Goal: Task Accomplishment & Management: Use online tool/utility

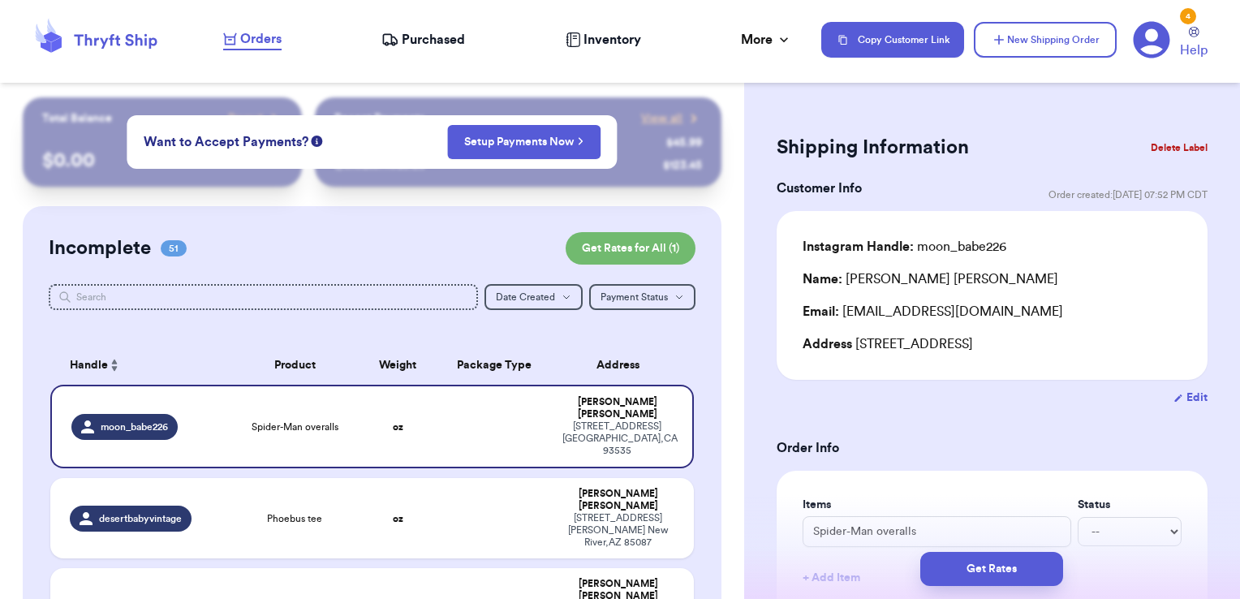
scroll to position [135, 0]
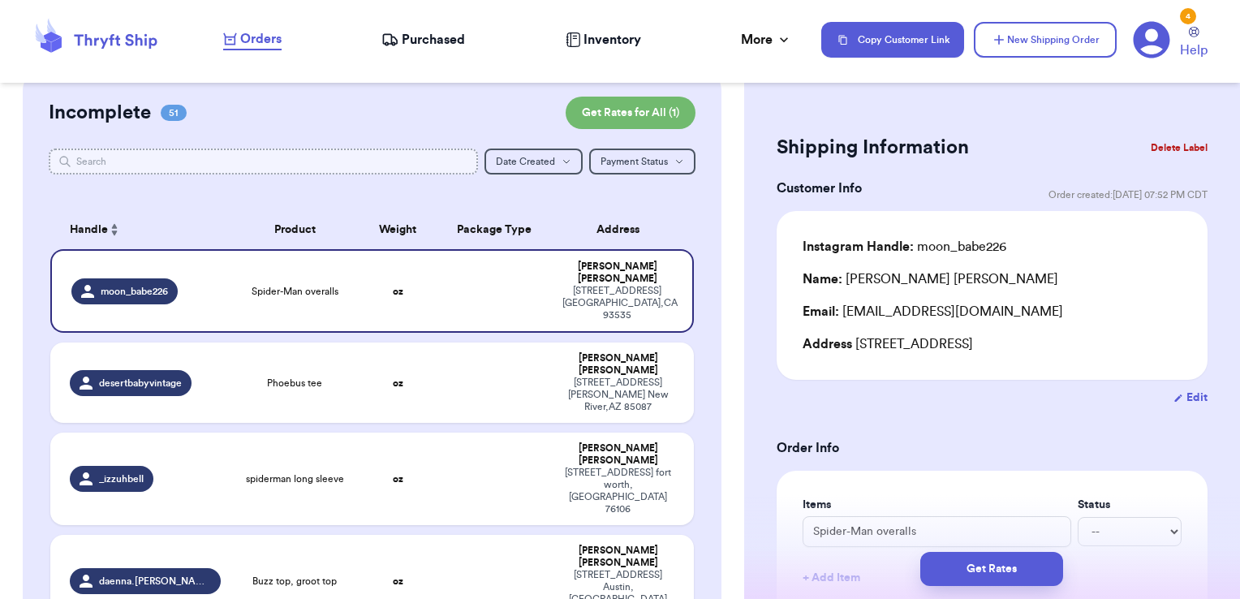
click at [132, 161] on input "text" at bounding box center [264, 161] width 430 height 26
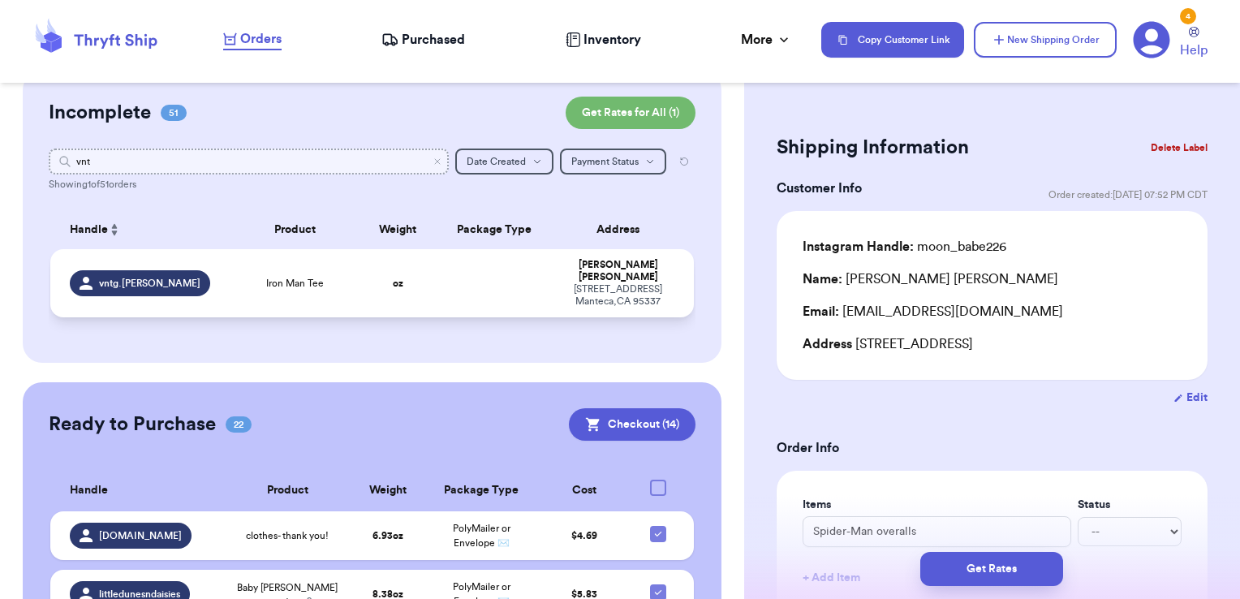
type input "vnt"
click at [524, 271] on td at bounding box center [495, 283] width 116 height 68
type input "Iron Man Tee"
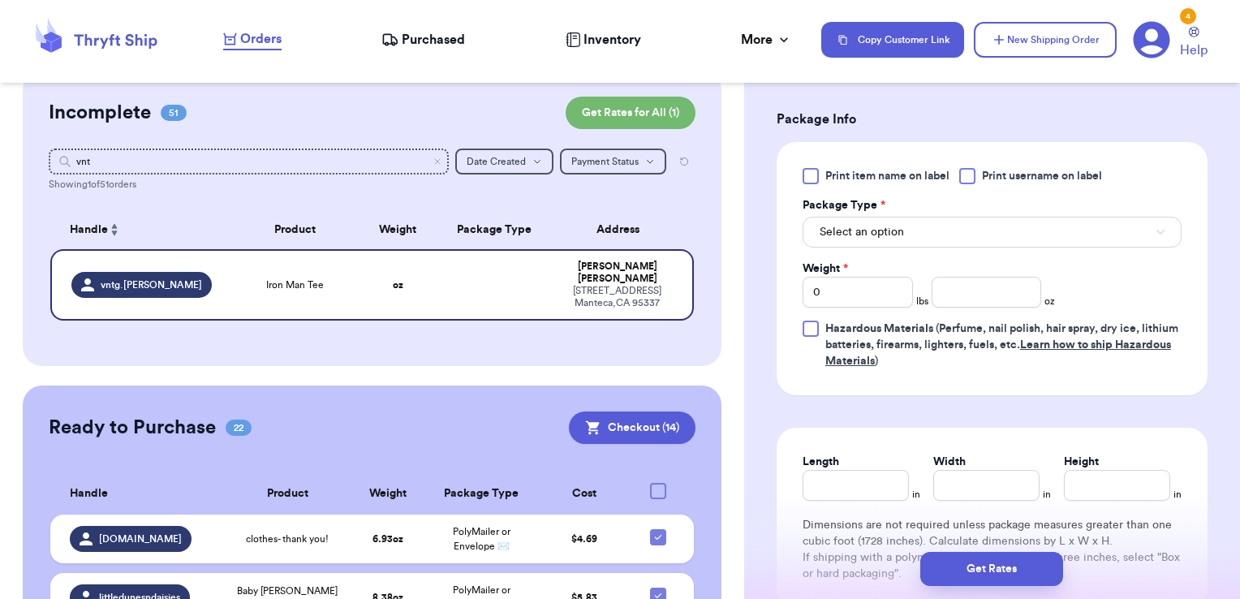
scroll to position [673, 0]
click at [970, 178] on div at bounding box center [967, 174] width 16 height 16
click at [0, 0] on input "Print username on label" at bounding box center [0, 0] width 0 height 0
click at [951, 230] on button "Select an option" at bounding box center [991, 230] width 379 height 31
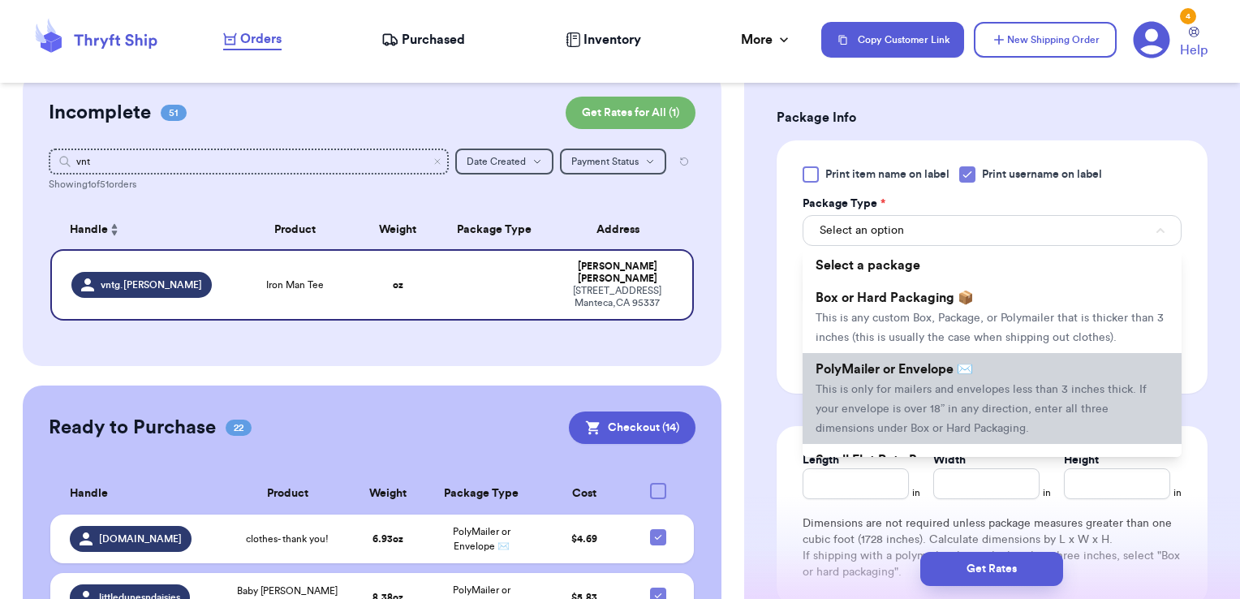
click at [914, 376] on span "PolyMailer or Envelope ✉️" at bounding box center [893, 369] width 157 height 13
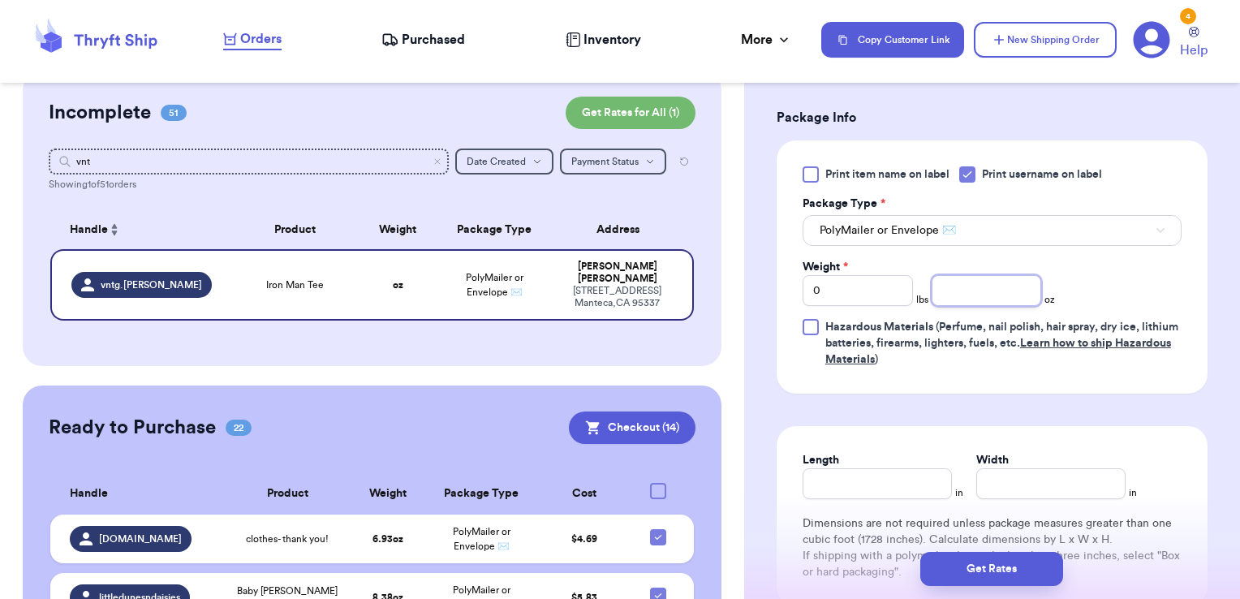
click at [966, 294] on input "number" at bounding box center [986, 290] width 110 height 31
type input "3.65"
click at [1021, 568] on button "Get Rates" at bounding box center [991, 569] width 143 height 34
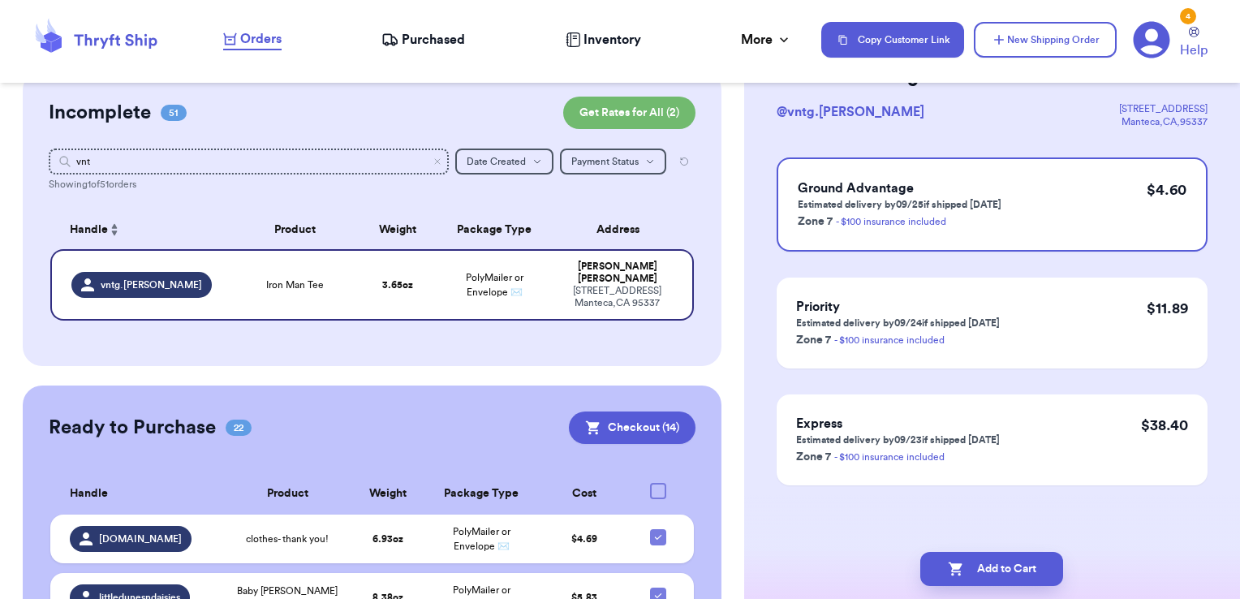
scroll to position [0, 0]
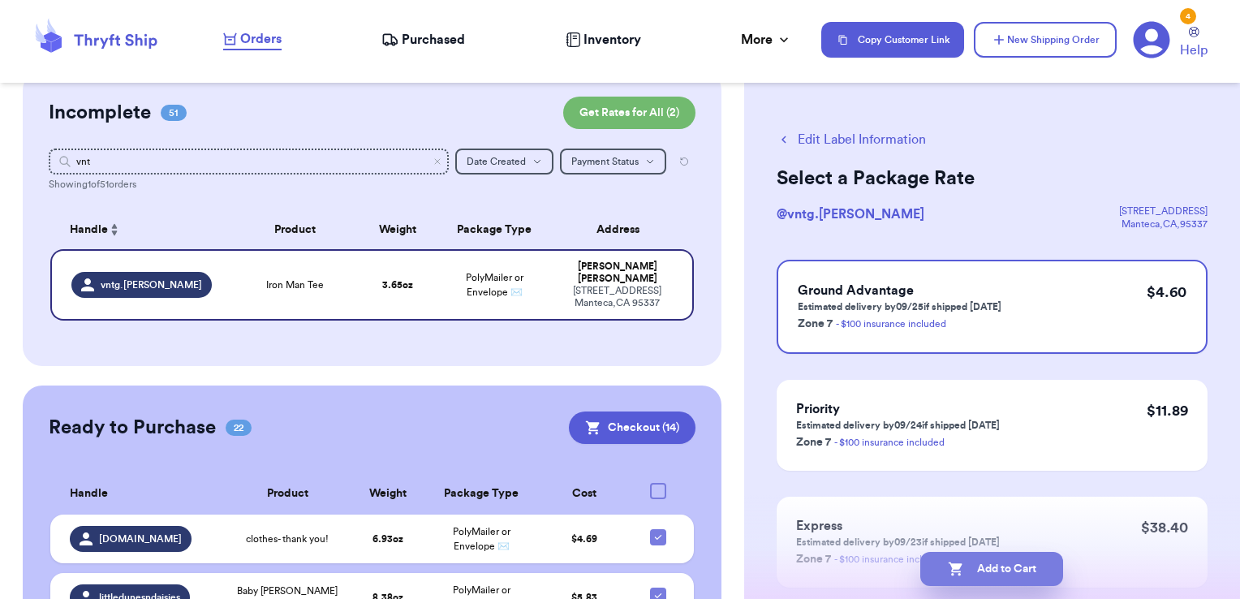
click at [1026, 566] on button "Add to Cart" at bounding box center [991, 569] width 143 height 34
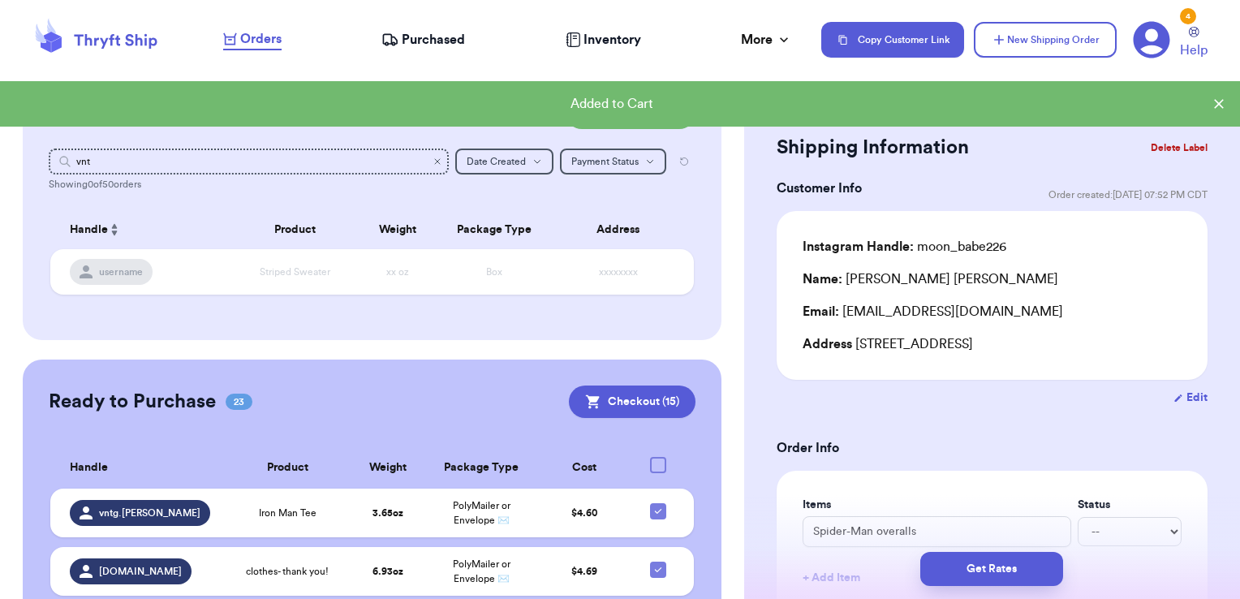
click at [432, 162] on icon "Clear search" at bounding box center [437, 162] width 10 height 10
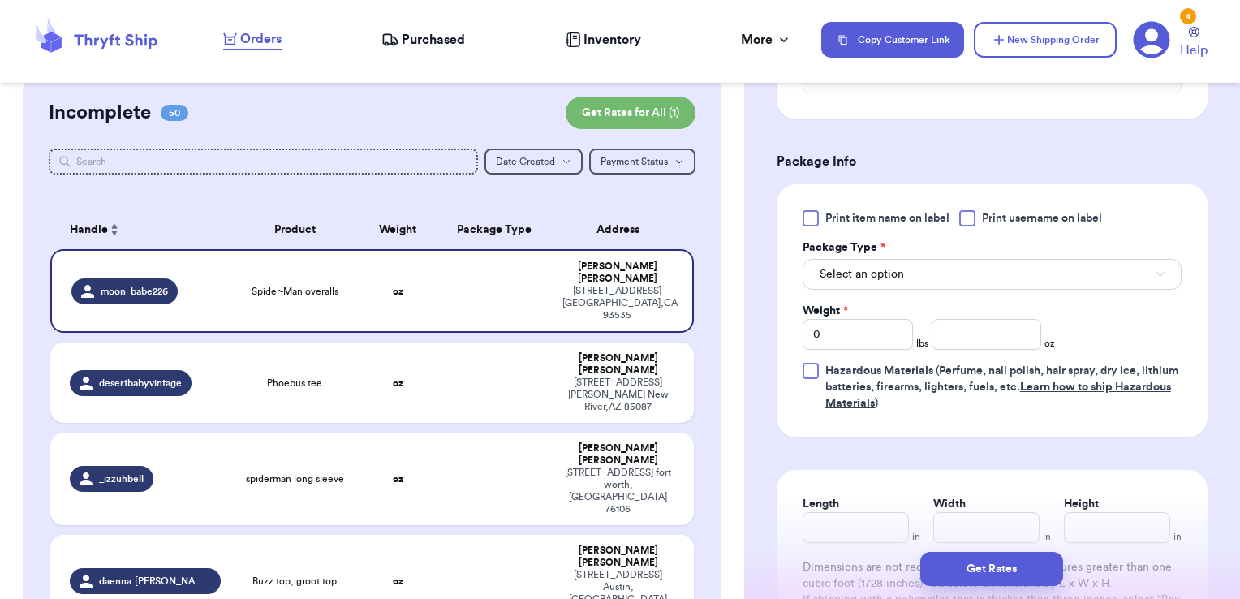
scroll to position [636, 0]
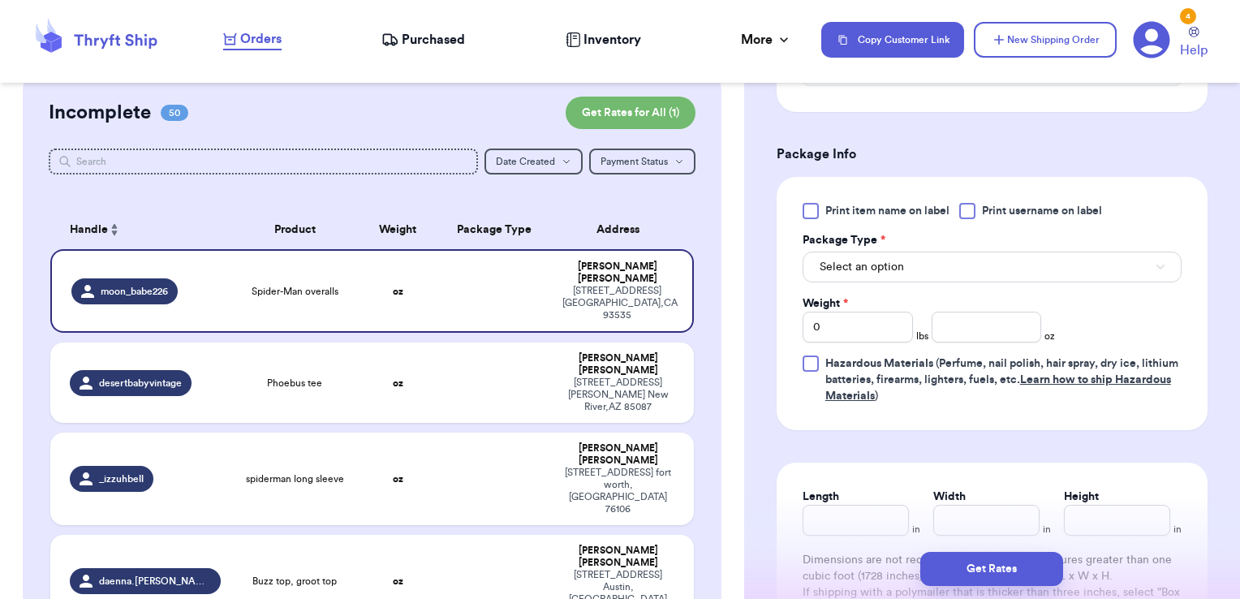
click at [1073, 215] on span "Print username on label" at bounding box center [1042, 211] width 120 height 16
click at [0, 0] on input "Print username on label" at bounding box center [0, 0] width 0 height 0
click at [1026, 258] on button "Select an option" at bounding box center [991, 267] width 379 height 31
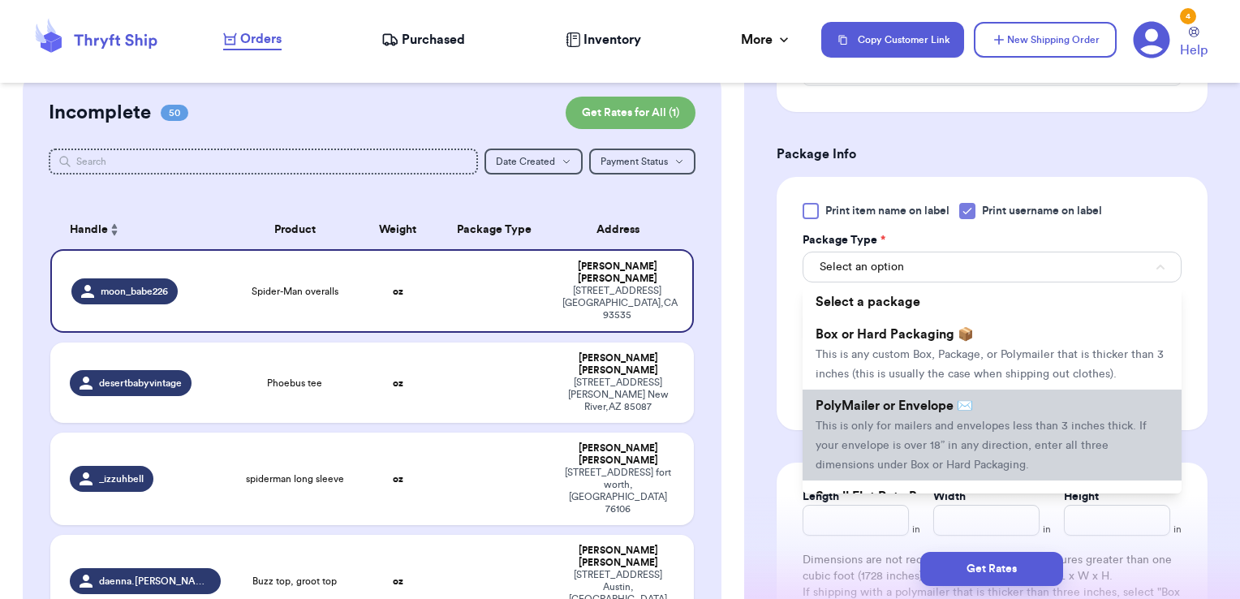
click at [948, 412] on span "PolyMailer or Envelope ✉️" at bounding box center [893, 405] width 157 height 13
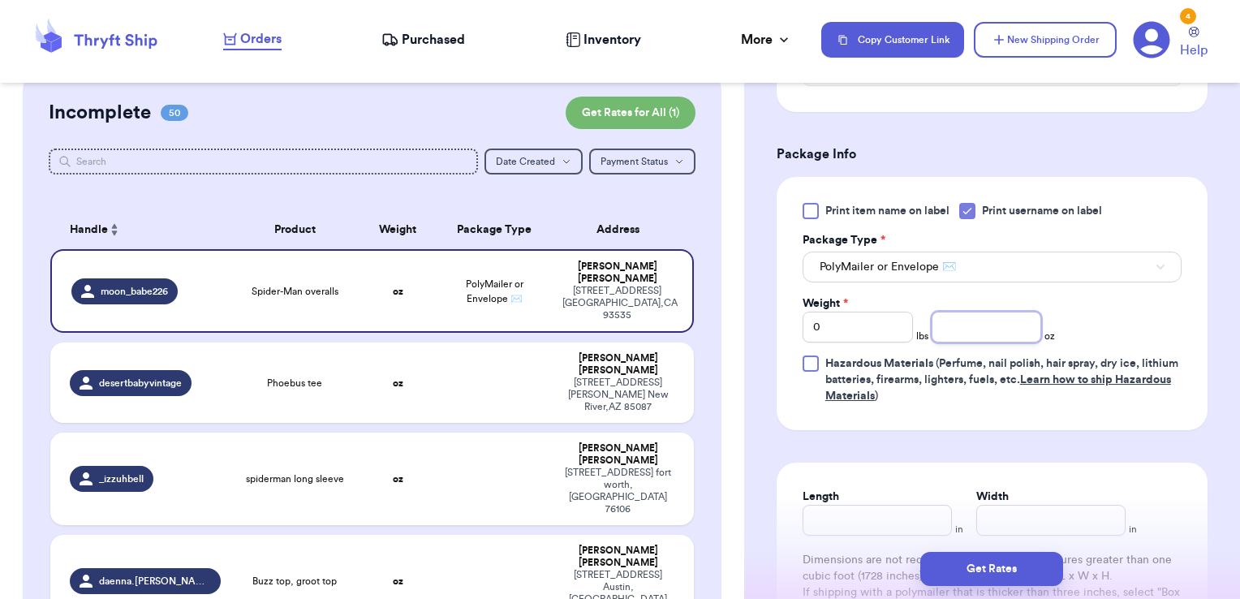
click at [968, 313] on input "number" at bounding box center [986, 327] width 110 height 31
type input "12.33"
click at [1022, 566] on button "Get Rates" at bounding box center [991, 569] width 143 height 34
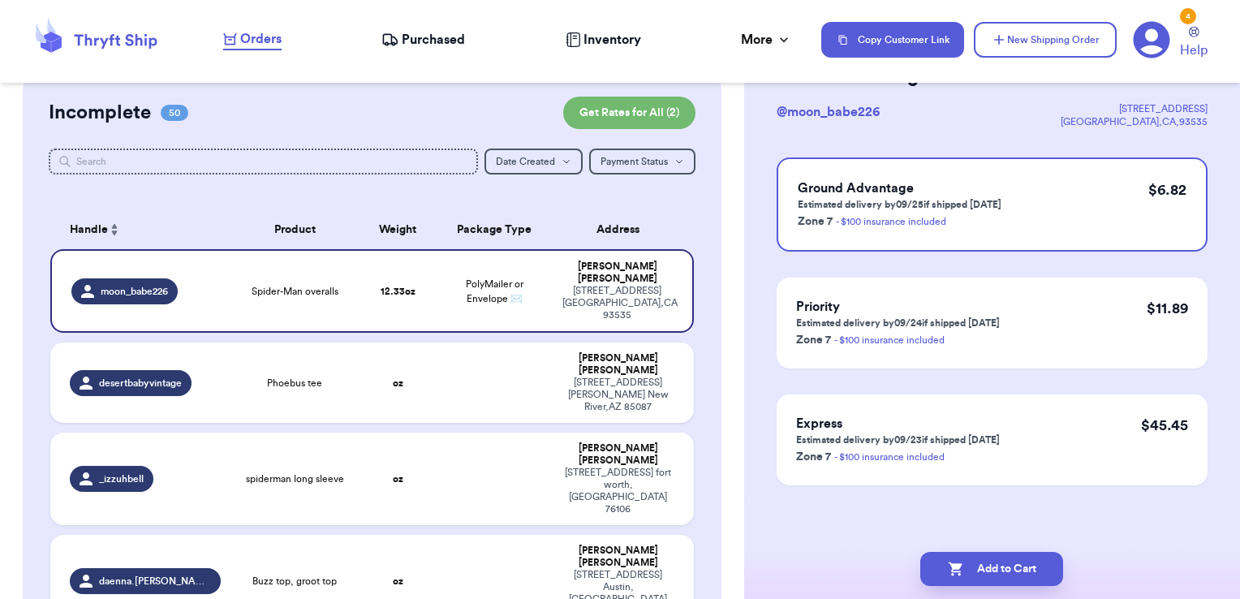
scroll to position [0, 0]
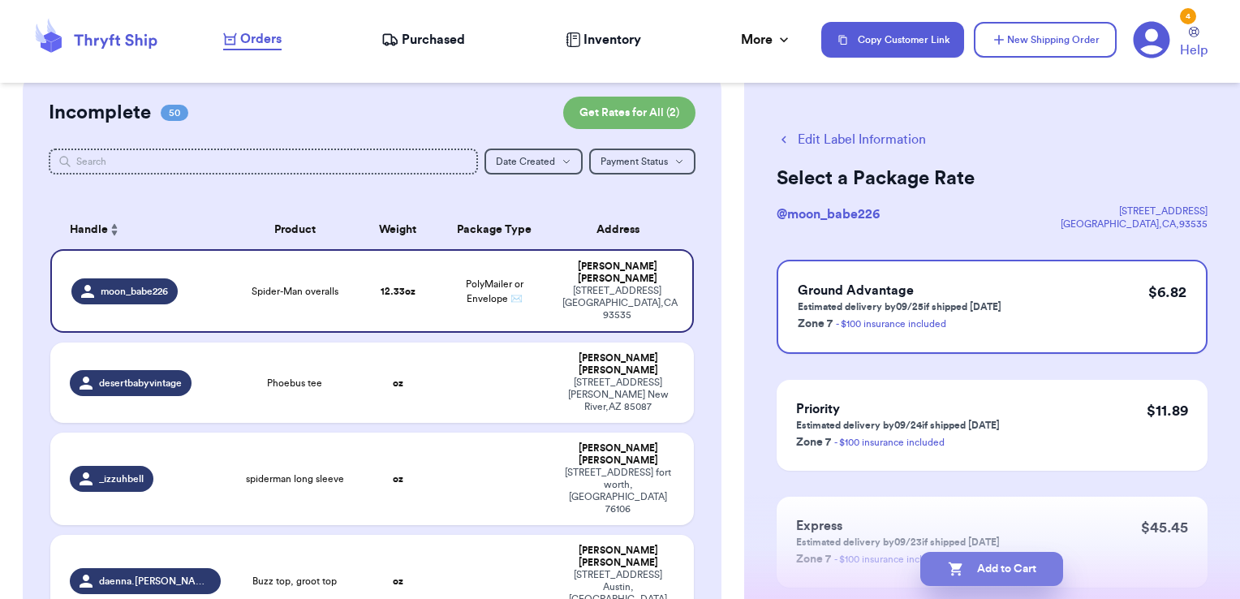
click at [1039, 578] on button "Add to Cart" at bounding box center [991, 569] width 143 height 34
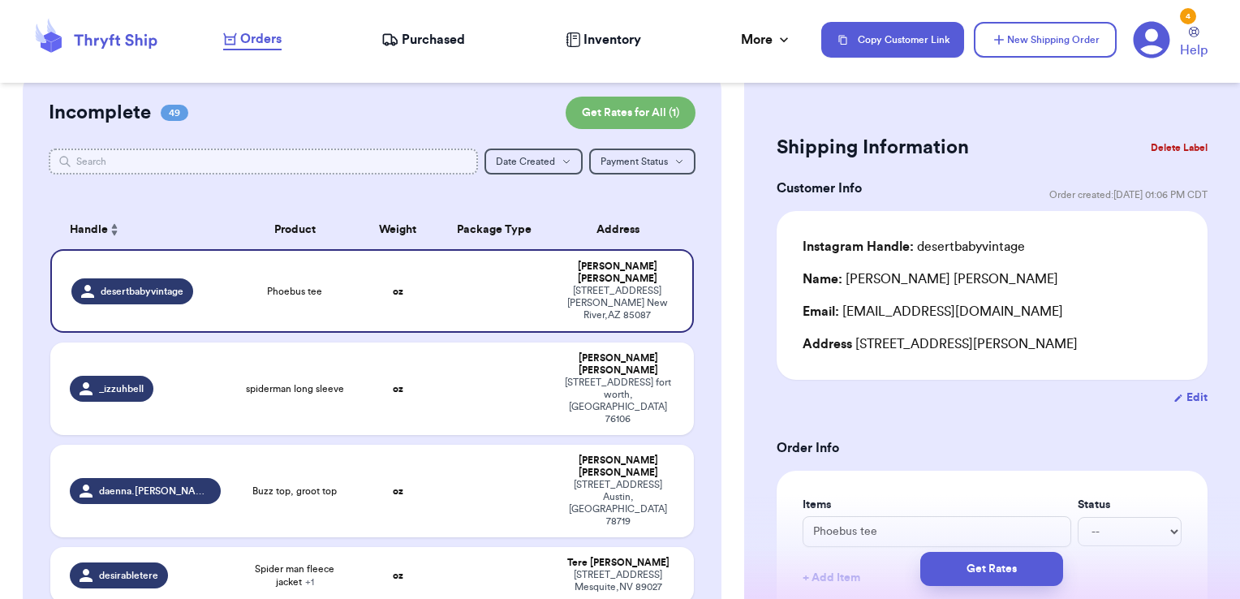
click at [378, 161] on input "text" at bounding box center [264, 161] width 430 height 26
type input "i"
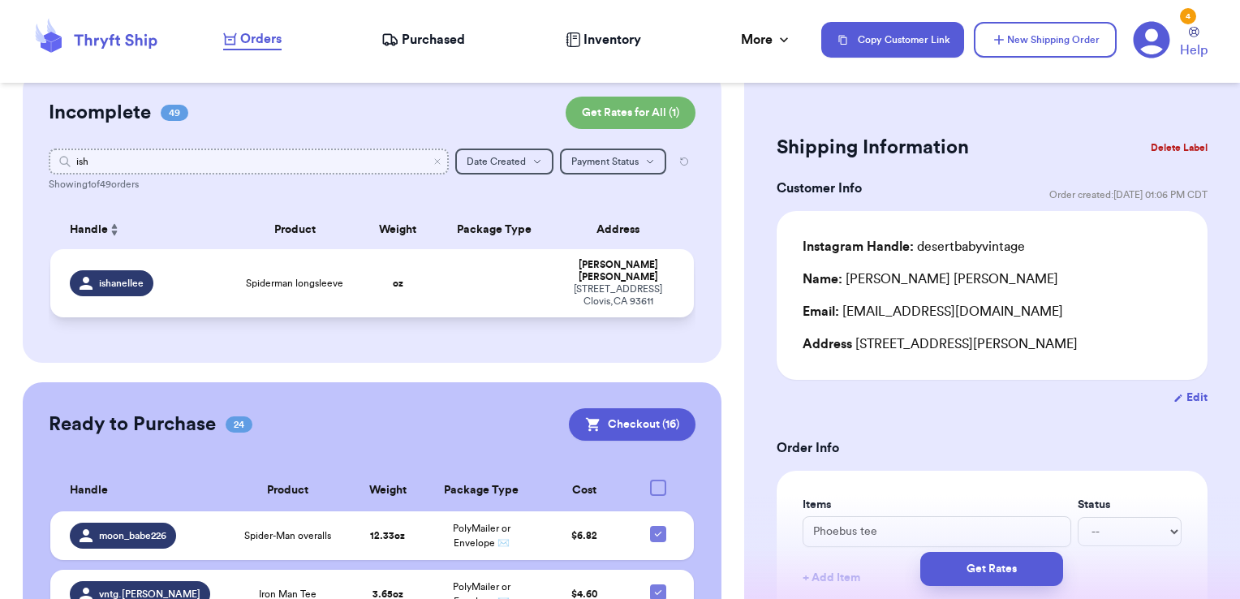
type input "ish"
click at [562, 283] on div "[STREET_ADDRESS]" at bounding box center [618, 295] width 113 height 24
type input "Spiderman longsleeve"
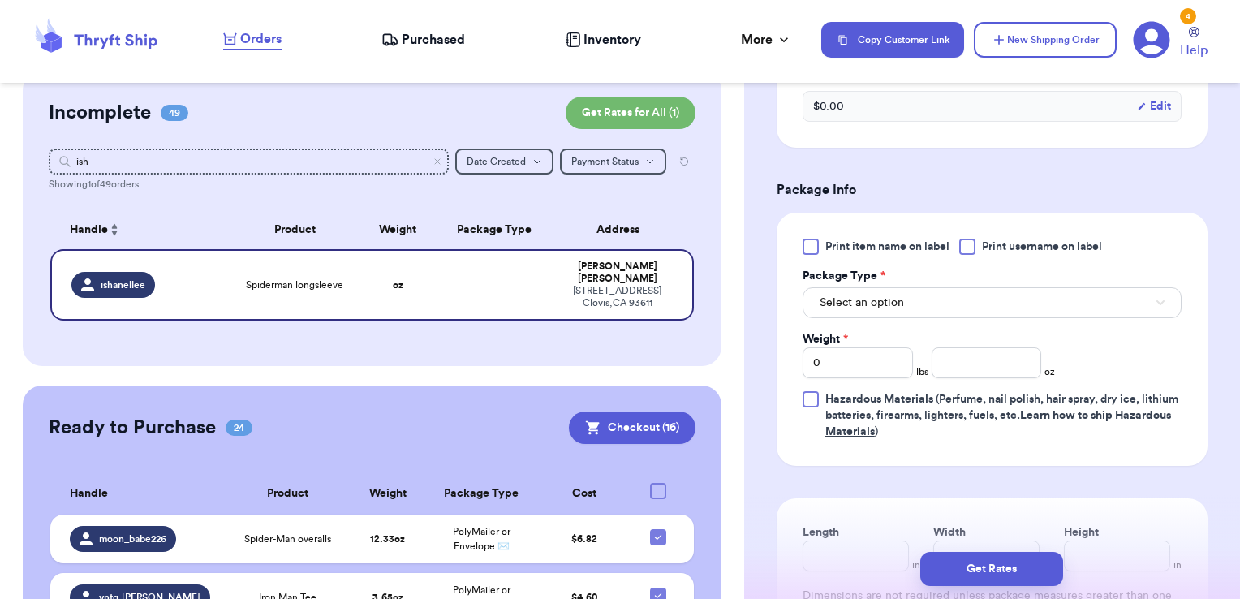
scroll to position [602, 0]
click at [1035, 247] on span "Print username on label" at bounding box center [1042, 245] width 120 height 16
click at [0, 0] on input "Print username on label" at bounding box center [0, 0] width 0 height 0
click at [1016, 300] on button "Select an option" at bounding box center [991, 301] width 379 height 31
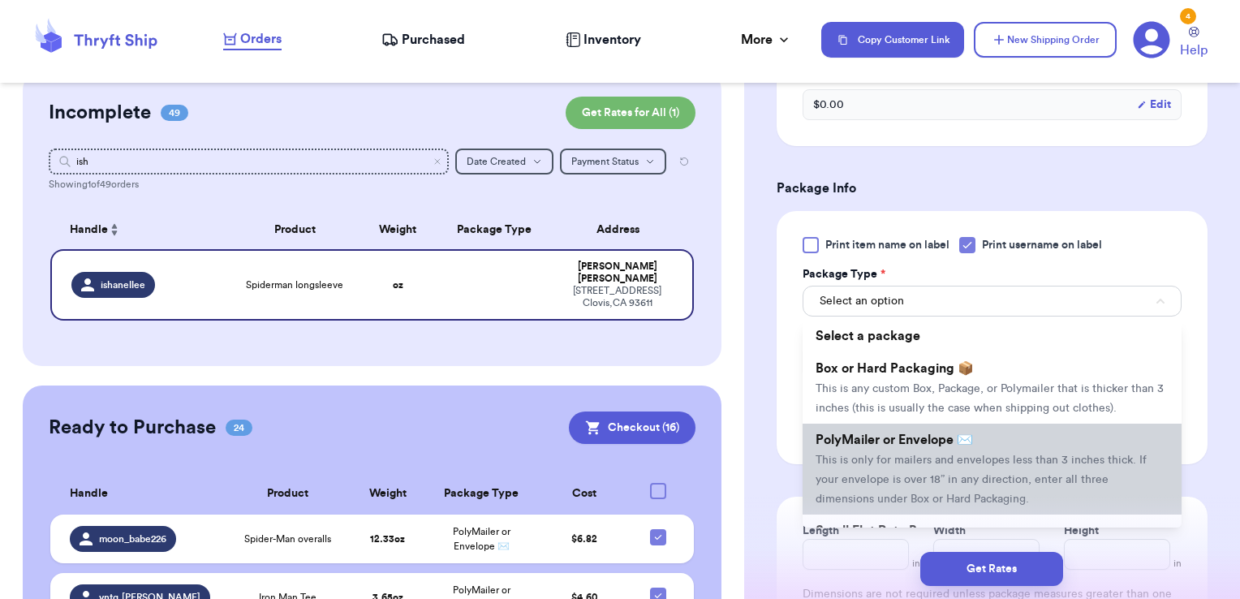
click at [981, 457] on li "PolyMailer or Envelope ✉️ This is only for mailers and envelopes less than 3 in…" at bounding box center [991, 469] width 379 height 91
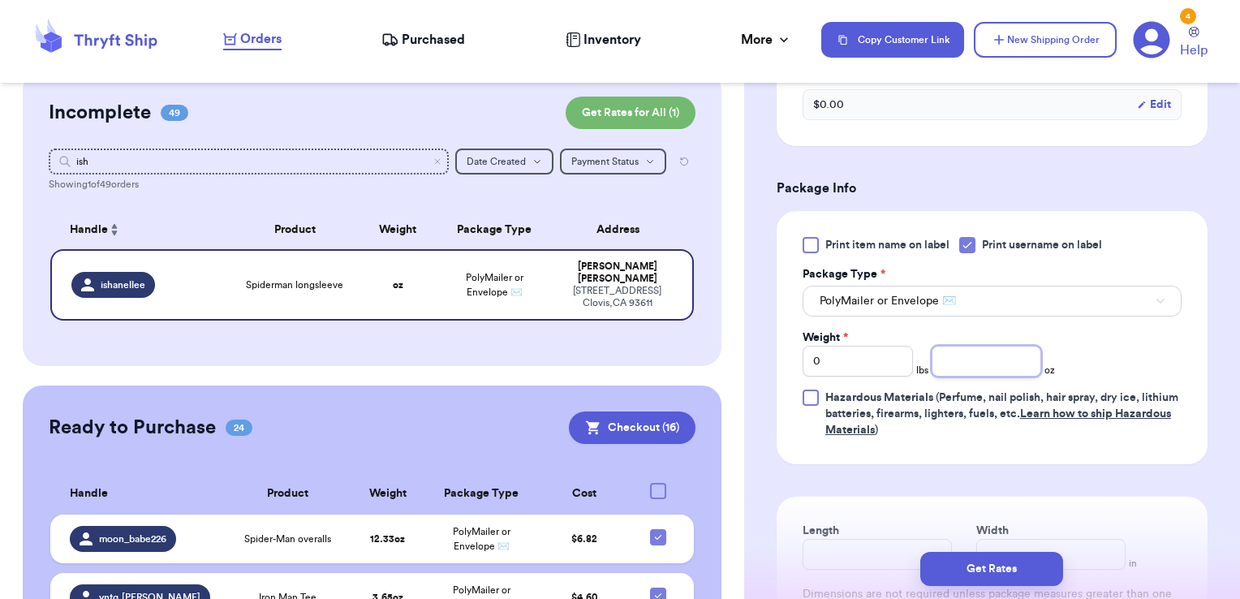
click at [1005, 346] on input "number" at bounding box center [986, 361] width 110 height 31
type input "4.90"
click at [1029, 562] on button "Get Rates" at bounding box center [991, 569] width 143 height 34
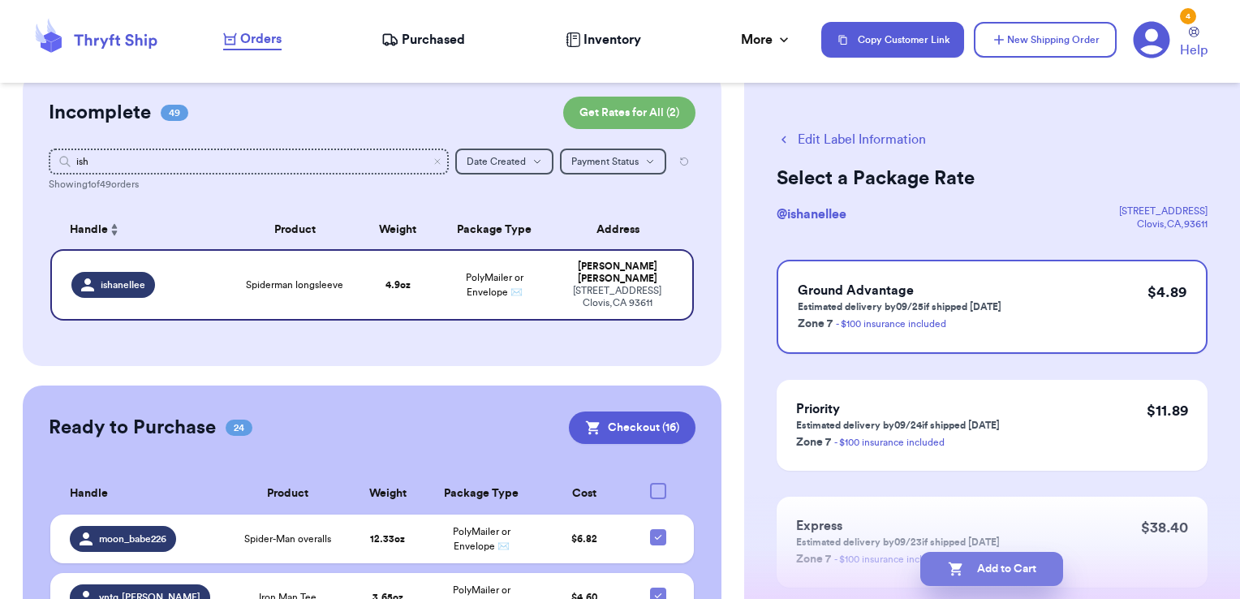
click at [1042, 557] on button "Add to Cart" at bounding box center [991, 569] width 143 height 34
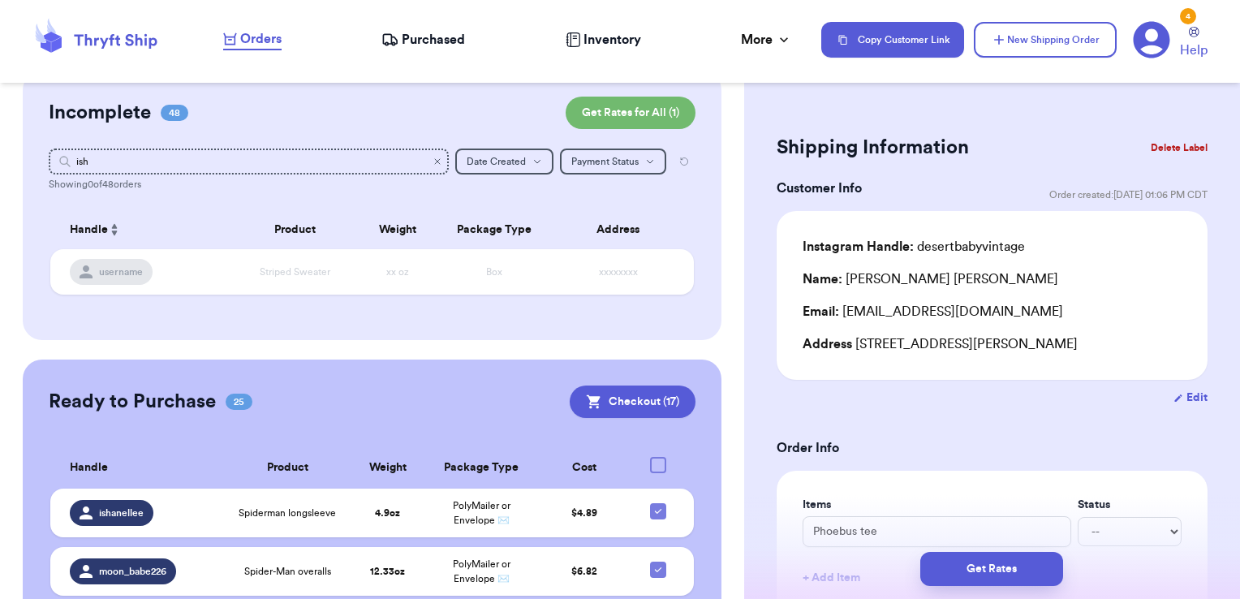
click at [435, 161] on icon "Clear search" at bounding box center [437, 161] width 5 height 5
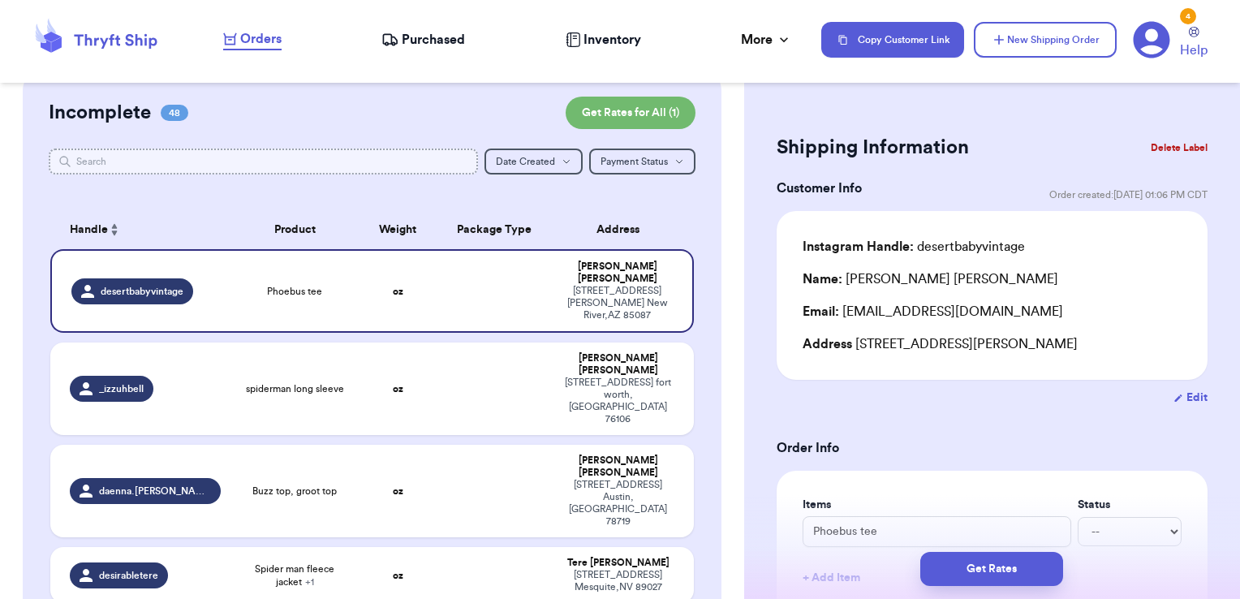
click at [327, 166] on input "text" at bounding box center [264, 161] width 430 height 26
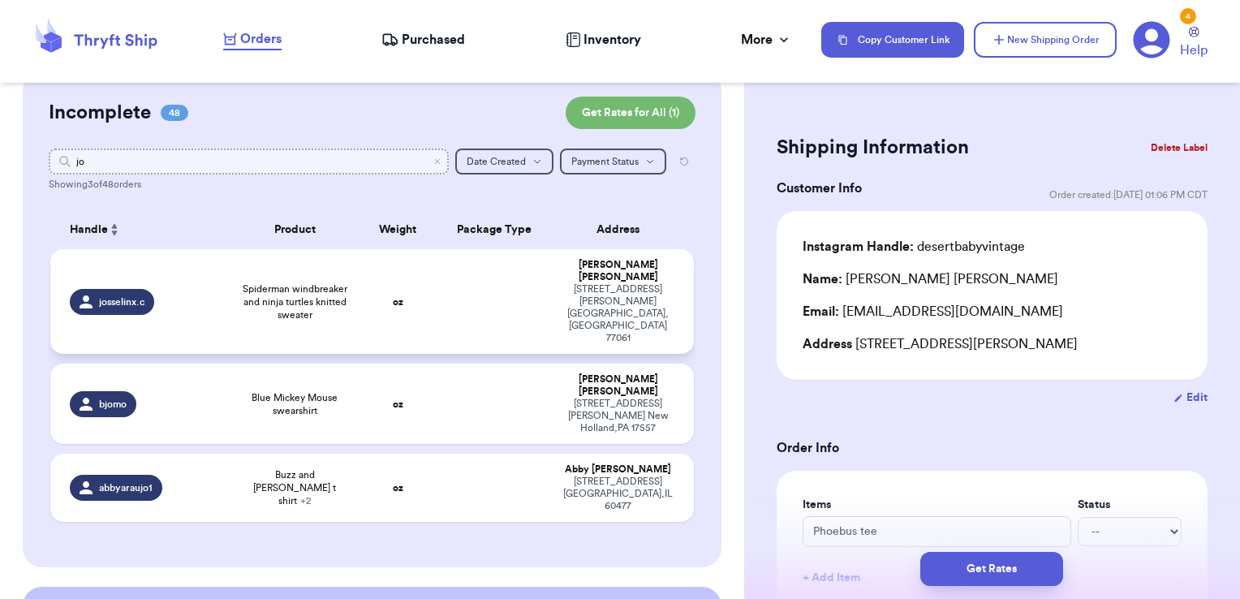
type input "jo"
click at [471, 281] on td at bounding box center [495, 301] width 116 height 105
type input "Spiderman windbreaker and ninja turtles knitted sweater"
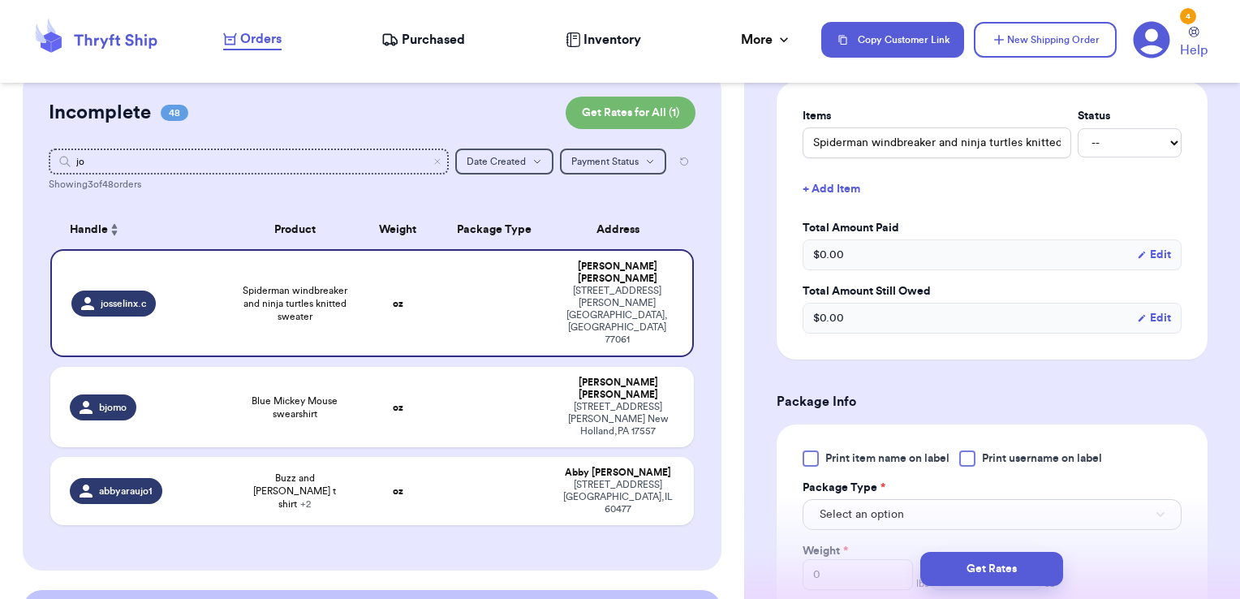
scroll to position [519, 0]
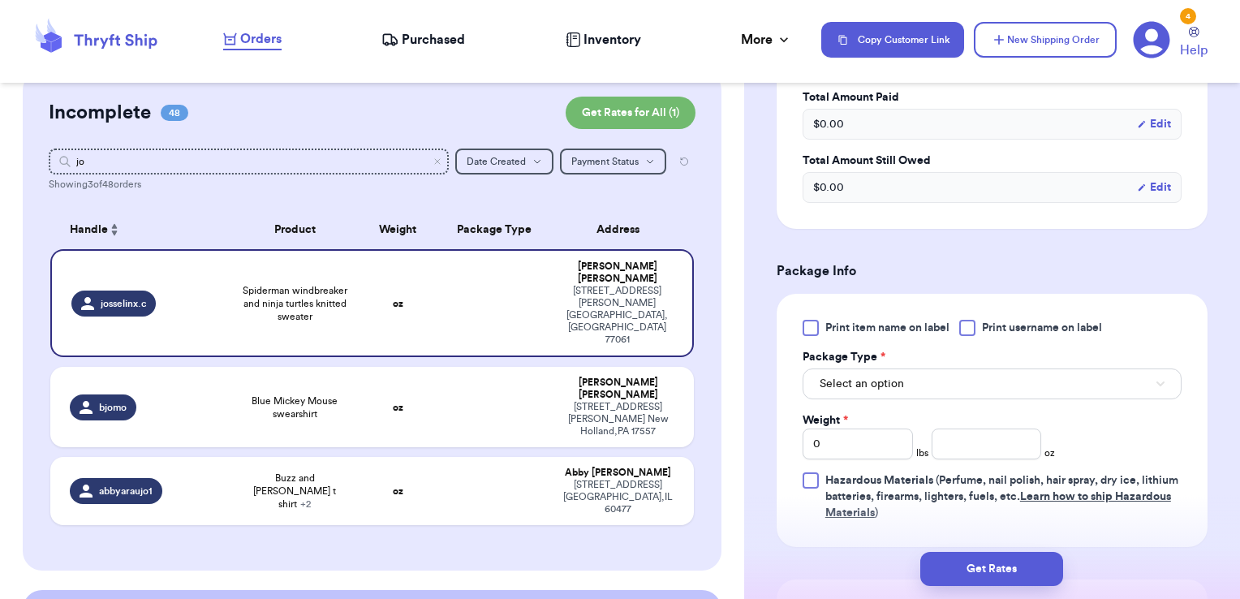
click at [979, 323] on label "Print username on label" at bounding box center [1030, 328] width 143 height 16
click at [0, 0] on input "Print username on label" at bounding box center [0, 0] width 0 height 0
click at [970, 374] on button "Select an option" at bounding box center [991, 383] width 379 height 31
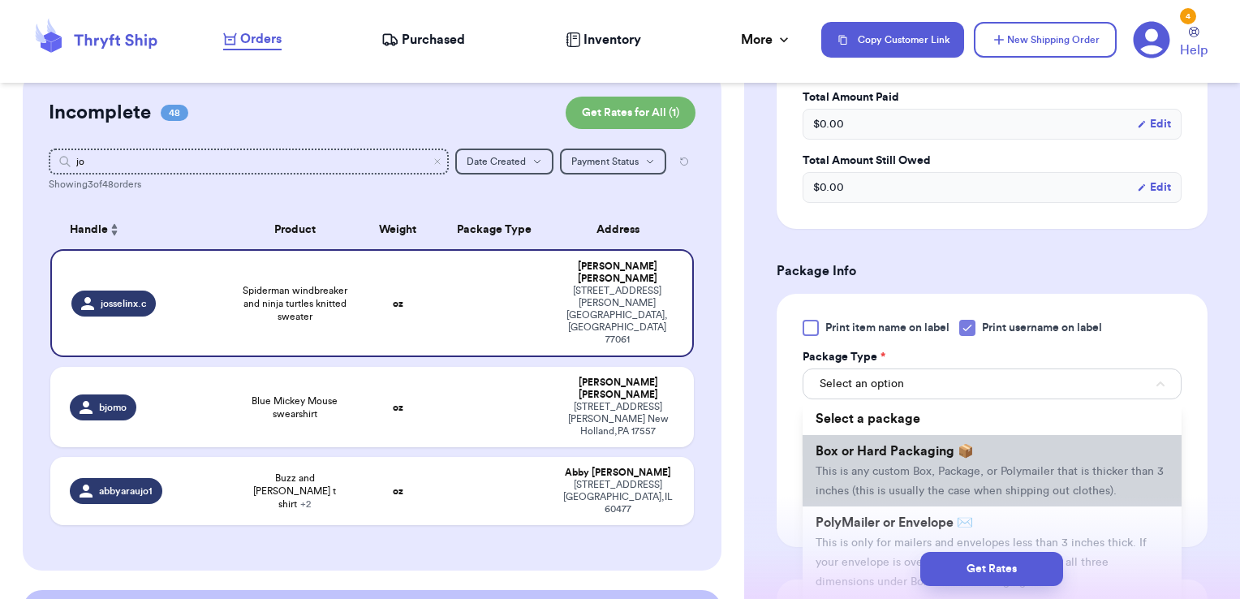
click at [946, 445] on span "Box or Hard Packaging 📦" at bounding box center [894, 451] width 158 height 13
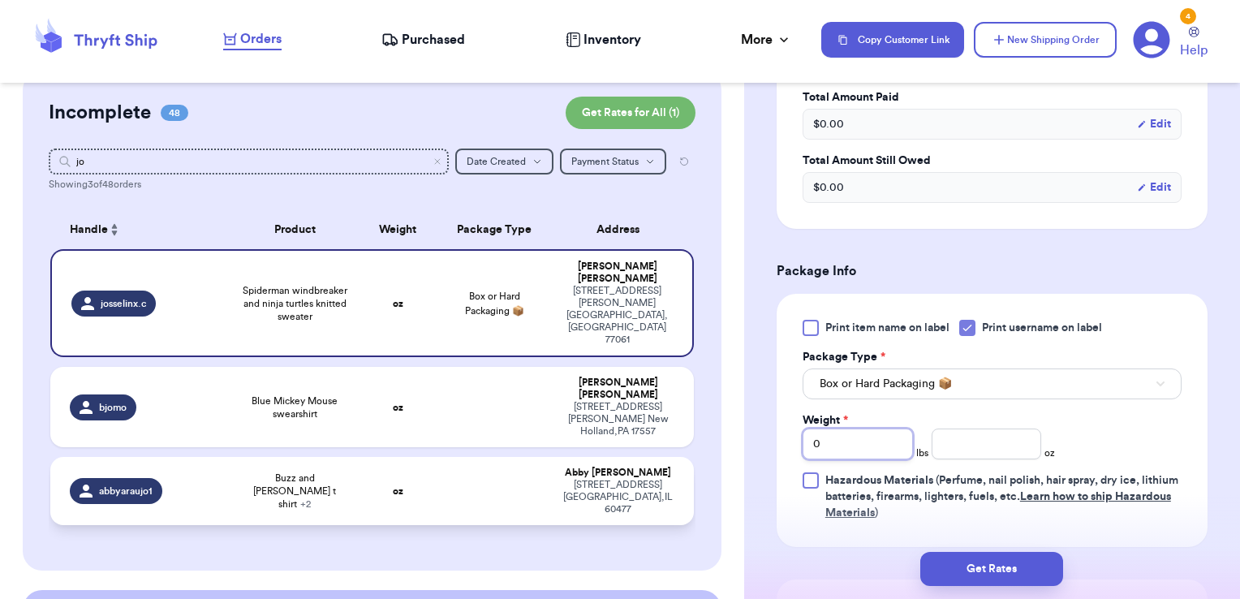
drag, startPoint x: 767, startPoint y: 430, endPoint x: 634, endPoint y: 404, distance: 135.6
click at [634, 404] on div "Customer Link New Order Total Balance Payout $ 0.00 Recent Payments View all @ …" at bounding box center [620, 299] width 1240 height 599
type input "1"
type input "8.44"
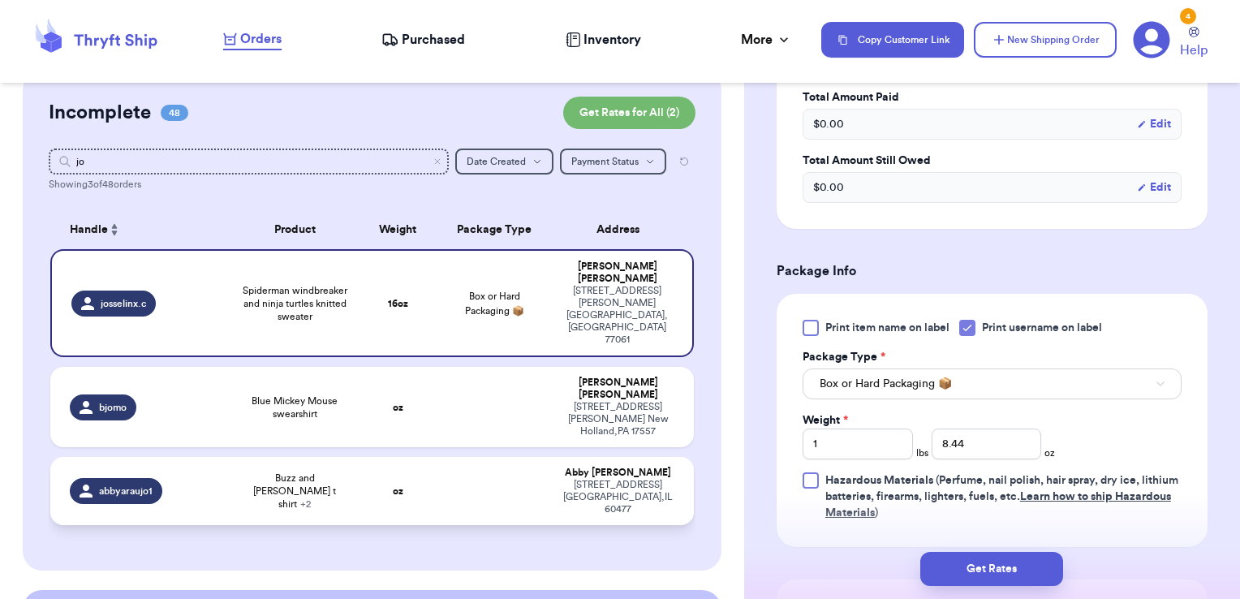
scroll to position [854, 0]
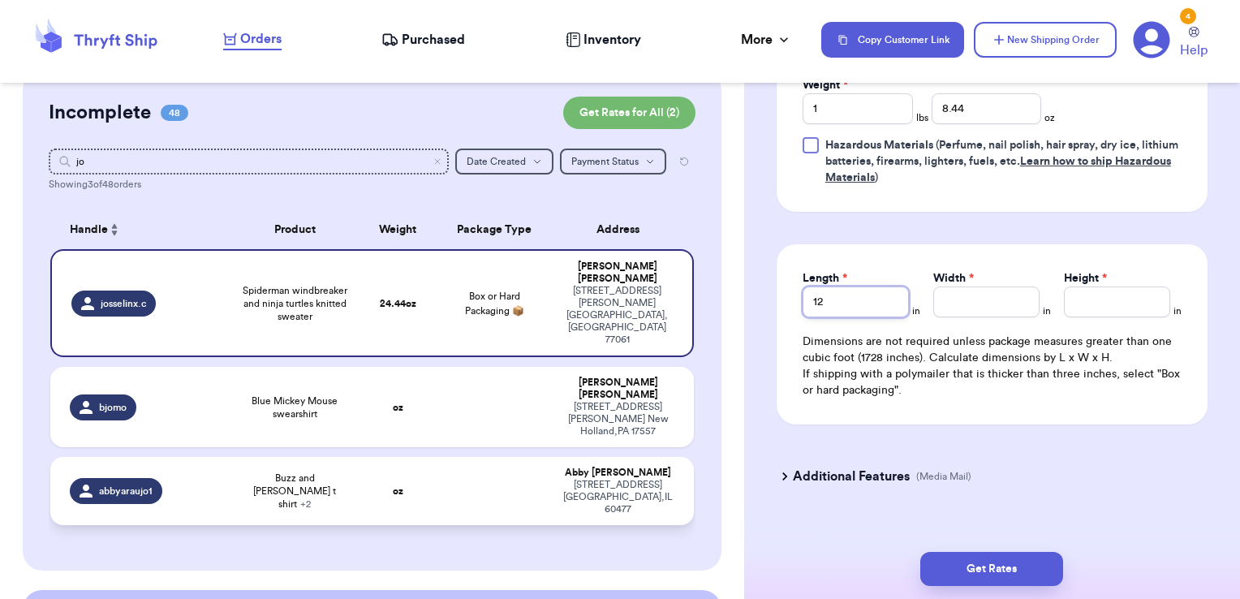
type input "12"
type input "9.5"
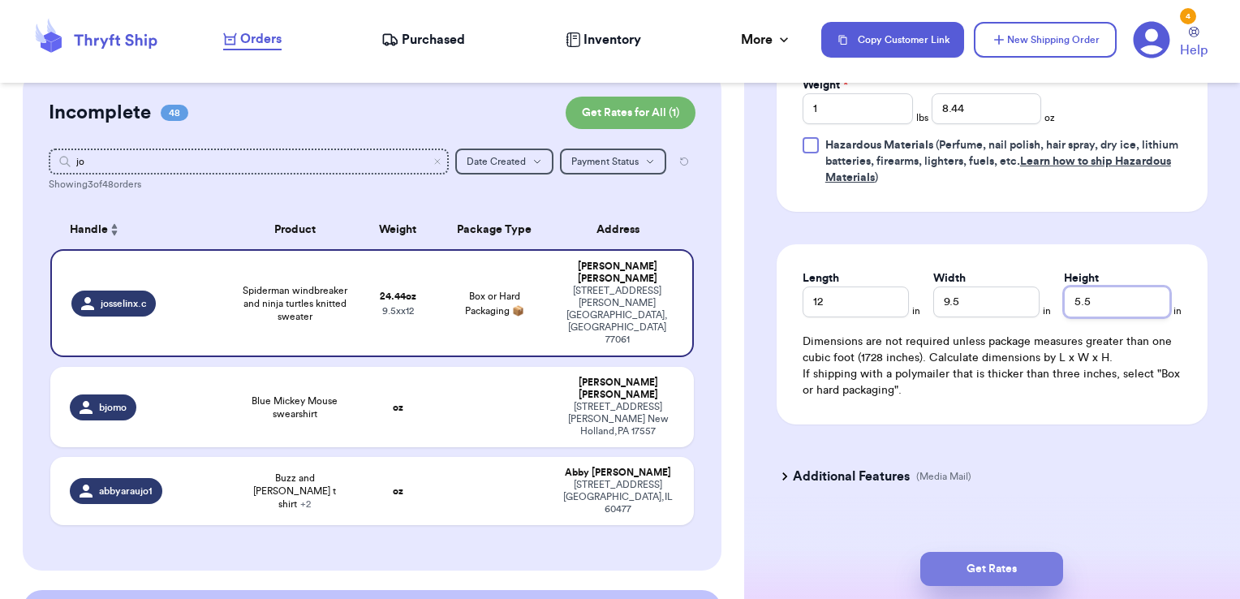
type input "5.5"
click at [1057, 579] on button "Get Rates" at bounding box center [991, 569] width 143 height 34
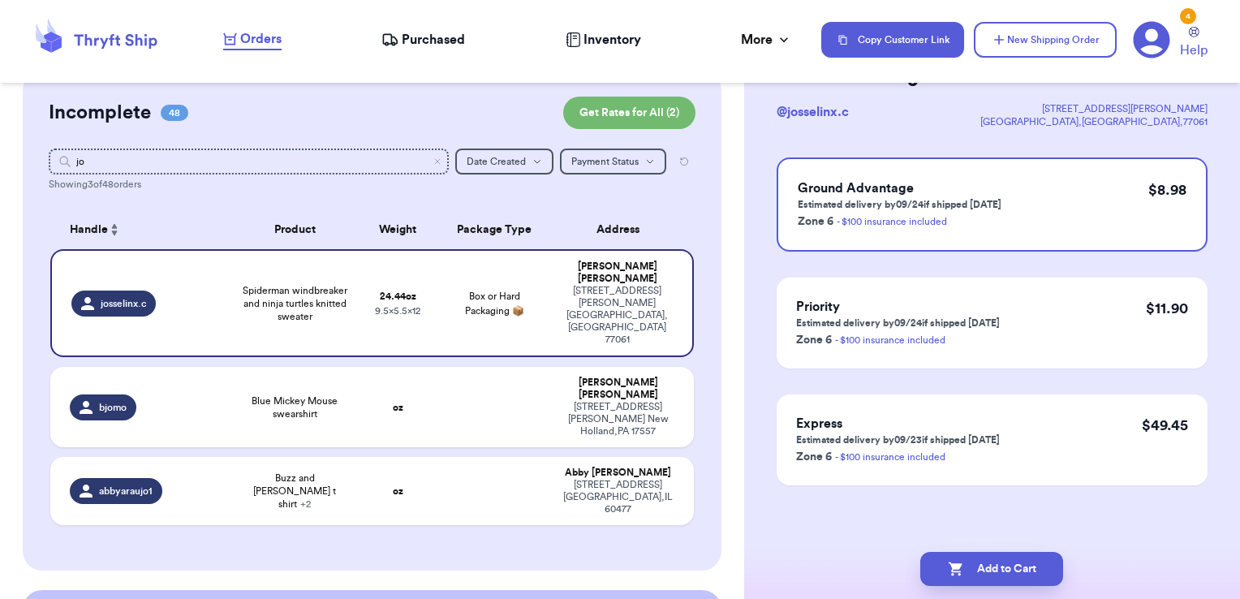
scroll to position [0, 0]
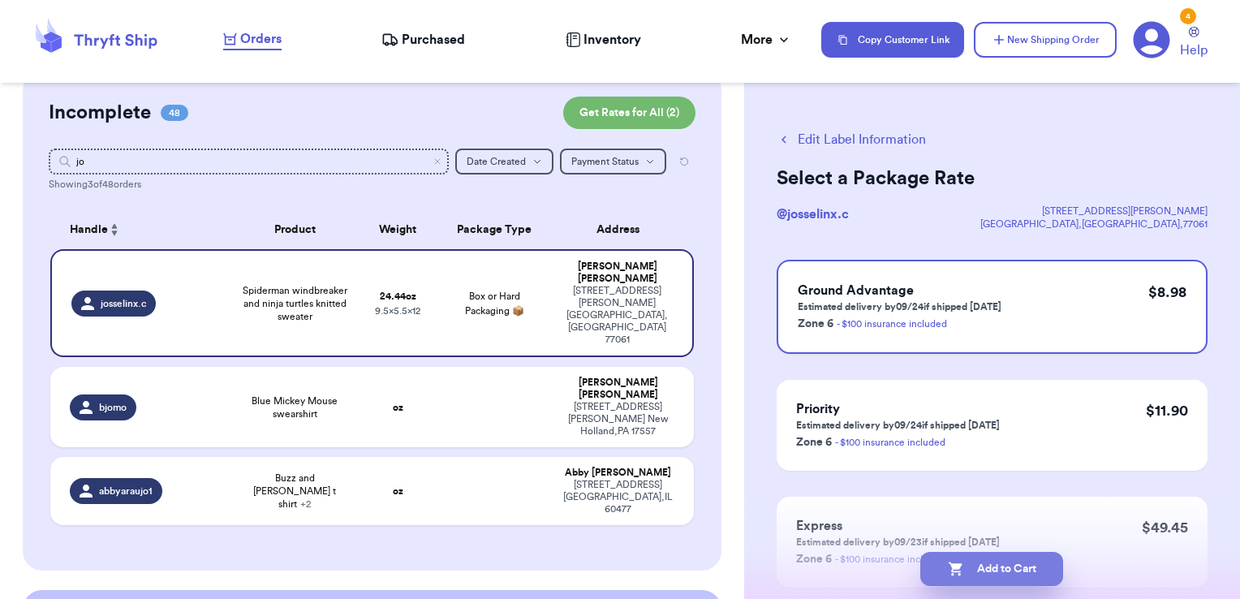
click at [1030, 570] on button "Add to Cart" at bounding box center [991, 569] width 143 height 34
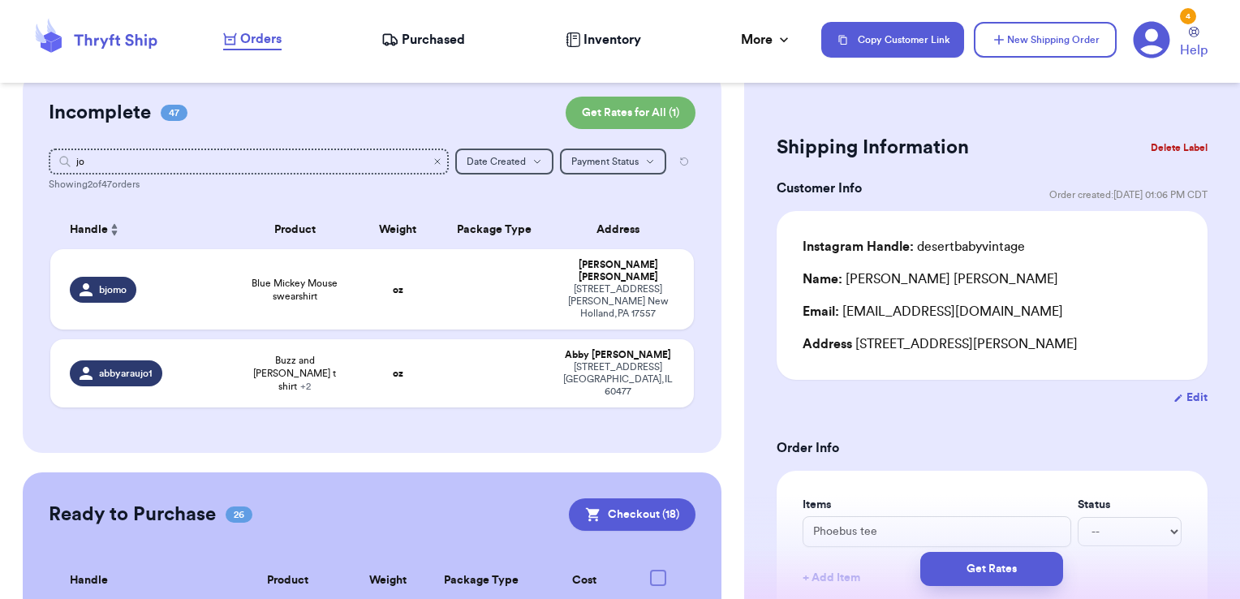
click at [432, 160] on icon "Clear search" at bounding box center [437, 162] width 10 height 10
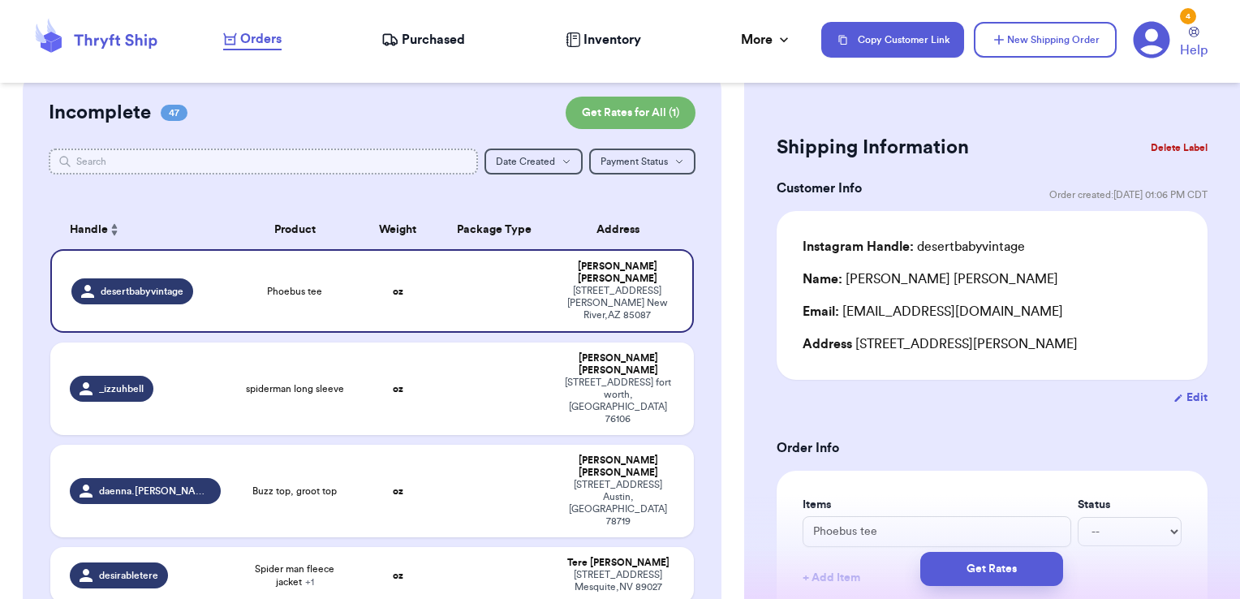
click at [402, 158] on input "text" at bounding box center [264, 161] width 430 height 26
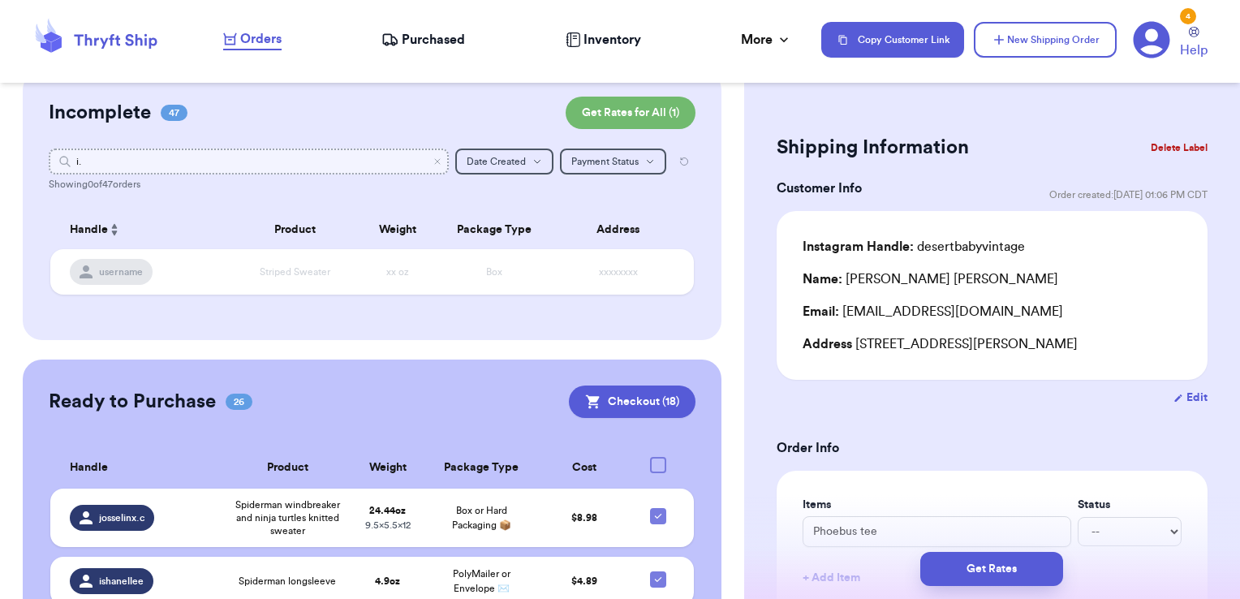
type input "i"
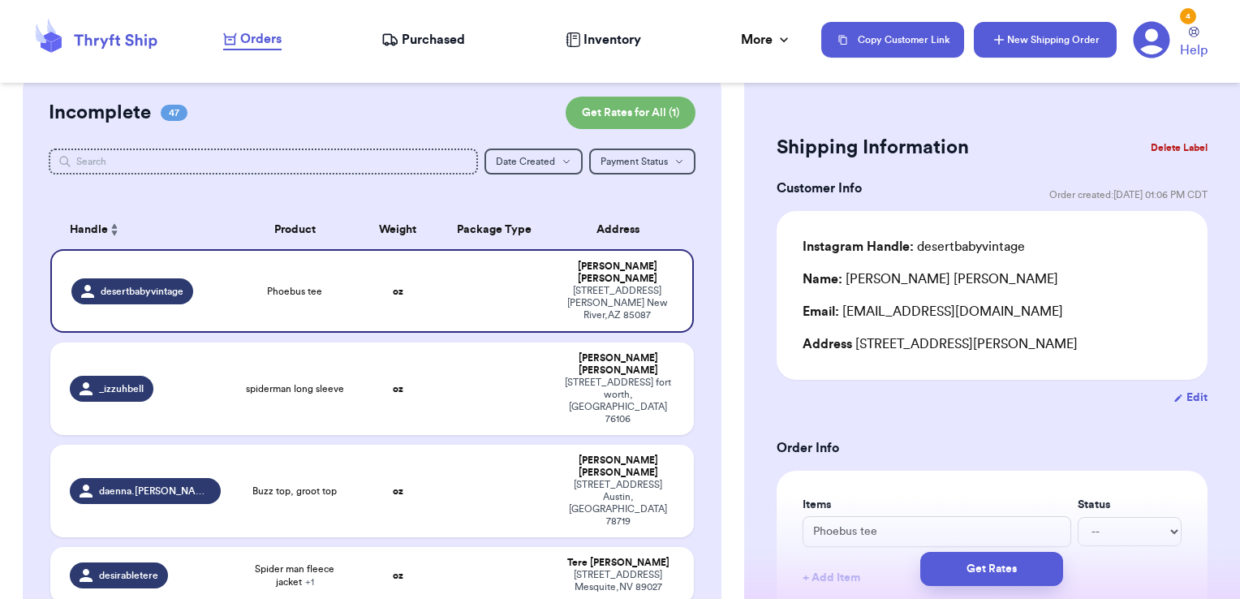
click at [1002, 46] on icon "button" at bounding box center [999, 40] width 16 height 16
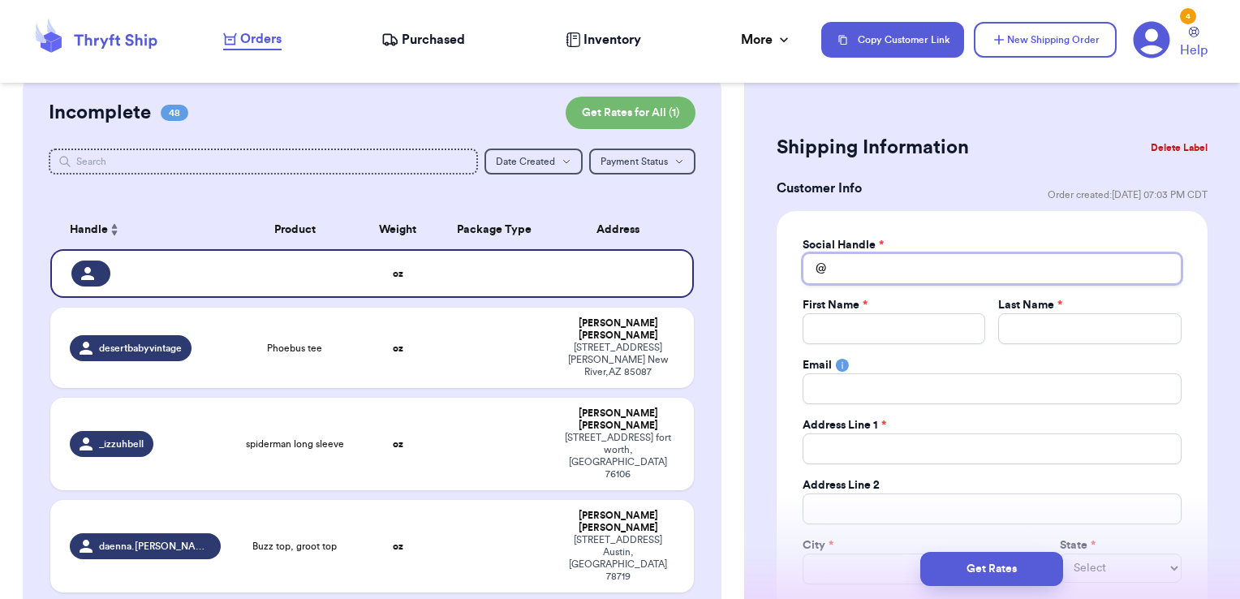
click at [933, 265] on input "Total Amount Paid" at bounding box center [991, 268] width 379 height 31
type input "i"
type input "i."
type input "i.r"
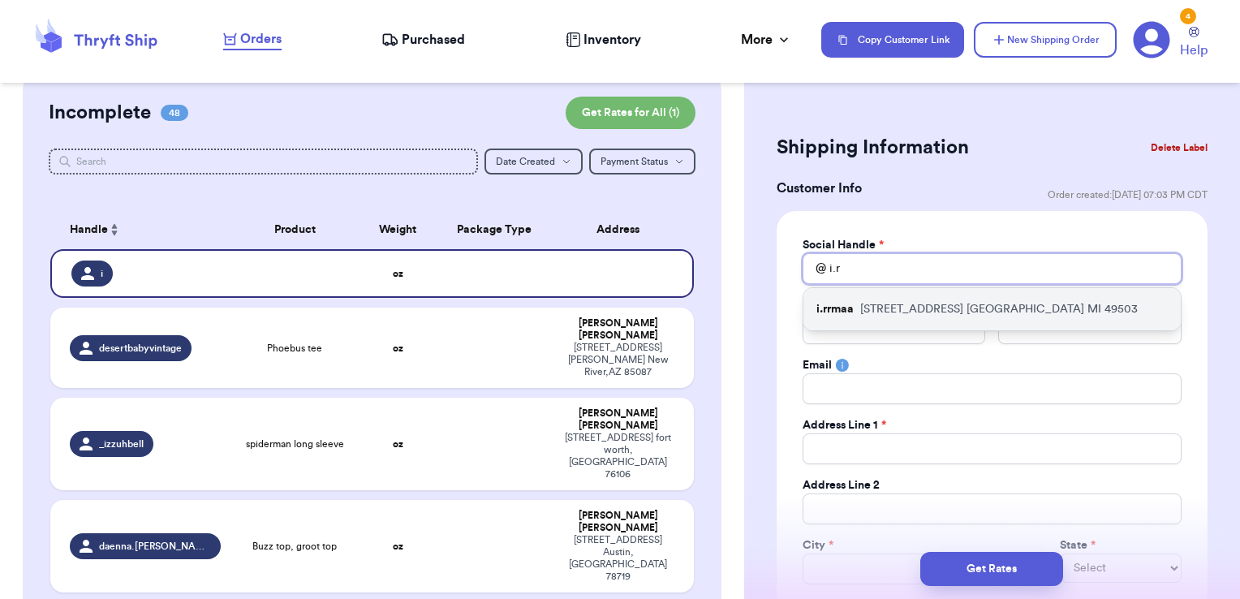
type input "i.r"
click at [931, 308] on p "[STREET_ADDRESS][PERSON_NAME]" at bounding box center [998, 309] width 277 height 16
type input "i.rrmaa"
type input "[PERSON_NAME]"
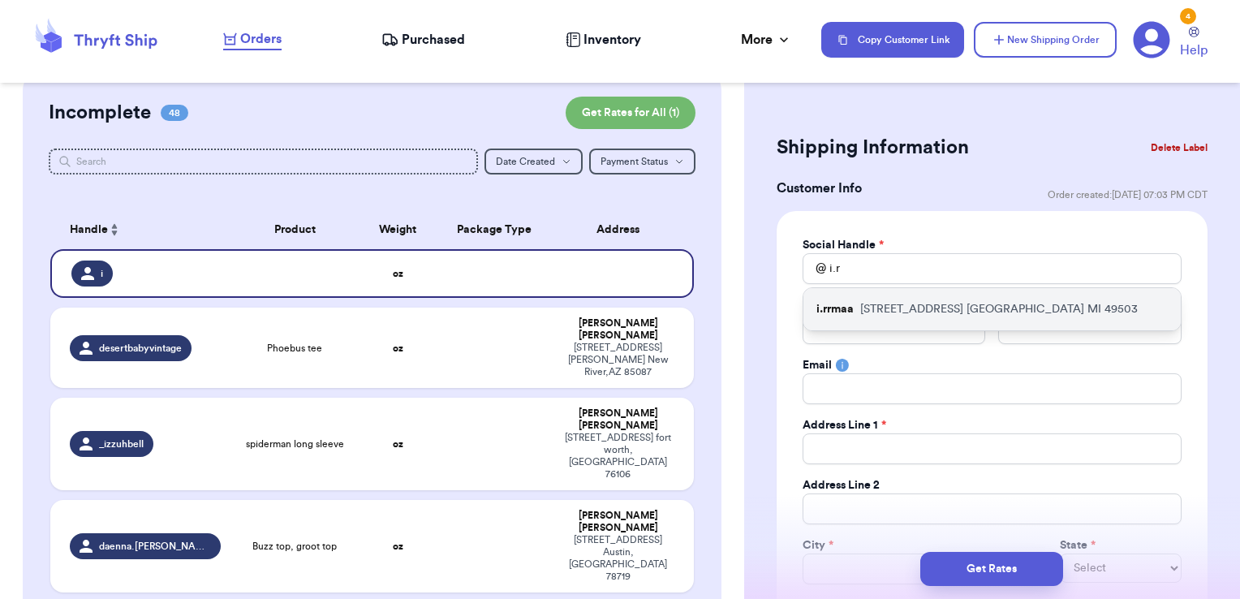
type input "[EMAIL_ADDRESS][DOMAIN_NAME]"
type input "[STREET_ADDRESS]"
type input "[GEOGRAPHIC_DATA]"
select select "MI"
type input "49503"
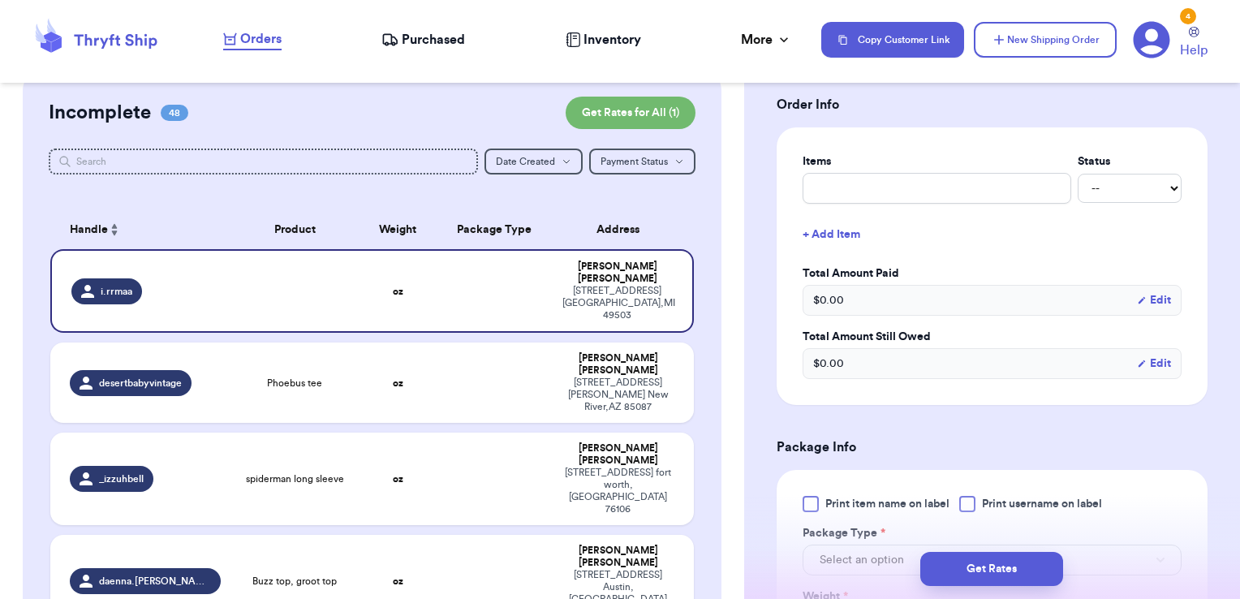
scroll to position [612, 0]
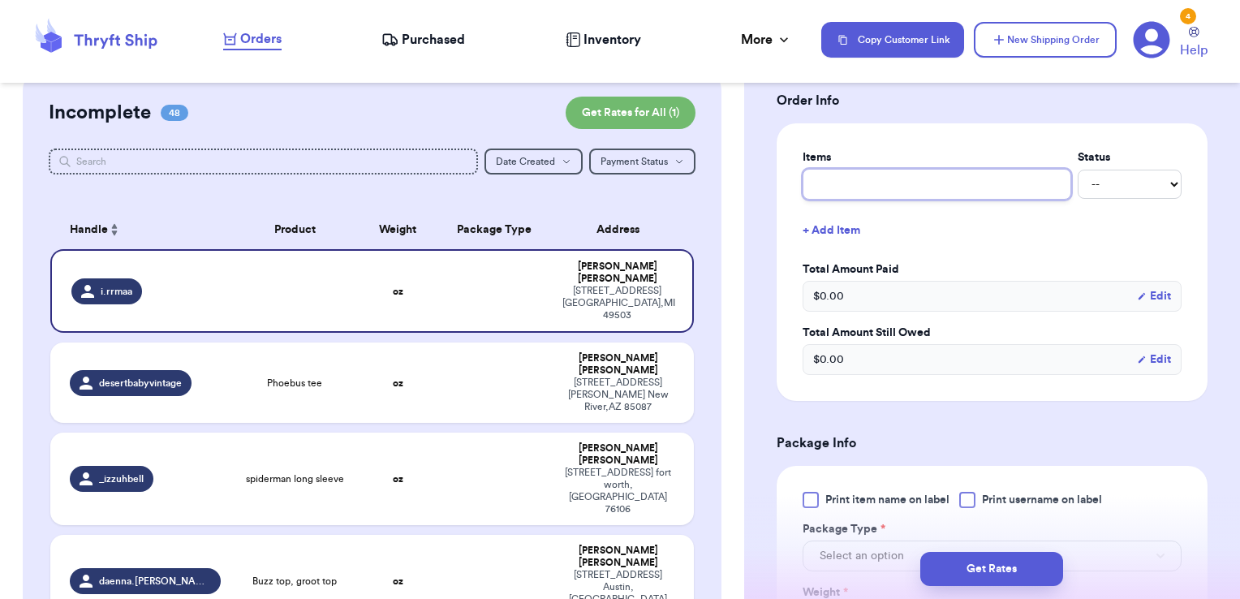
click at [911, 178] on input "text" at bounding box center [936, 184] width 269 height 31
type input "clothes- thank you!"
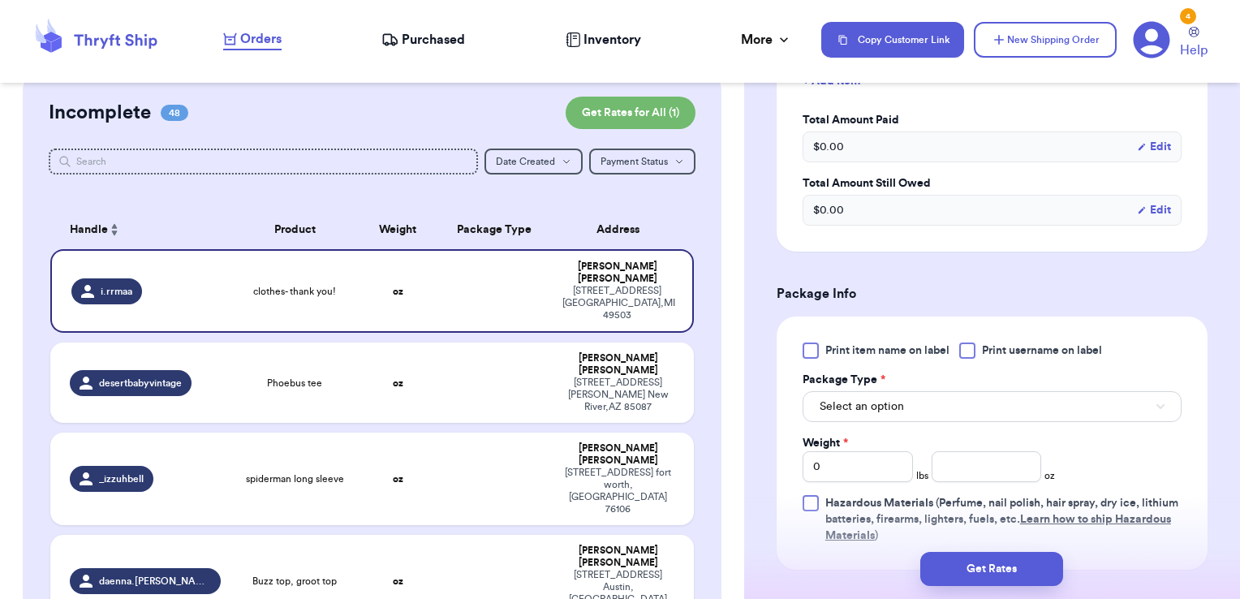
scroll to position [776, 0]
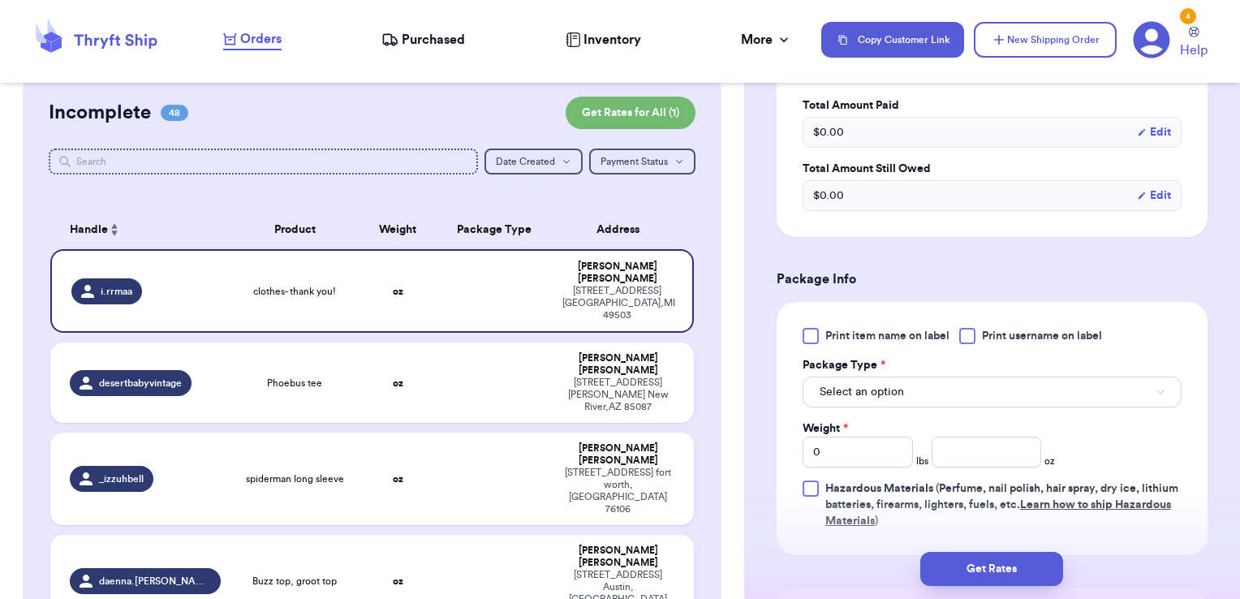
click at [993, 344] on div "Print item name on label Print username on label Package Type * Select an optio…" at bounding box center [991, 428] width 379 height 201
click at [991, 341] on div "Print item name on label Print username on label Package Type * Select an optio…" at bounding box center [991, 428] width 379 height 201
click at [969, 333] on div at bounding box center [967, 336] width 16 height 16
click at [0, 0] on input "Print username on label" at bounding box center [0, 0] width 0 height 0
click at [957, 387] on button "Select an option" at bounding box center [991, 391] width 379 height 31
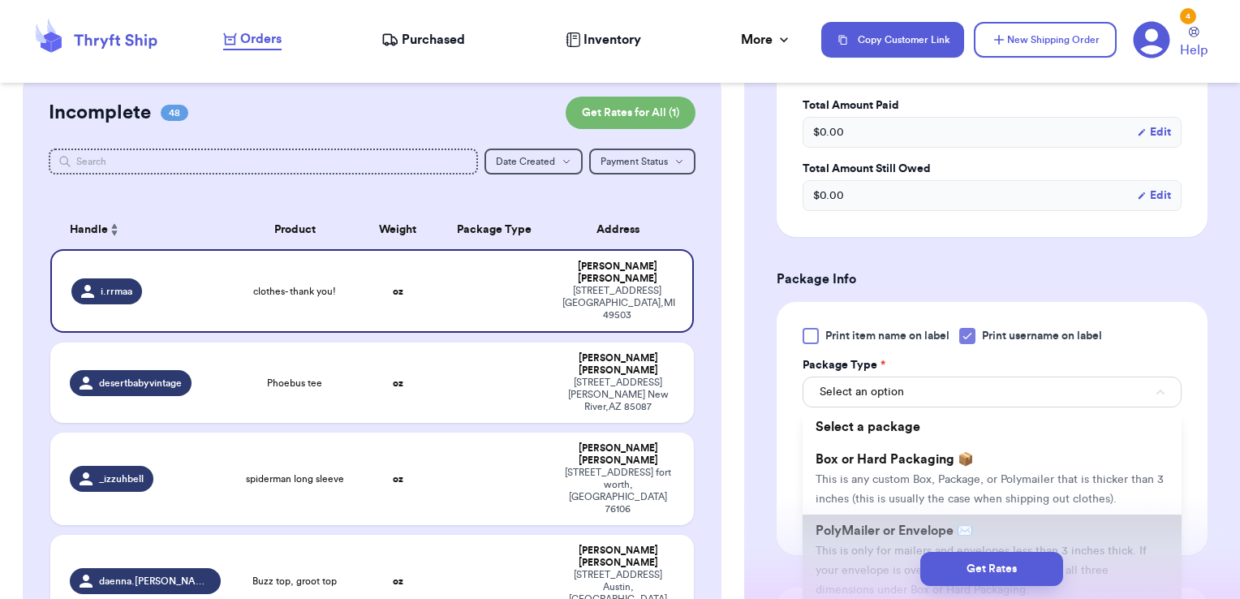
click at [913, 534] on li "PolyMailer or Envelope ✉️ This is only for mailers and envelopes less than 3 in…" at bounding box center [991, 559] width 379 height 91
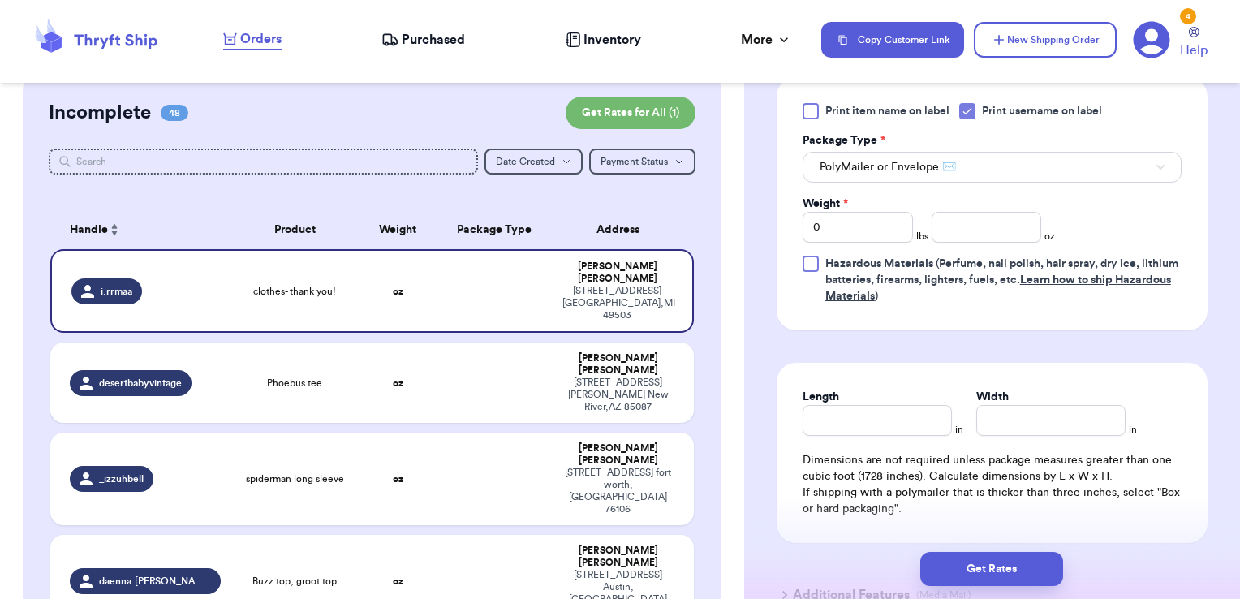
scroll to position [1000, 0]
click at [967, 219] on input "number" at bounding box center [986, 228] width 110 height 31
type input "6.97"
click at [987, 544] on div "Get Rates" at bounding box center [992, 569] width 496 height 60
click at [985, 570] on button "Get Rates" at bounding box center [991, 569] width 143 height 34
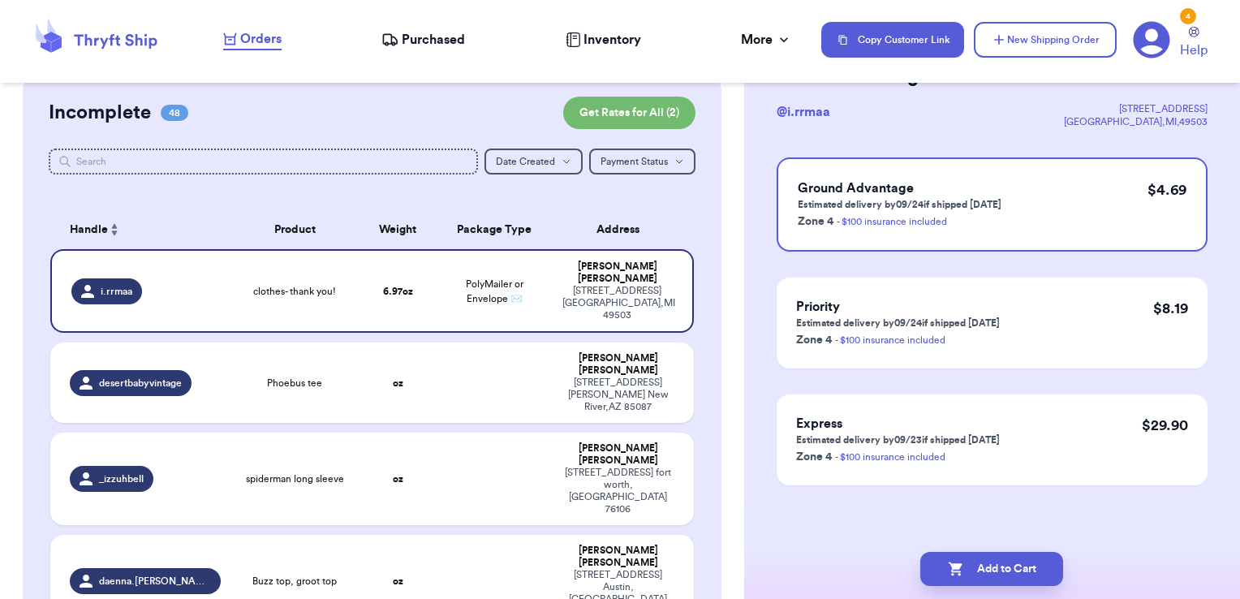
scroll to position [0, 0]
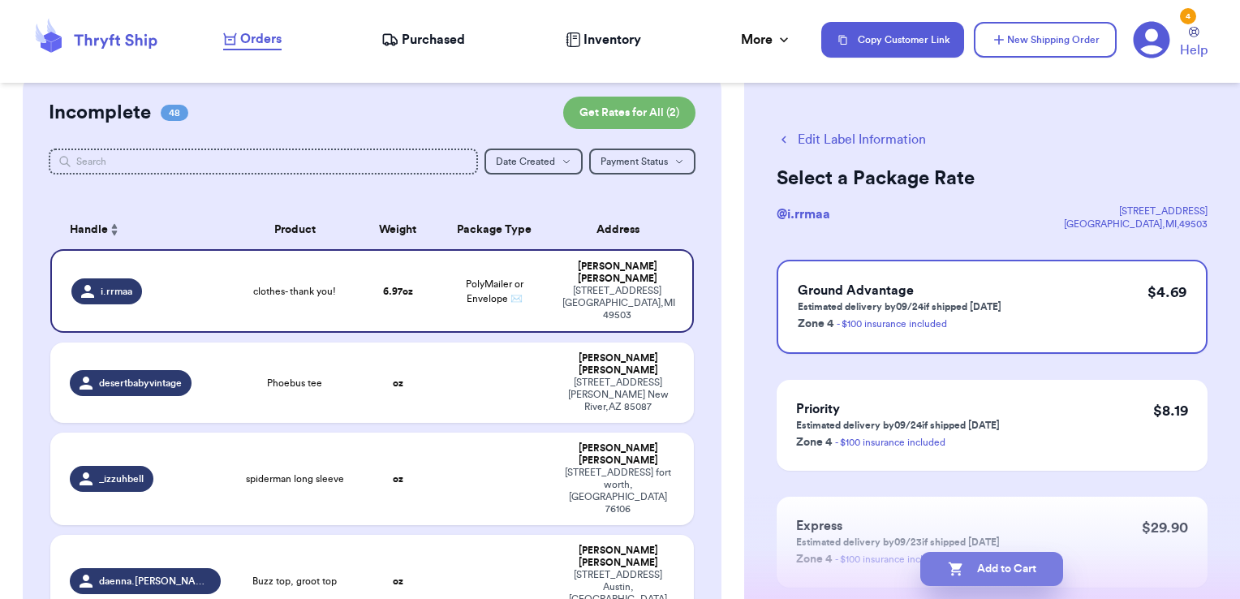
click at [1039, 576] on button "Add to Cart" at bounding box center [991, 569] width 143 height 34
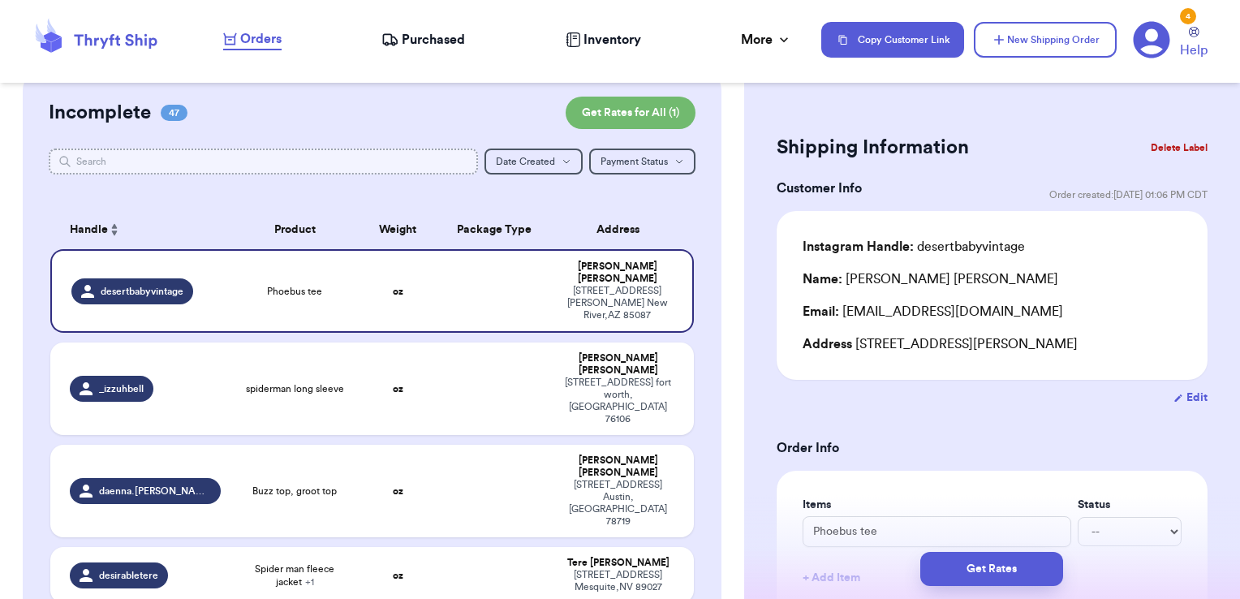
click at [277, 171] on input "text" at bounding box center [264, 161] width 430 height 26
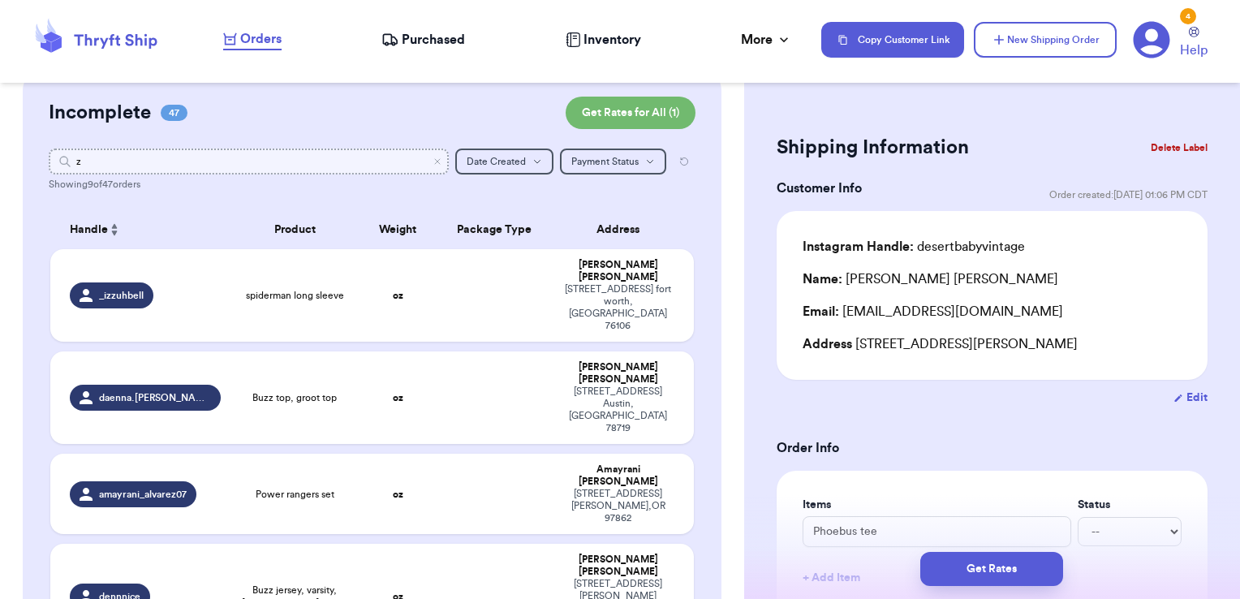
type input "zi"
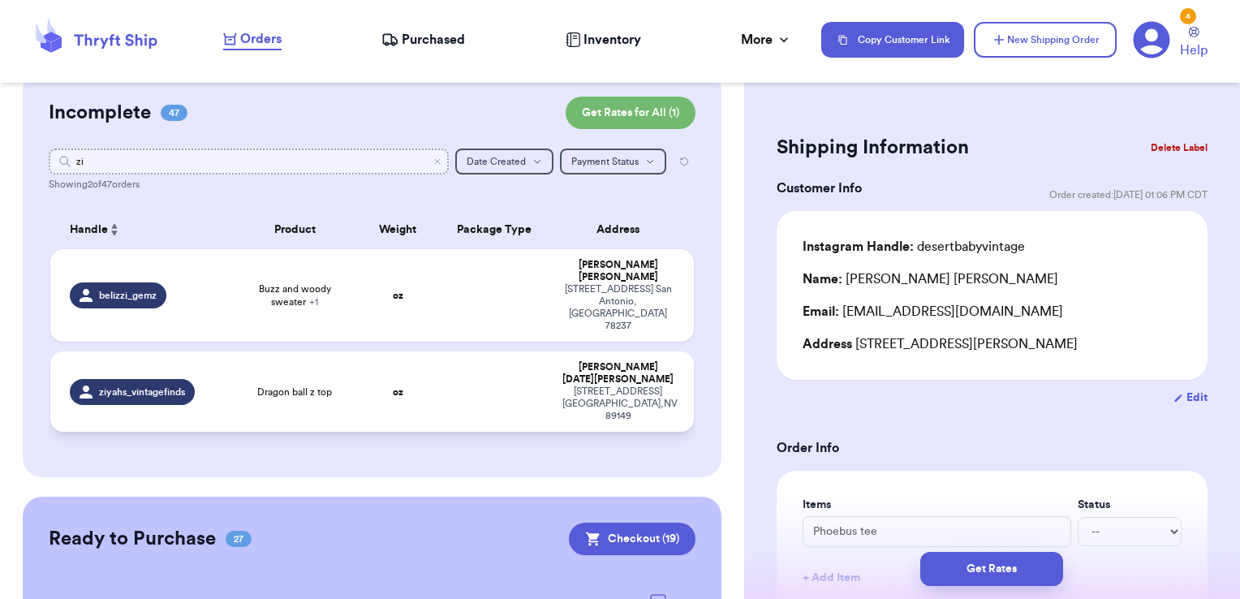
type input "zi"
click at [437, 351] on td at bounding box center [495, 391] width 116 height 80
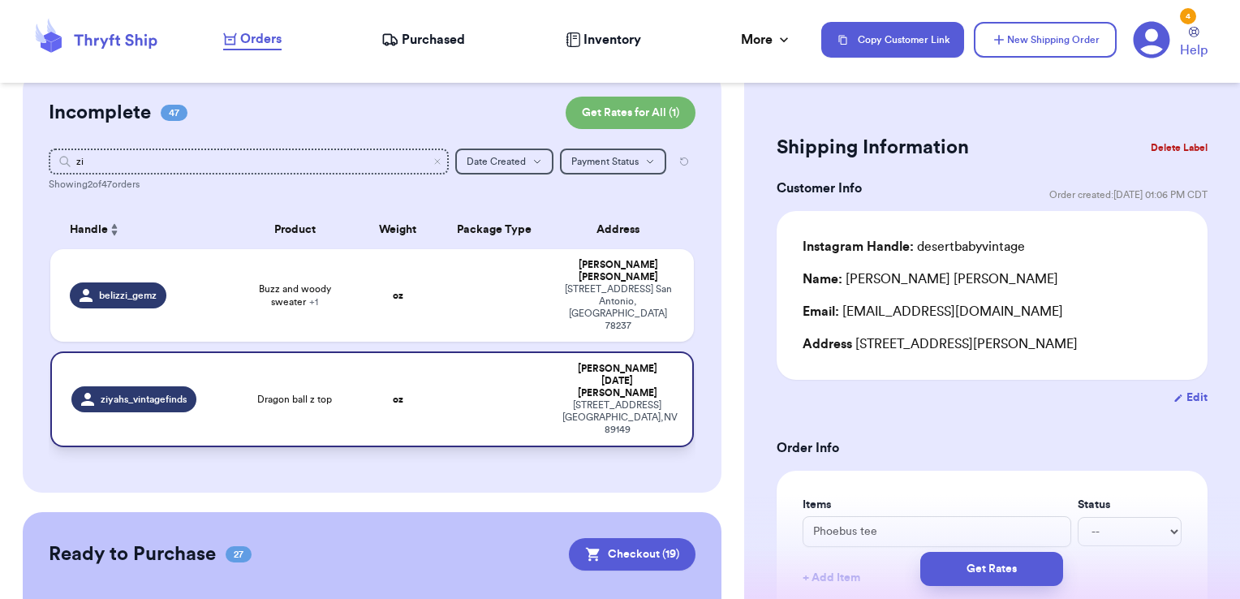
type input "Dragon ball z top"
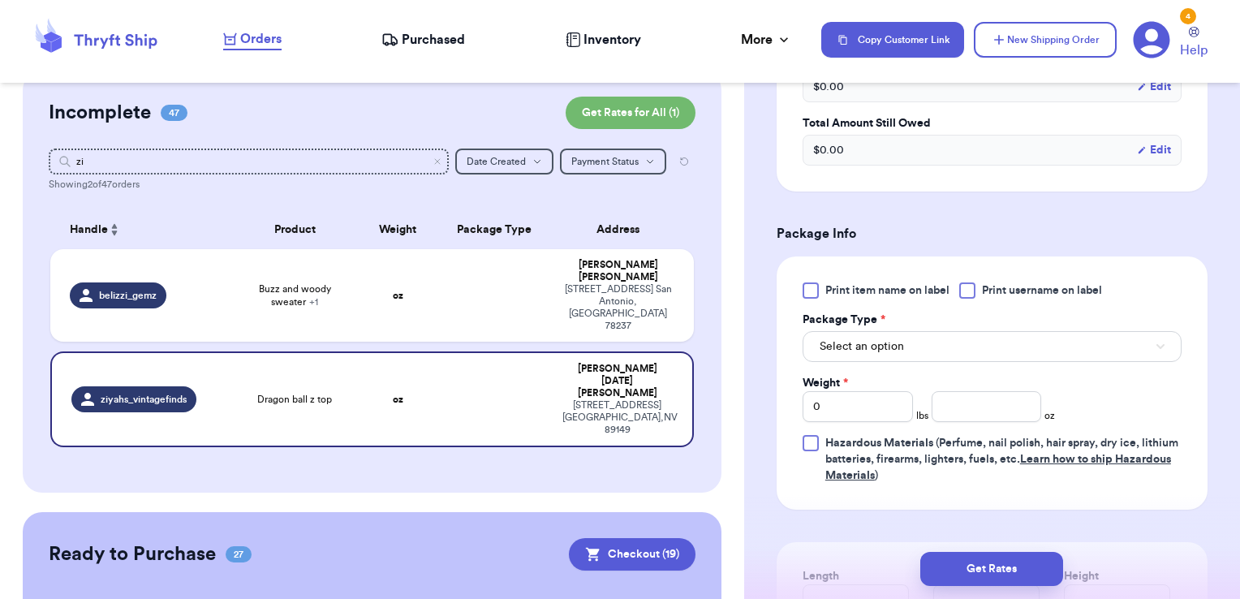
scroll to position [561, 0]
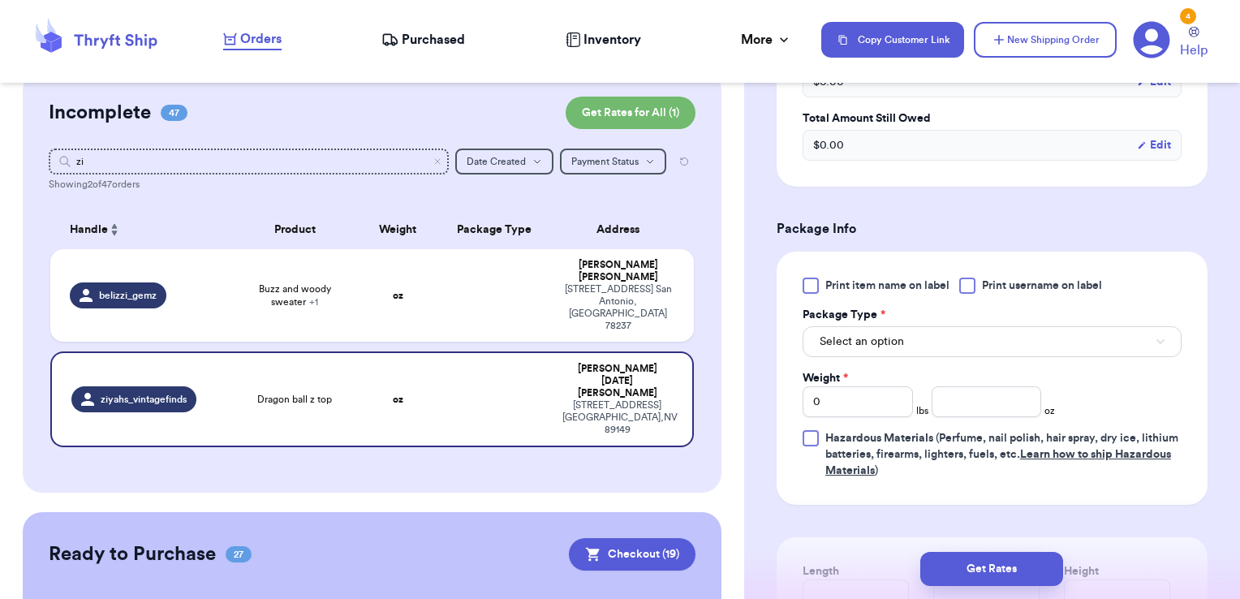
click at [979, 281] on label "Print username on label" at bounding box center [1030, 285] width 143 height 16
click at [0, 0] on input "Print username on label" at bounding box center [0, 0] width 0 height 0
click at [948, 334] on button "Select an option" at bounding box center [991, 341] width 379 height 31
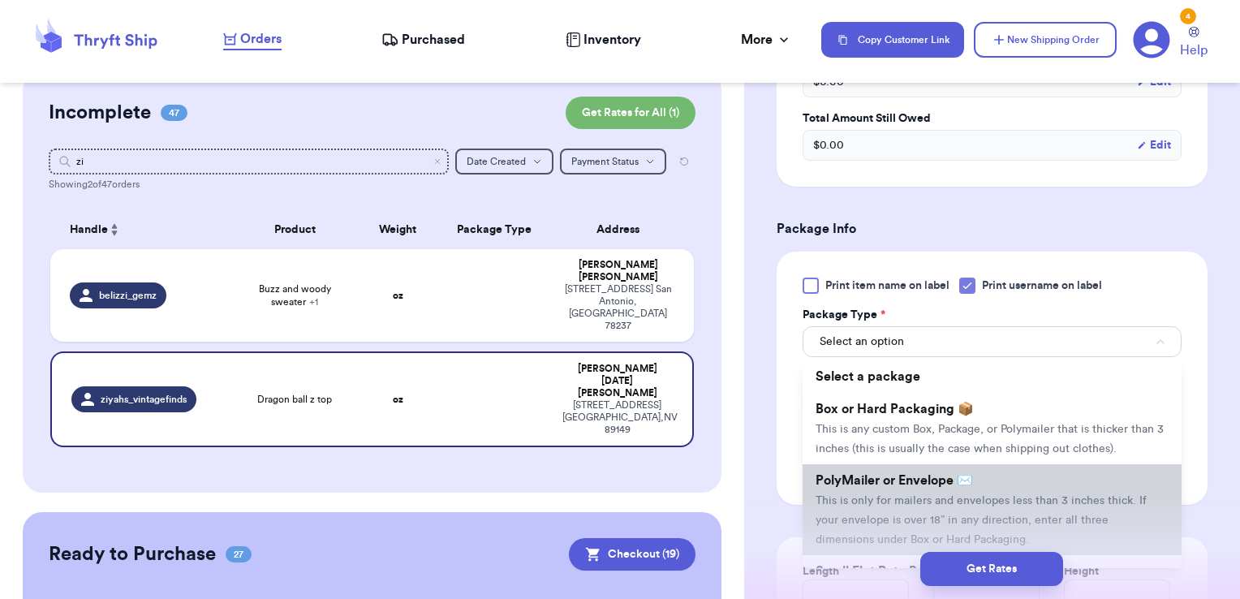
click at [906, 488] on li "PolyMailer or Envelope ✉️ This is only for mailers and envelopes less than 3 in…" at bounding box center [991, 509] width 379 height 91
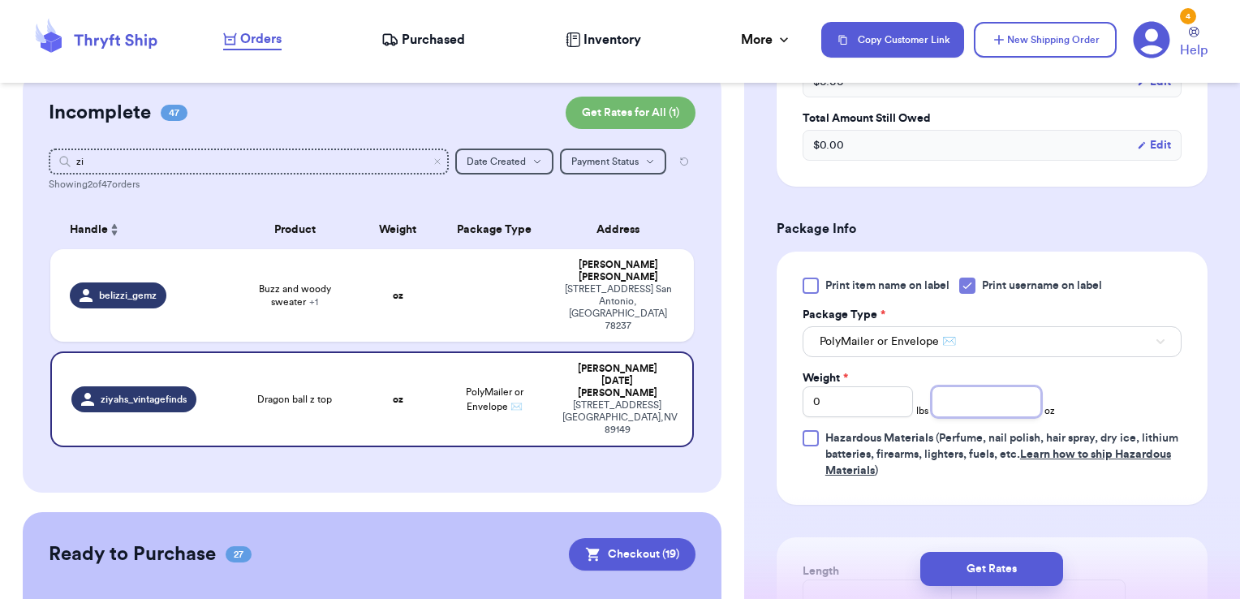
click at [948, 388] on input "number" at bounding box center [986, 401] width 110 height 31
type input "3.70"
click at [1012, 553] on button "Get Rates" at bounding box center [991, 569] width 143 height 34
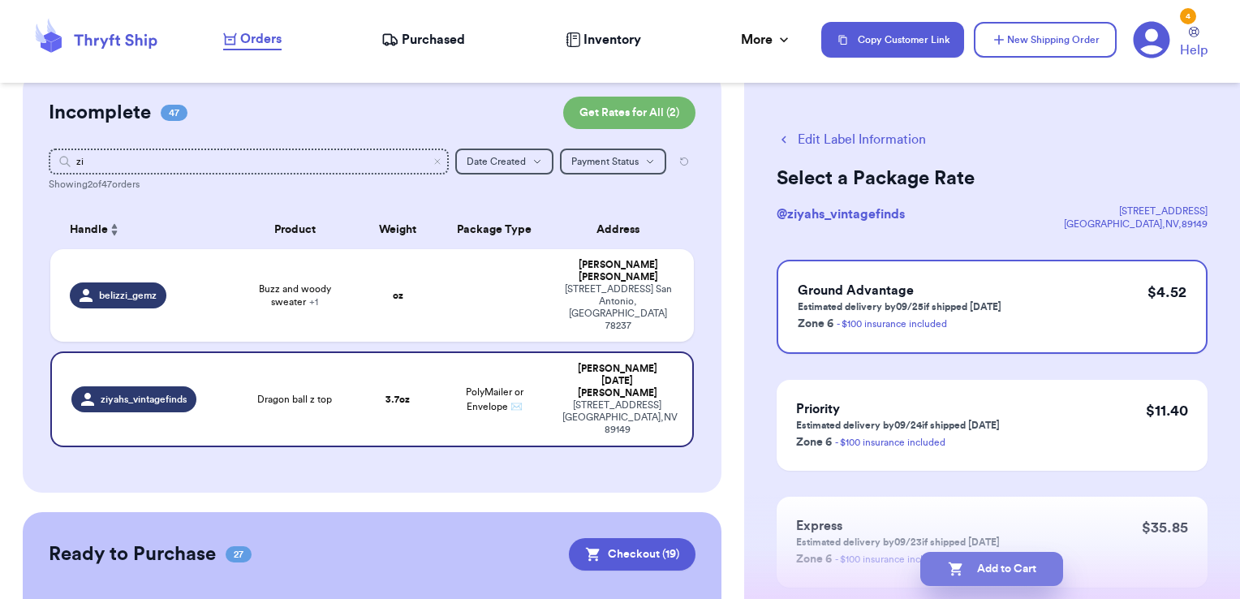
click at [1039, 574] on button "Add to Cart" at bounding box center [991, 569] width 143 height 34
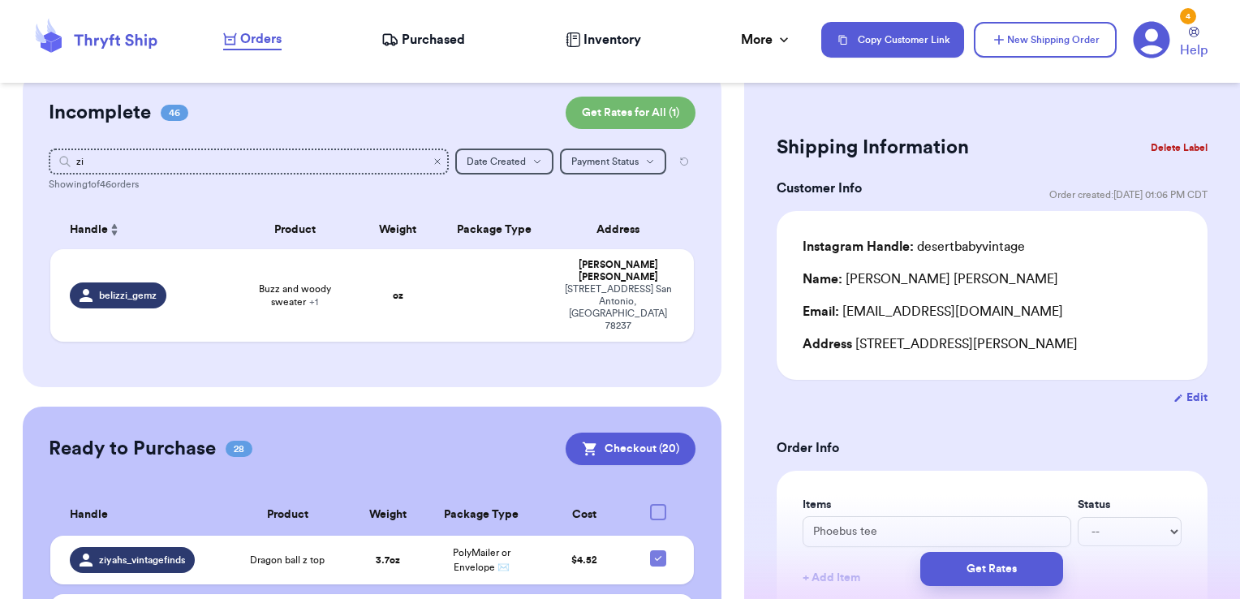
click at [432, 166] on icon "Clear search" at bounding box center [437, 162] width 10 height 10
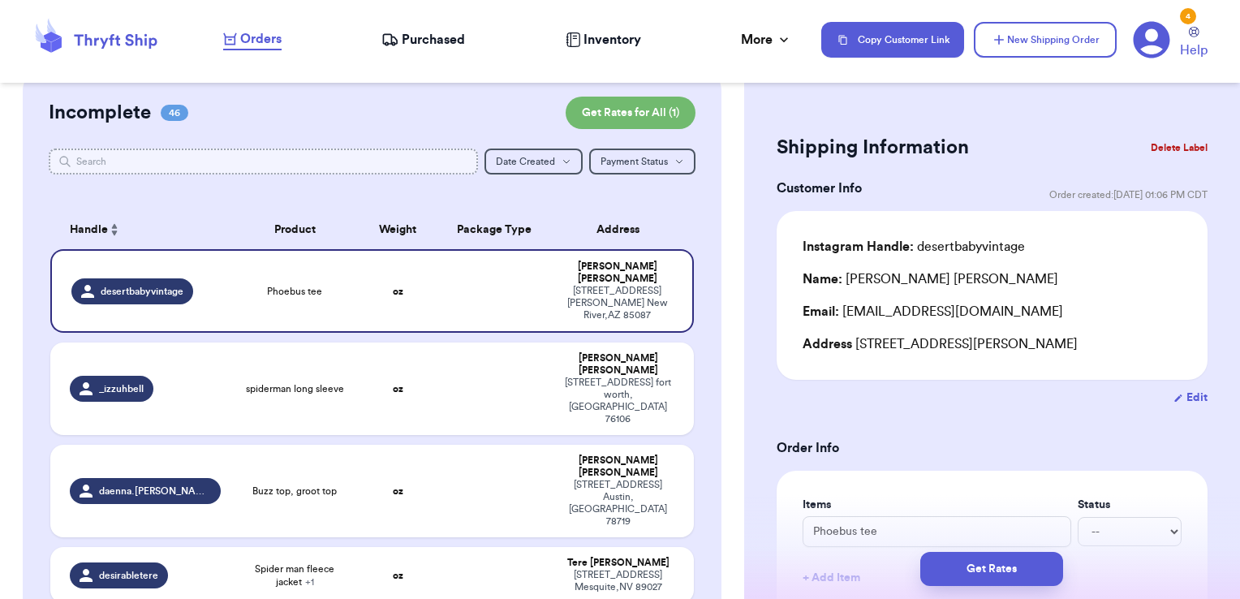
click at [347, 163] on input "text" at bounding box center [264, 161] width 430 height 26
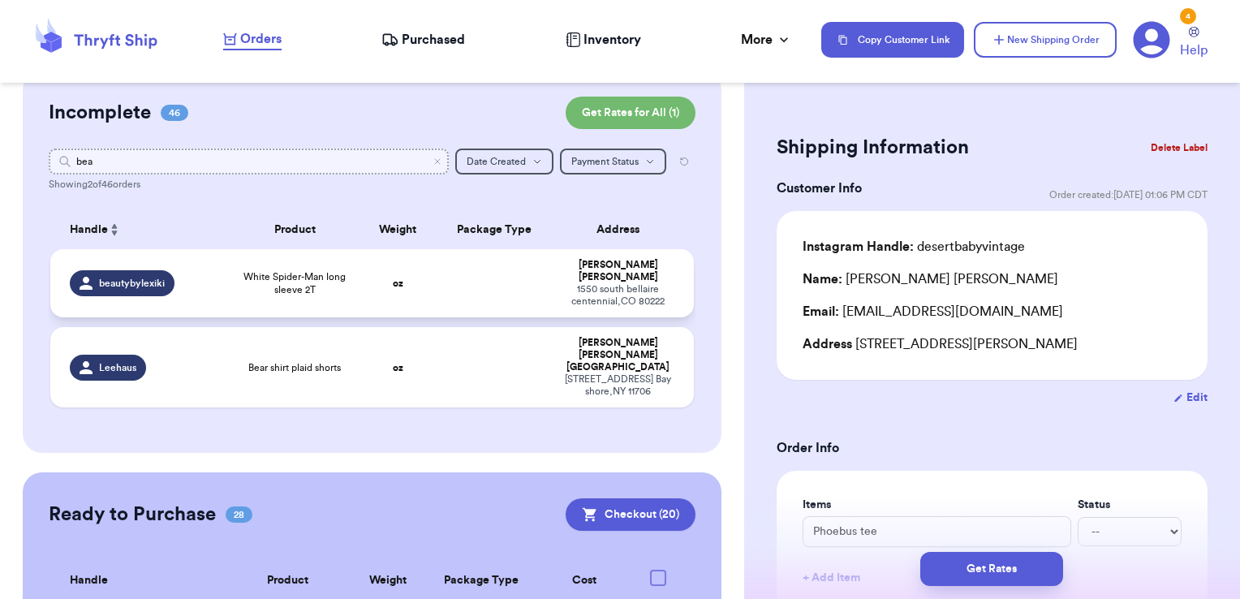
type input "bea"
click at [458, 258] on td at bounding box center [495, 283] width 116 height 68
type input "White Spider-Man long sleeve 2T"
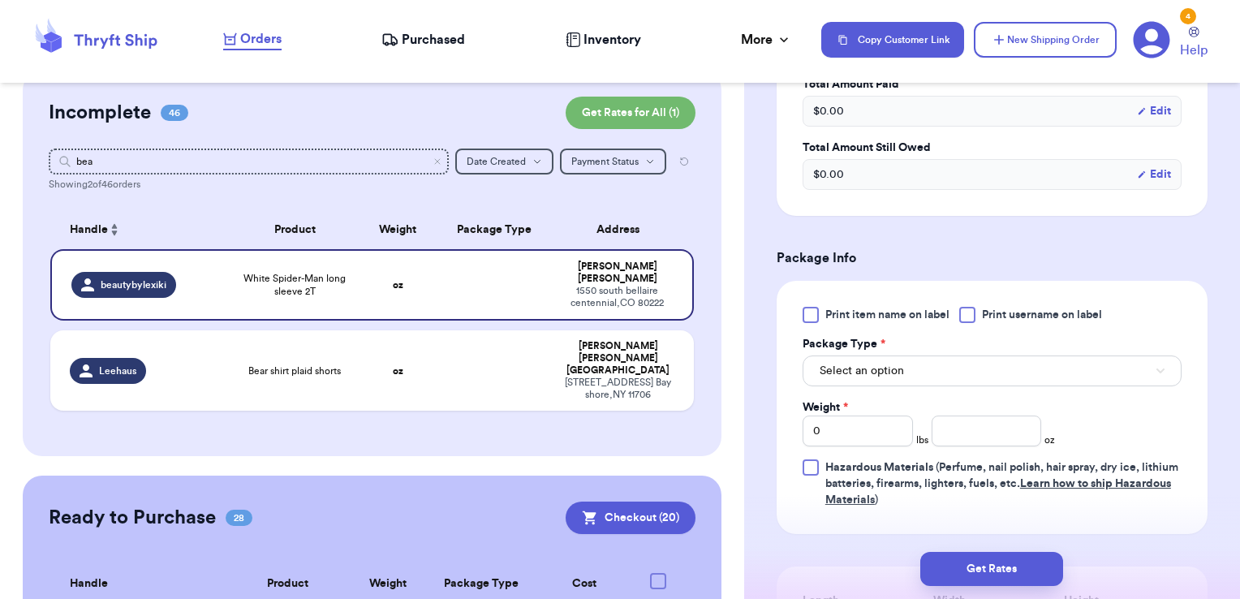
scroll to position [533, 0]
click at [975, 306] on div at bounding box center [967, 314] width 16 height 16
click at [0, 0] on input "Print username on label" at bounding box center [0, 0] width 0 height 0
drag, startPoint x: 954, startPoint y: 370, endPoint x: 961, endPoint y: 359, distance: 13.1
click at [961, 359] on button "Select an option" at bounding box center [991, 370] width 379 height 31
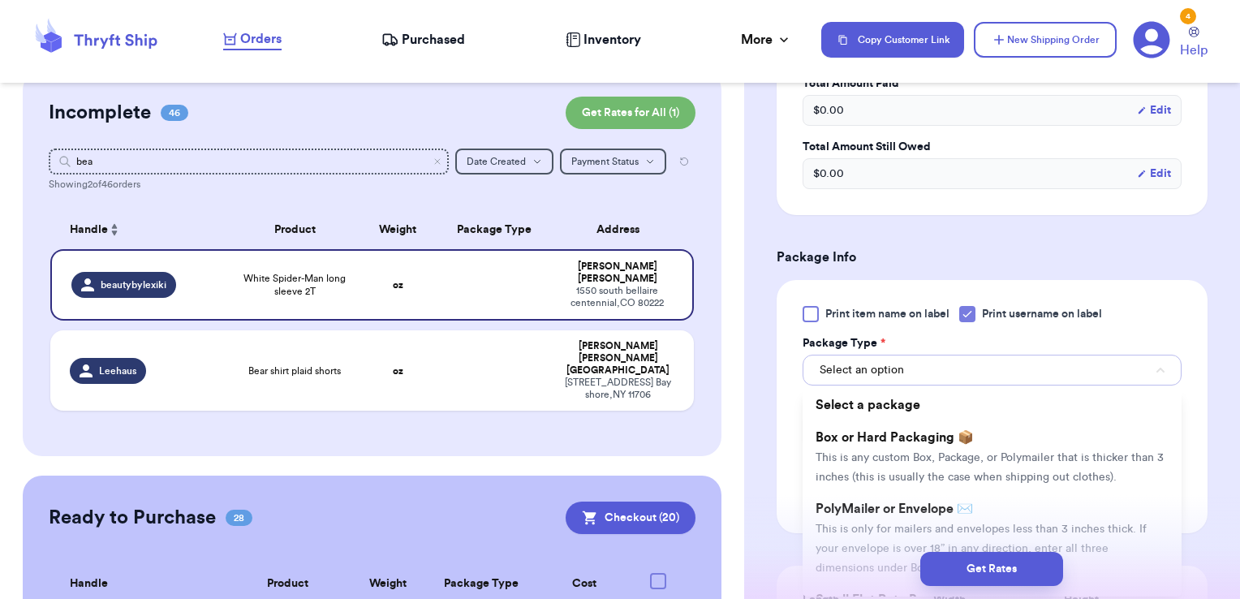
click at [961, 359] on button "Select an option" at bounding box center [991, 370] width 379 height 31
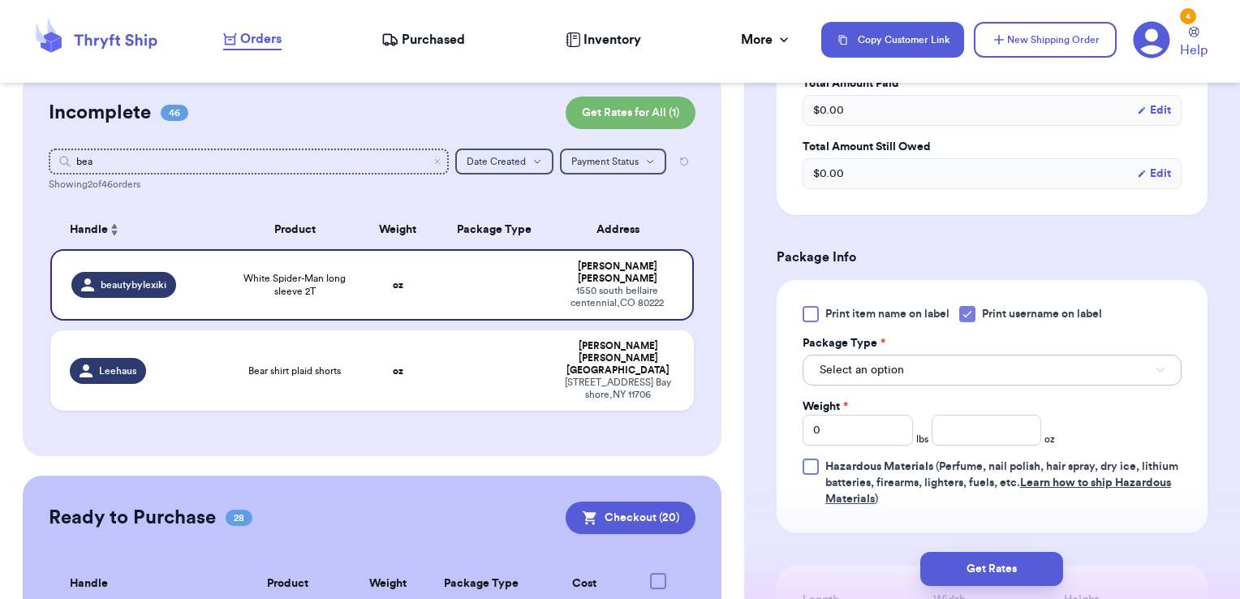
click at [961, 359] on button "Select an option" at bounding box center [991, 370] width 379 height 31
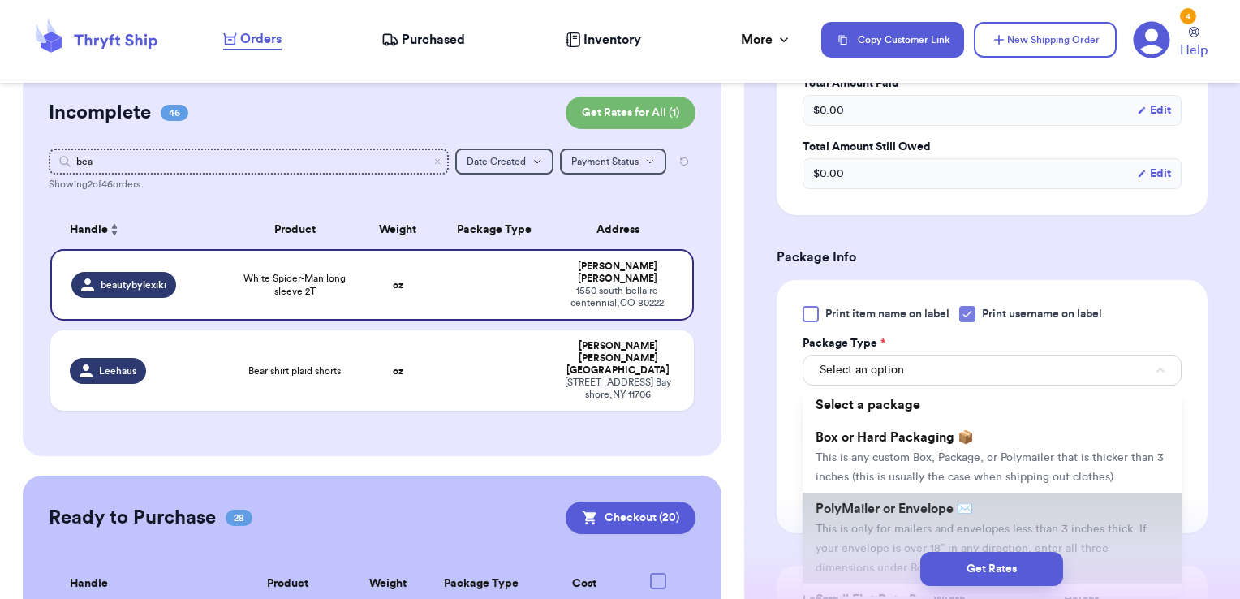
click at [922, 518] on li "PolyMailer or Envelope ✉️ This is only for mailers and envelopes less than 3 in…" at bounding box center [991, 537] width 379 height 91
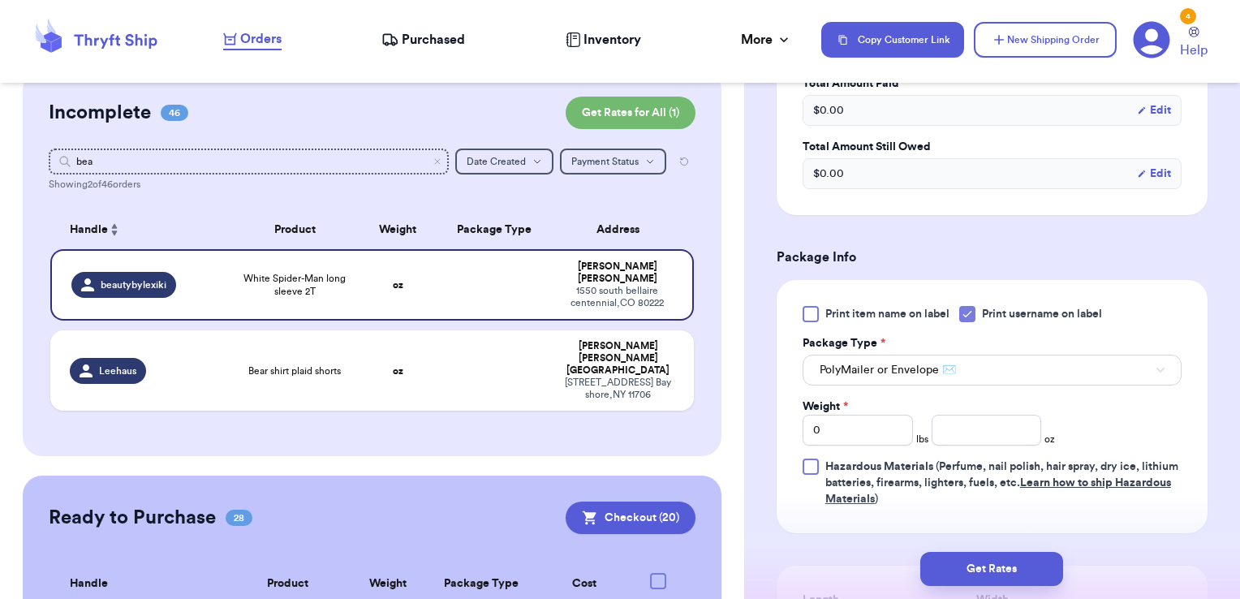
scroll to position [711, 0]
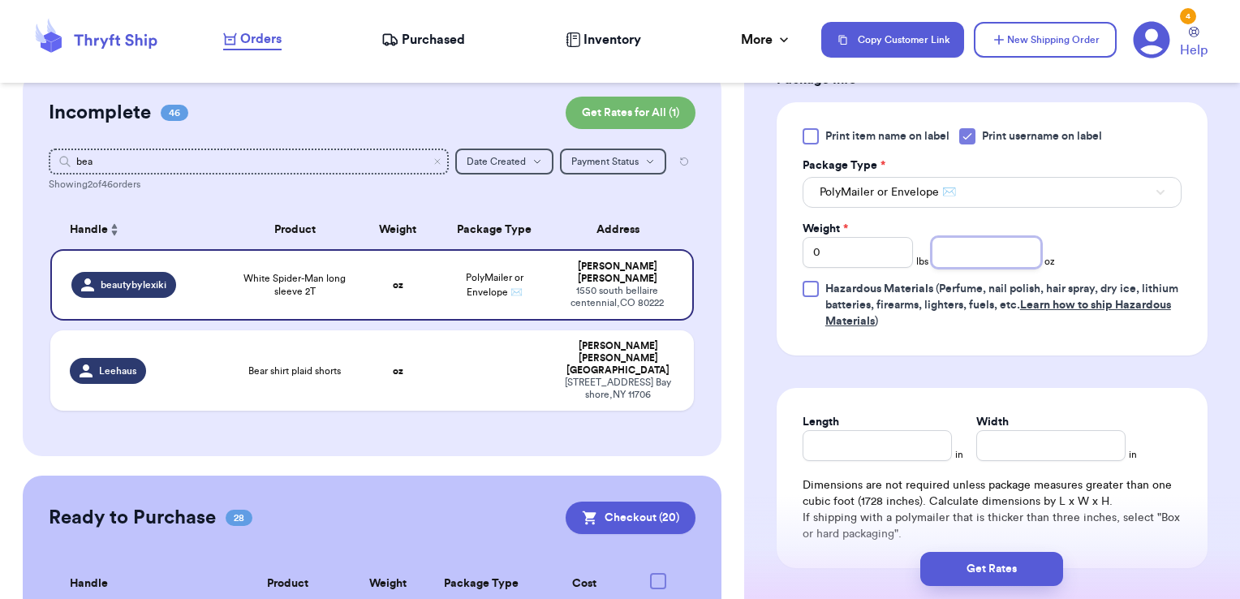
click at [996, 255] on input "number" at bounding box center [986, 252] width 110 height 31
type input "3.62"
click at [1019, 560] on button "Get Rates" at bounding box center [991, 569] width 143 height 34
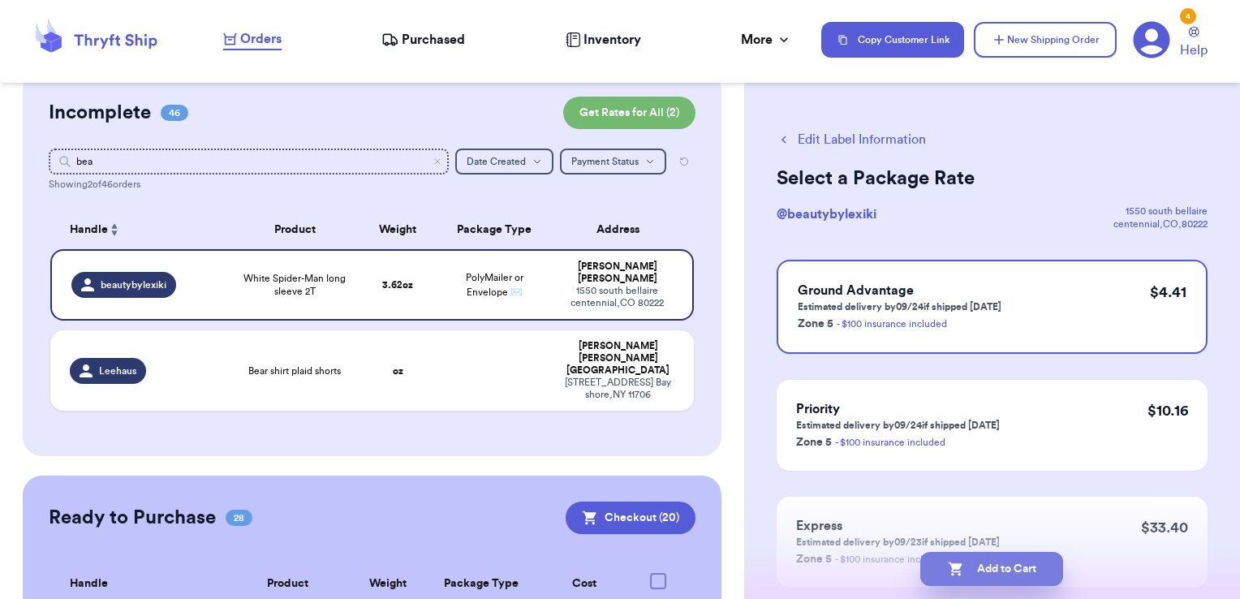
click at [1022, 565] on button "Add to Cart" at bounding box center [991, 569] width 143 height 34
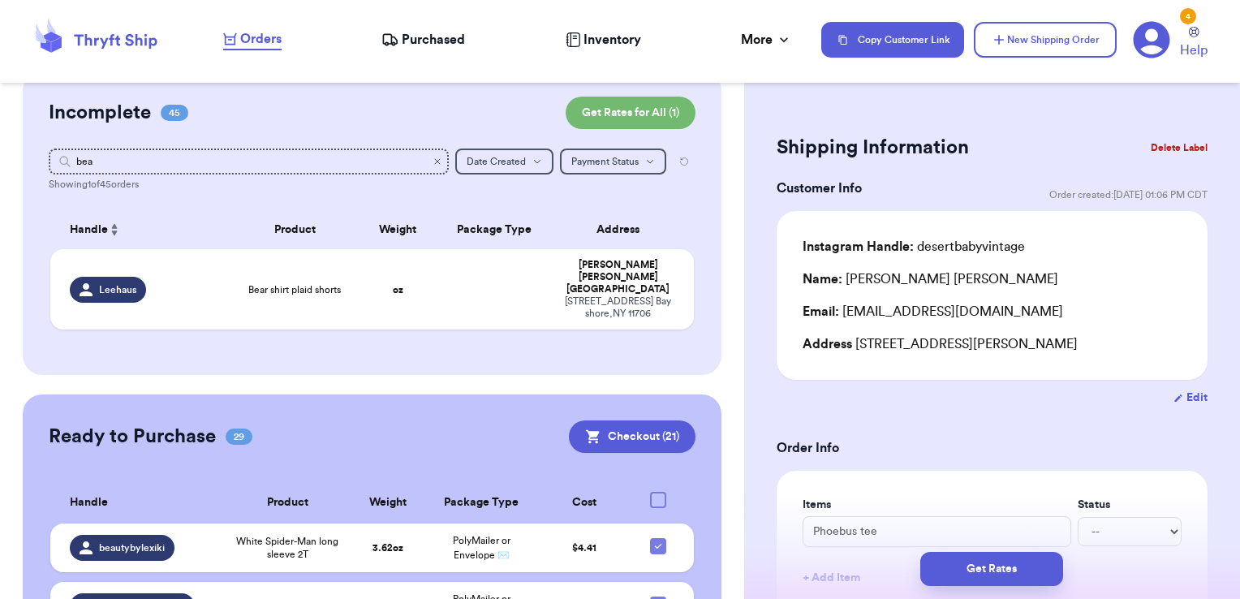
click at [432, 157] on icon "Clear search" at bounding box center [437, 162] width 10 height 10
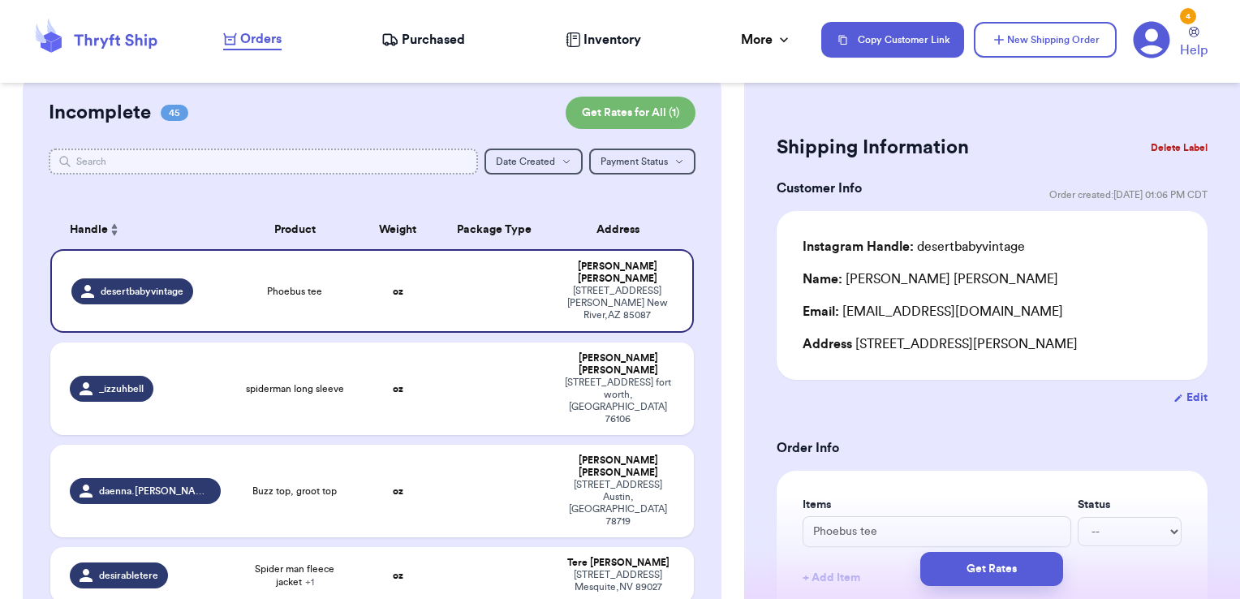
click at [367, 161] on input "text" at bounding box center [264, 161] width 430 height 26
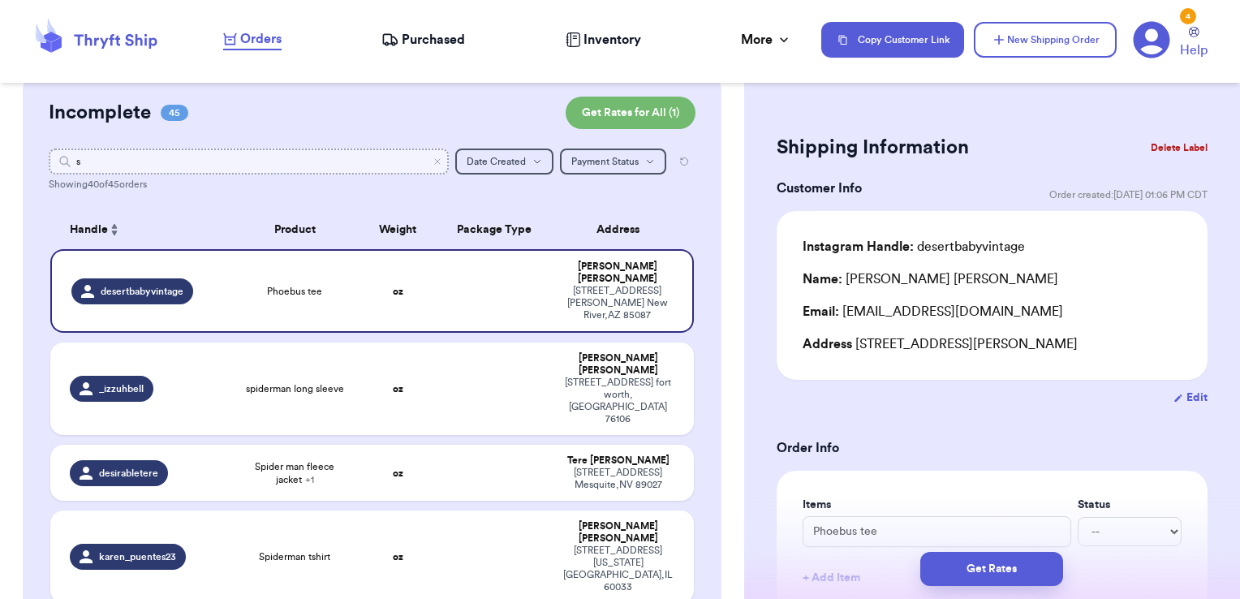
type input "sp"
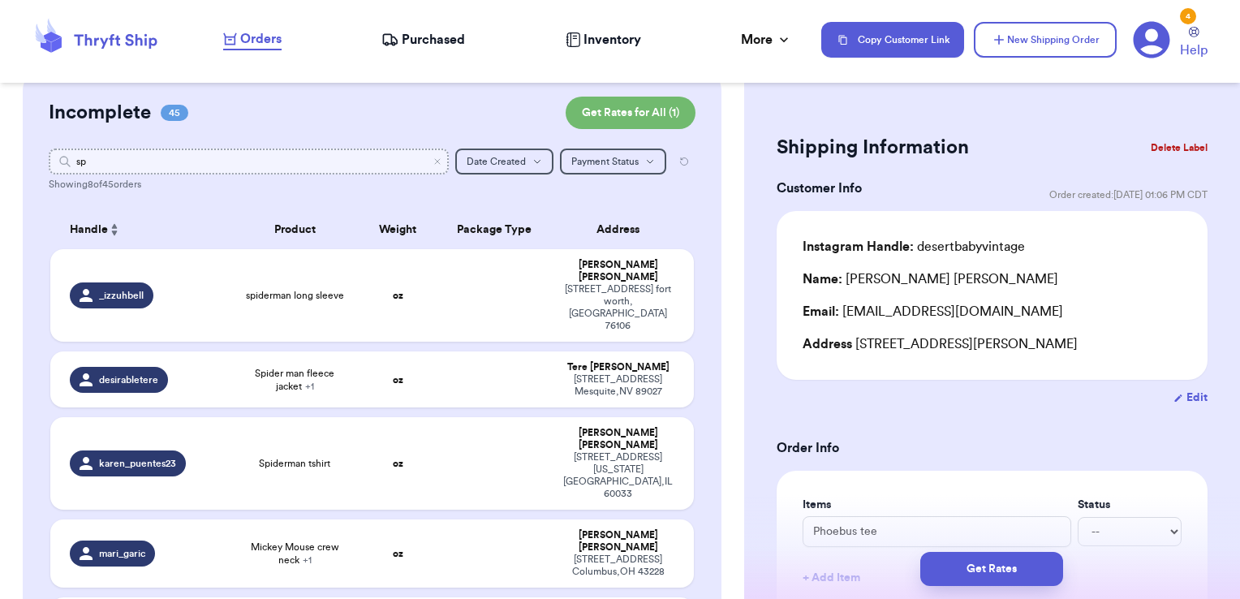
type input "spc"
type input "s"
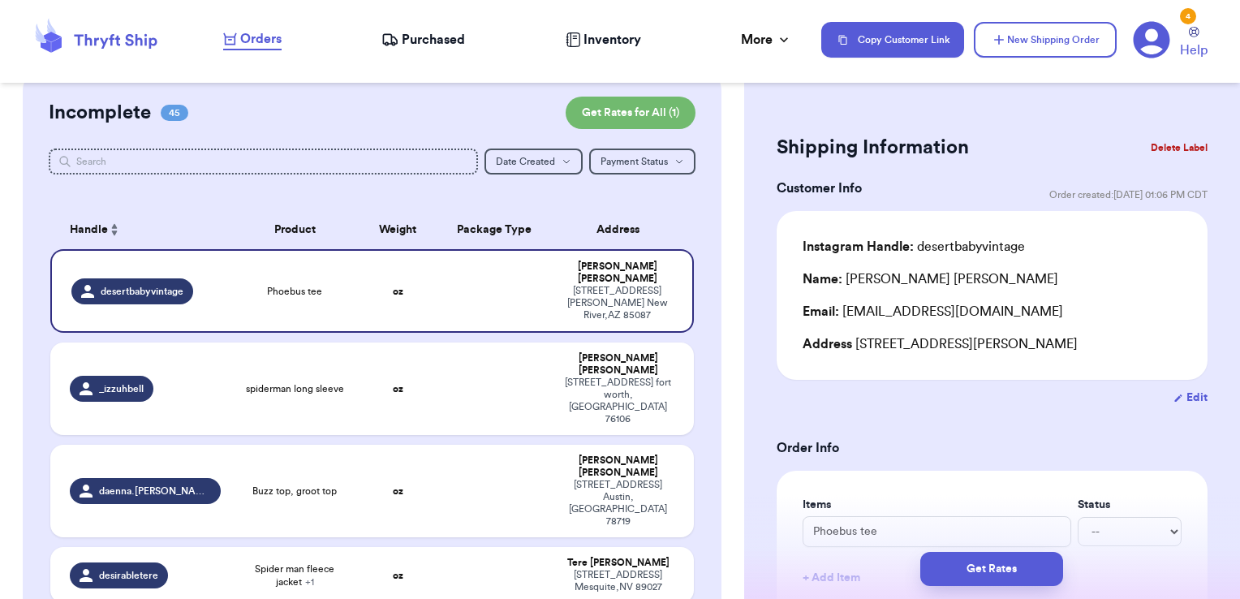
click at [166, 164] on input "text" at bounding box center [264, 161] width 430 height 26
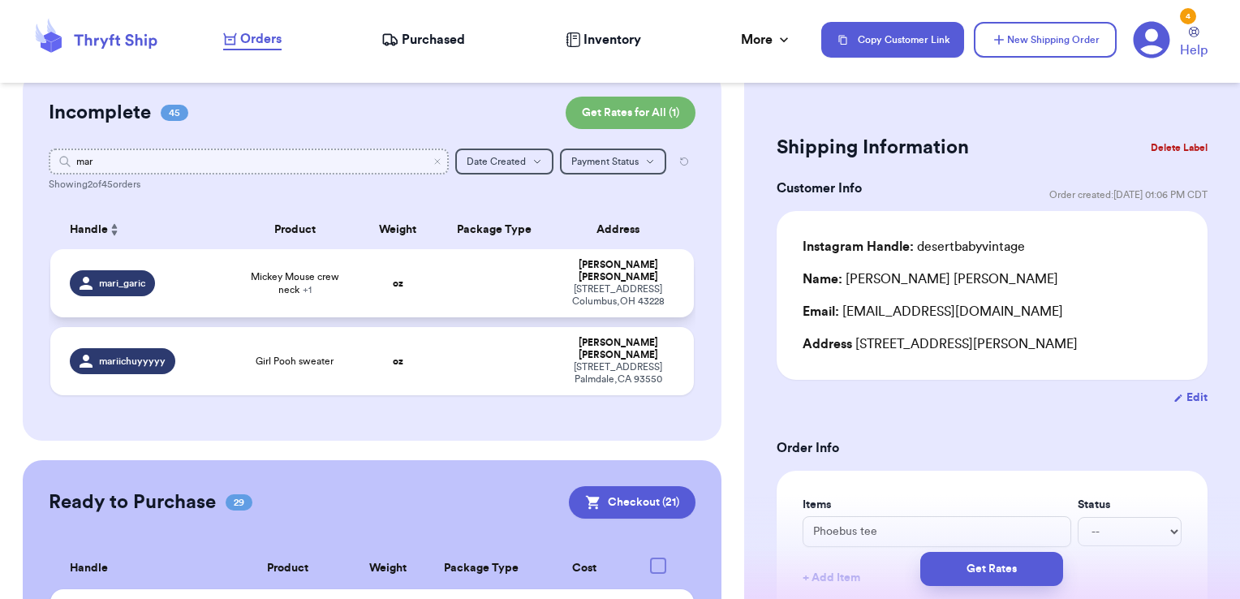
type input "mar"
click at [464, 295] on td at bounding box center [495, 283] width 116 height 68
type input "Mickey Mouse crew neck"
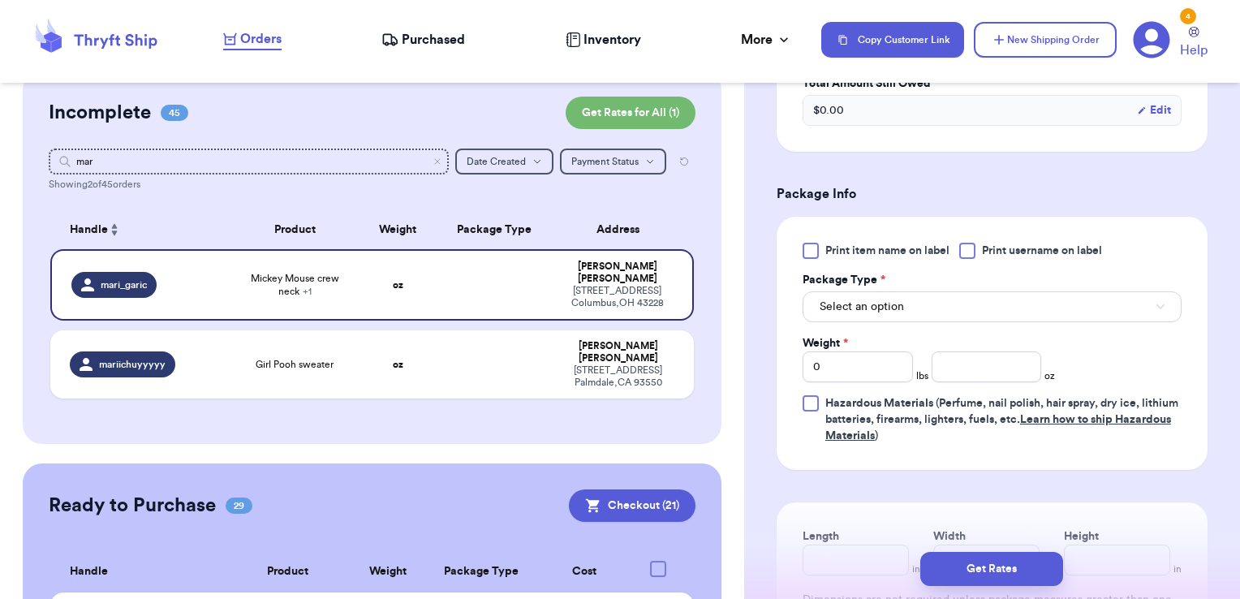
scroll to position [651, 0]
click at [991, 245] on span "Print username on label" at bounding box center [1042, 250] width 120 height 16
click at [0, 0] on input "Print username on label" at bounding box center [0, 0] width 0 height 0
click at [973, 301] on button "Select an option" at bounding box center [991, 305] width 379 height 31
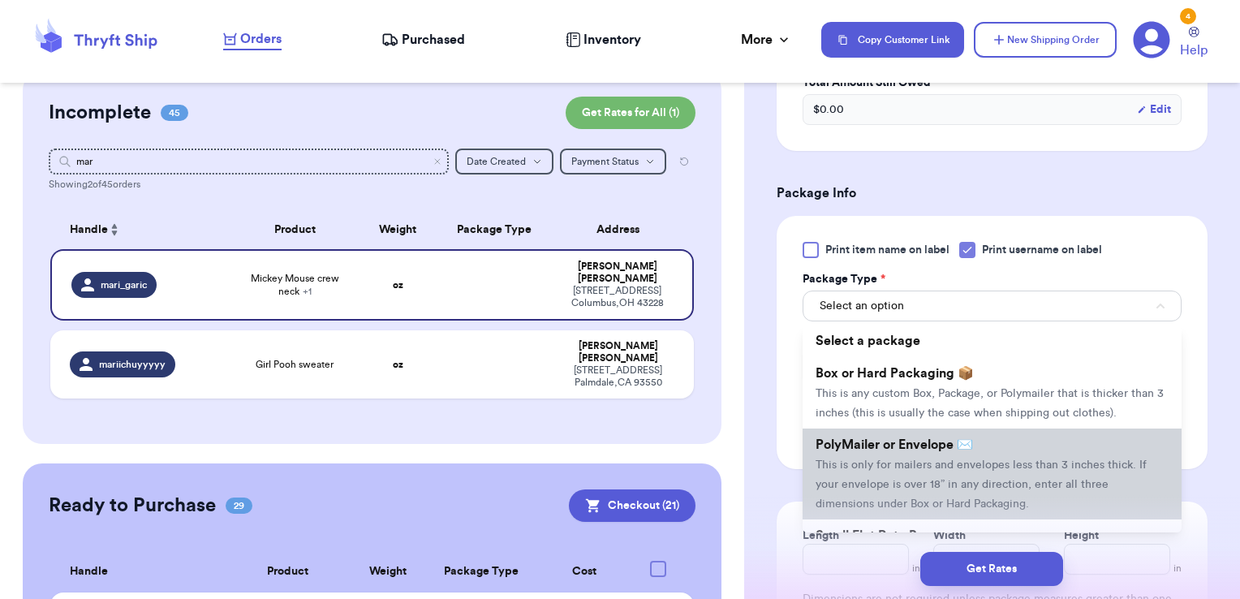
click at [899, 451] on span "PolyMailer or Envelope ✉️" at bounding box center [893, 444] width 157 height 13
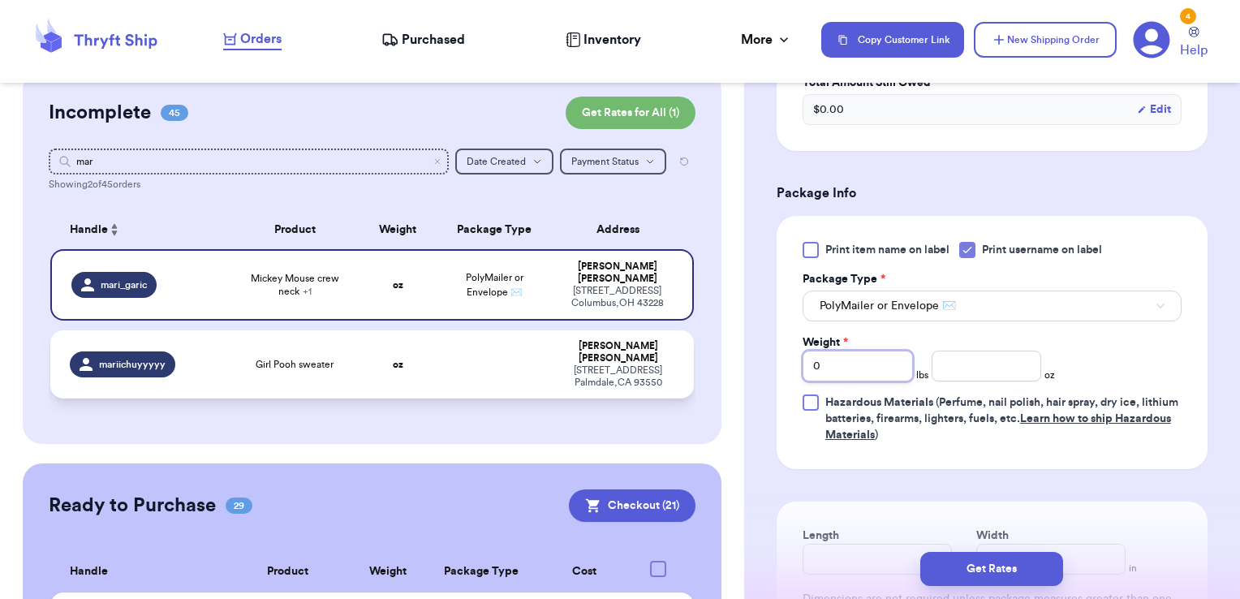
drag, startPoint x: 842, startPoint y: 365, endPoint x: 656, endPoint y: 365, distance: 186.6
click at [656, 365] on div "Customer Link New Order Total Balance Payout $ 0.00 Recent Payments View all @ …" at bounding box center [620, 299] width 1240 height 599
type input "1"
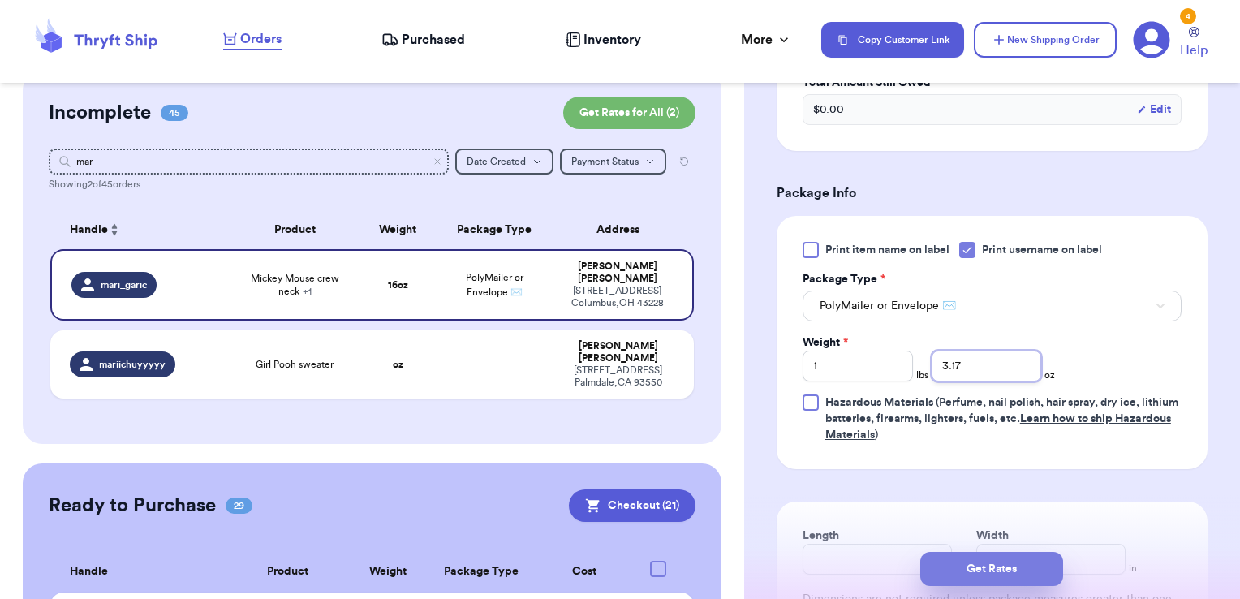
type input "3.17"
click at [956, 569] on button "Get Rates" at bounding box center [991, 569] width 143 height 34
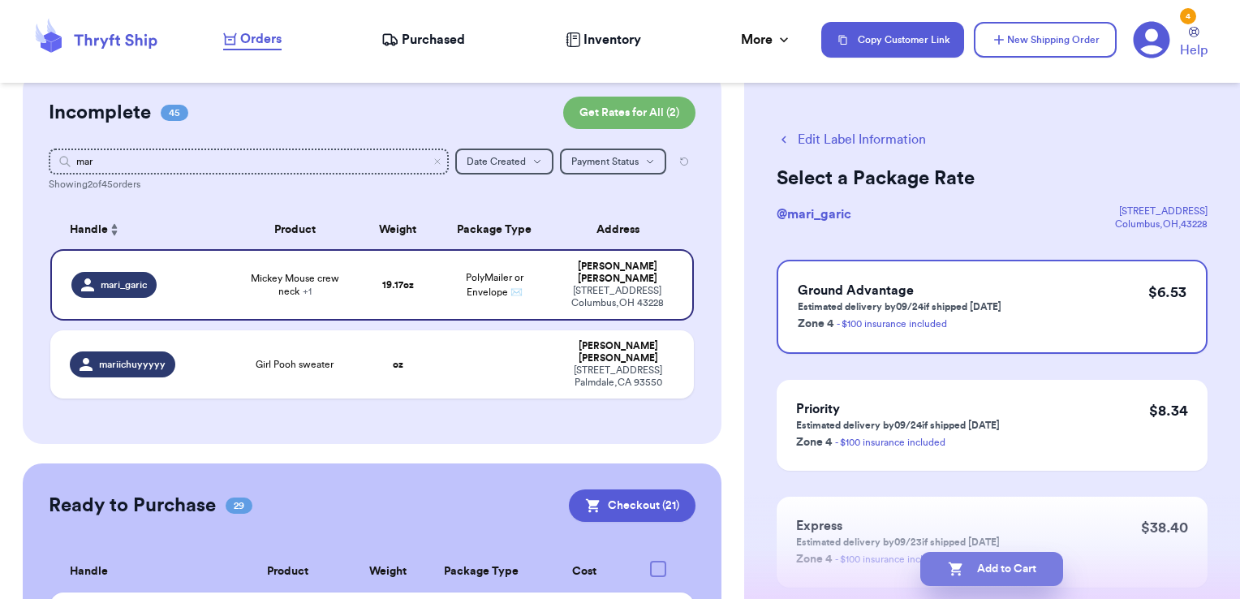
click at [1028, 566] on button "Add to Cart" at bounding box center [991, 569] width 143 height 34
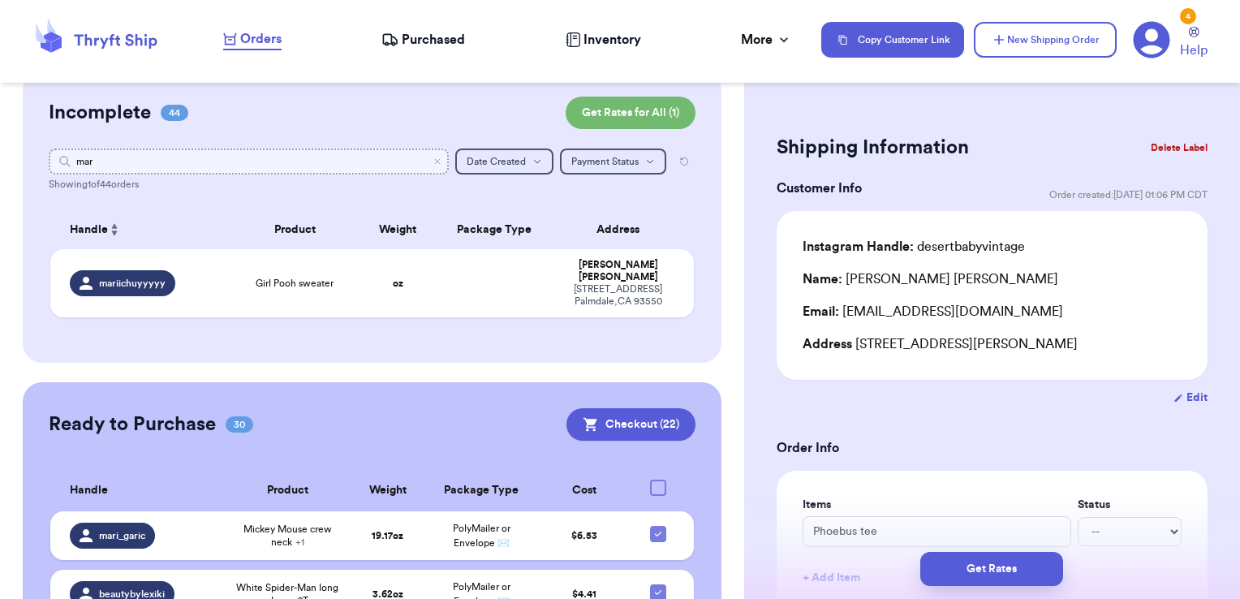
click at [426, 166] on input "mar" at bounding box center [249, 161] width 401 height 26
click at [432, 164] on icon "Clear search" at bounding box center [437, 162] width 10 height 10
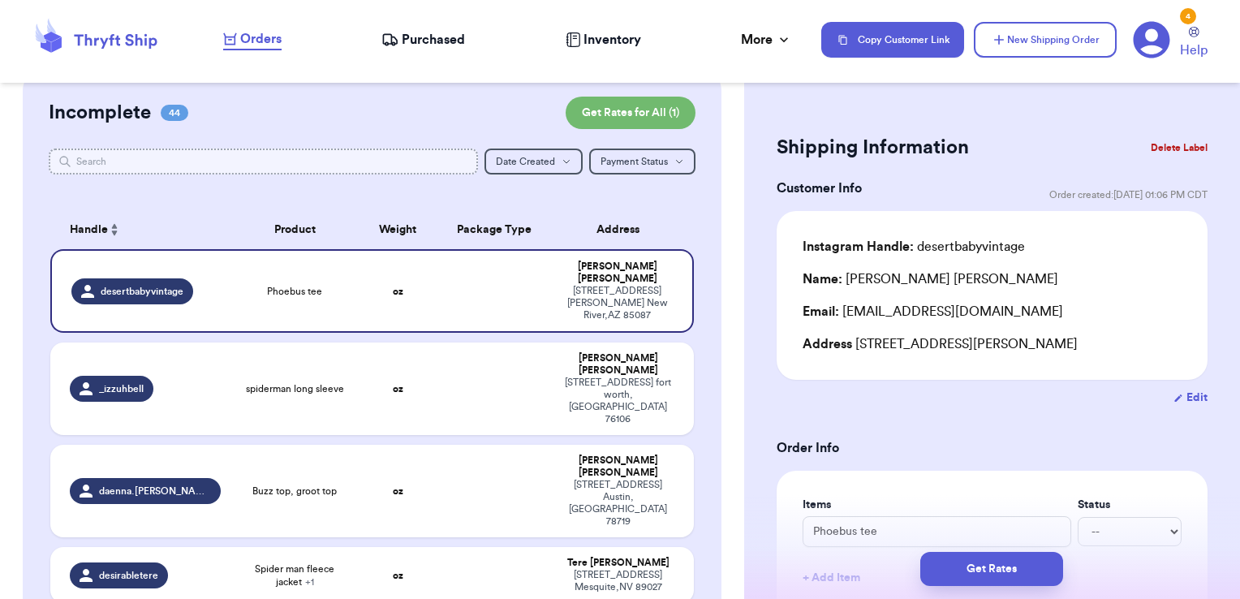
click at [380, 157] on input "text" at bounding box center [264, 161] width 430 height 26
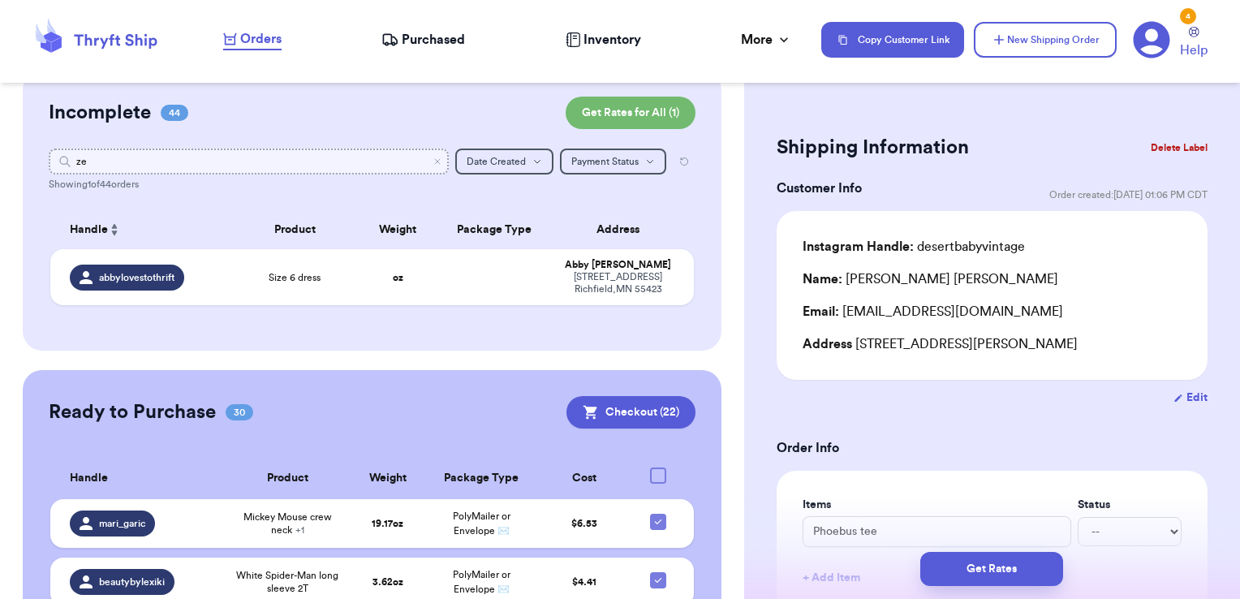
type input "zee"
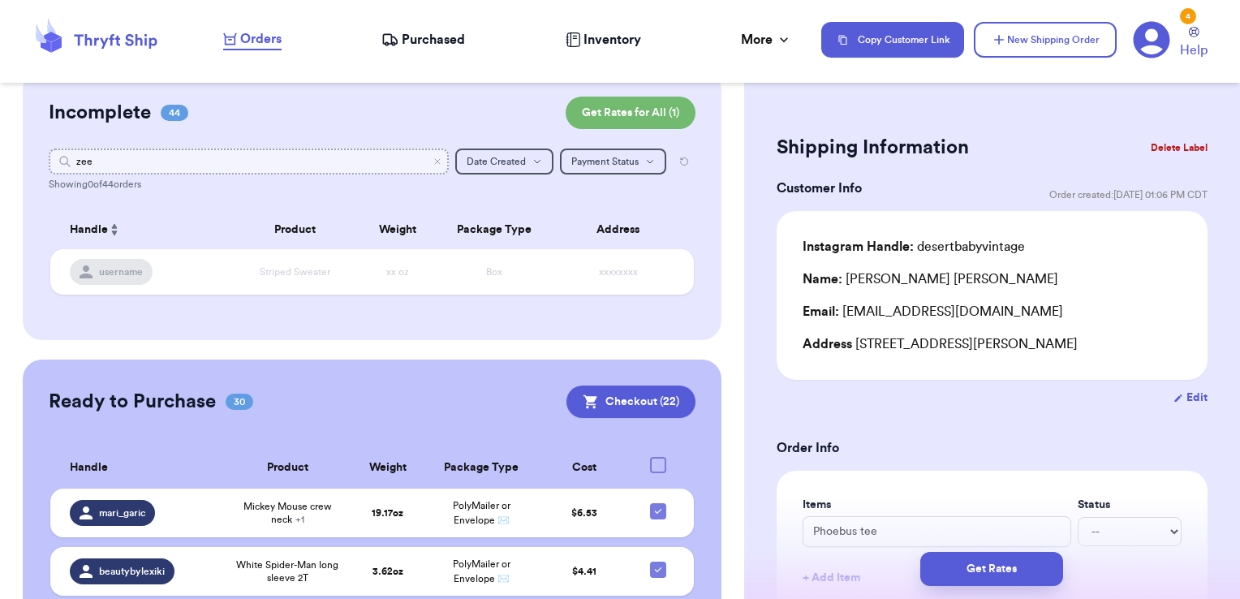
click at [432, 157] on input "zee" at bounding box center [249, 161] width 401 height 26
type input "zee"
click at [432, 157] on icon "Clear search" at bounding box center [437, 162] width 10 height 10
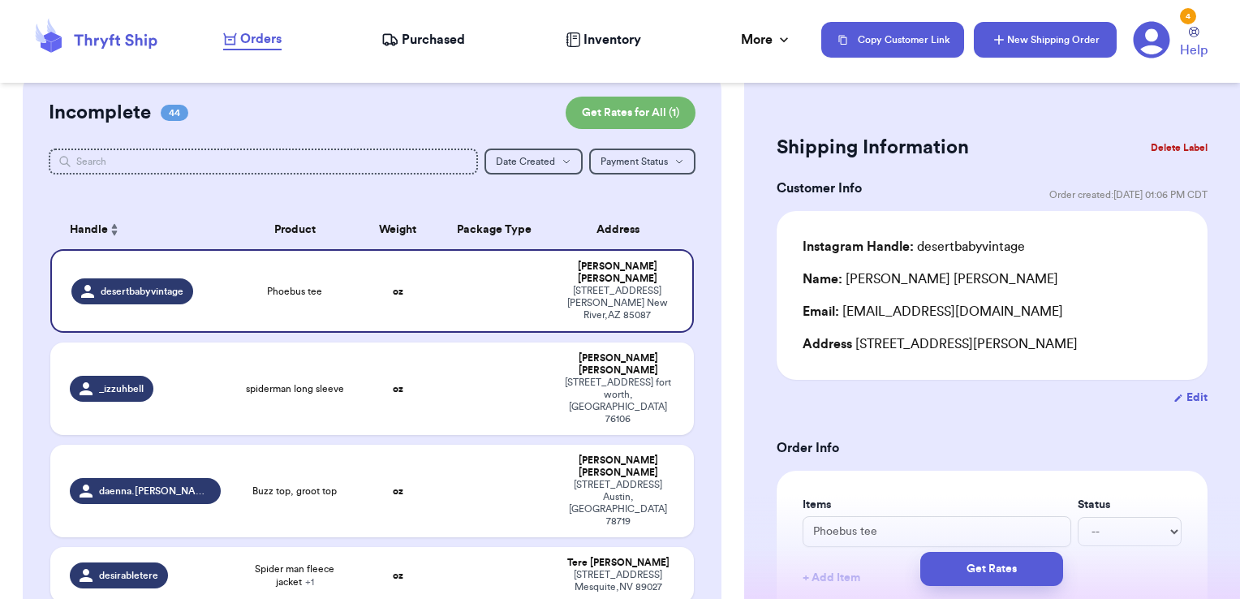
click at [1068, 43] on button "New Shipping Order" at bounding box center [1045, 40] width 143 height 36
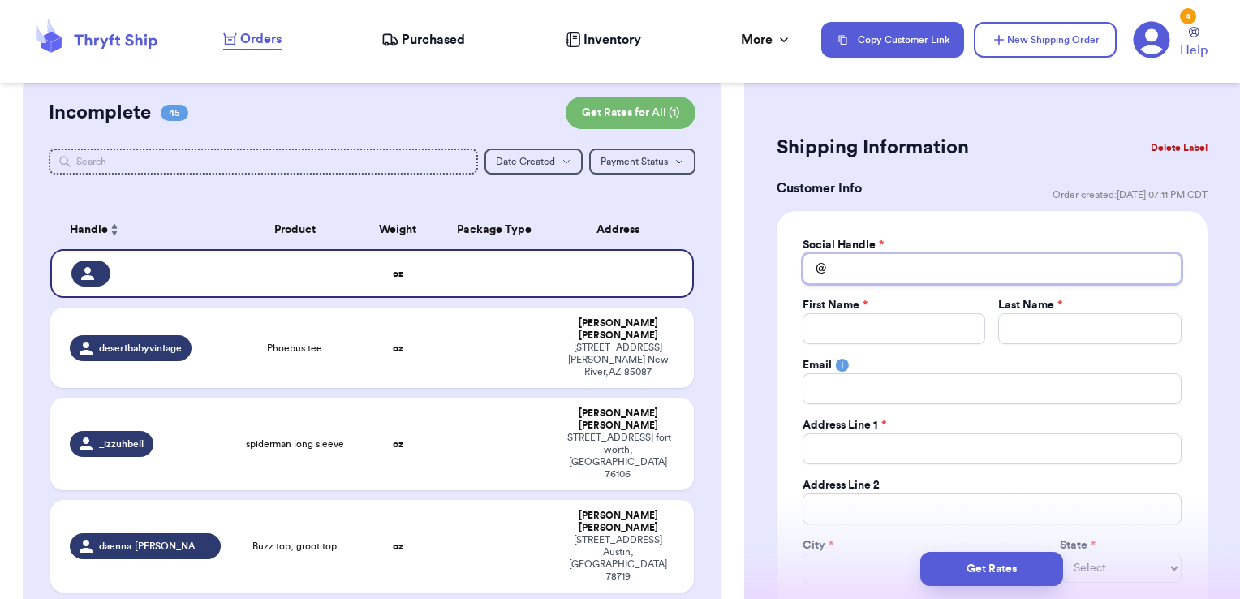
click at [954, 271] on input "Total Amount Paid" at bounding box center [991, 268] width 379 height 31
type input "z"
type input "ze"
type input "zee"
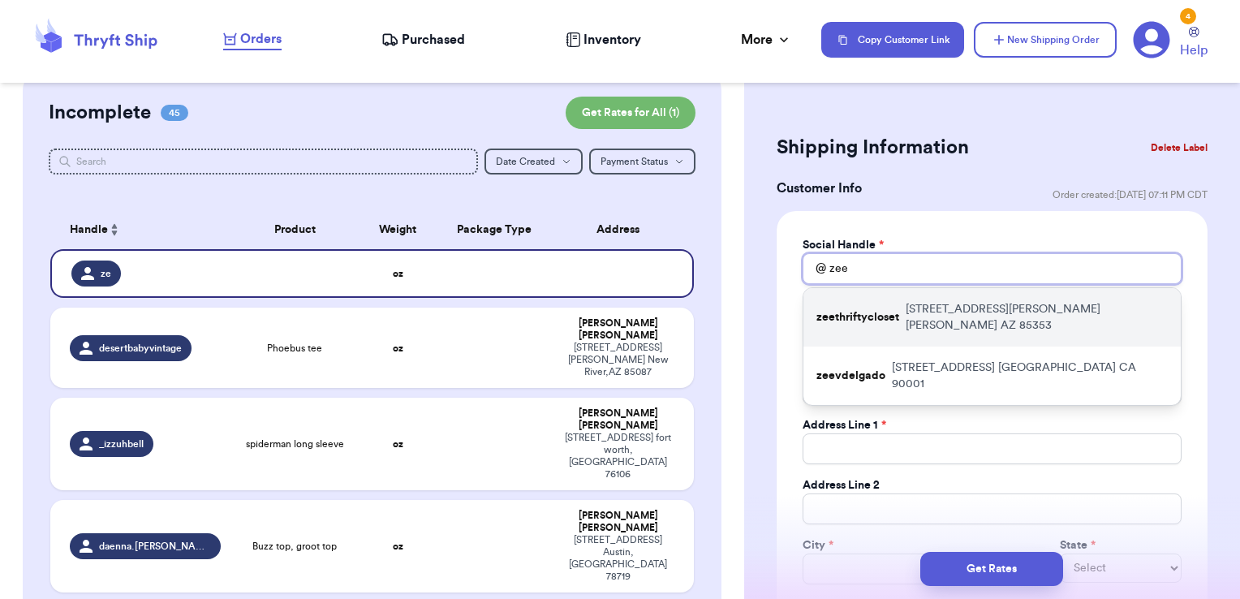
type input "zee"
click at [935, 305] on p "[STREET_ADDRESS][PERSON_NAME]" at bounding box center [1036, 317] width 262 height 32
type input "zeethriftycloset"
type input "[PERSON_NAME]"
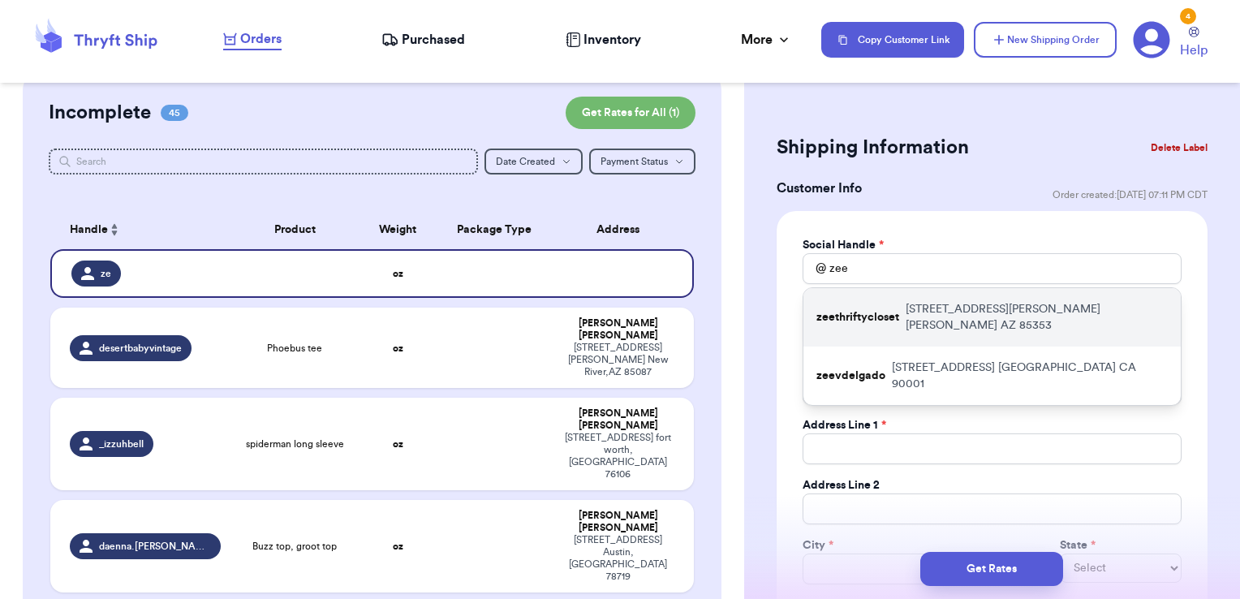
type input "[EMAIL_ADDRESS][DOMAIN_NAME]"
type input "[STREET_ADDRESS][PERSON_NAME]"
type input "[PERSON_NAME]"
select select "AZ"
type input "85353"
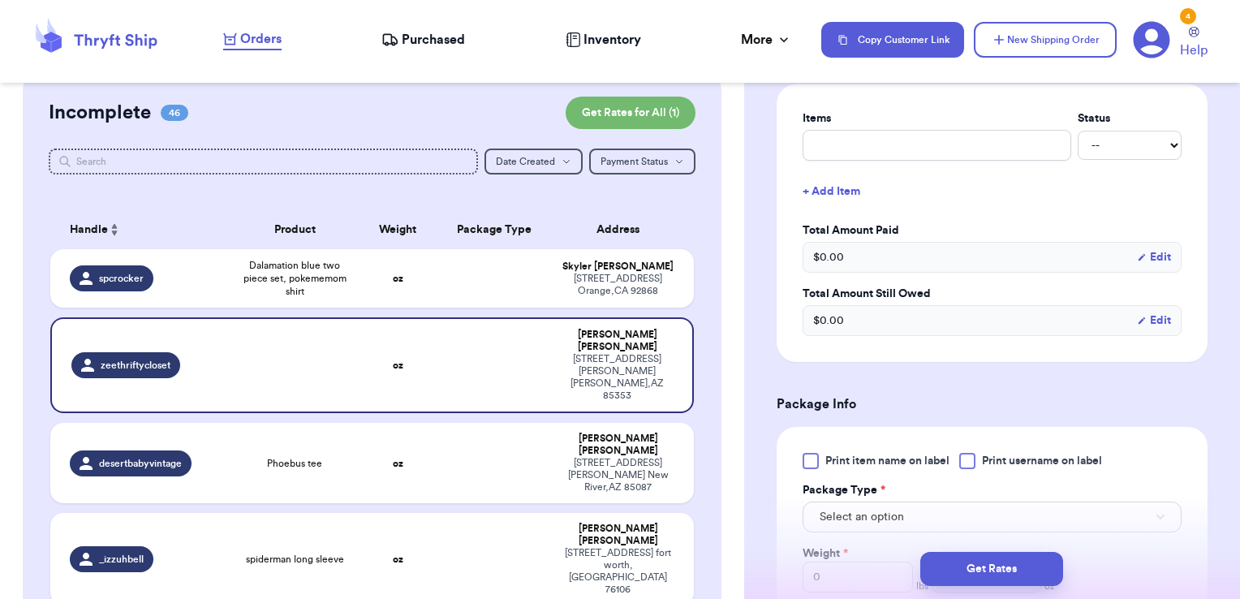
scroll to position [652, 0]
click at [915, 143] on input "text" at bounding box center [936, 144] width 269 height 31
type input "clothes- thank you!"
click at [968, 455] on div at bounding box center [967, 460] width 16 height 16
click at [0, 0] on input "Print username on label" at bounding box center [0, 0] width 0 height 0
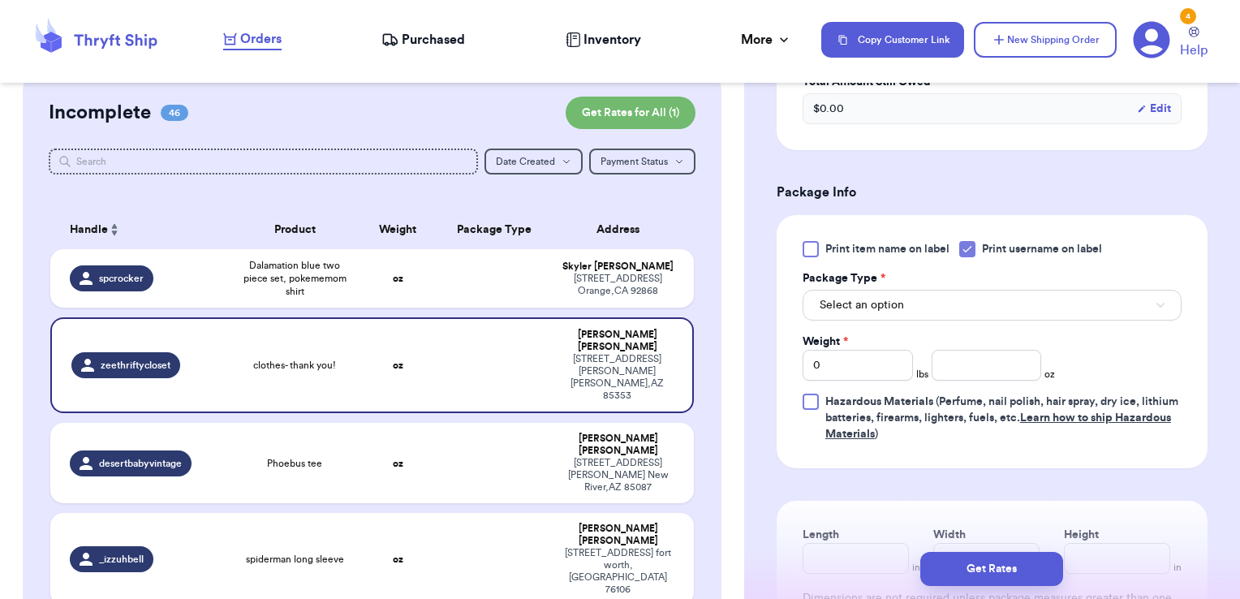
scroll to position [875, 0]
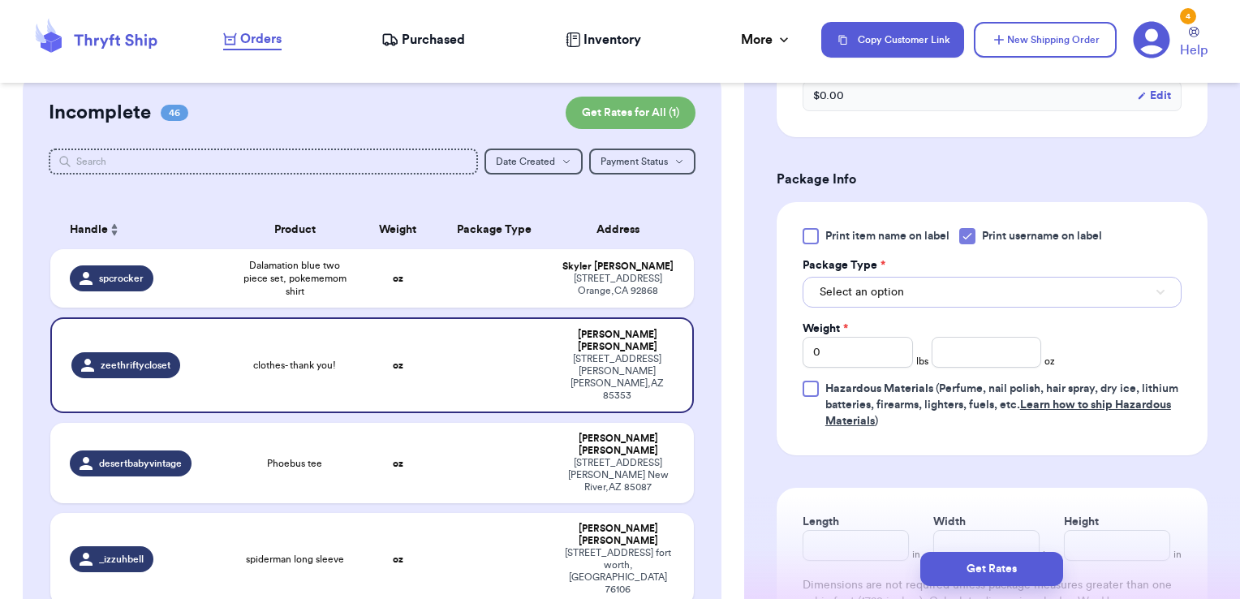
click at [917, 290] on button "Select an option" at bounding box center [991, 292] width 379 height 31
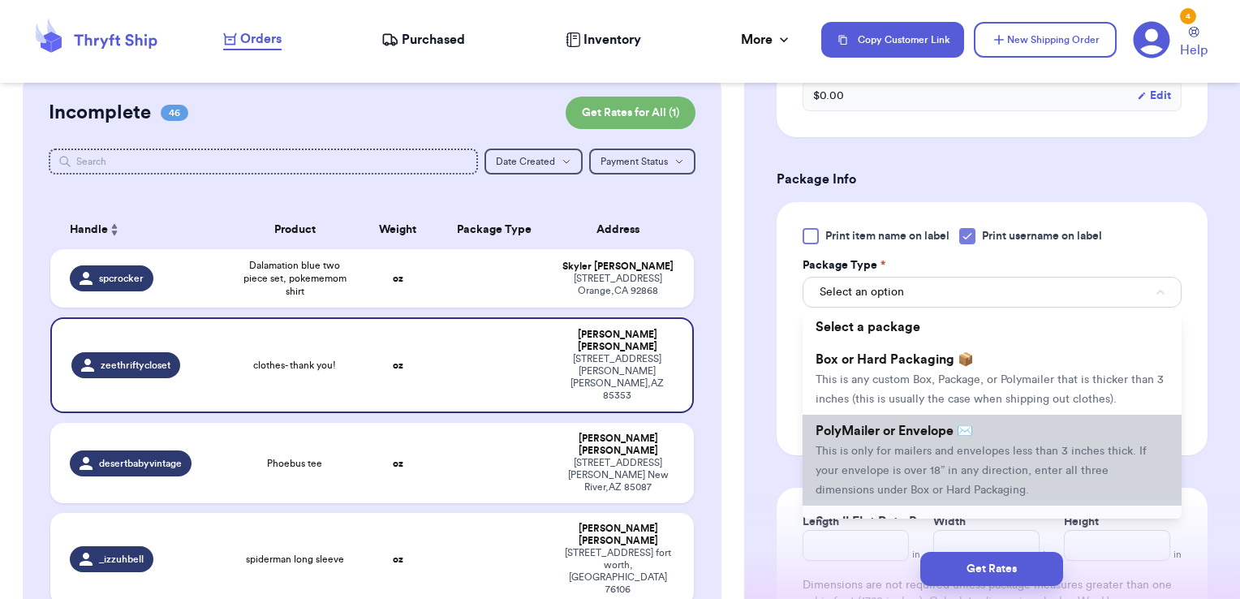
click at [904, 437] on span "PolyMailer or Envelope ✉️" at bounding box center [893, 430] width 157 height 13
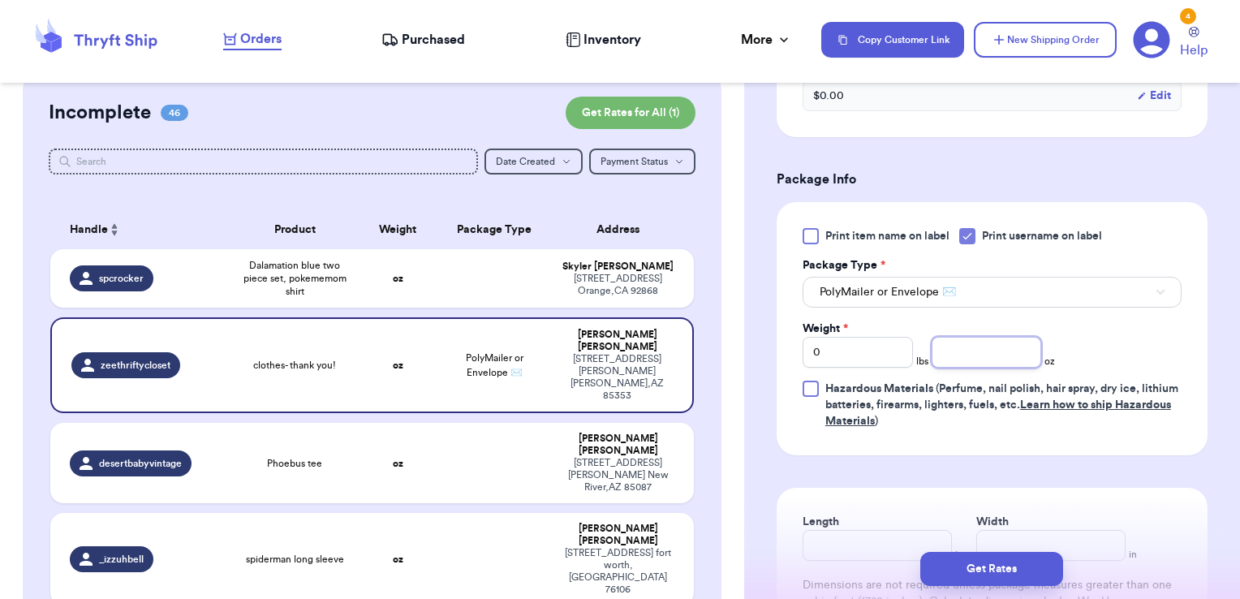
click at [964, 349] on input "number" at bounding box center [986, 352] width 110 height 31
type input "7.85"
click at [1021, 583] on button "Get Rates" at bounding box center [991, 569] width 143 height 34
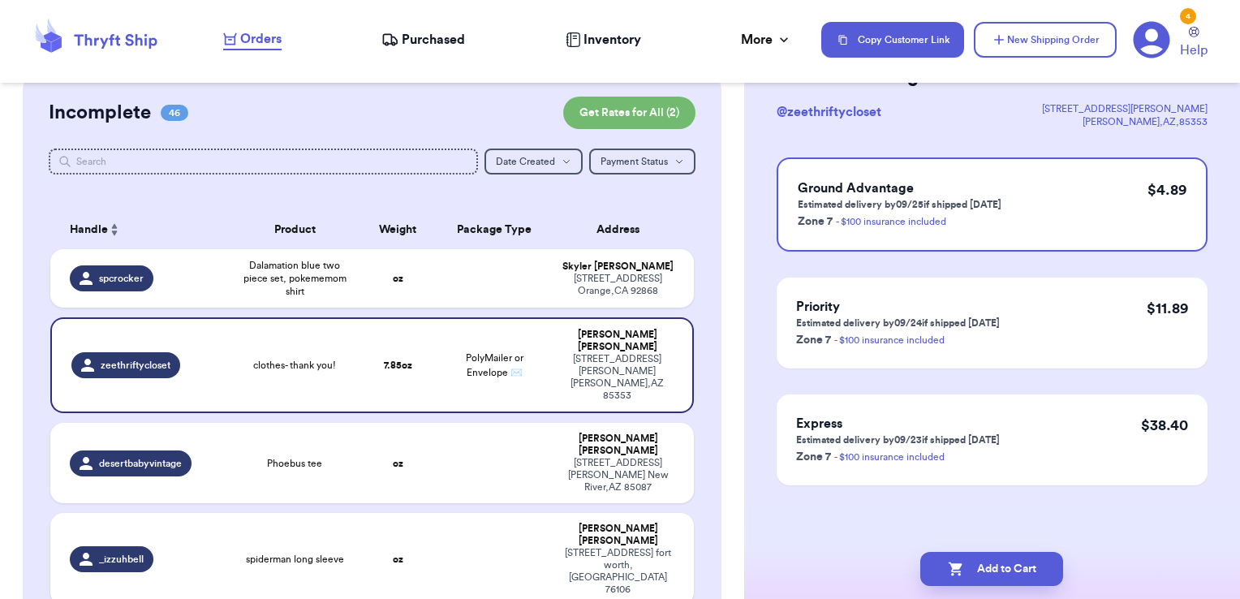
scroll to position [0, 0]
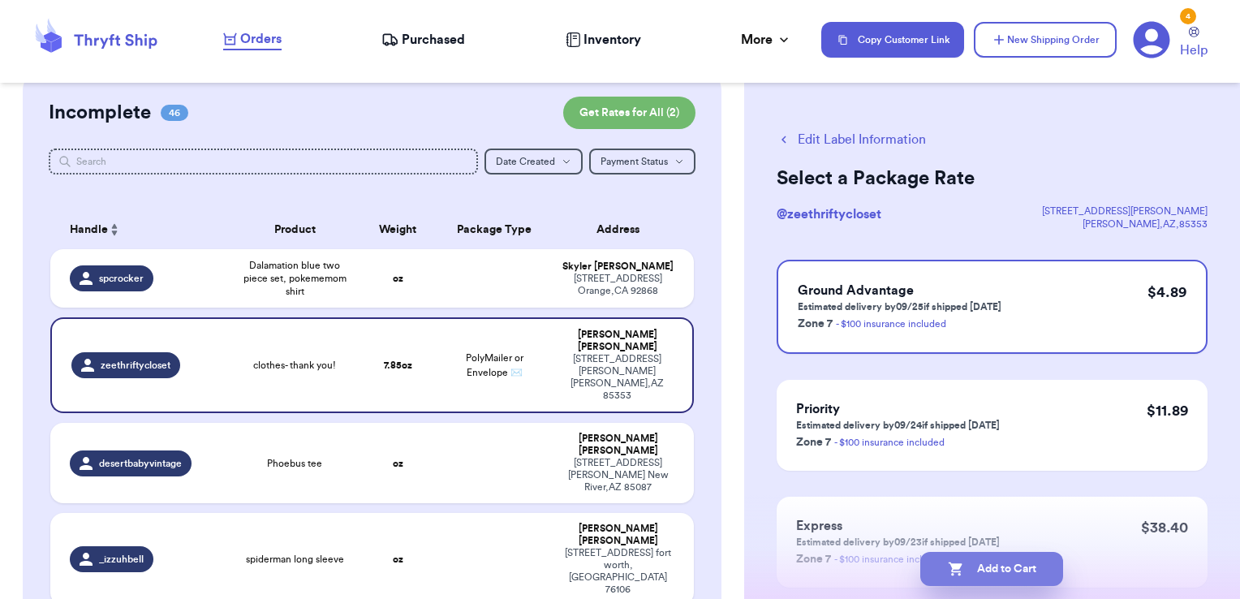
click at [1030, 563] on button "Add to Cart" at bounding box center [991, 569] width 143 height 34
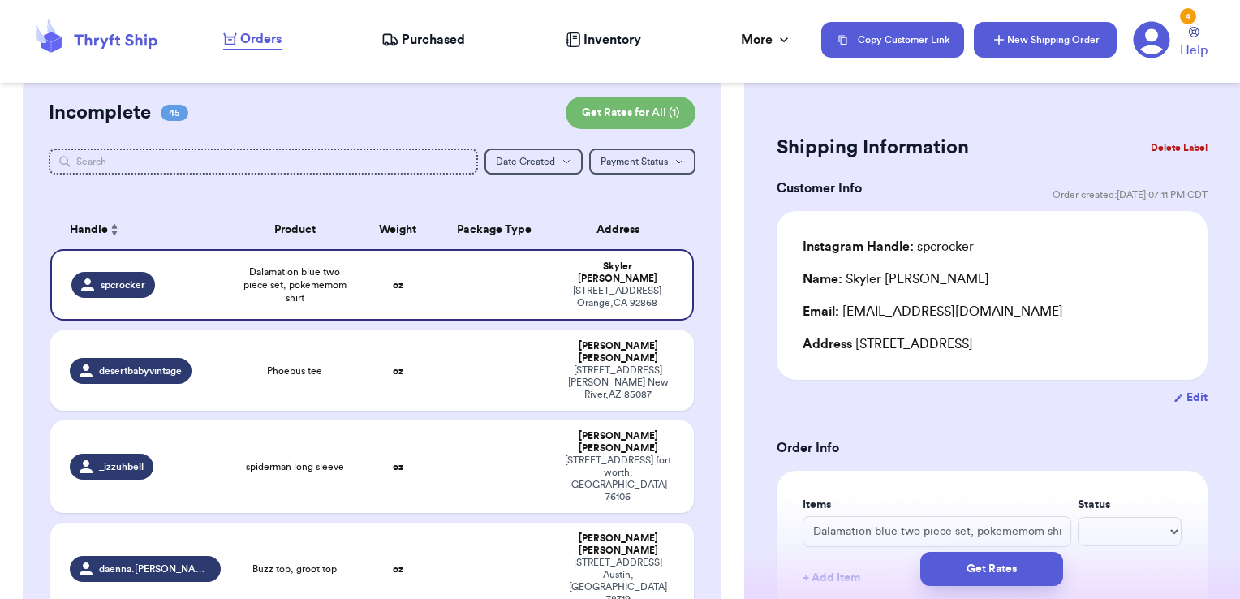
click at [1103, 52] on button "New Shipping Order" at bounding box center [1045, 40] width 143 height 36
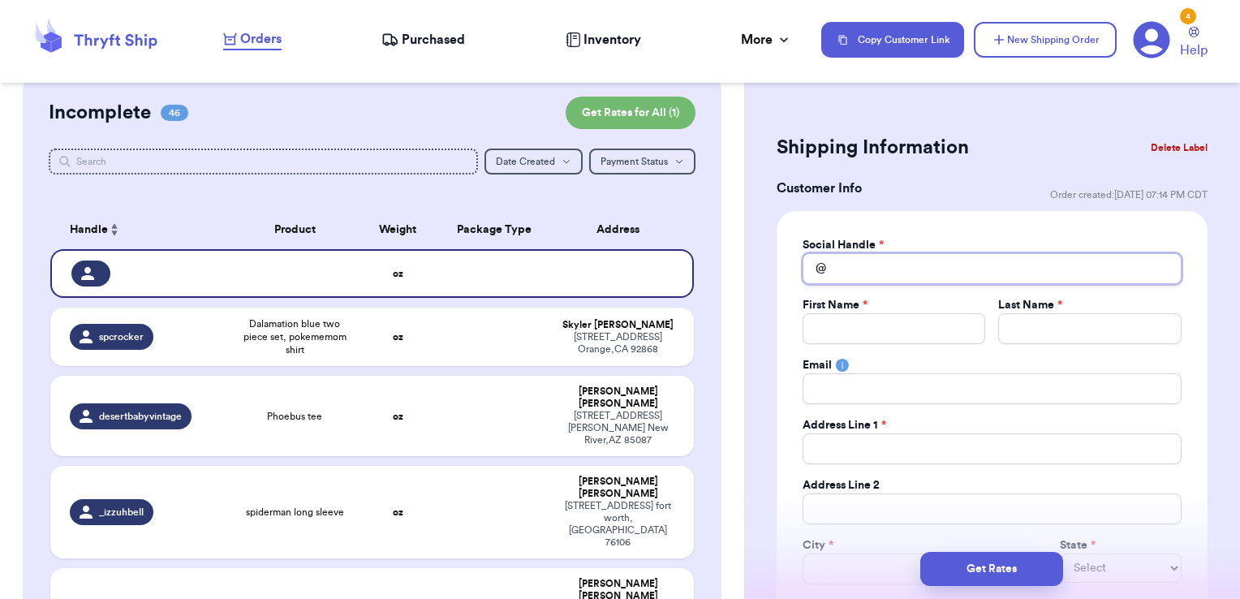
click at [885, 265] on input "Total Amount Paid" at bounding box center [991, 268] width 379 height 31
type input "y"
type input "ya"
type input "yar"
type input "yarl"
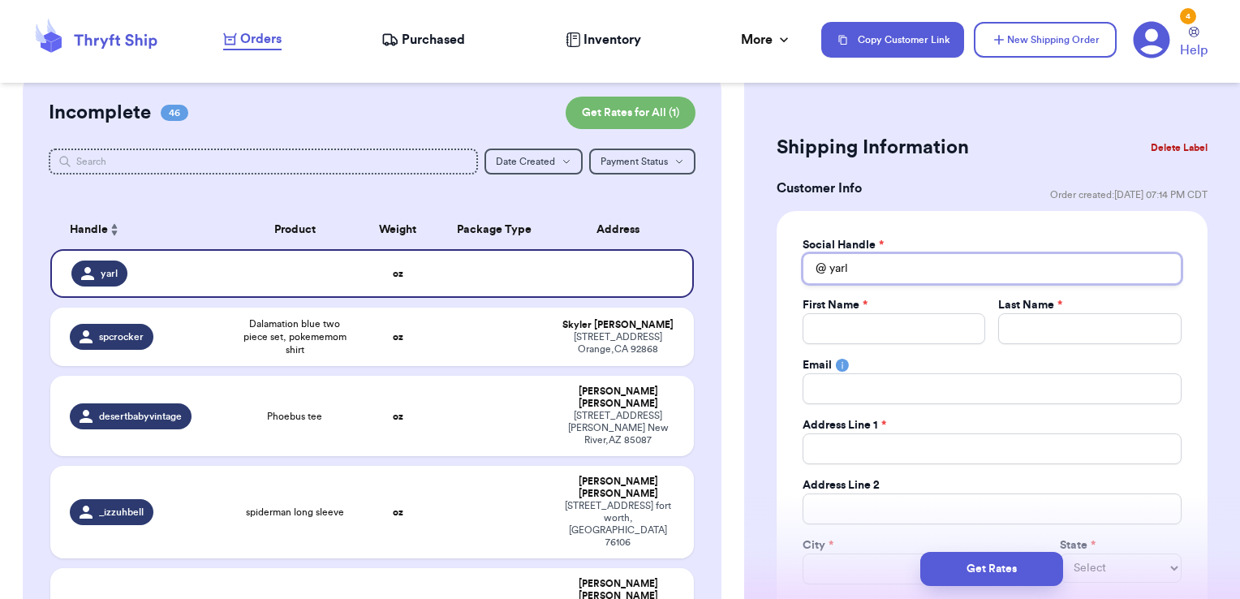
type input "yar"
type input "yare"
type input "yar"
type input "ya"
type input "y"
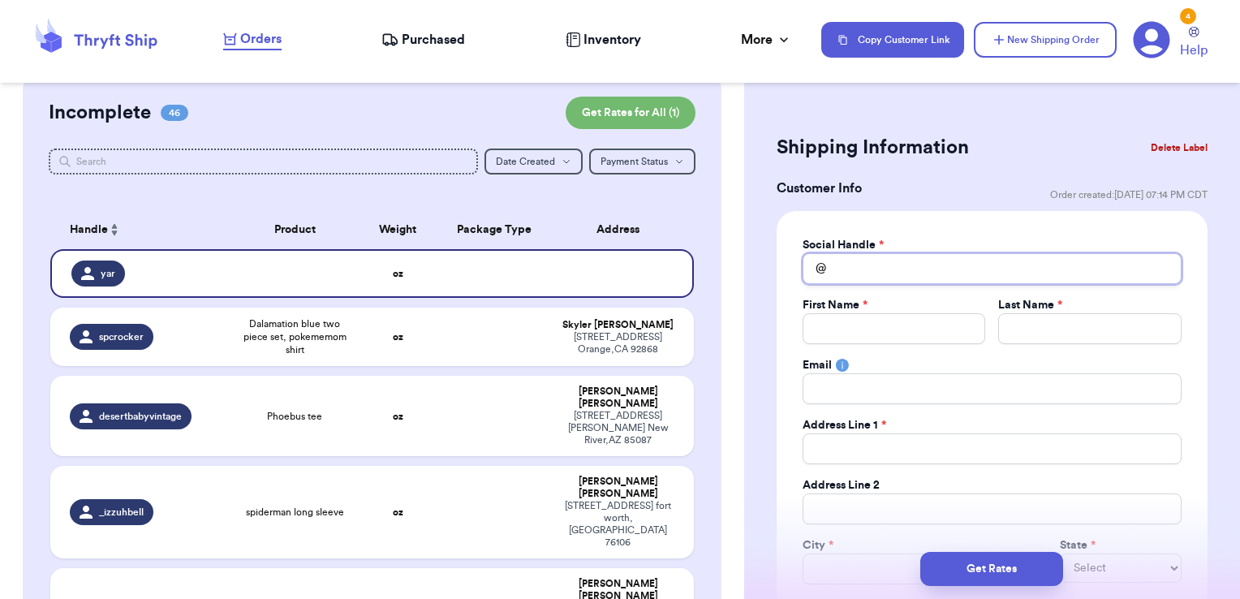
type input "_"
type input "_y"
type input "_ya"
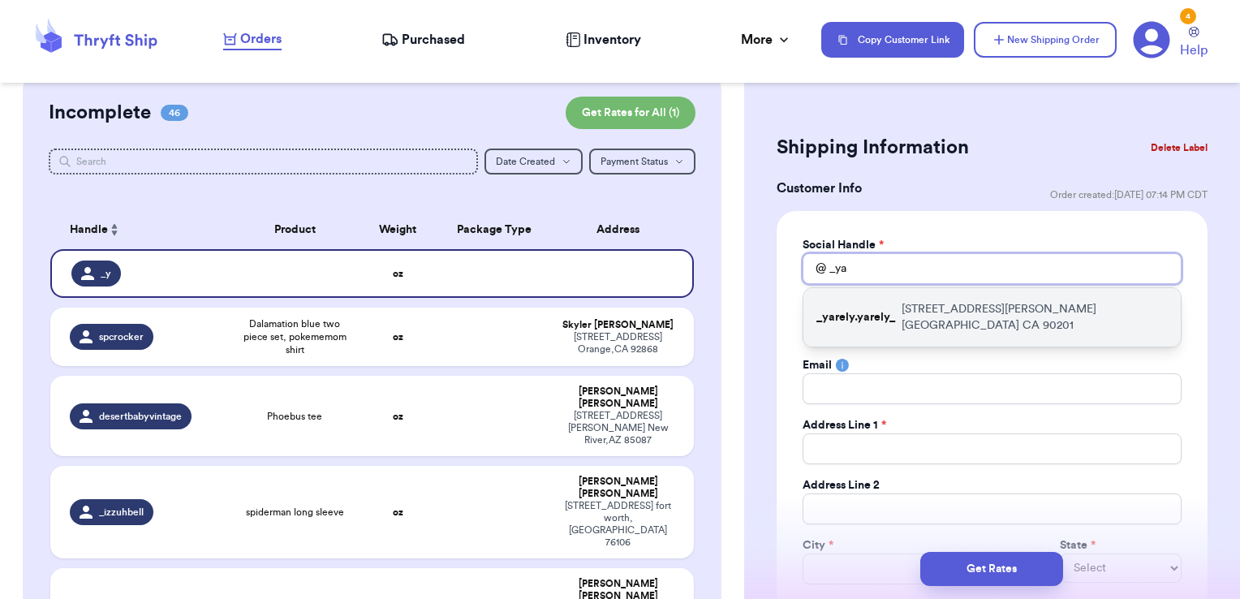
type input "_ya"
click at [883, 309] on p "_yarely.yarely_" at bounding box center [855, 317] width 79 height 16
type input "_yarely.yarely_"
type input "Yarely"
type input "Maciss"
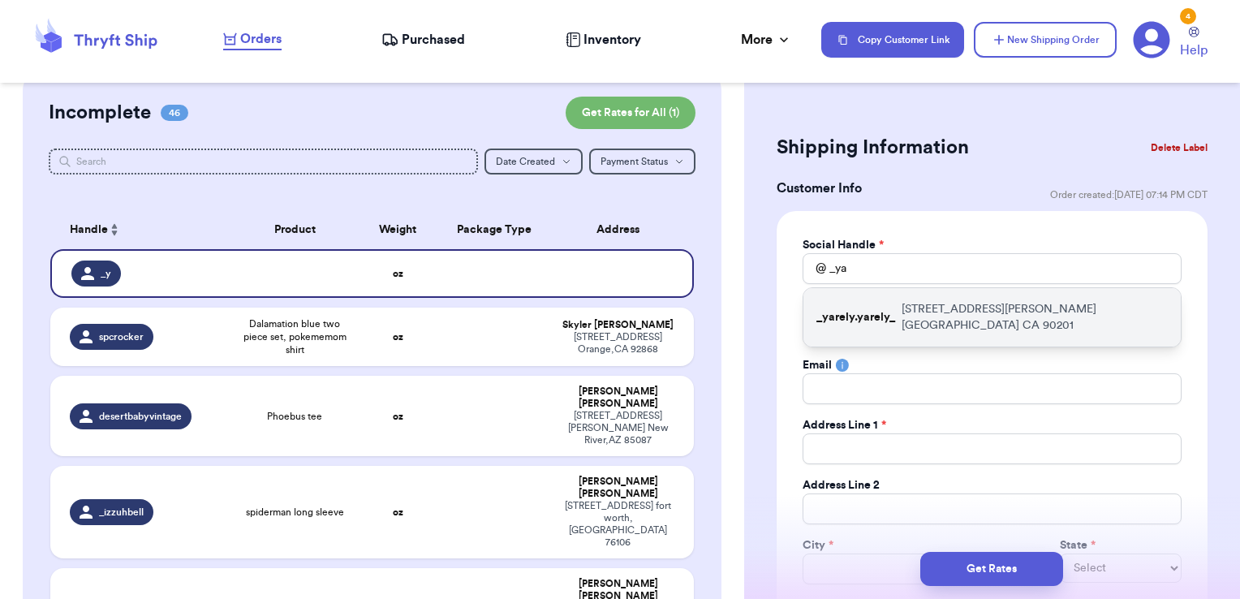
type input "[EMAIL_ADDRESS][DOMAIN_NAME]"
type input "[STREET_ADDRESS][PERSON_NAME]"
type input "[GEOGRAPHIC_DATA]"
select select "CA"
type input "90201"
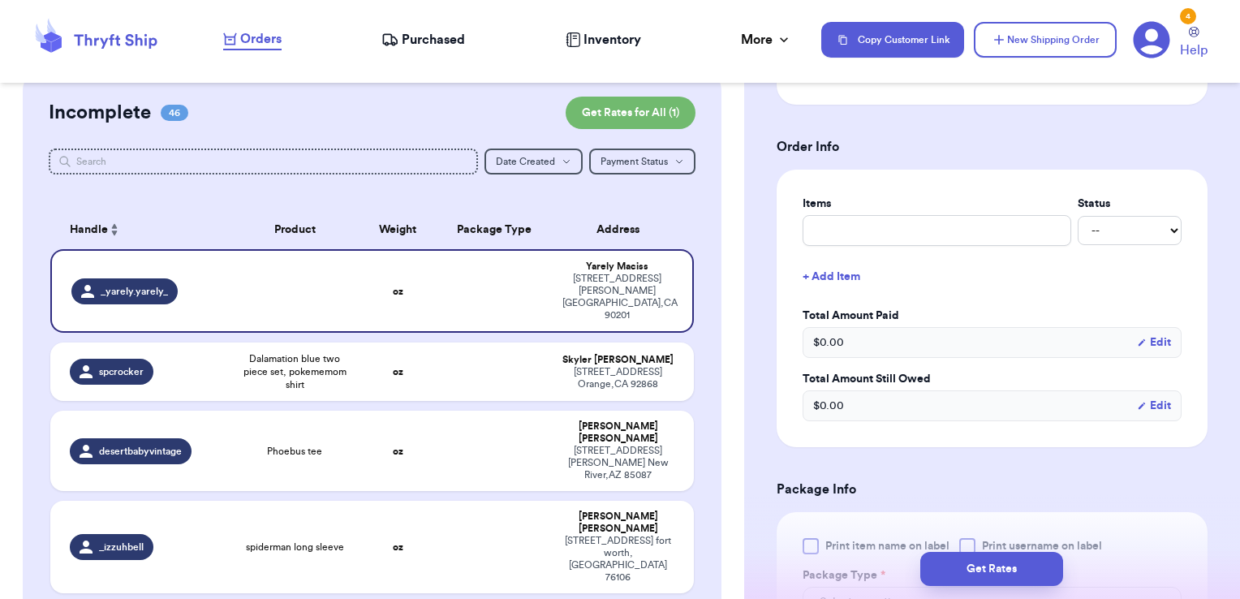
scroll to position [578, 0]
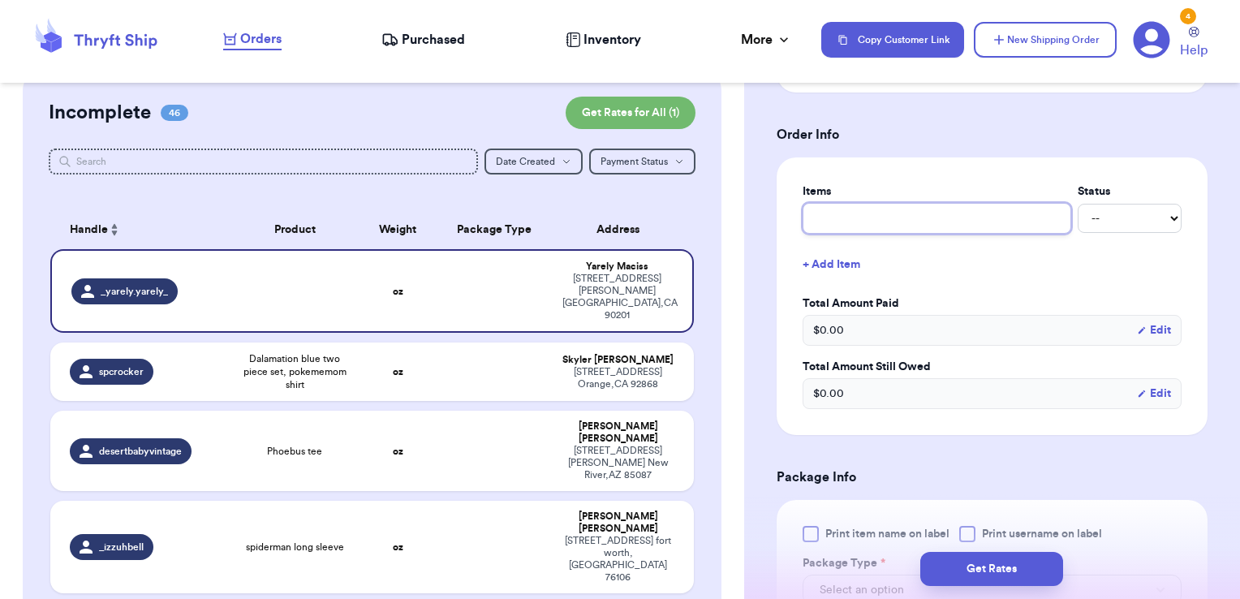
click at [863, 205] on input "text" at bounding box center [936, 218] width 269 height 31
type input "clothes- thank you!"
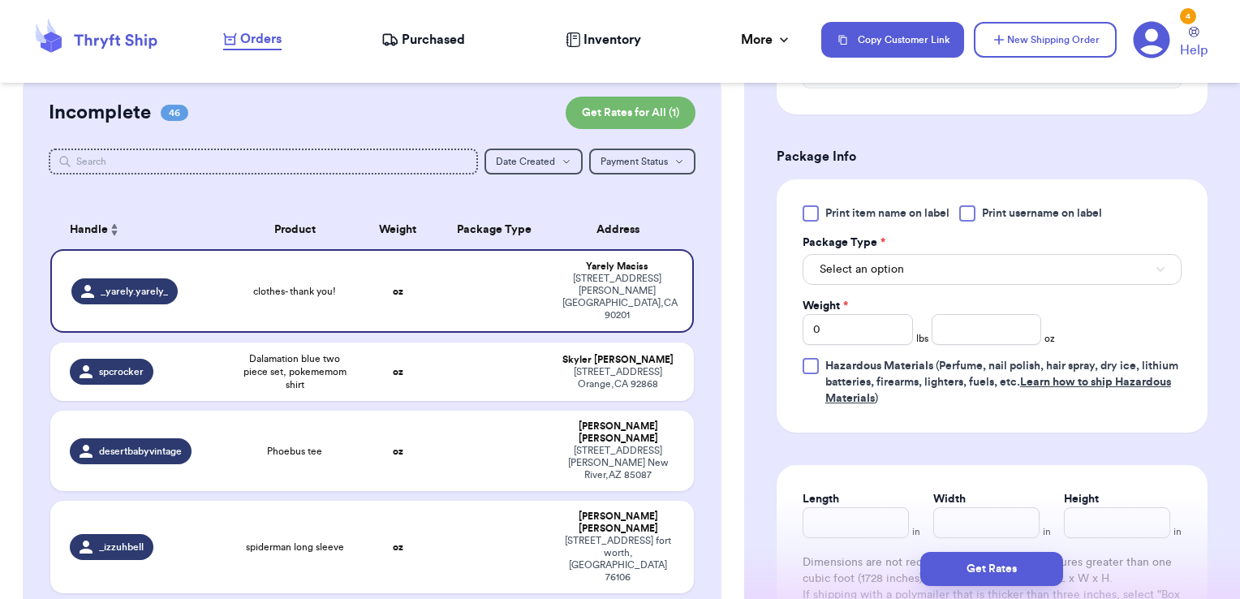
scroll to position [899, 0]
click at [993, 207] on span "Print username on label" at bounding box center [1042, 212] width 120 height 16
click at [0, 0] on input "Print username on label" at bounding box center [0, 0] width 0 height 0
click at [963, 256] on button "Select an option" at bounding box center [991, 268] width 379 height 31
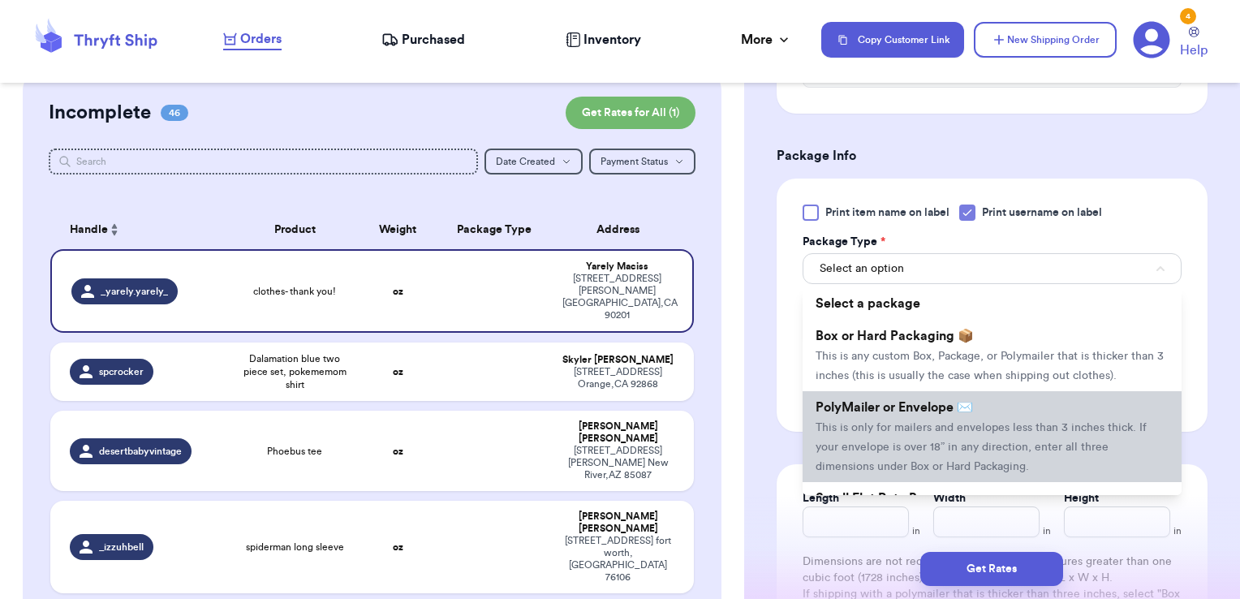
click at [897, 414] on span "PolyMailer or Envelope ✉️" at bounding box center [893, 407] width 157 height 13
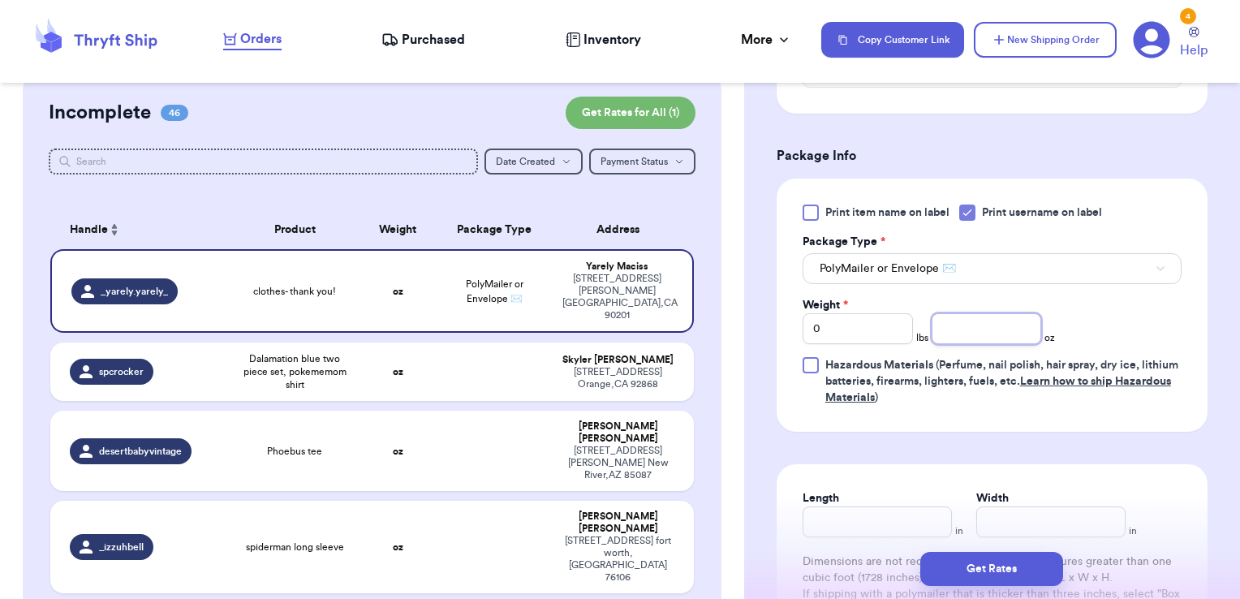
click at [951, 324] on input "number" at bounding box center [986, 328] width 110 height 31
type input "11.55"
click at [987, 563] on button "Get Rates" at bounding box center [991, 569] width 143 height 34
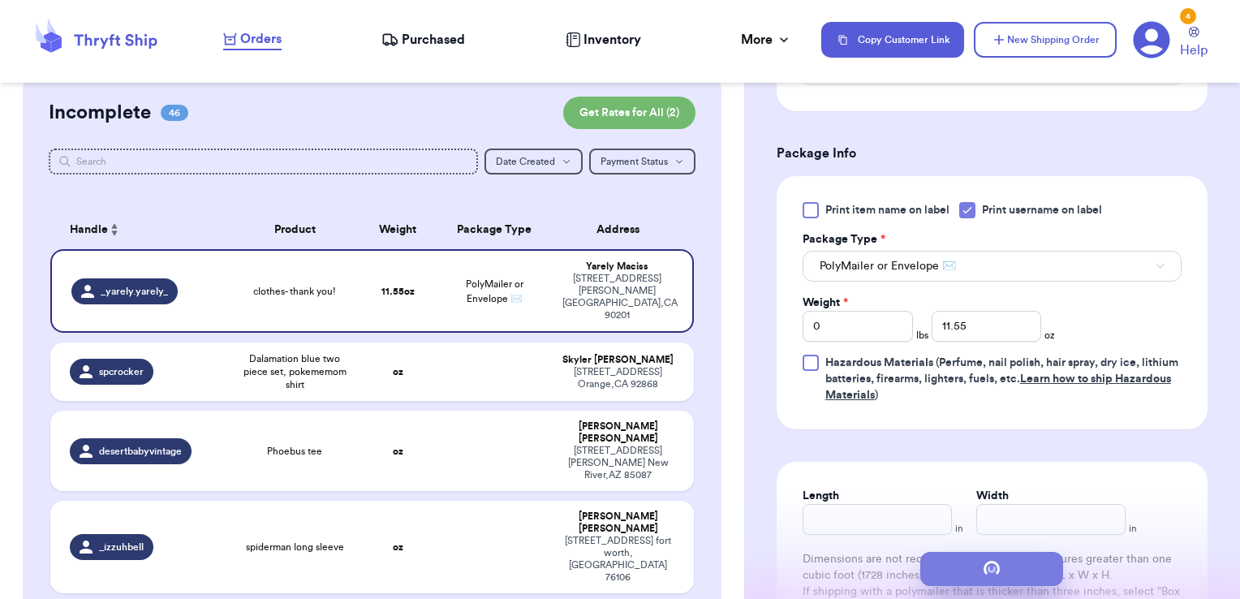
scroll to position [0, 0]
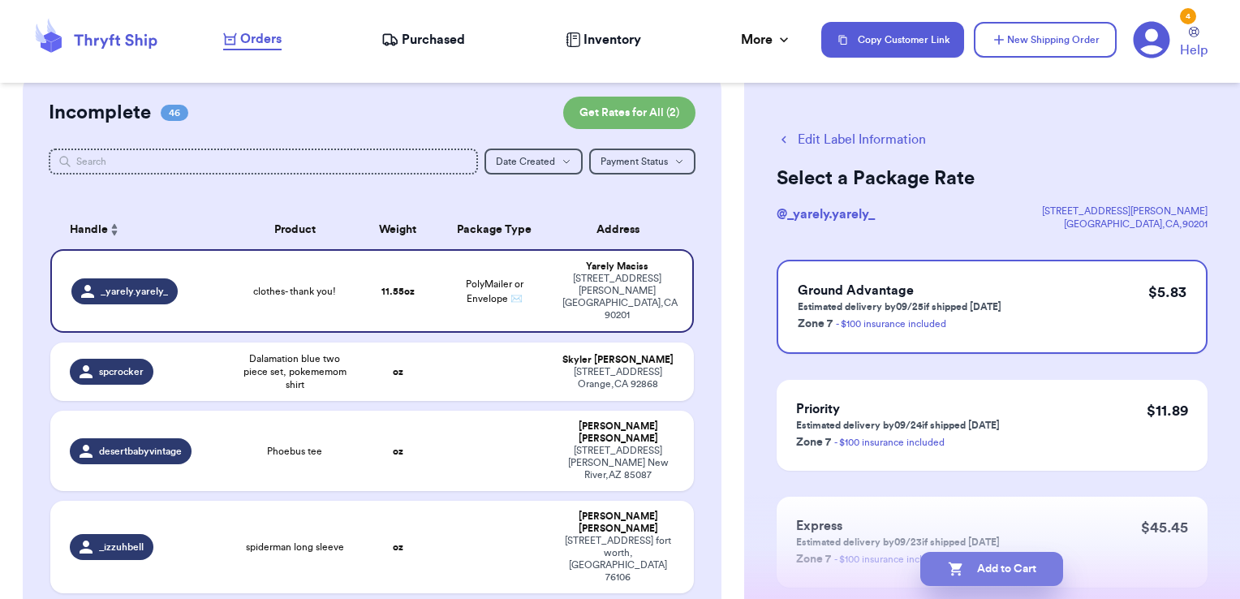
click at [1043, 566] on button "Add to Cart" at bounding box center [991, 569] width 143 height 34
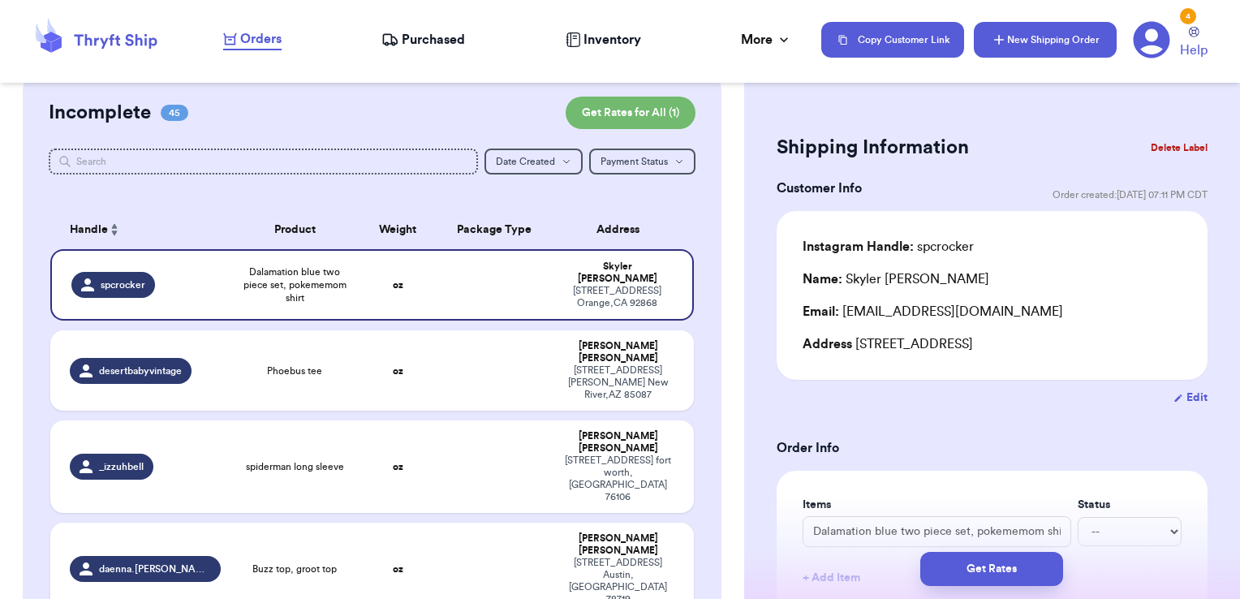
click at [1003, 44] on icon "button" at bounding box center [999, 40] width 16 height 16
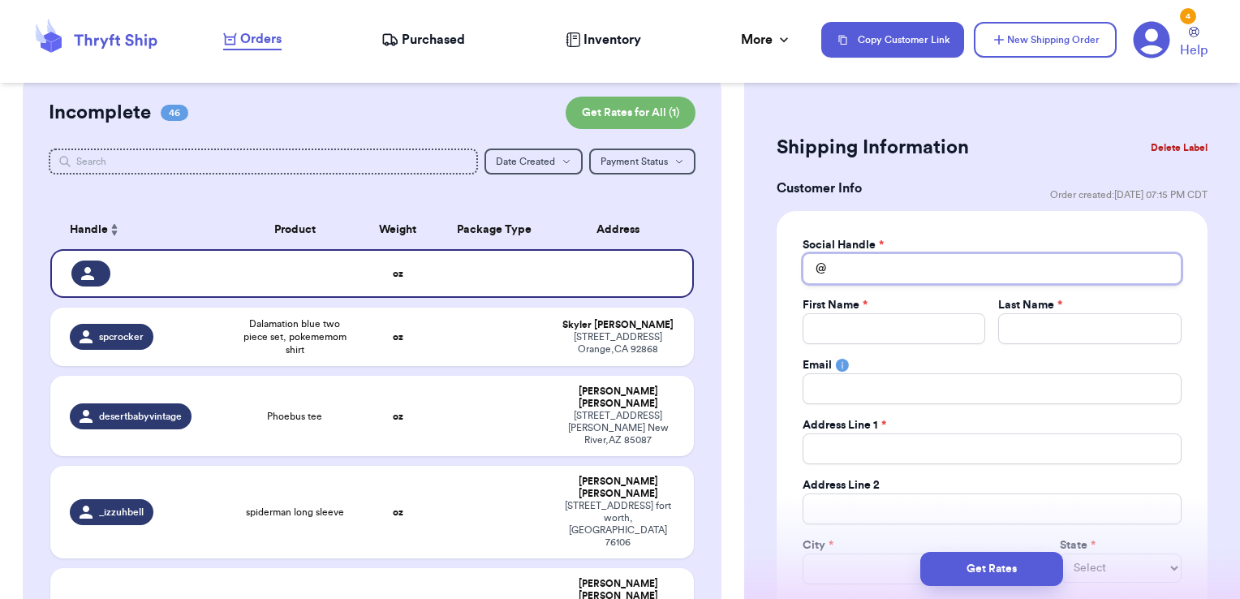
click at [880, 274] on input "Total Amount Paid" at bounding box center [991, 268] width 379 height 31
type input "t"
type input "te"
type input "tee"
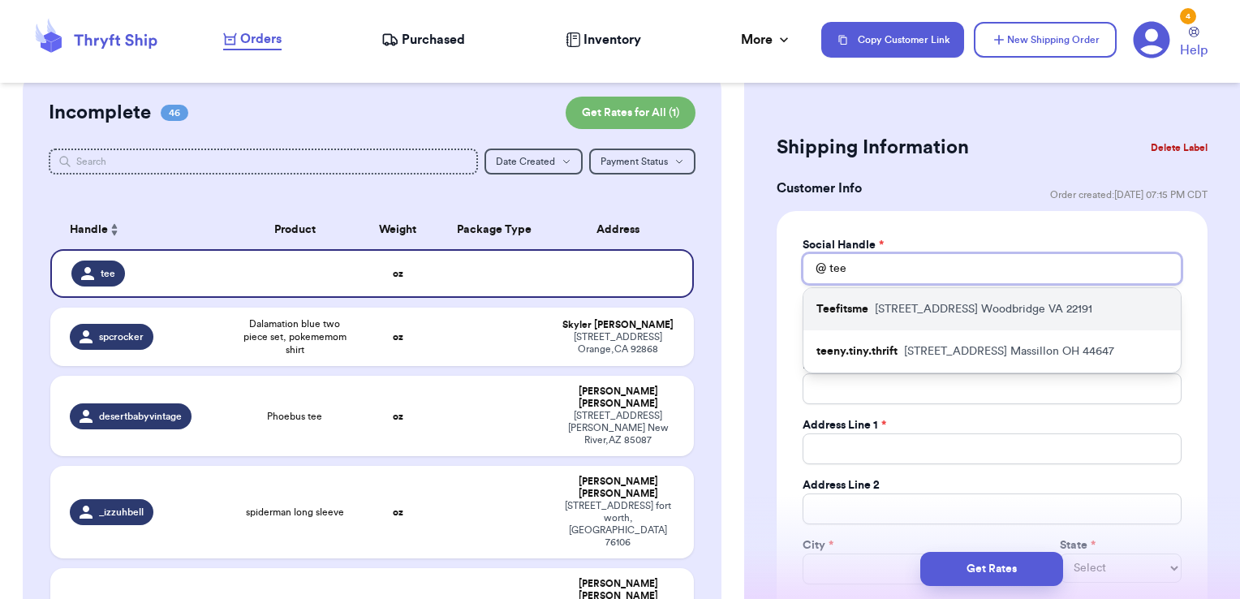
type input "tee"
click at [884, 308] on p "[STREET_ADDRESS]" at bounding box center [983, 309] width 217 height 16
type input "Teefitsme"
type input "[PERSON_NAME]"
type input "Balthazar"
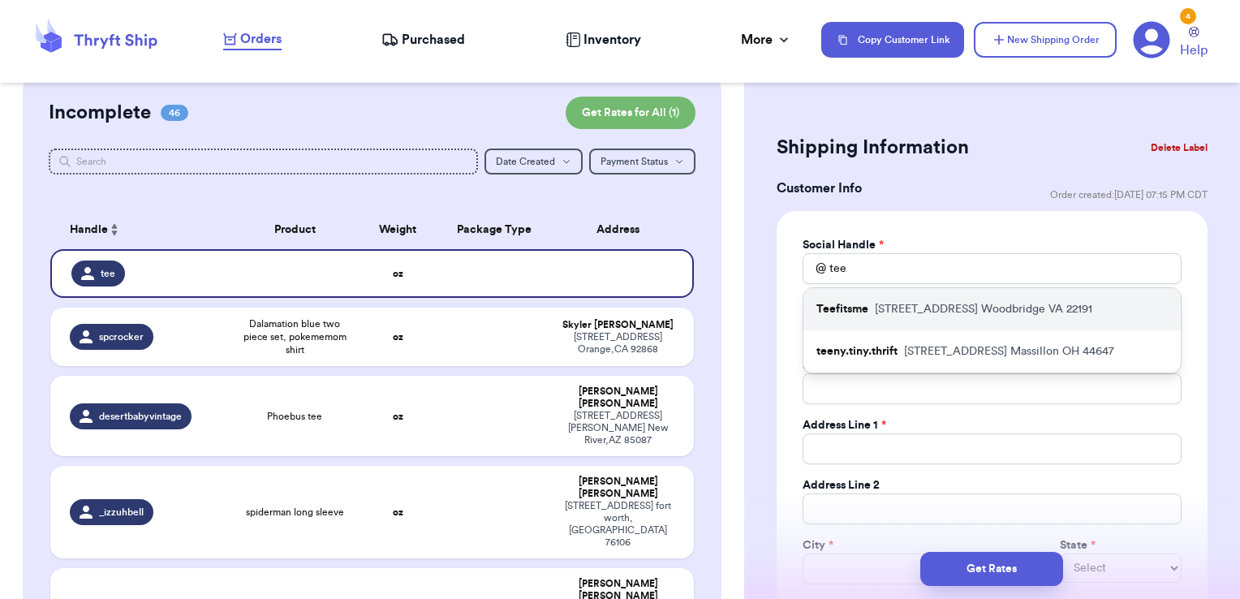
type input "[EMAIL_ADDRESS][DOMAIN_NAME]"
type input "[STREET_ADDRESS]"
type input "Woodbridge"
select select "VA"
type input "22191"
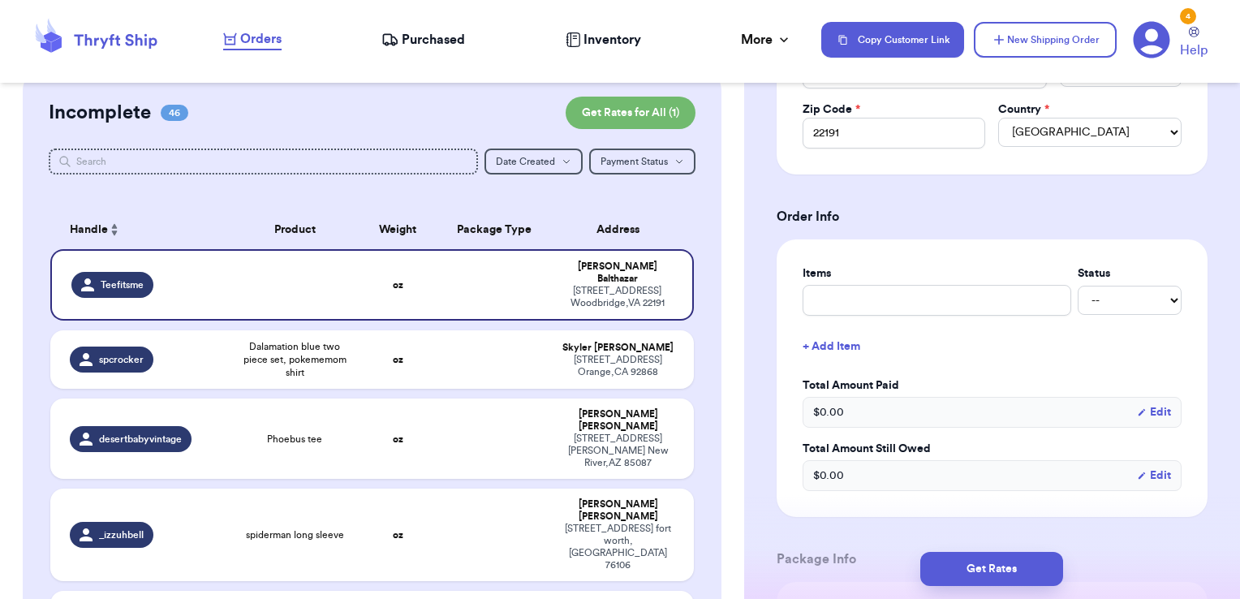
scroll to position [499, 0]
click at [880, 282] on input "text" at bounding box center [936, 297] width 269 height 31
type input "clothes- thank you!"
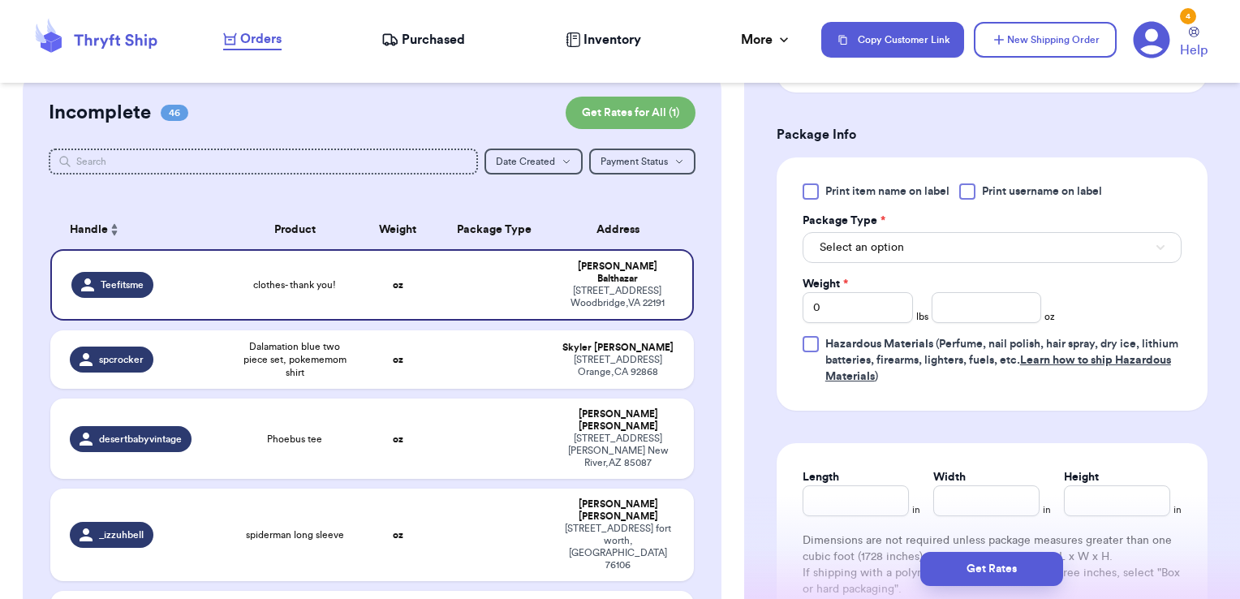
scroll to position [921, 0]
click at [1016, 187] on span "Print username on label" at bounding box center [1042, 191] width 120 height 16
click at [0, 0] on input "Print username on label" at bounding box center [0, 0] width 0 height 0
click at [974, 237] on button "Select an option" at bounding box center [991, 246] width 379 height 31
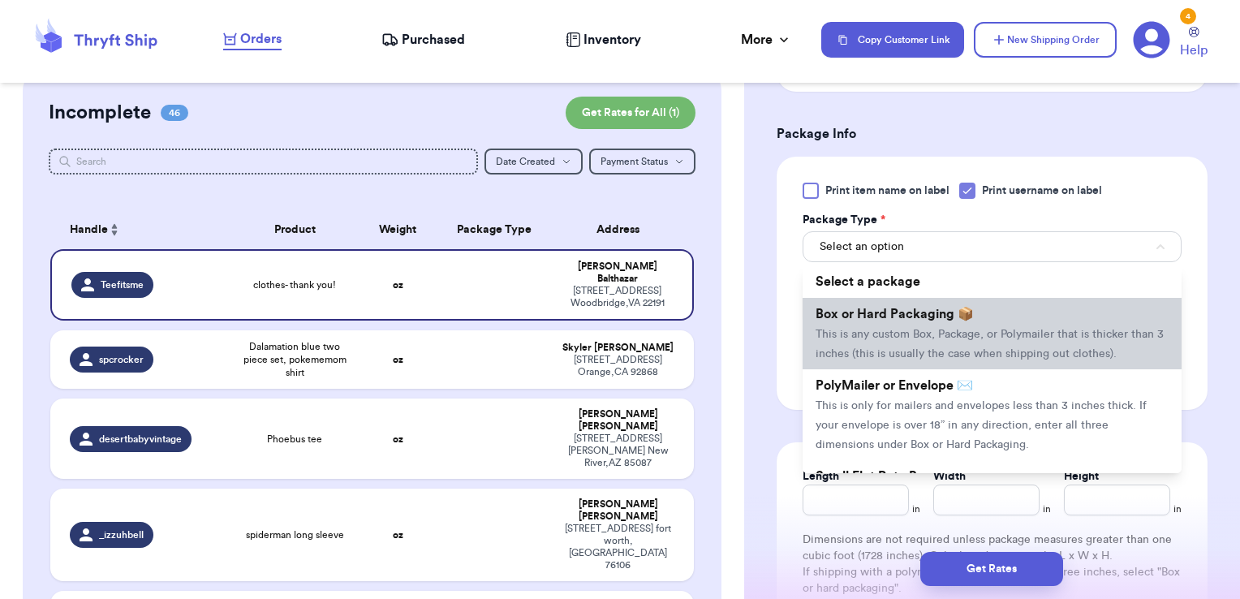
click at [922, 311] on span "Box or Hard Packaging 📦" at bounding box center [894, 314] width 158 height 13
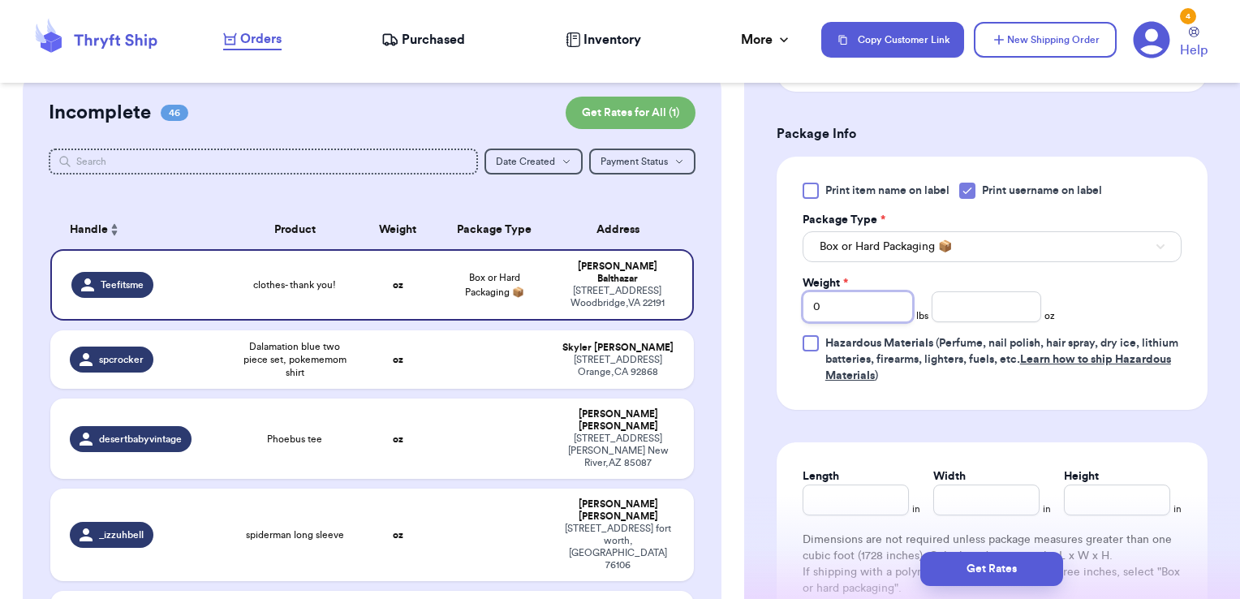
drag, startPoint x: 873, startPoint y: 302, endPoint x: 752, endPoint y: 290, distance: 121.4
type input "1"
type input "5.85"
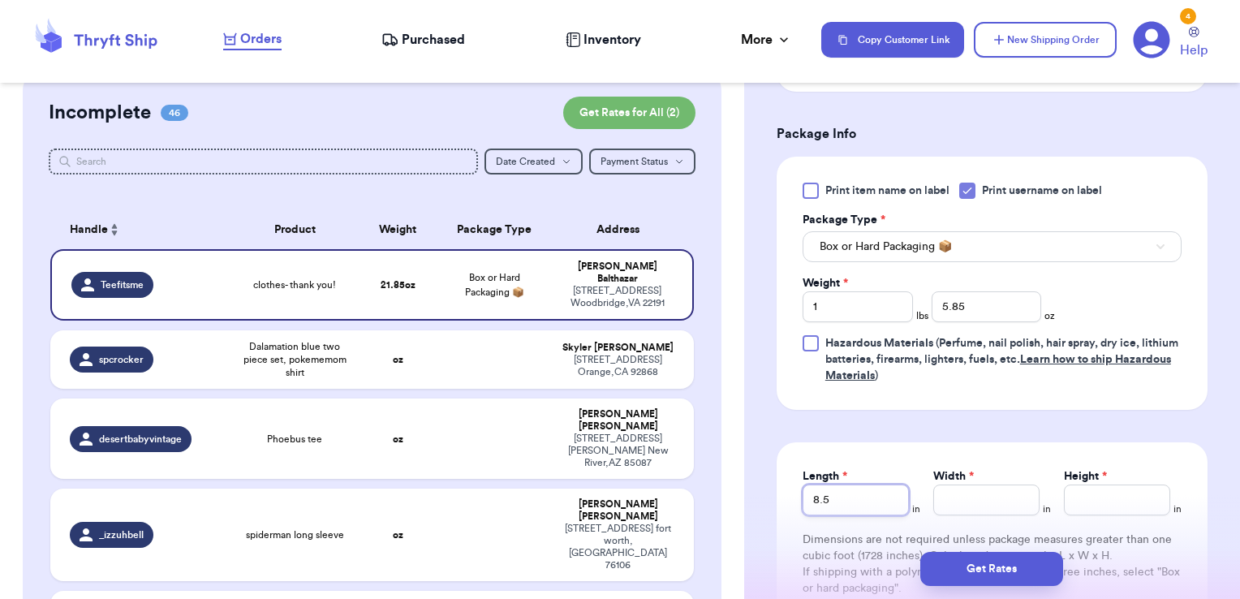
type input "8.5"
type input "10"
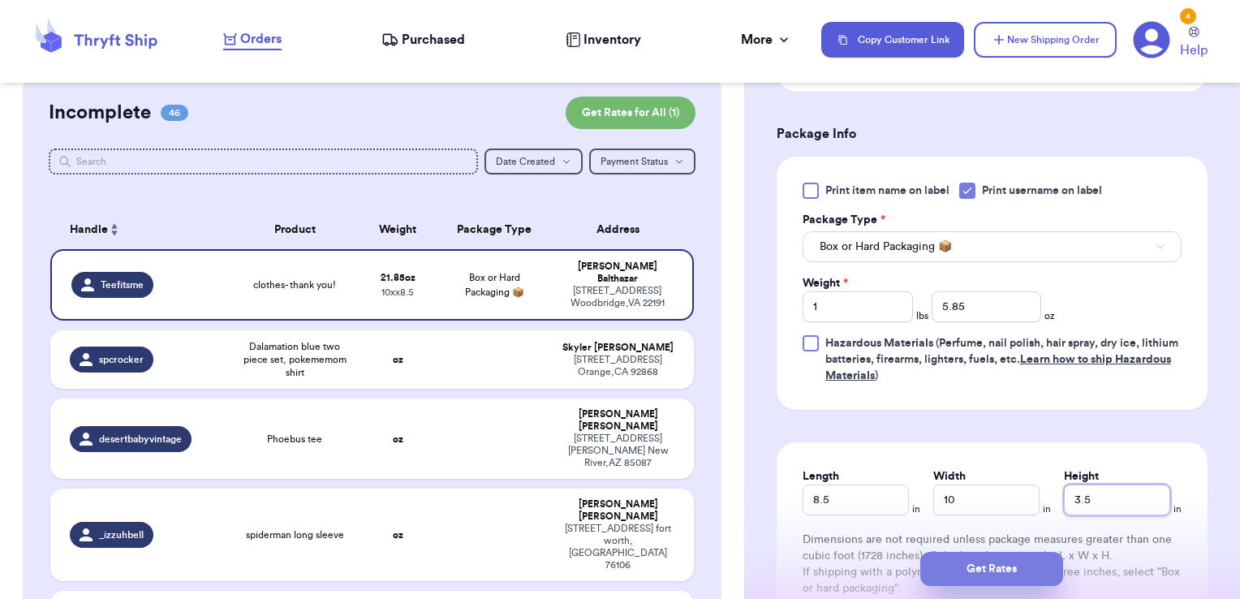
type input "3.5"
click at [961, 577] on button "Get Rates" at bounding box center [991, 569] width 143 height 34
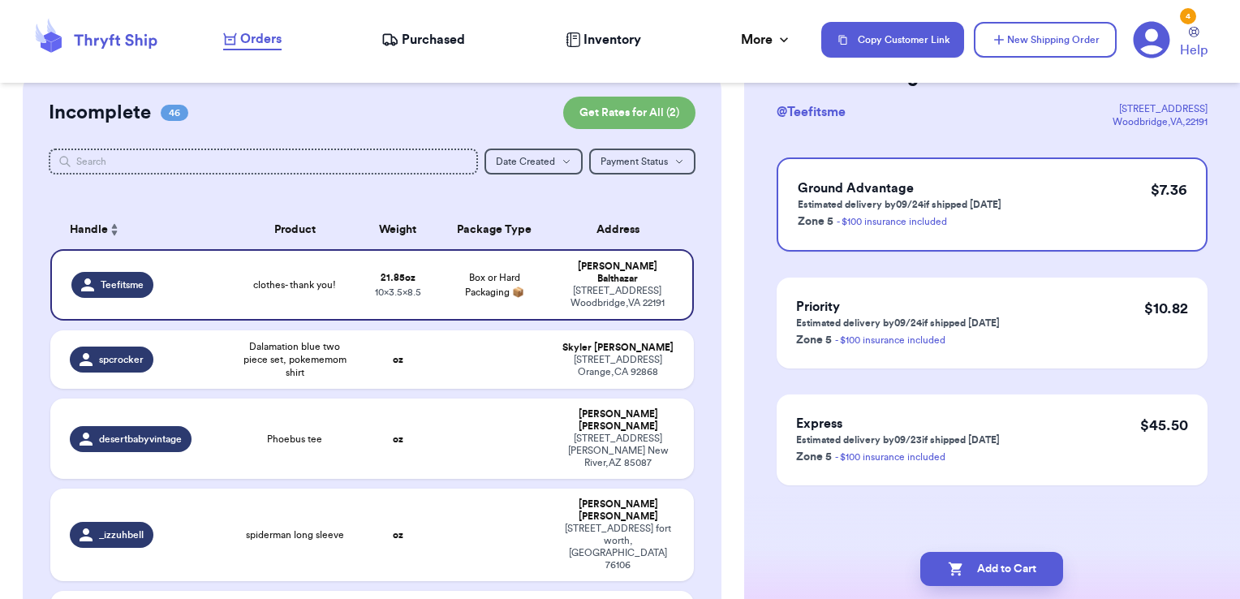
scroll to position [0, 0]
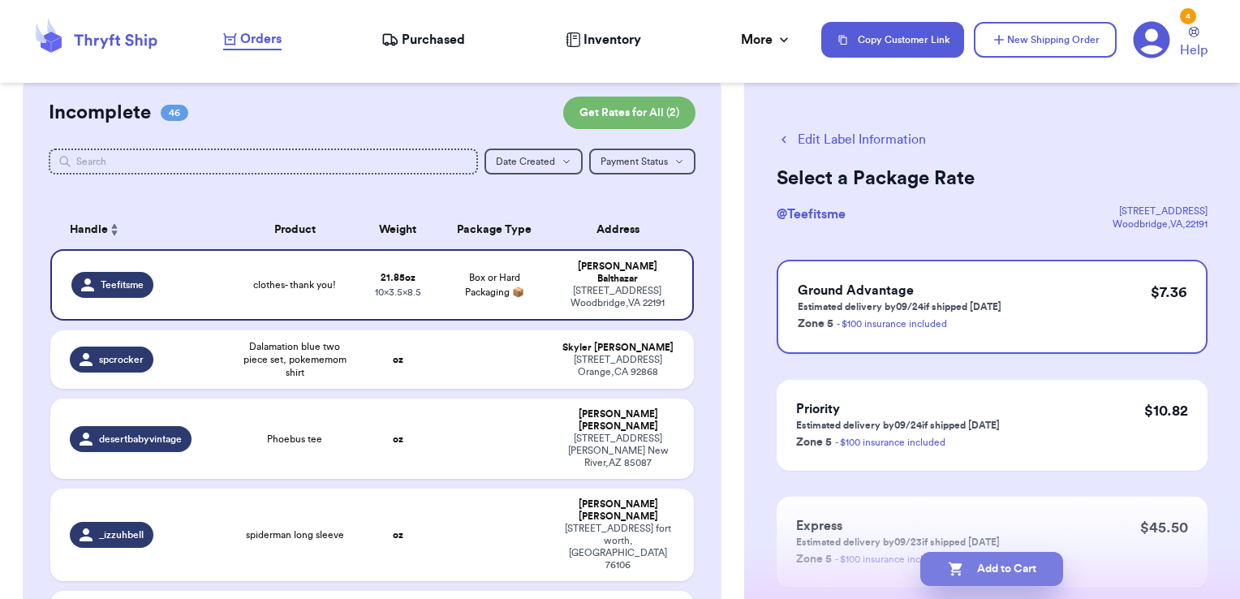
click at [1039, 552] on button "Add to Cart" at bounding box center [991, 569] width 143 height 34
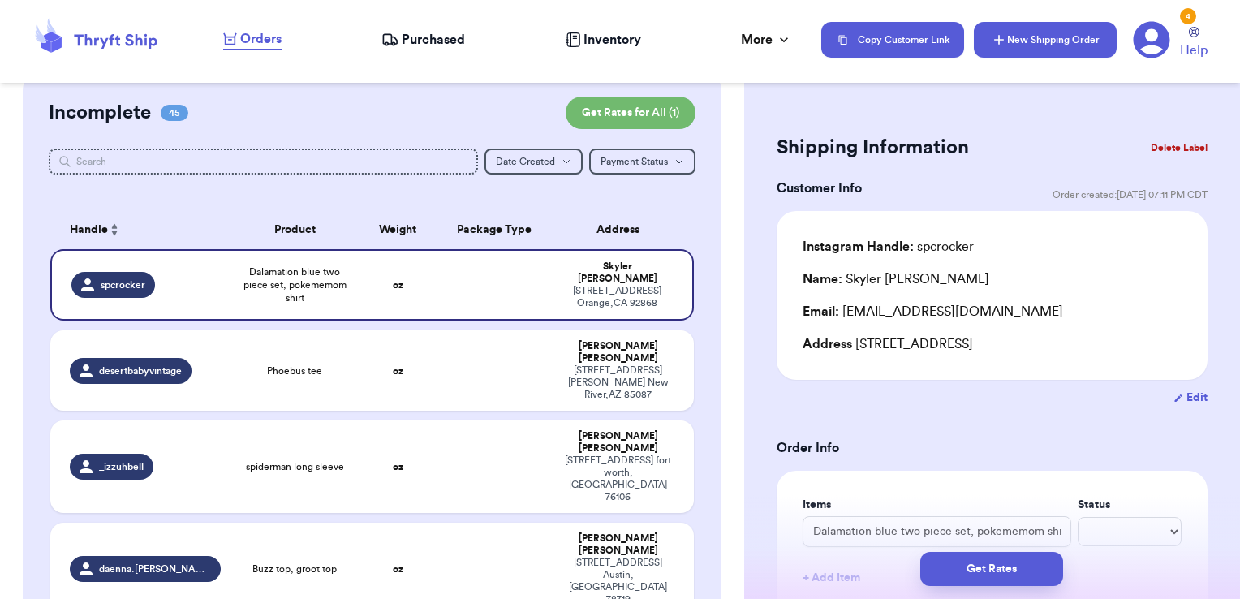
click at [1013, 45] on button "New Shipping Order" at bounding box center [1045, 40] width 143 height 36
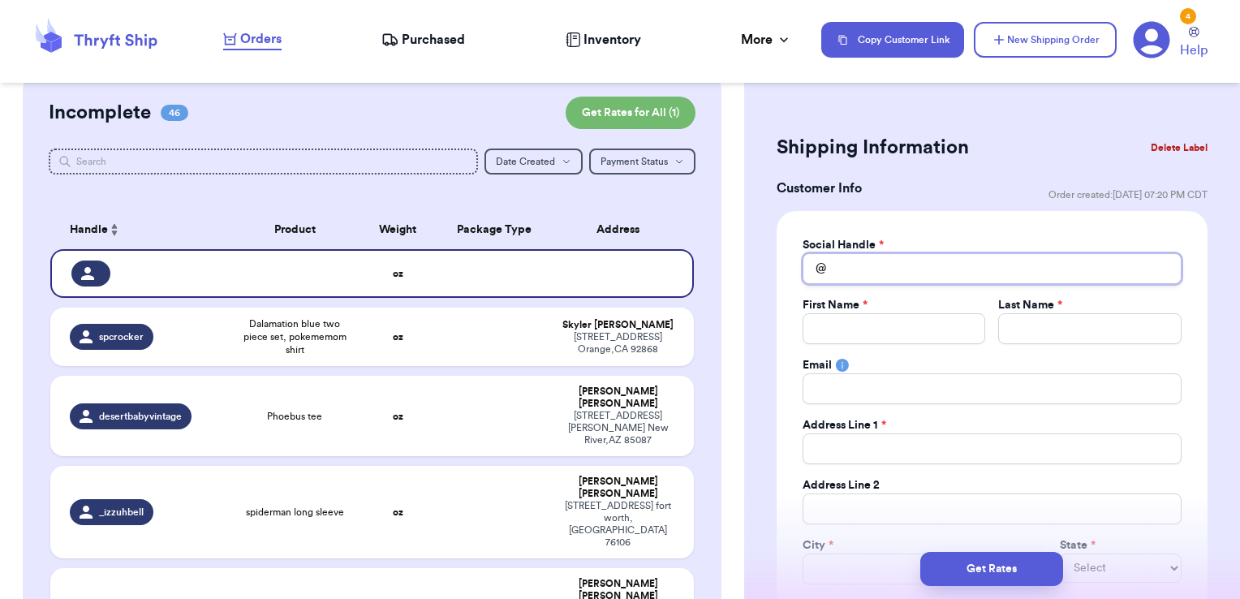
click at [927, 267] on input "Total Amount Paid" at bounding box center [991, 268] width 379 height 31
type input "a"
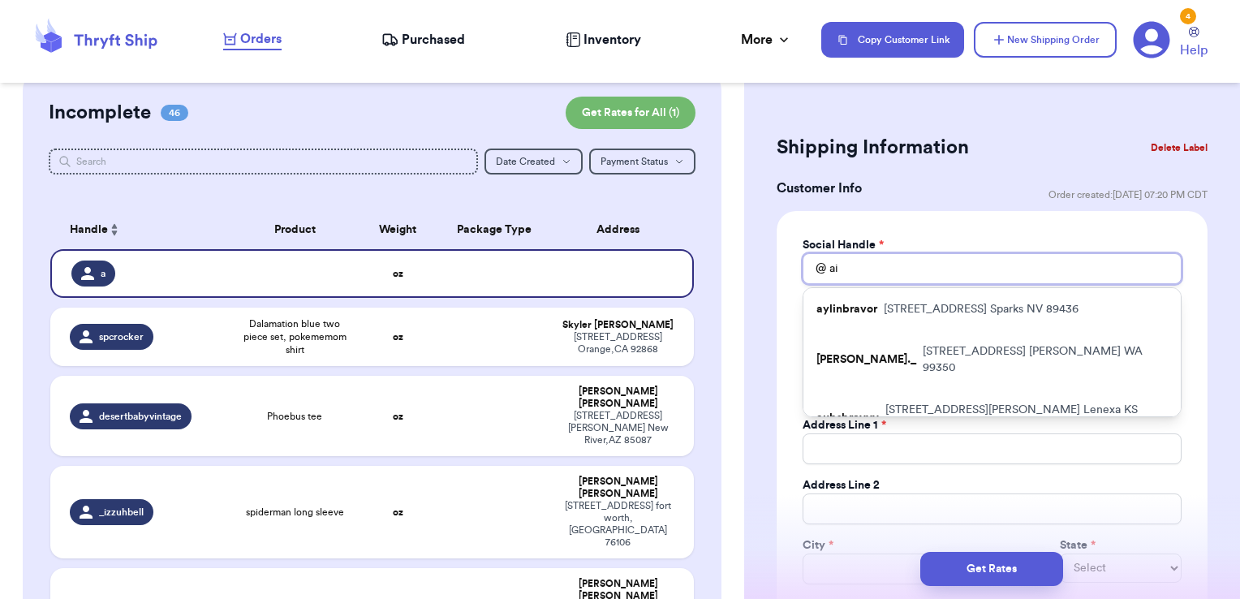
type input "aix"
type input "[PERSON_NAME]"
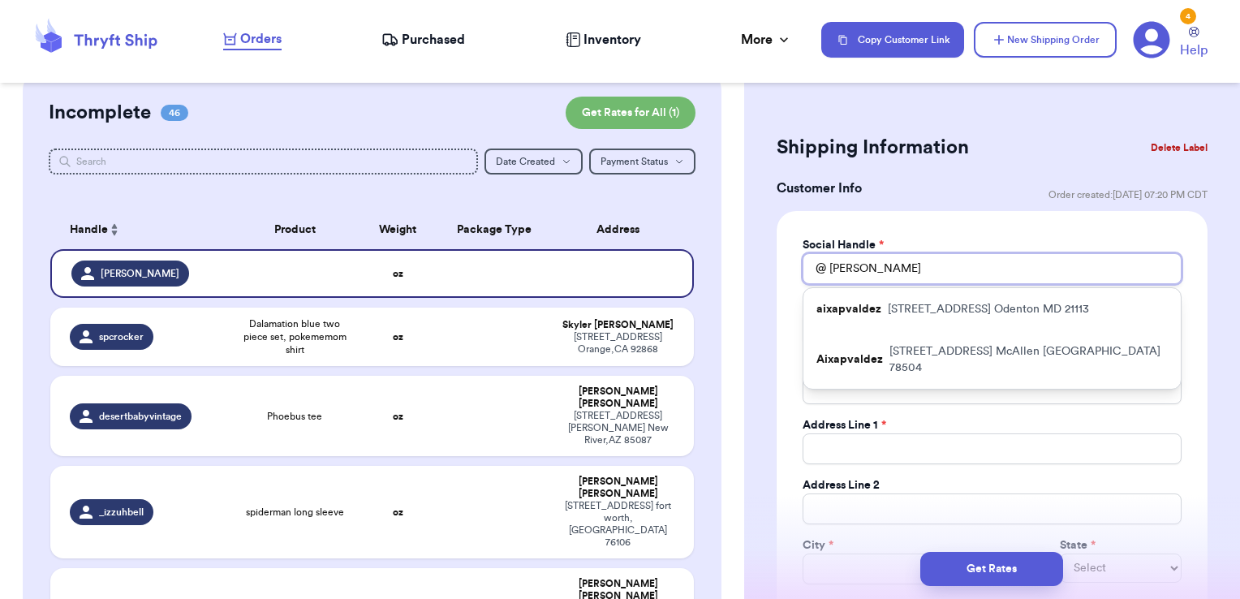
type input "[PERSON_NAME]"
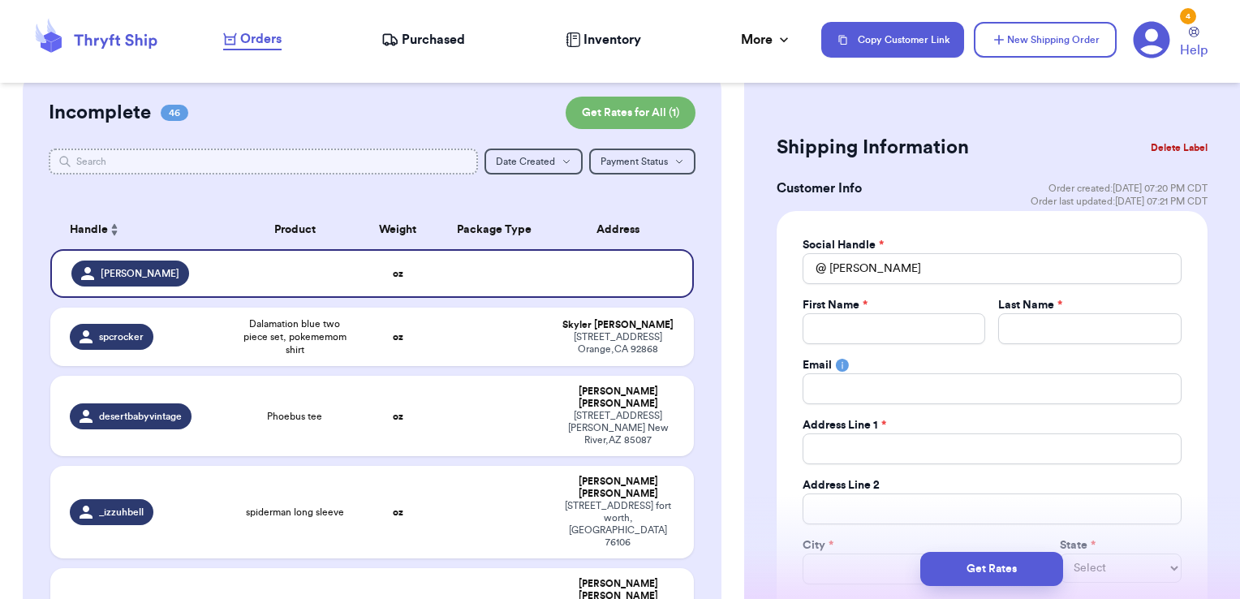
click at [411, 160] on input "text" at bounding box center [264, 161] width 430 height 26
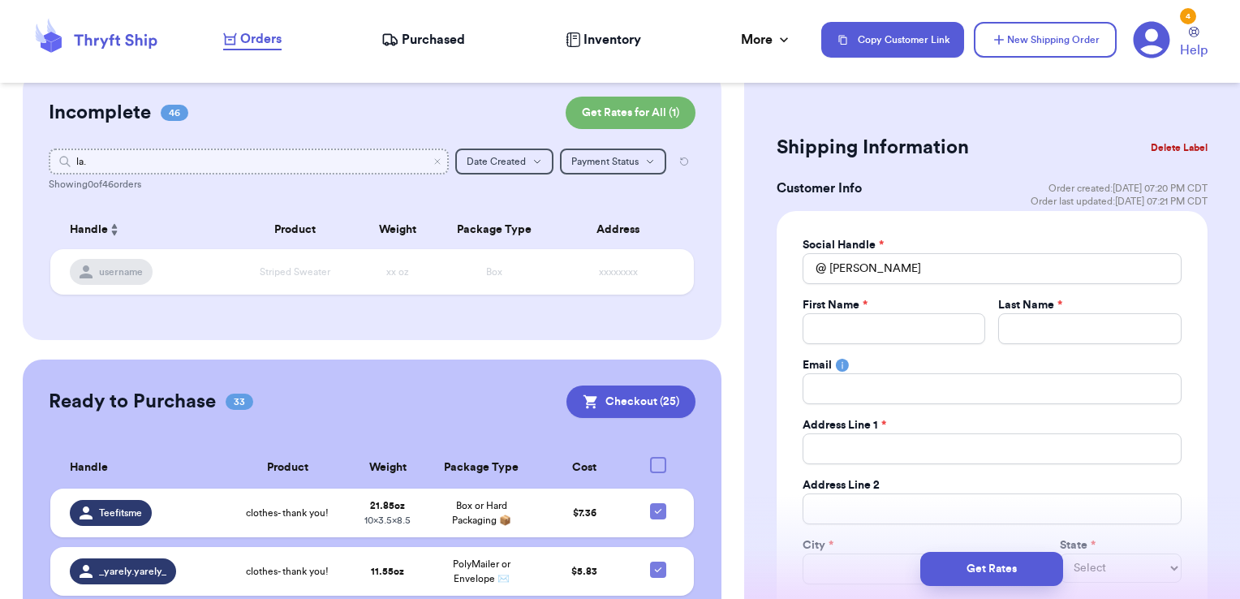
type input "la"
type input "la.lune"
type input "l"
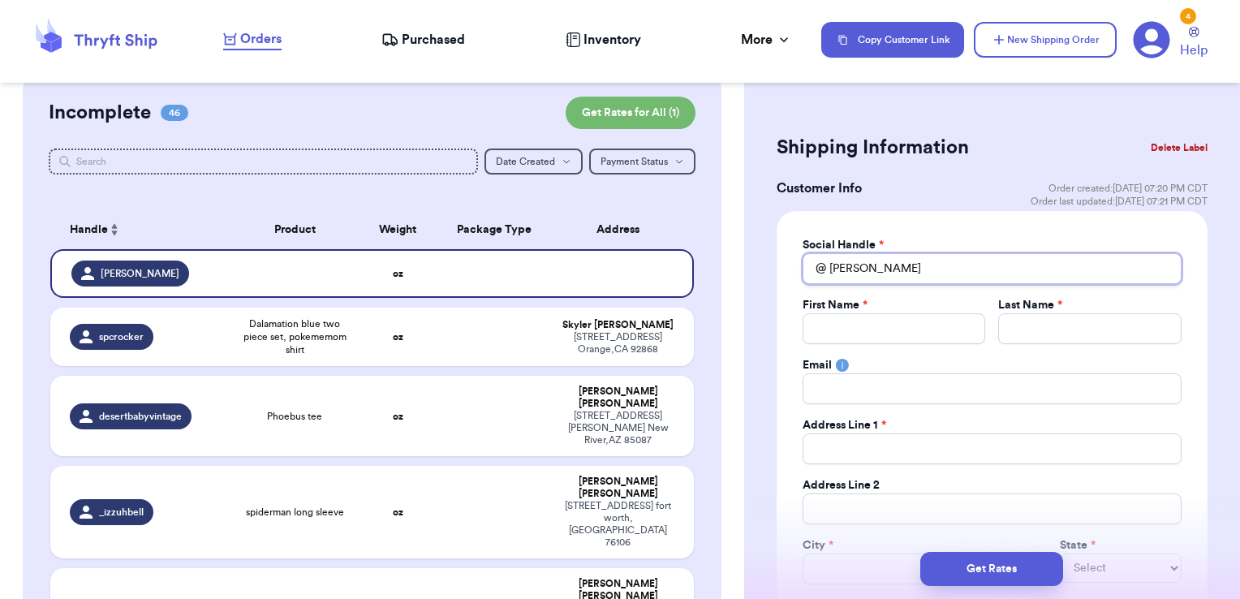
click at [878, 262] on input "[PERSON_NAME]" at bounding box center [991, 268] width 379 height 31
type input "aix"
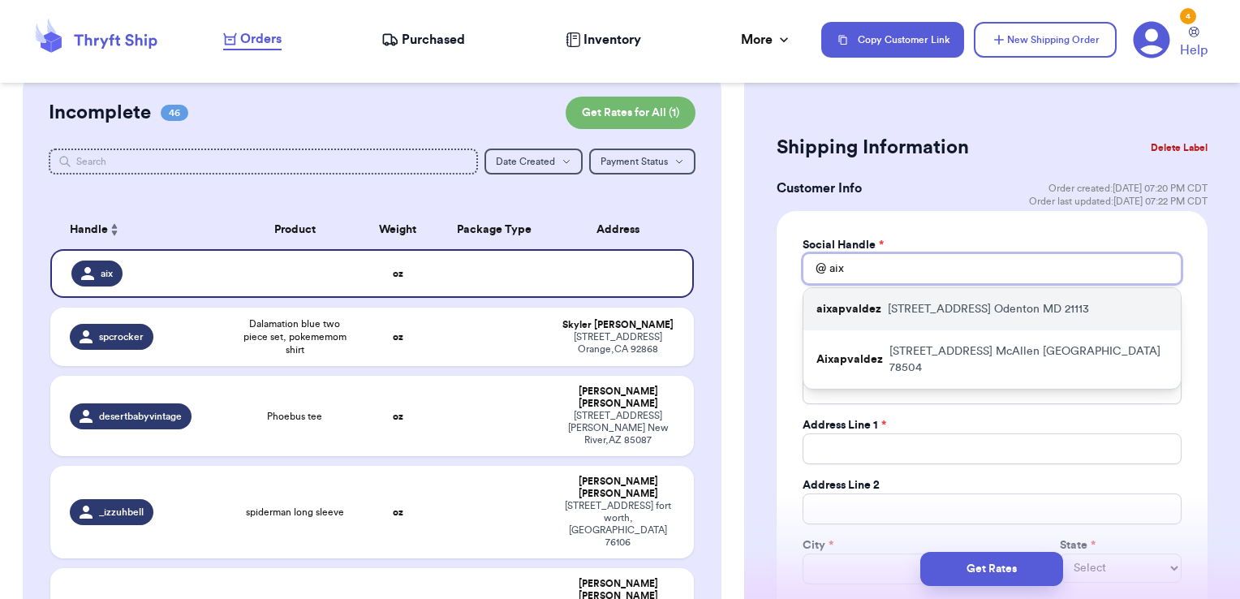
type input "aix"
click at [979, 304] on p "[STREET_ADDRESS]" at bounding box center [988, 309] width 201 height 16
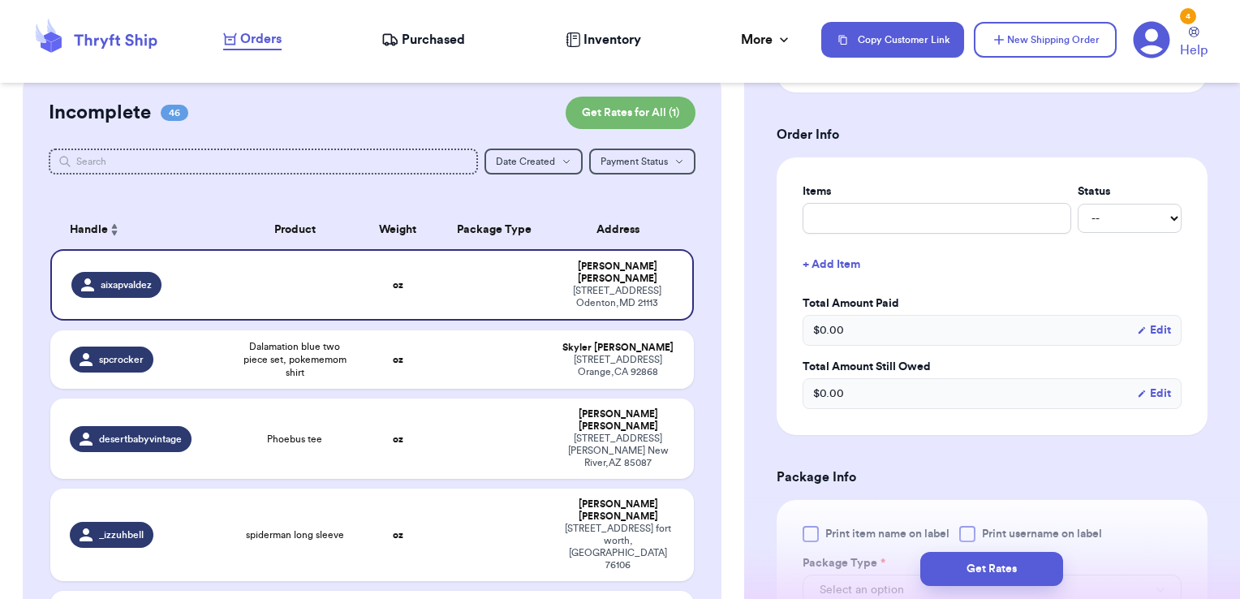
scroll to position [583, 0]
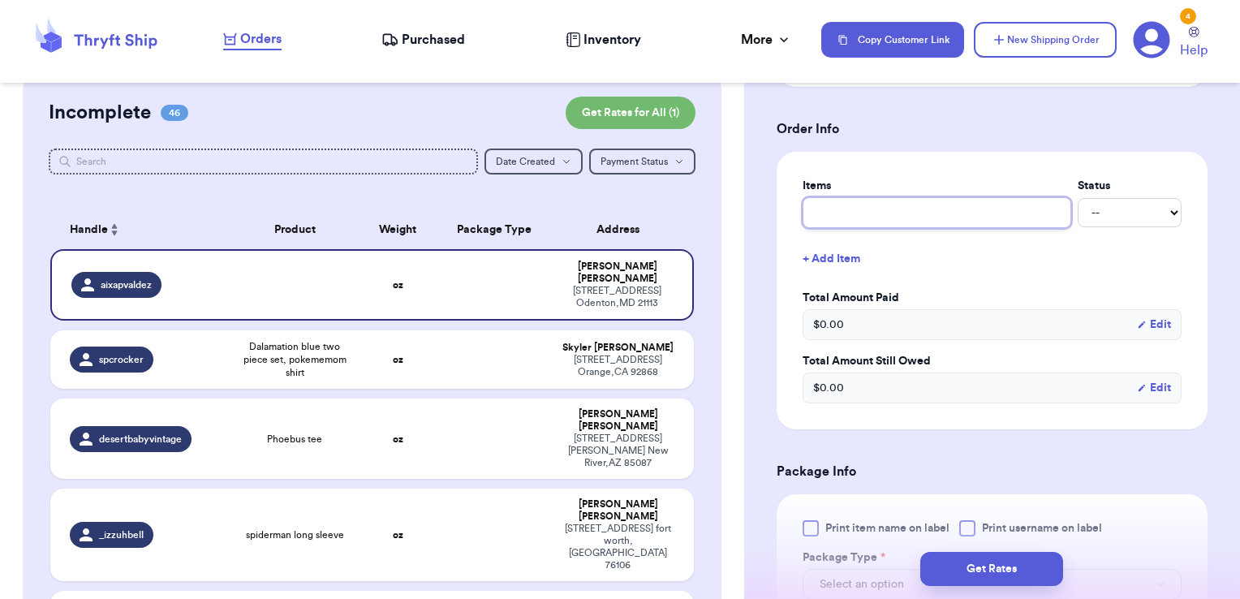
click at [961, 217] on input "text" at bounding box center [936, 212] width 269 height 31
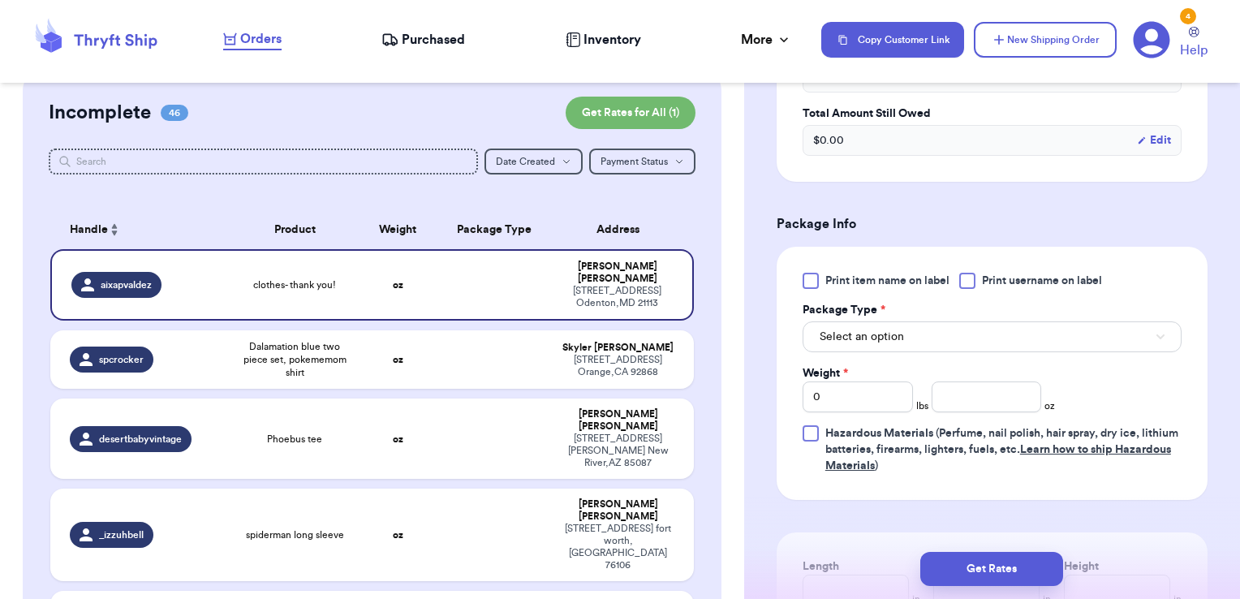
scroll to position [834, 0]
click at [1002, 274] on span "Print username on label" at bounding box center [1042, 277] width 120 height 16
click at [0, 0] on input "Print username on label" at bounding box center [0, 0] width 0 height 0
click at [968, 318] on button "Select an option" at bounding box center [991, 333] width 379 height 31
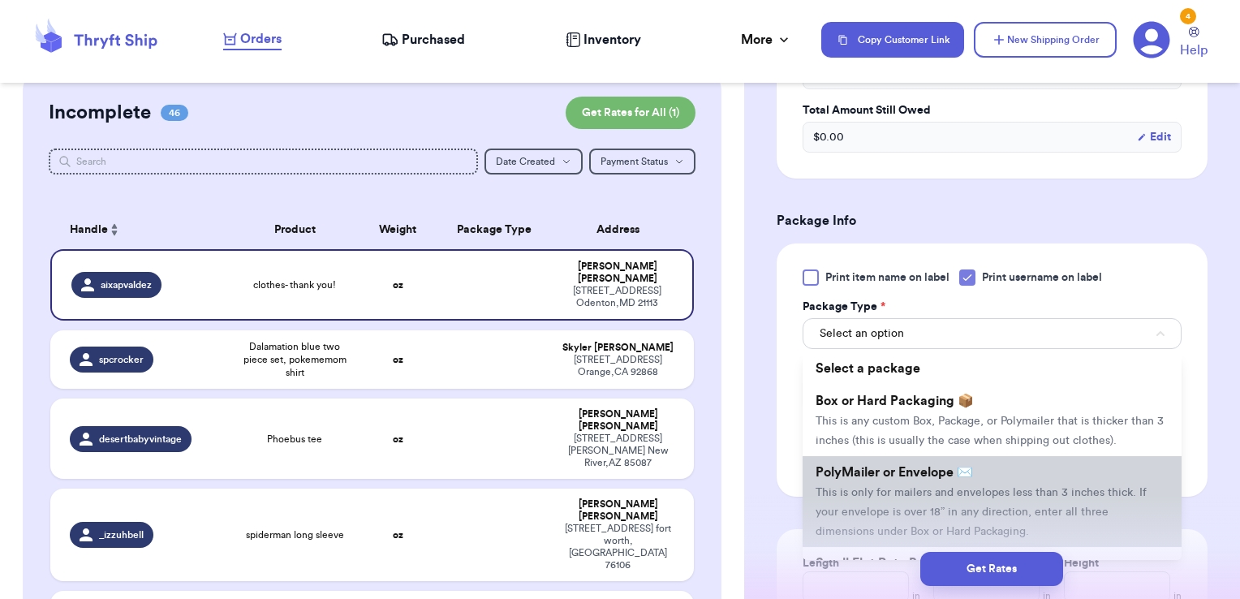
click at [908, 501] on span "This is only for mailers and envelopes less than 3 inches thick. If your envelo…" at bounding box center [980, 512] width 331 height 50
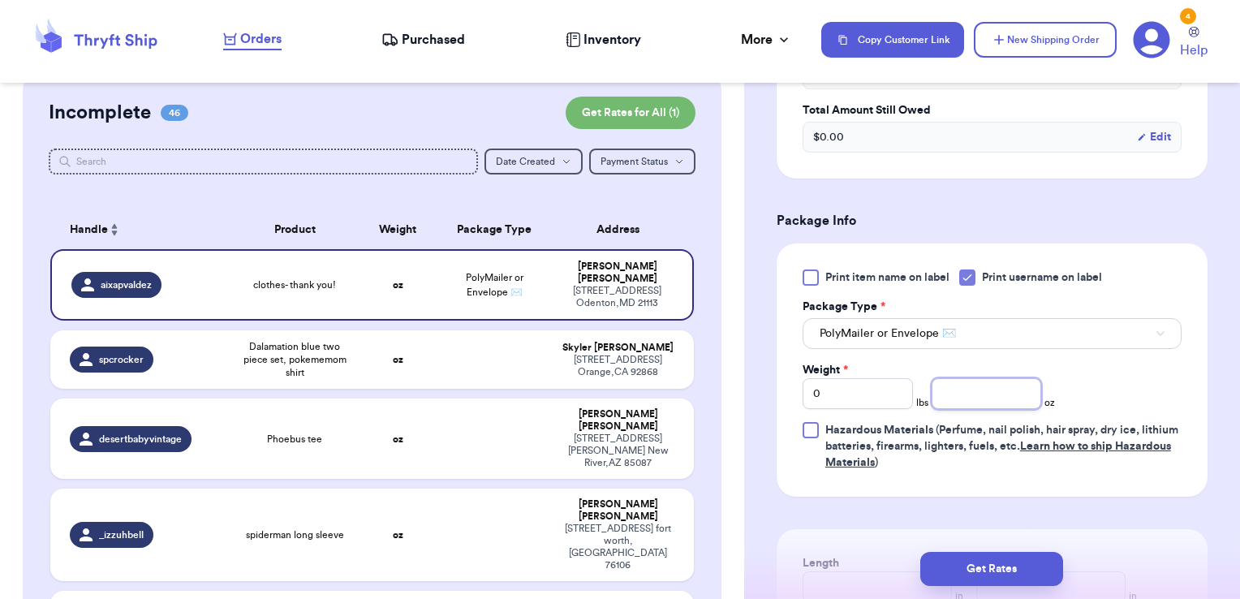
click at [974, 388] on input "number" at bounding box center [986, 393] width 110 height 31
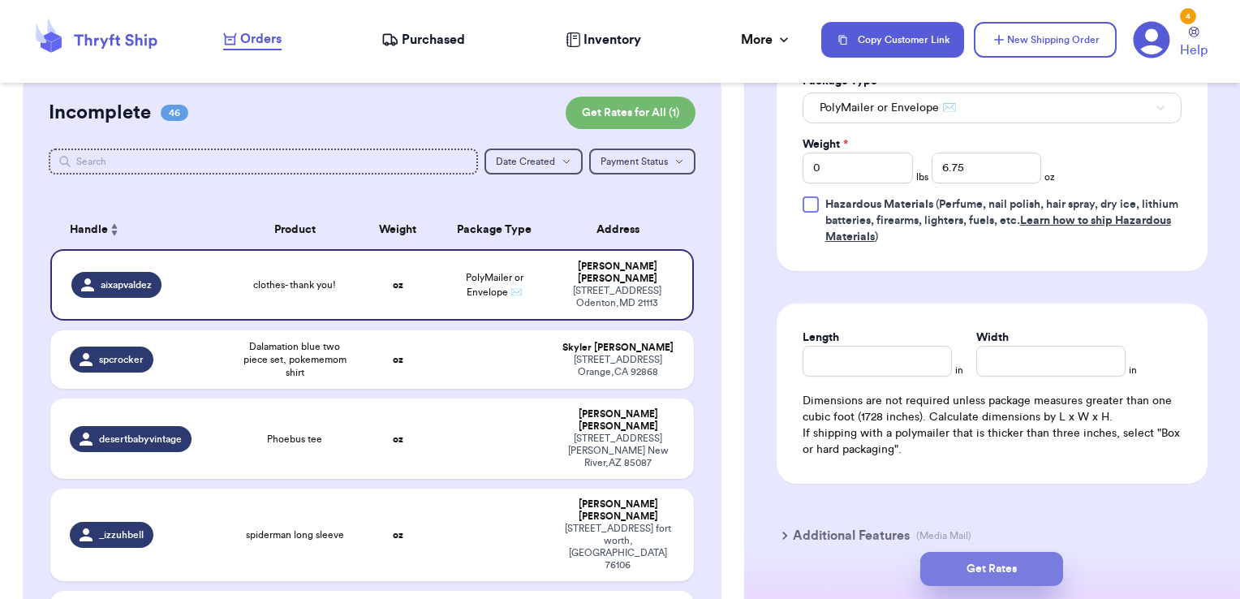
click at [1006, 552] on button "Get Rates" at bounding box center [991, 569] width 143 height 34
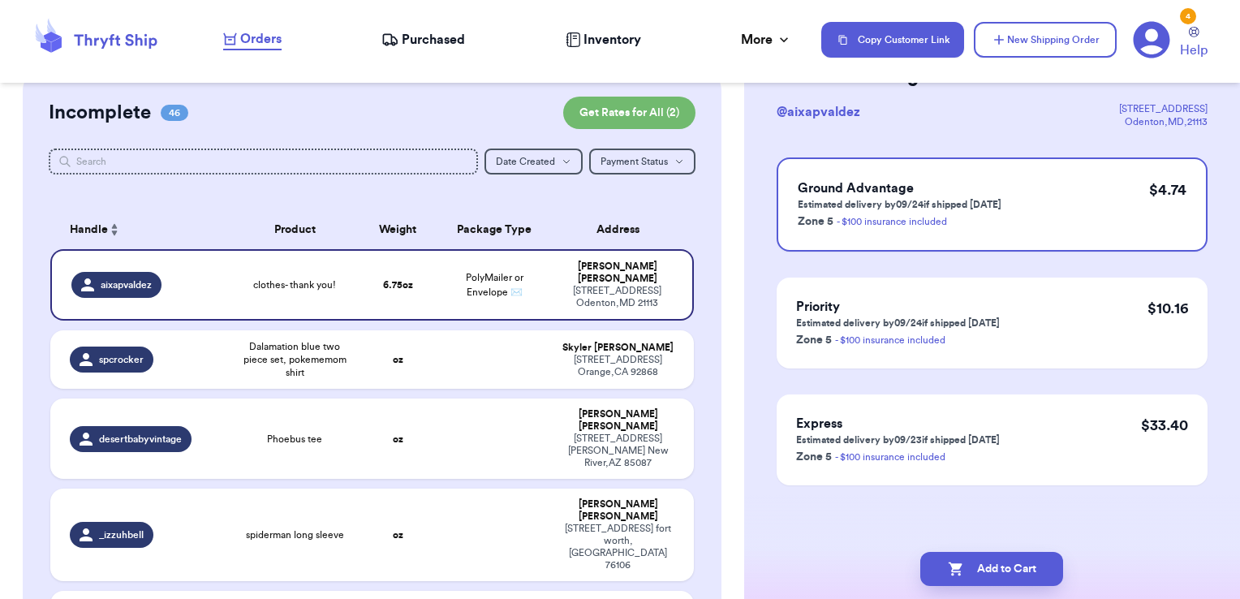
scroll to position [0, 0]
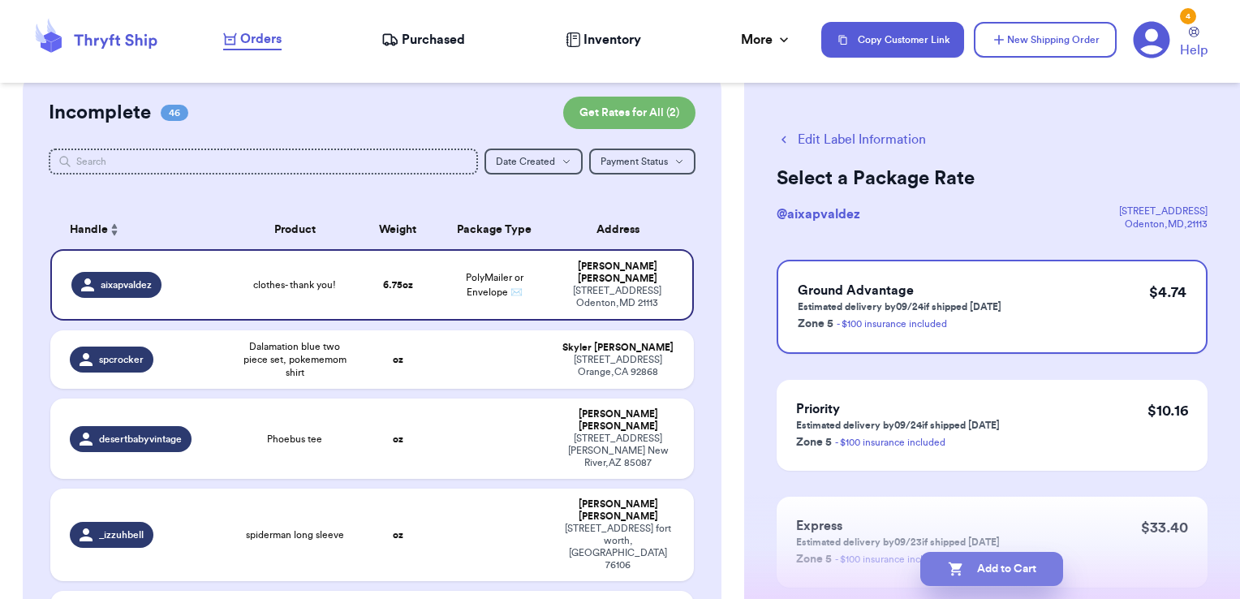
click at [1012, 572] on button "Add to Cart" at bounding box center [991, 569] width 143 height 34
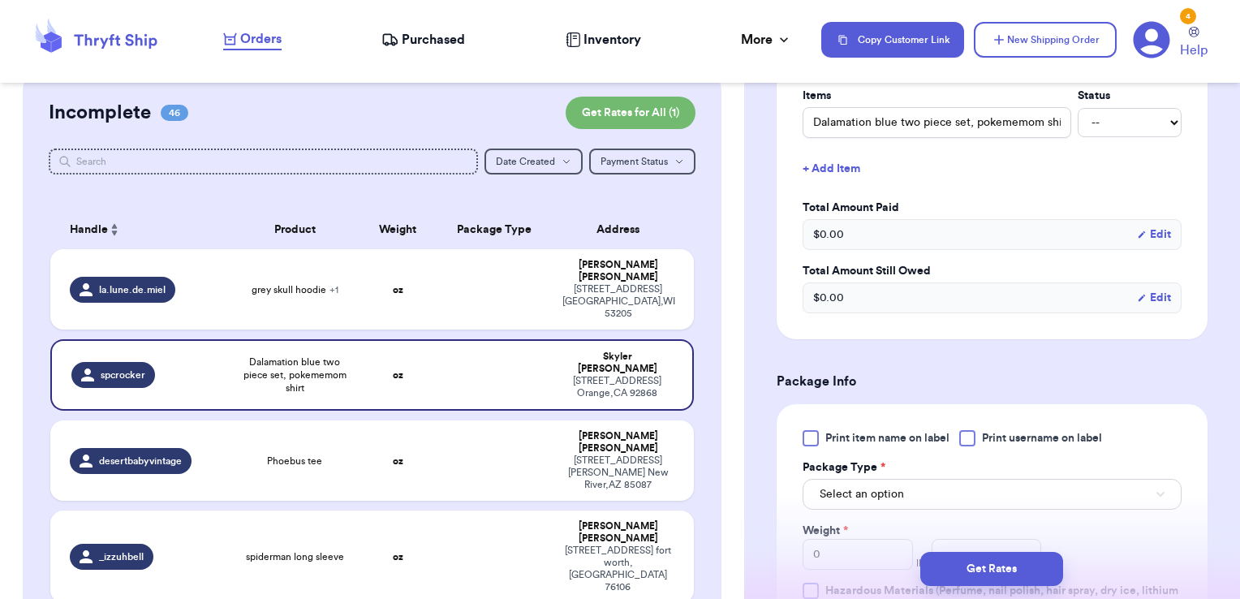
scroll to position [578, 0]
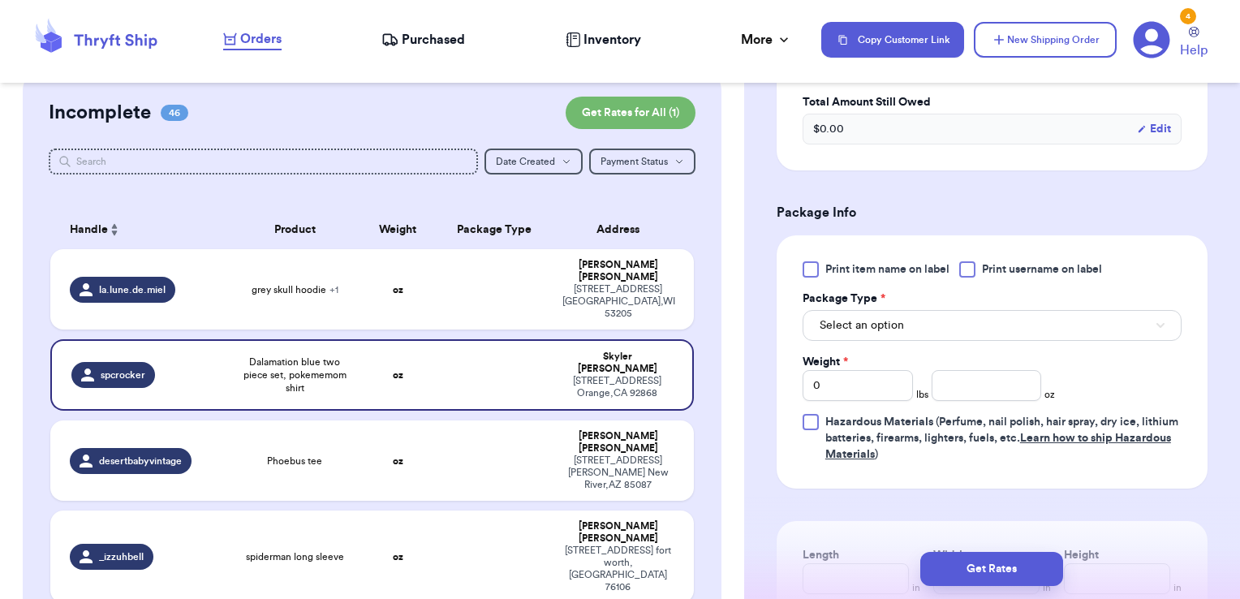
click at [966, 265] on div at bounding box center [967, 269] width 16 height 16
click at [0, 0] on input "Print username on label" at bounding box center [0, 0] width 0 height 0
click at [938, 324] on button "Select an option" at bounding box center [991, 325] width 379 height 31
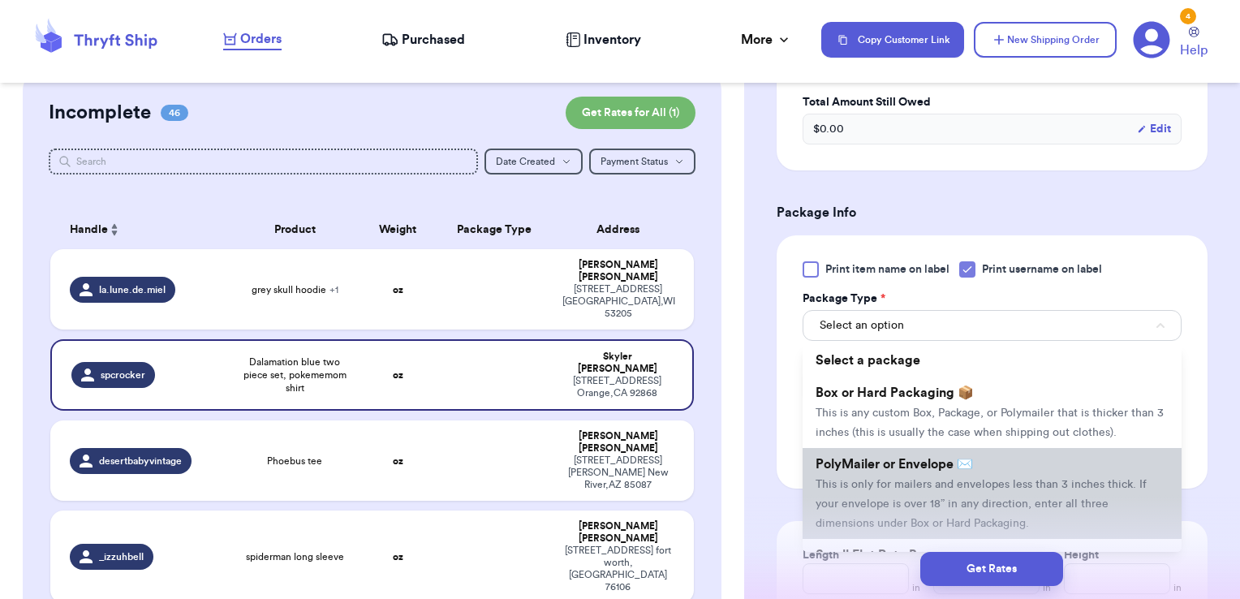
click at [904, 471] on span "PolyMailer or Envelope ✉️" at bounding box center [893, 464] width 157 height 13
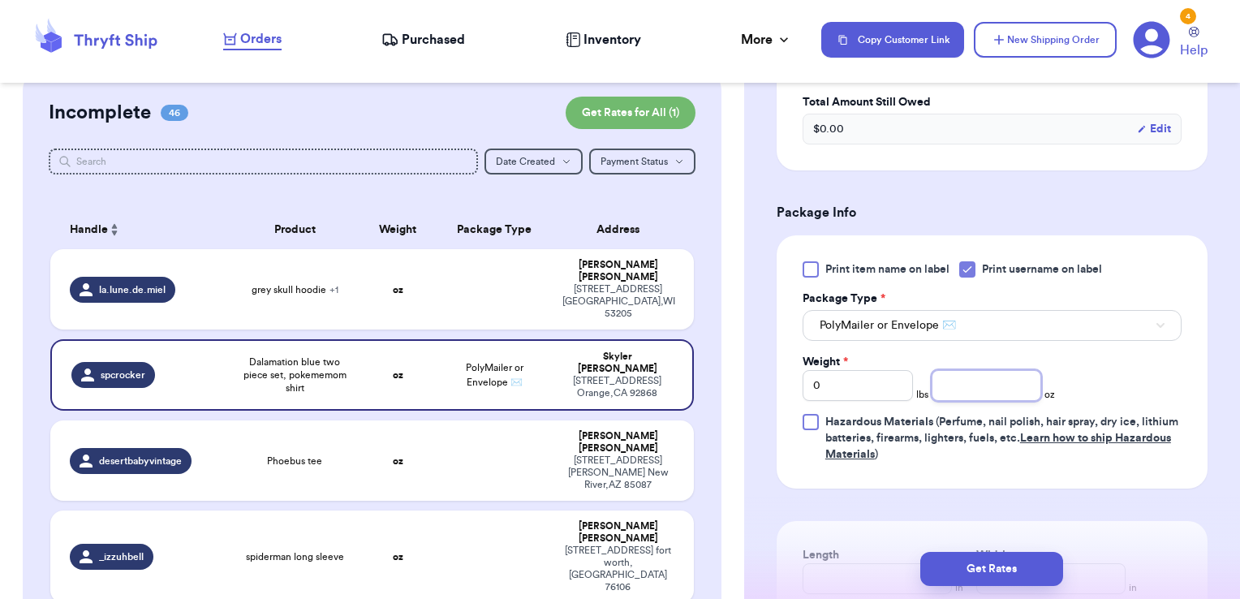
click at [962, 381] on input "number" at bounding box center [986, 385] width 110 height 31
click at [1015, 573] on button "Get Rates" at bounding box center [991, 569] width 143 height 34
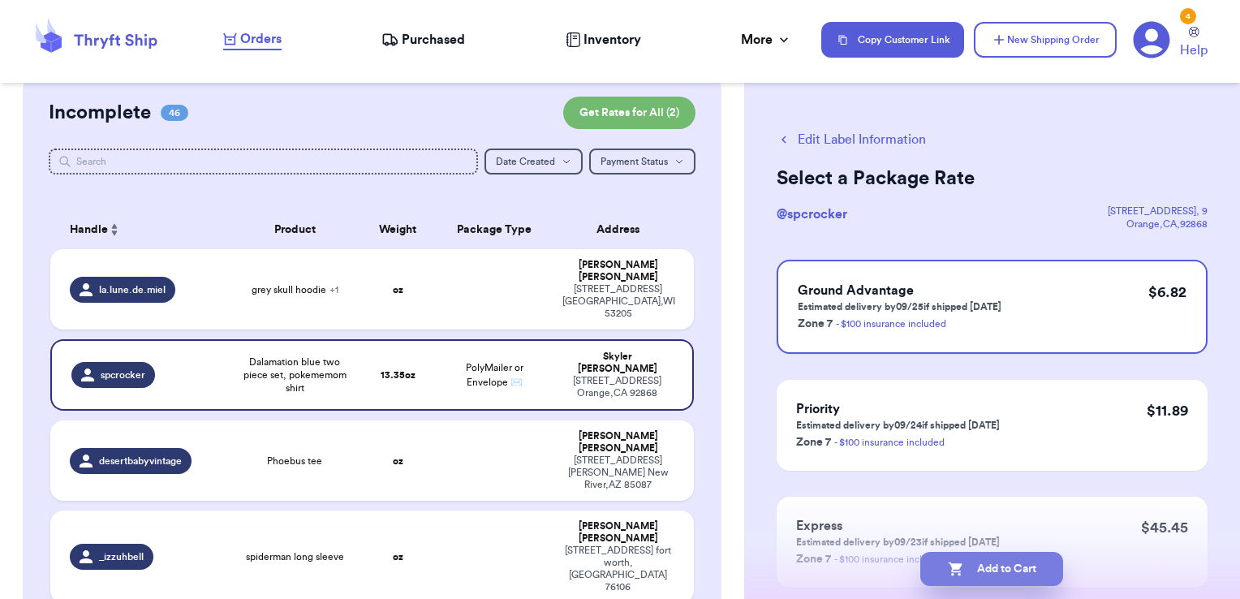
click at [1033, 568] on button "Add to Cart" at bounding box center [991, 569] width 143 height 34
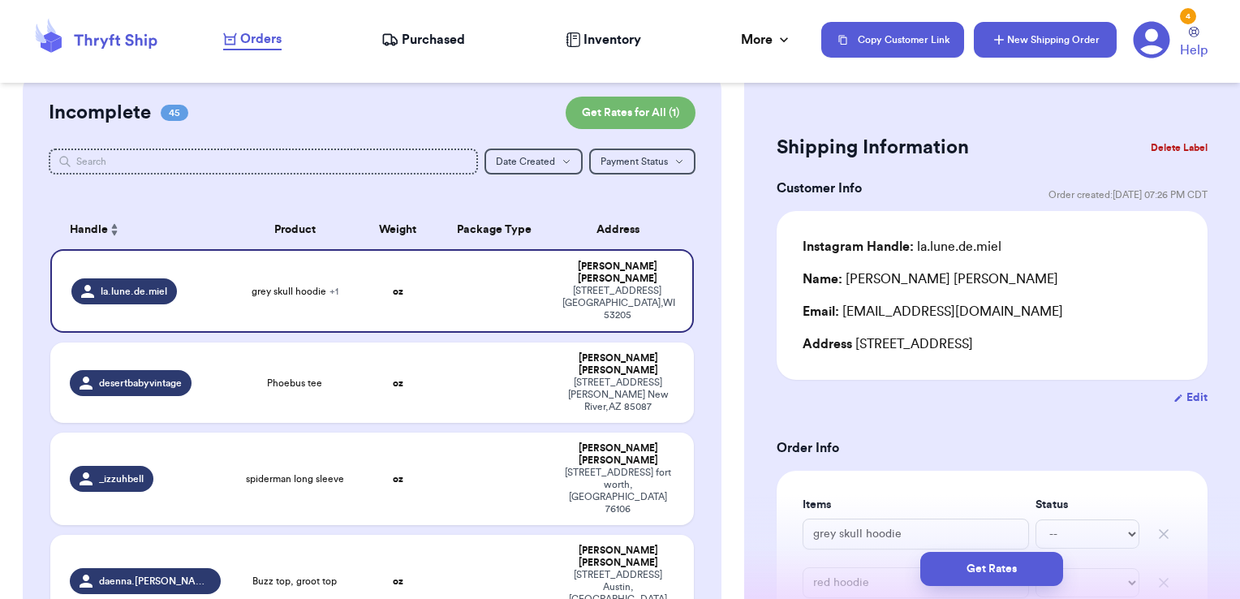
click at [1045, 50] on button "New Shipping Order" at bounding box center [1045, 40] width 143 height 36
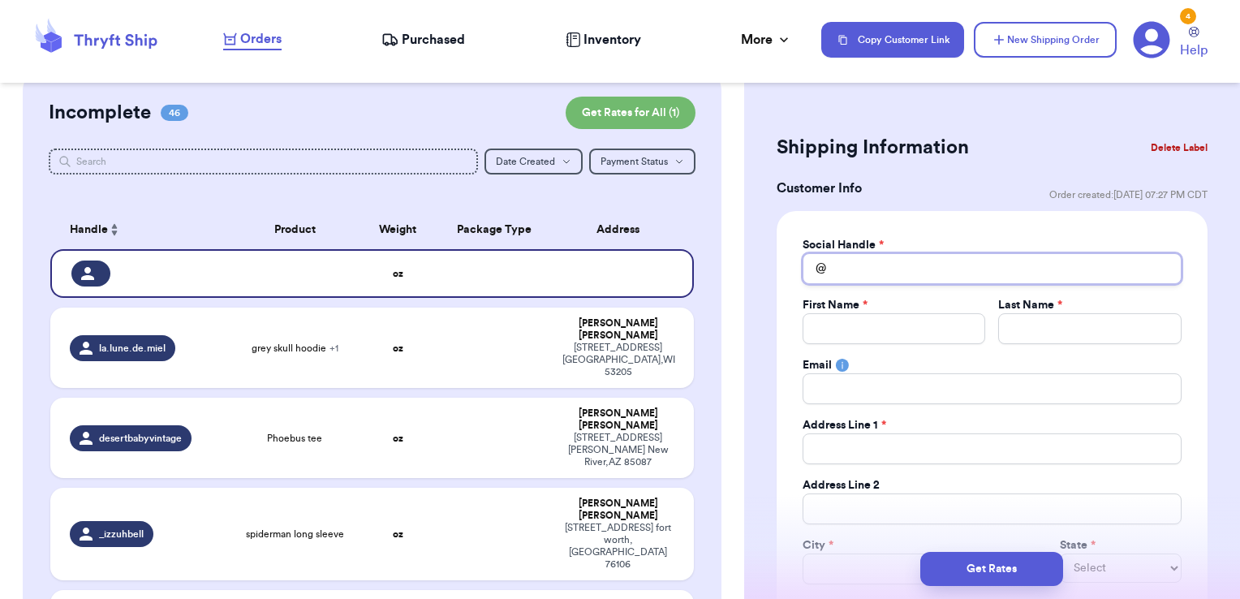
click at [906, 267] on input "Total Amount Paid" at bounding box center [991, 268] width 379 height 31
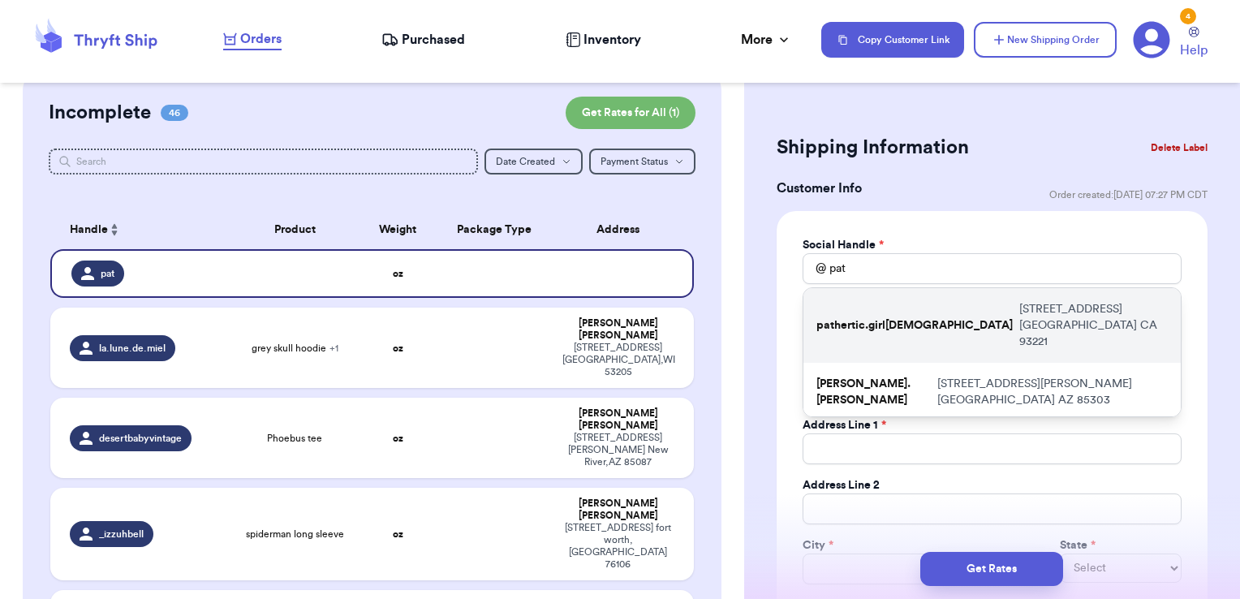
click at [900, 307] on div "pathertic.girl[DEMOGRAPHIC_DATA] [STREET_ADDRESS]" at bounding box center [991, 325] width 377 height 75
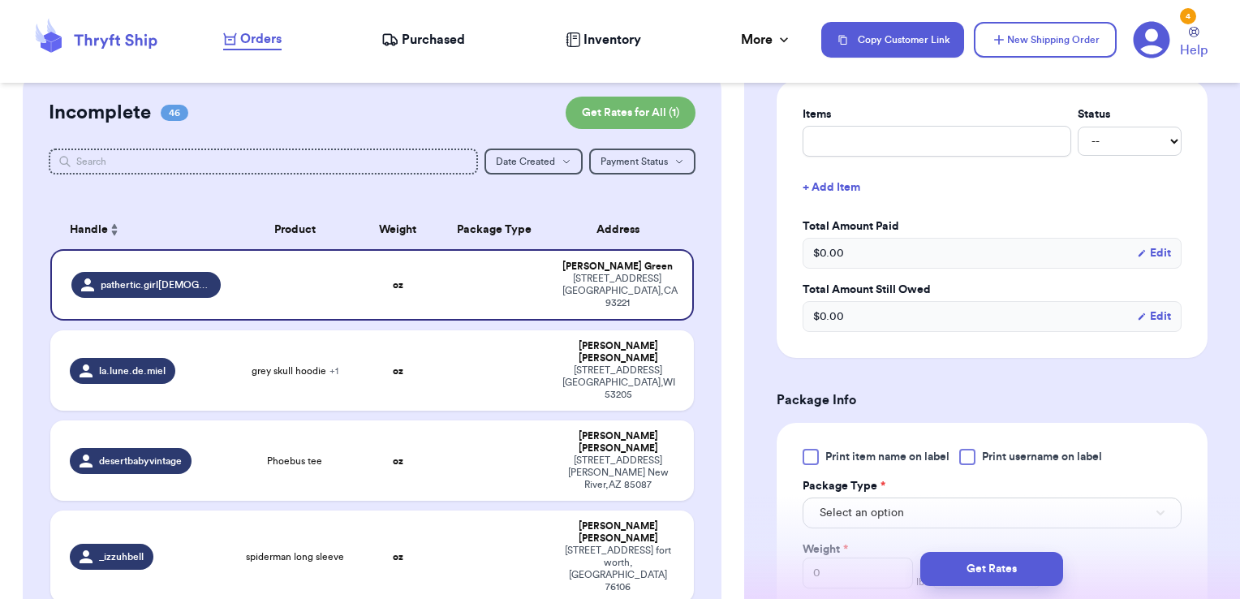
scroll to position [656, 0]
click at [886, 137] on input "text" at bounding box center [936, 140] width 269 height 31
click at [975, 448] on div at bounding box center [967, 456] width 16 height 16
click at [0, 0] on input "Print username on label" at bounding box center [0, 0] width 0 height 0
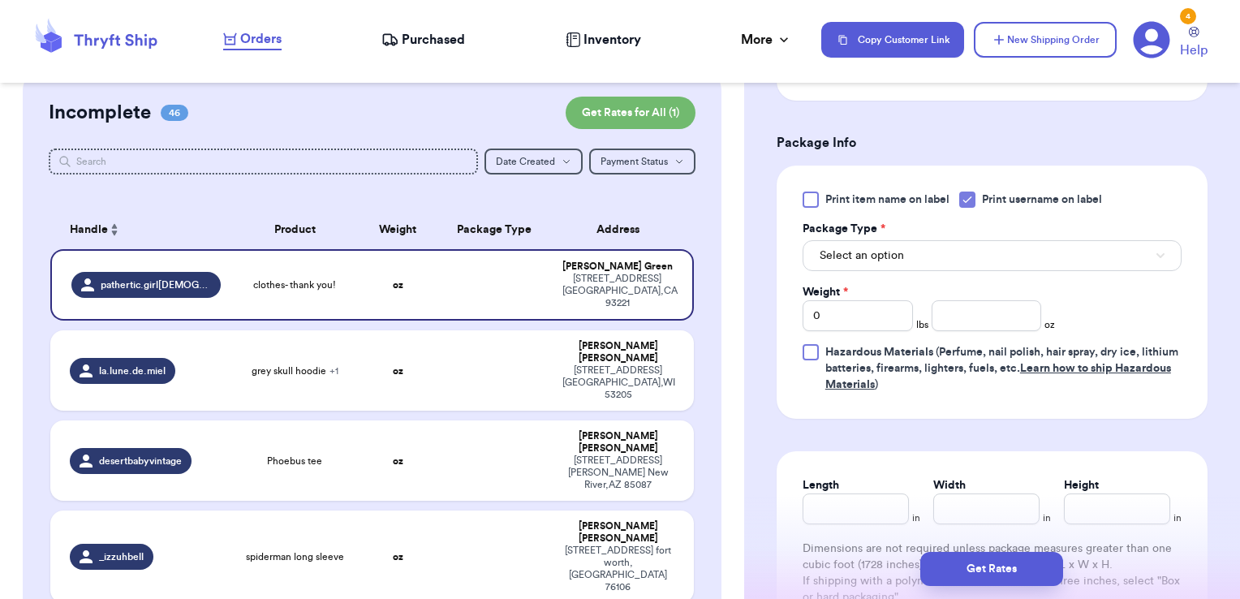
scroll to position [925, 0]
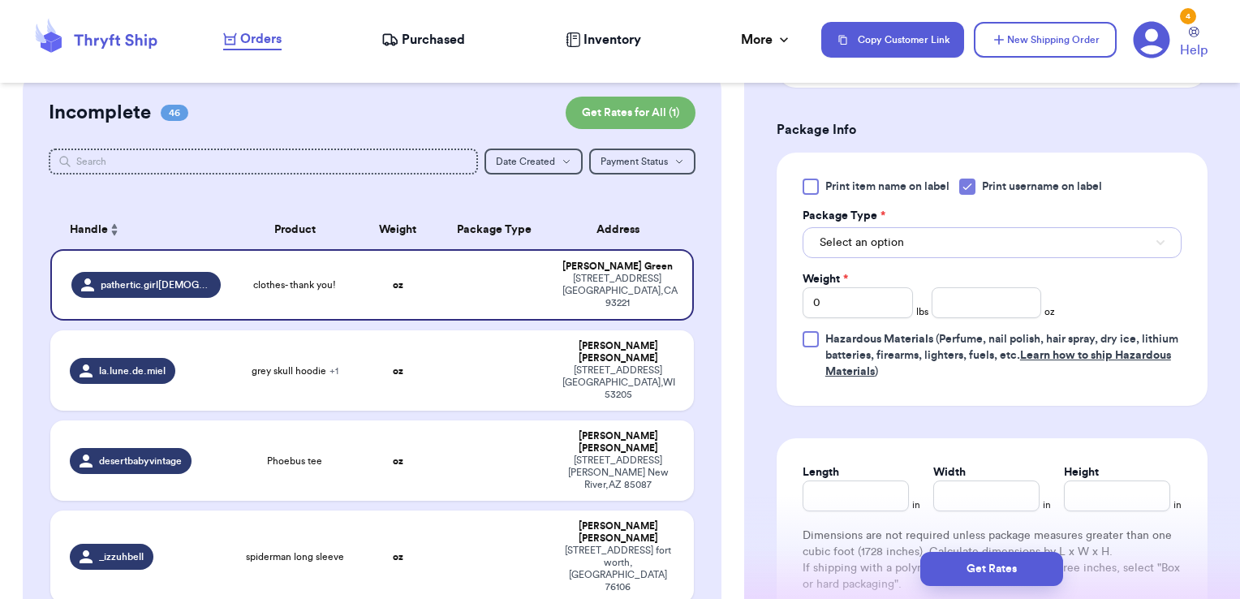
click at [936, 227] on button "Select an option" at bounding box center [991, 242] width 379 height 31
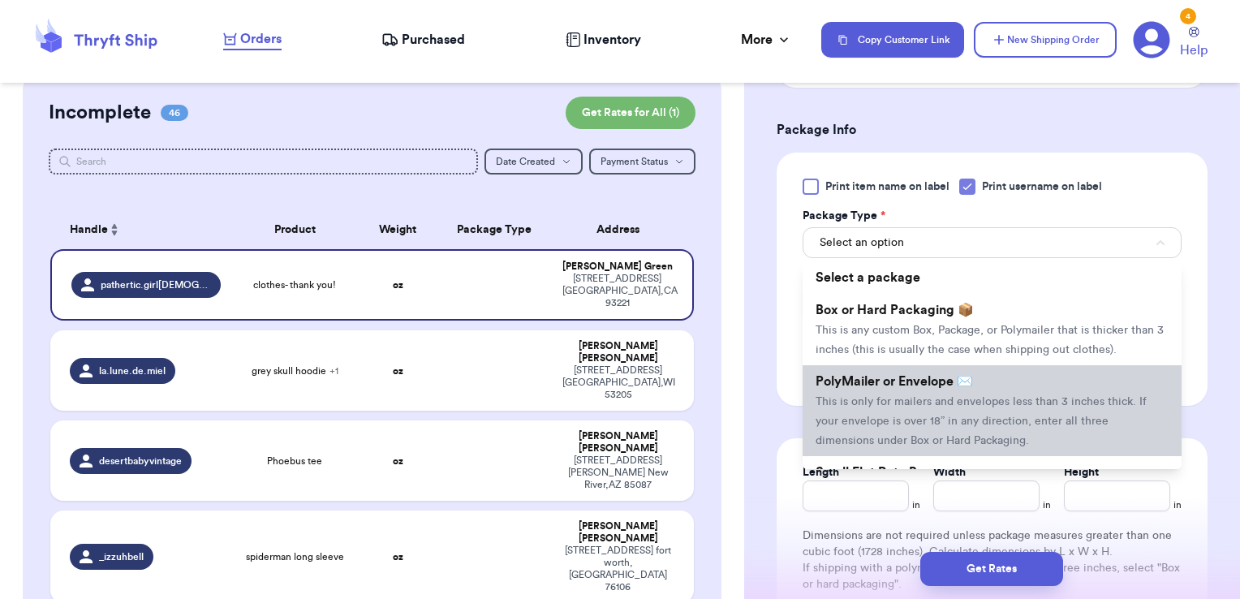
click at [905, 414] on span "This is only for mailers and envelopes less than 3 inches thick. If your envelo…" at bounding box center [980, 421] width 331 height 50
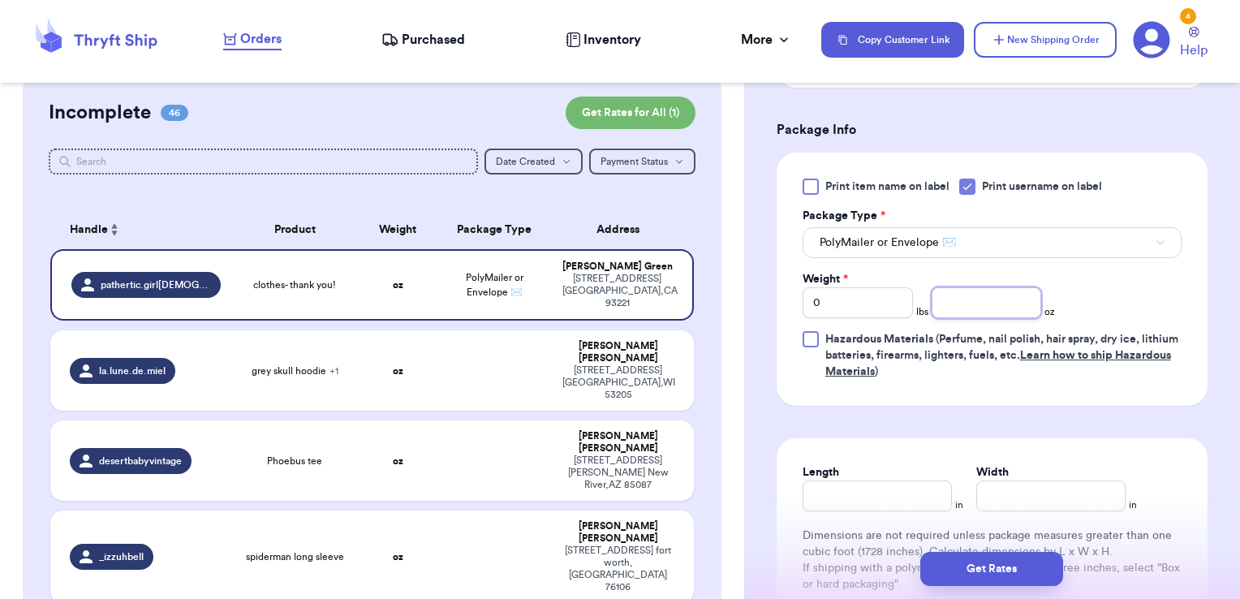
click at [1006, 310] on input "number" at bounding box center [986, 302] width 110 height 31
click at [1031, 582] on button "Get Rates" at bounding box center [991, 569] width 143 height 34
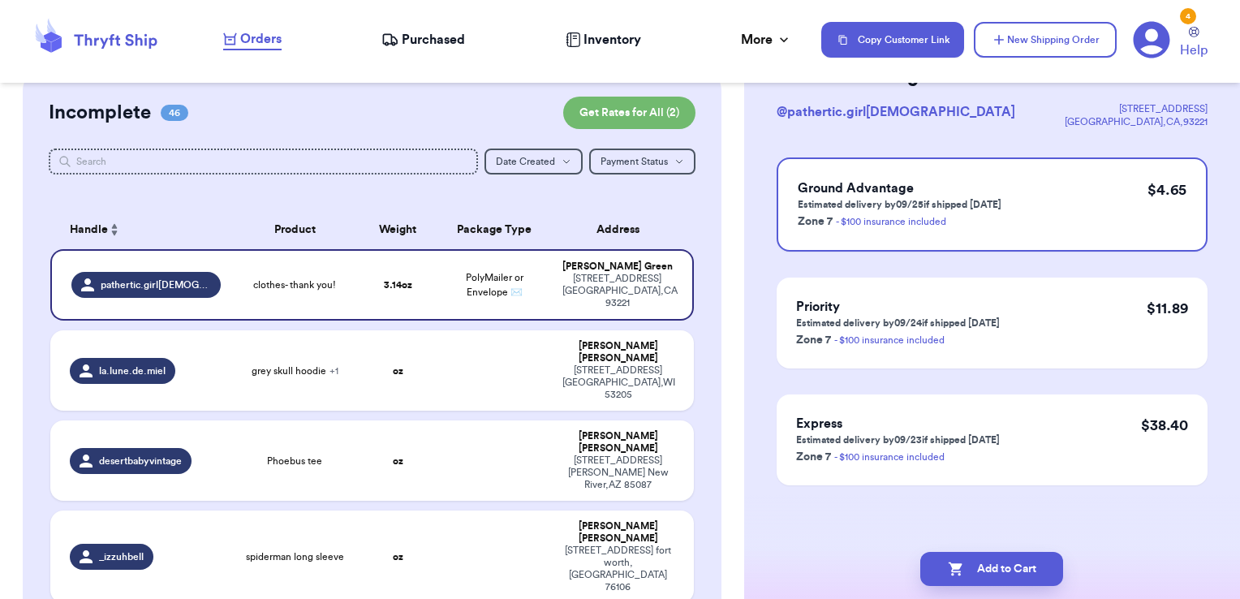
scroll to position [0, 0]
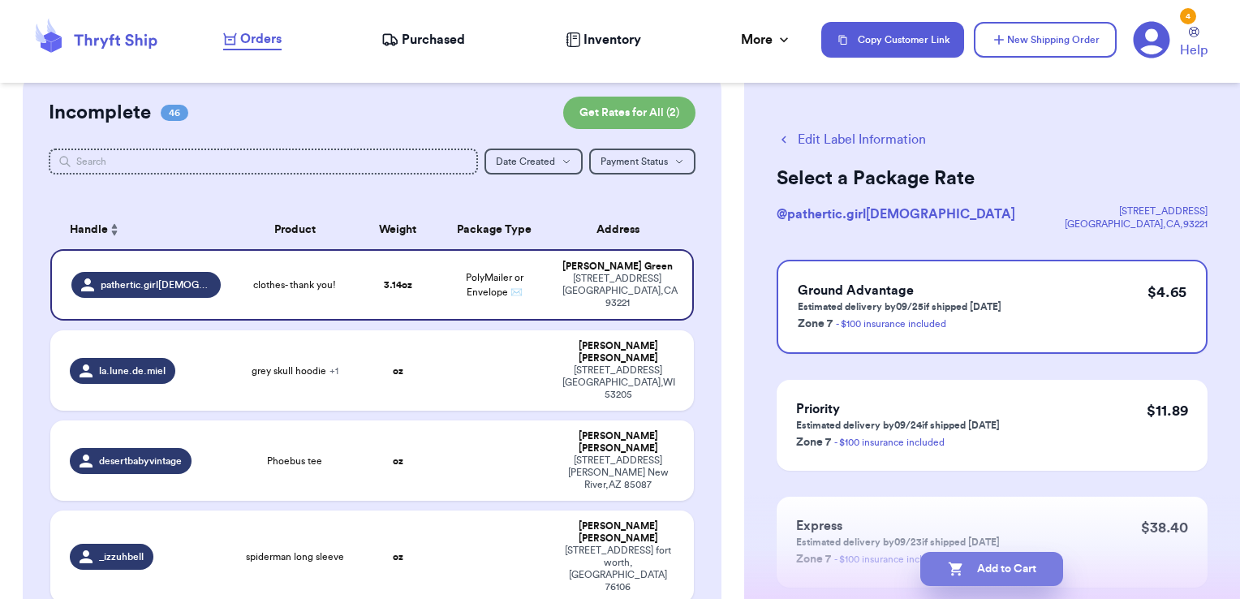
click at [1042, 566] on button "Add to Cart" at bounding box center [991, 569] width 143 height 34
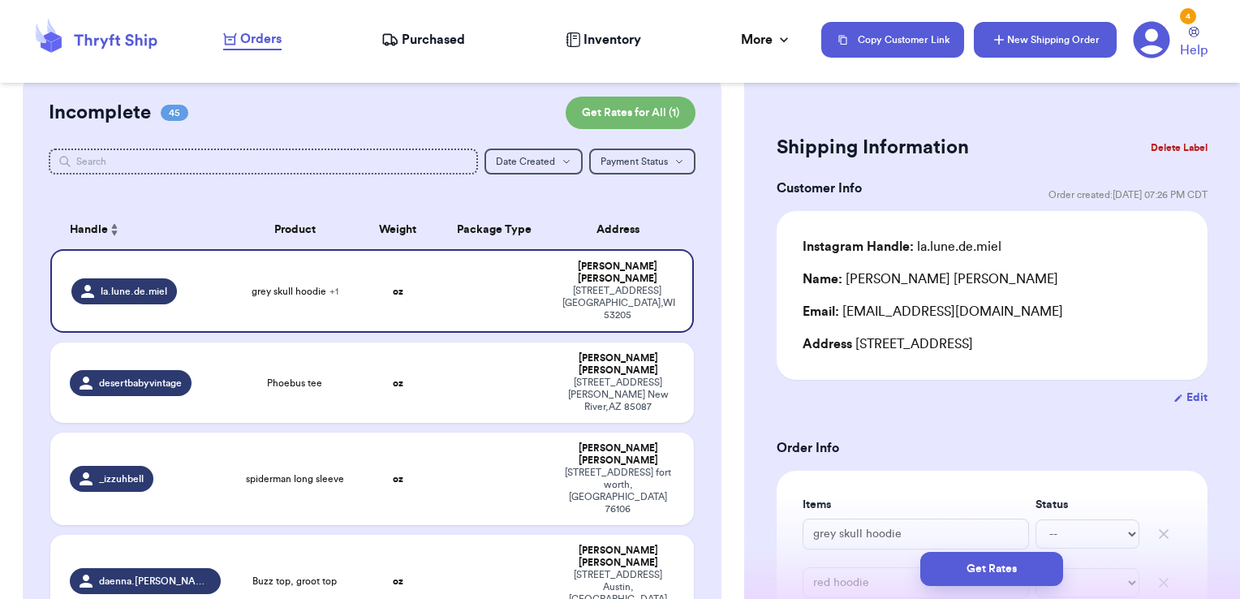
click at [1103, 49] on button "New Shipping Order" at bounding box center [1045, 40] width 143 height 36
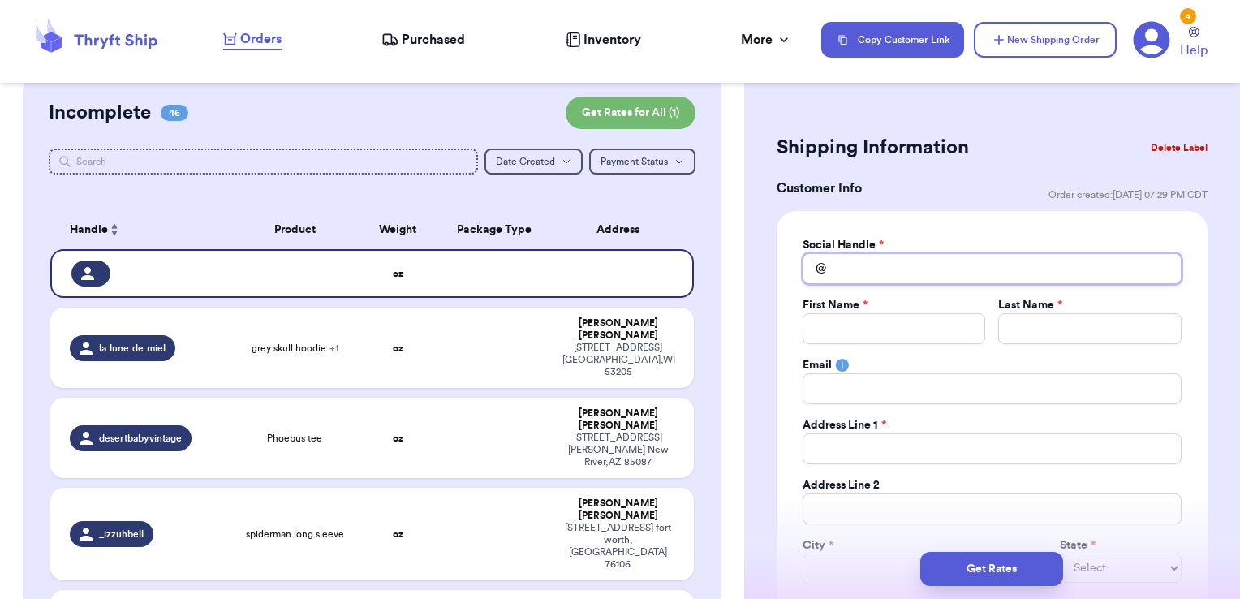
click at [861, 269] on input "Total Amount Paid" at bounding box center [991, 268] width 379 height 31
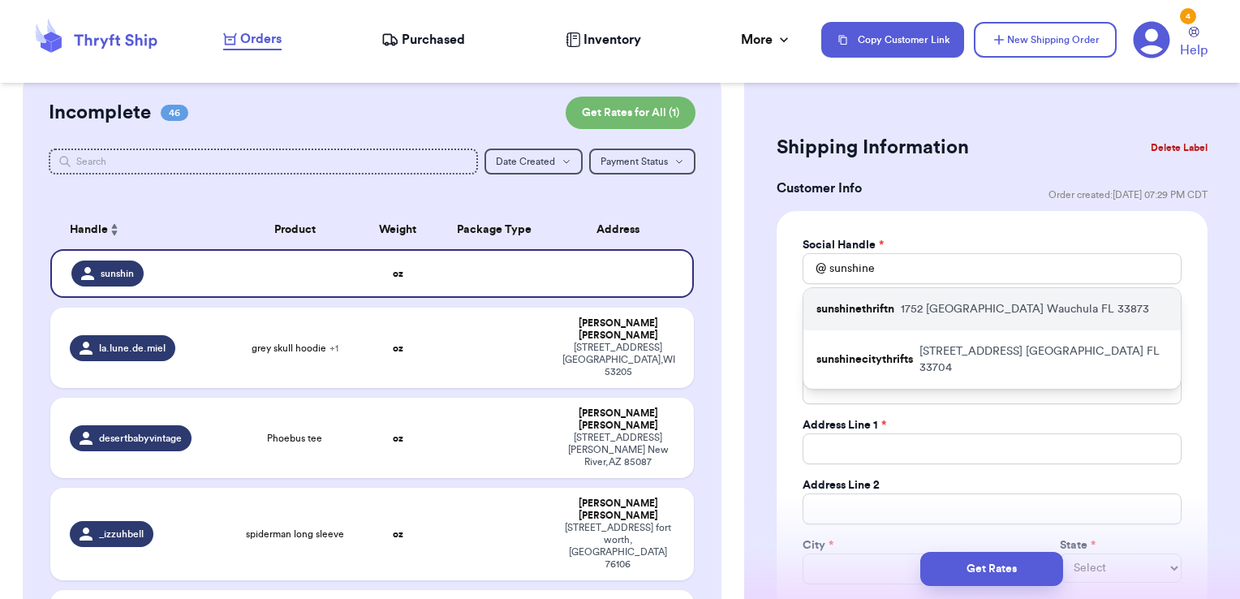
click at [918, 301] on p "[STREET_ADDRESS]" at bounding box center [1025, 309] width 248 height 16
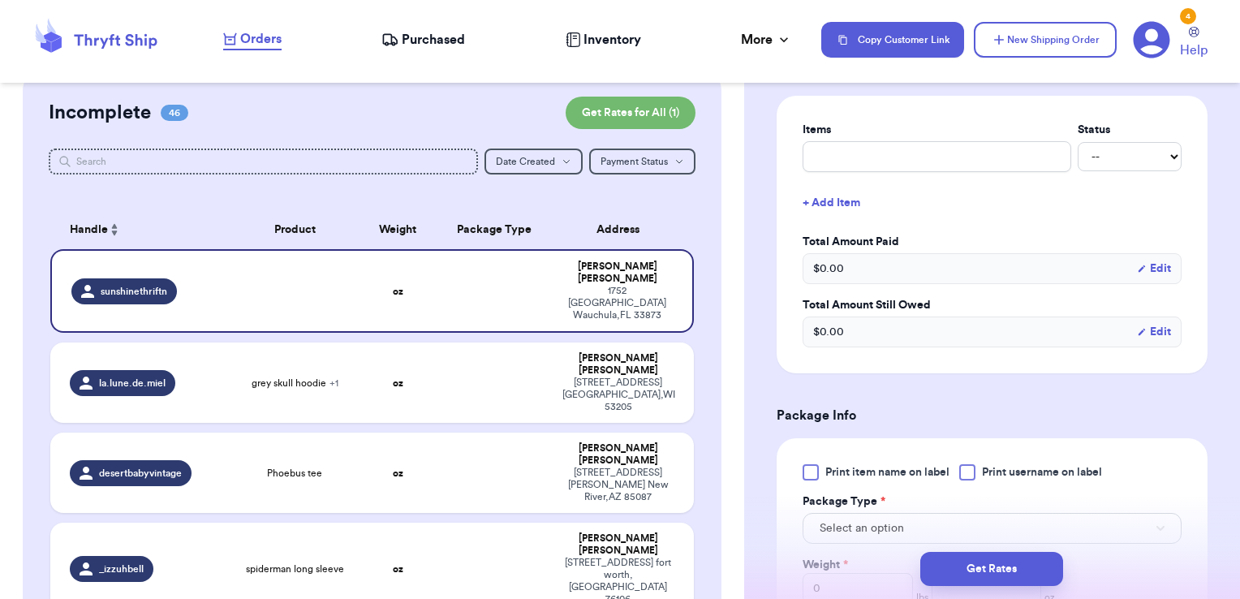
scroll to position [642, 0]
click at [907, 161] on input "text" at bounding box center [936, 154] width 269 height 31
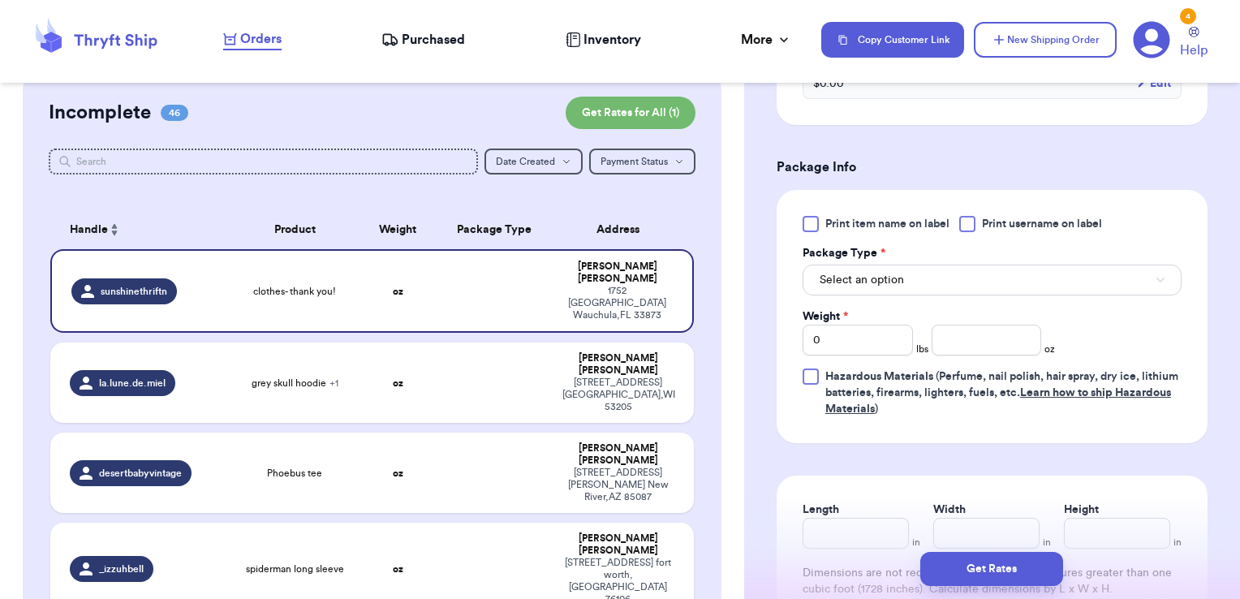
scroll to position [892, 0]
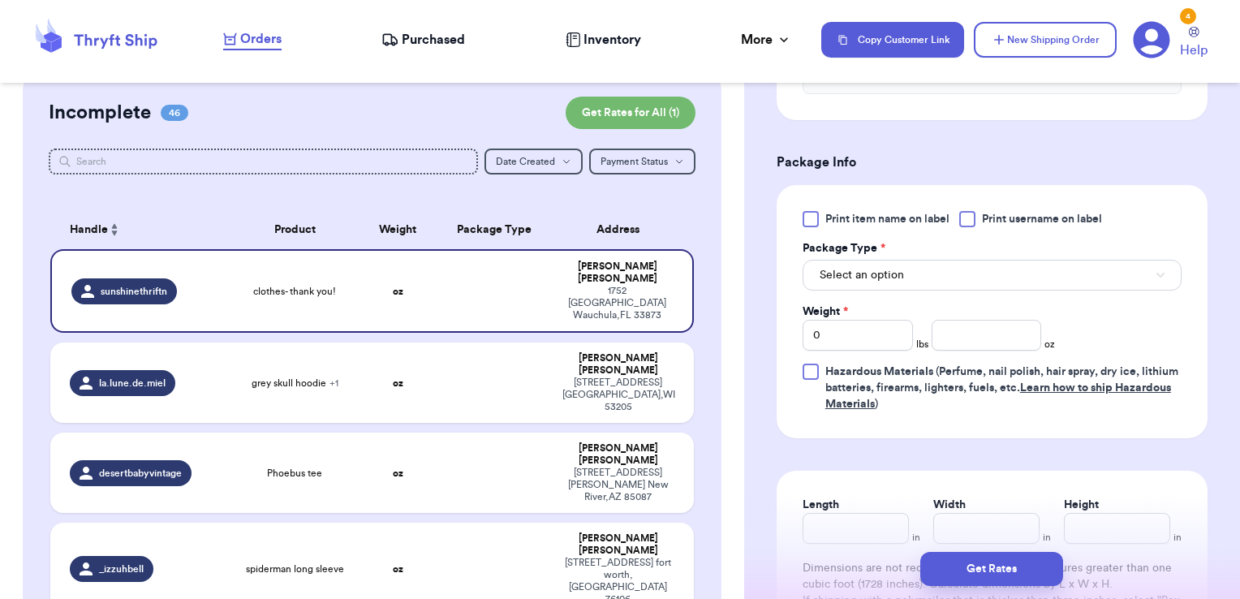
click at [993, 211] on span "Print username on label" at bounding box center [1042, 219] width 120 height 16
click at [0, 0] on input "Print username on label" at bounding box center [0, 0] width 0 height 0
click at [961, 260] on button "Select an option" at bounding box center [991, 275] width 379 height 31
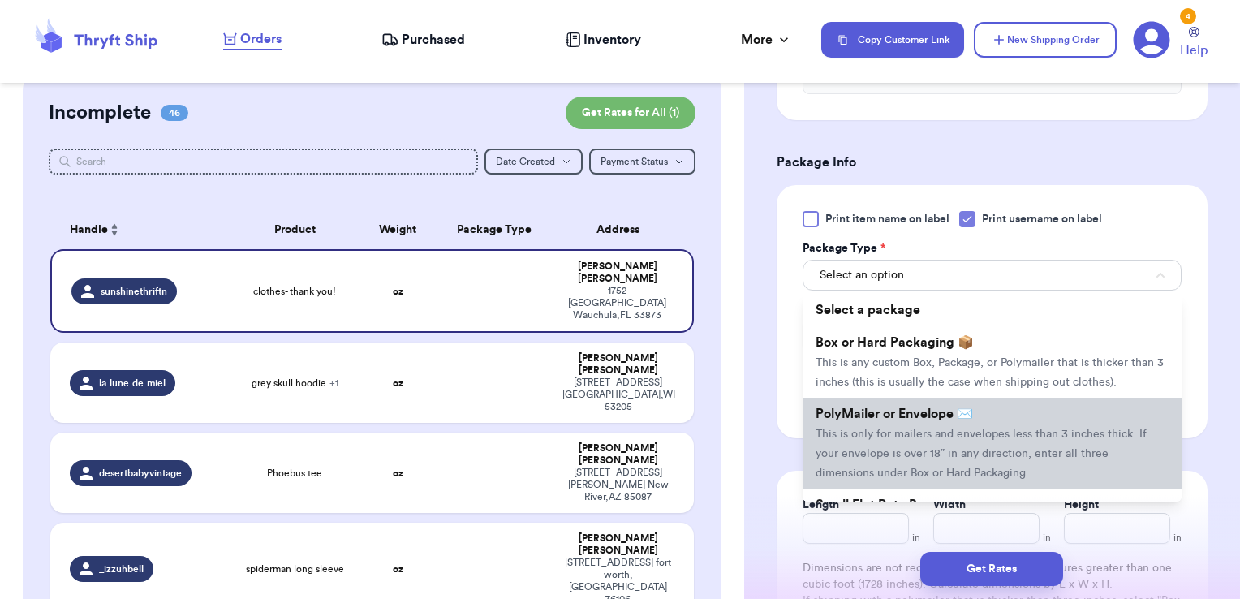
click at [888, 420] on span "PolyMailer or Envelope ✉️" at bounding box center [893, 413] width 157 height 13
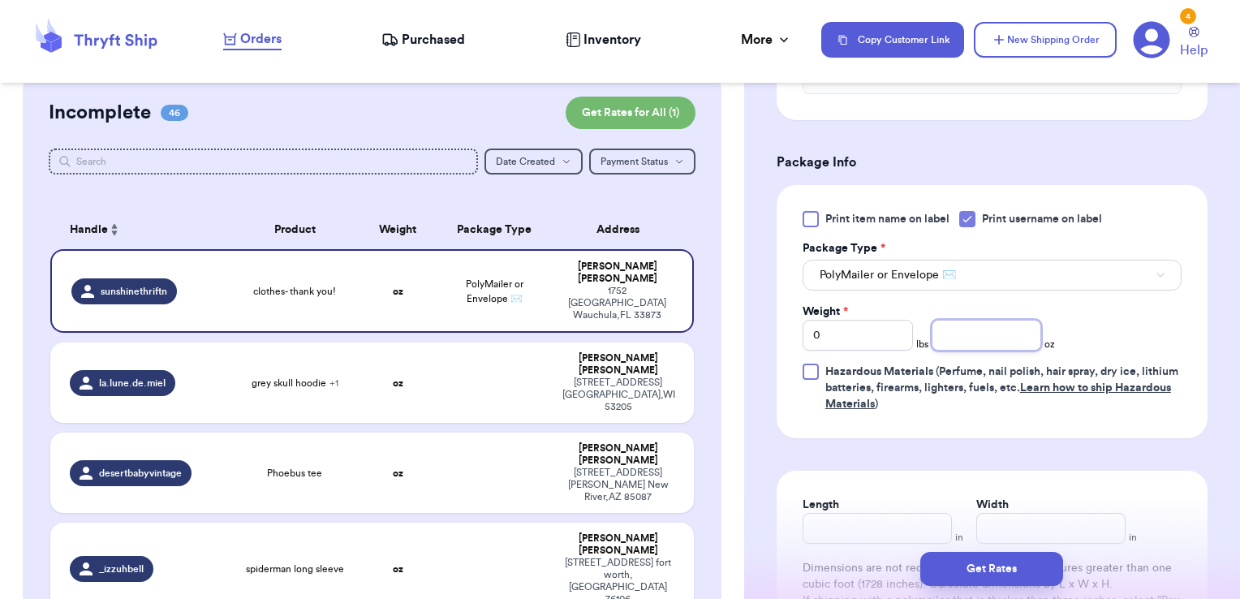
click at [964, 329] on input "number" at bounding box center [986, 335] width 110 height 31
click at [961, 573] on button "Get Rates" at bounding box center [991, 569] width 143 height 34
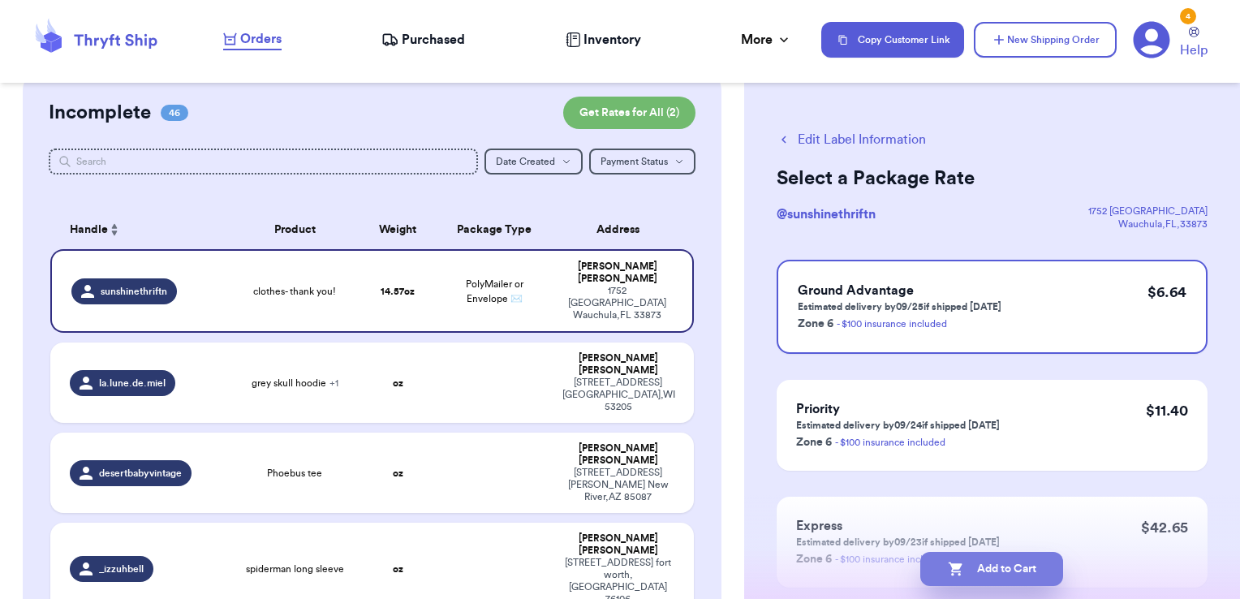
click at [1044, 560] on button "Add to Cart" at bounding box center [991, 569] width 143 height 34
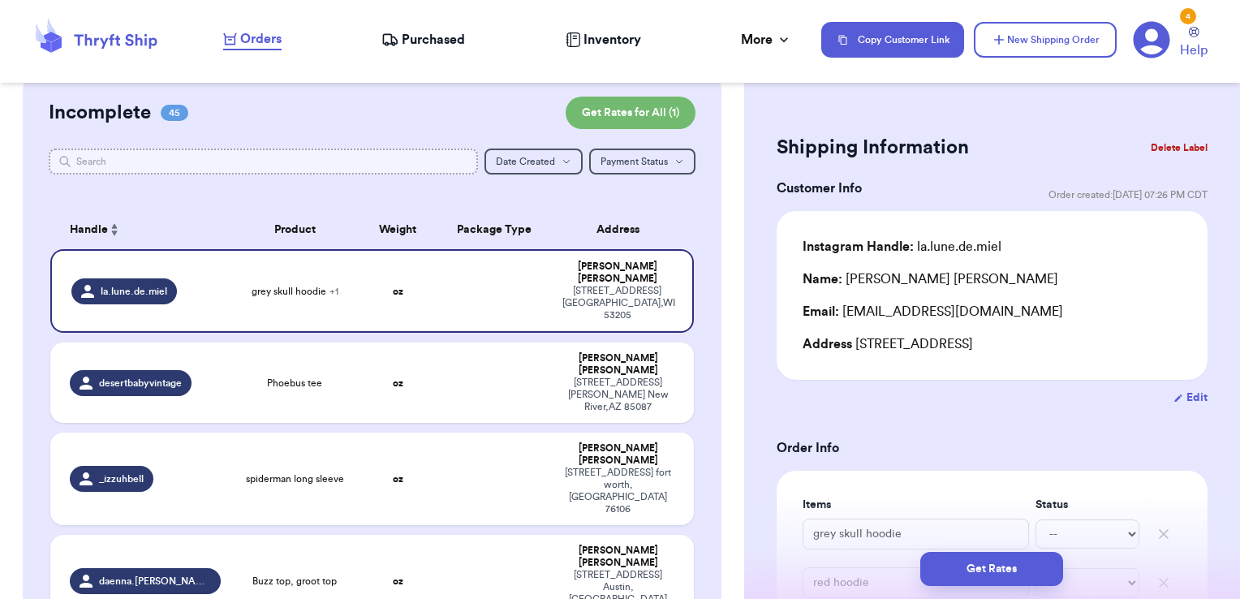
click at [363, 163] on input "text" at bounding box center [264, 161] width 430 height 26
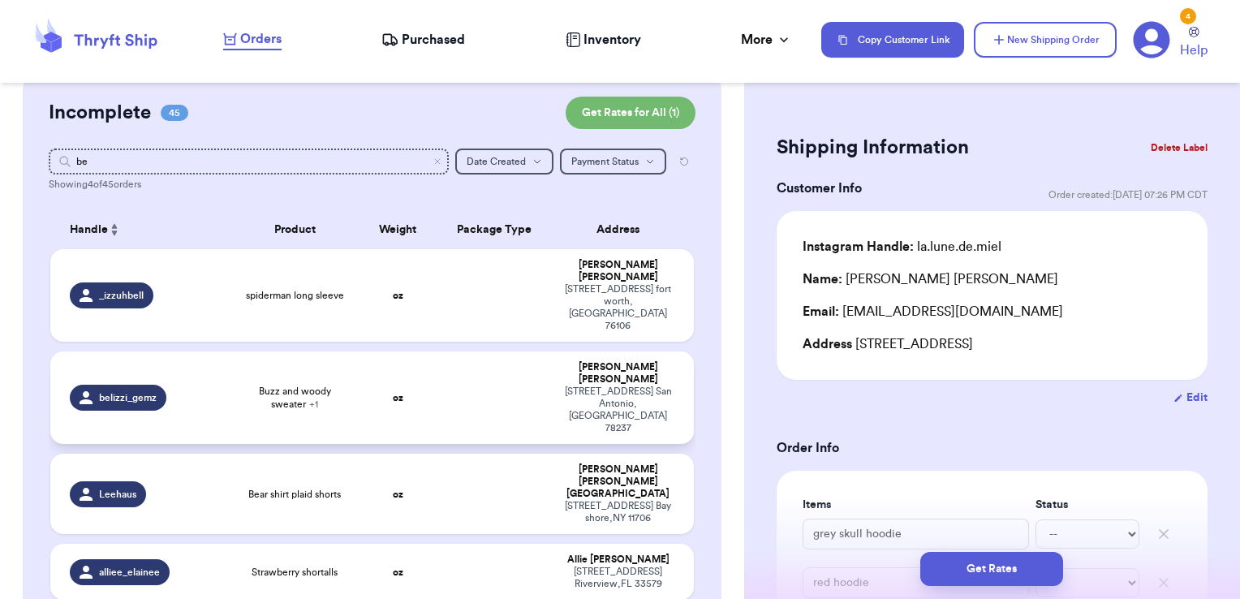
click at [488, 351] on td at bounding box center [495, 397] width 116 height 92
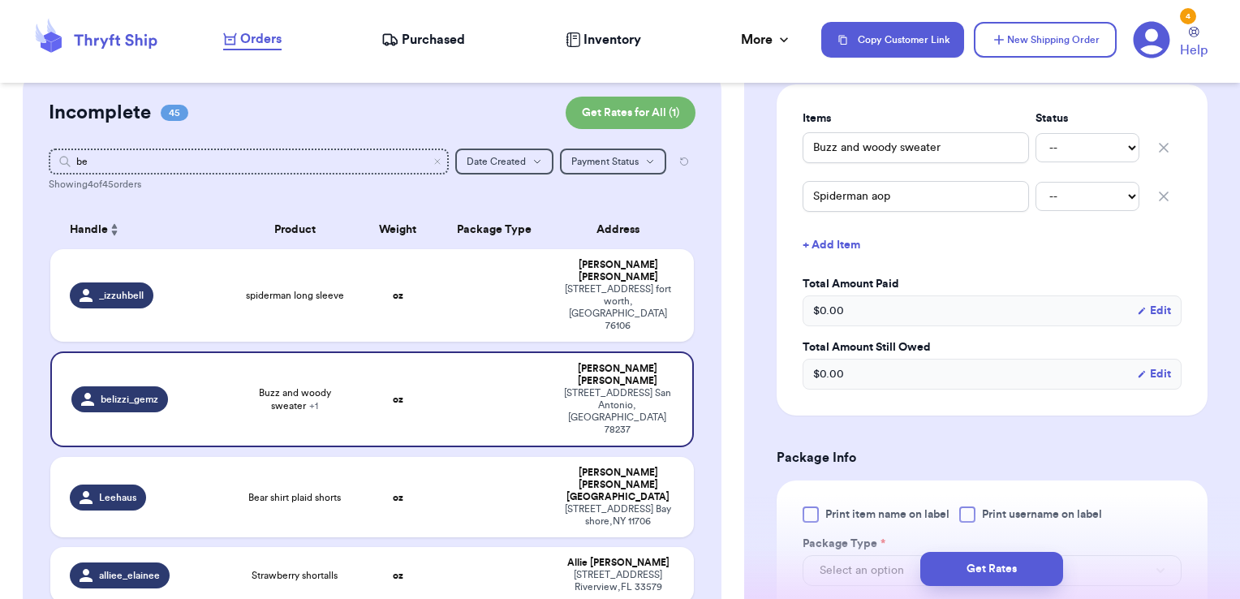
scroll to position [388, 0]
click at [834, 239] on button "+ Add Item" at bounding box center [992, 244] width 392 height 36
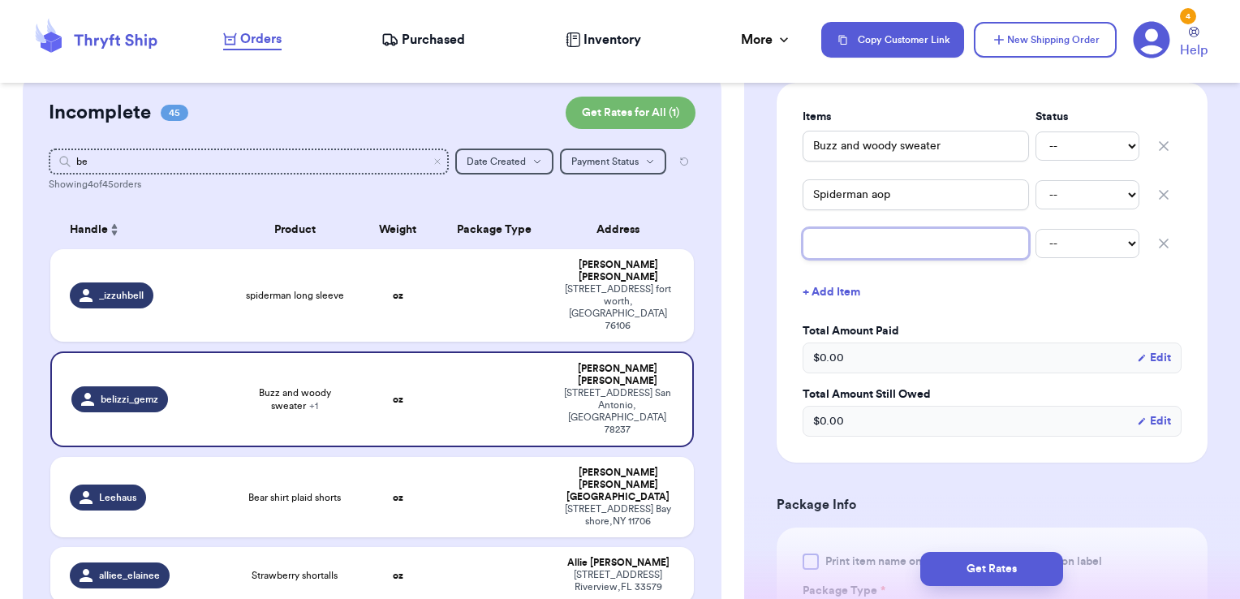
click at [848, 250] on input "text" at bounding box center [915, 243] width 226 height 31
click at [941, 251] on input "dragon" at bounding box center [915, 243] width 226 height 31
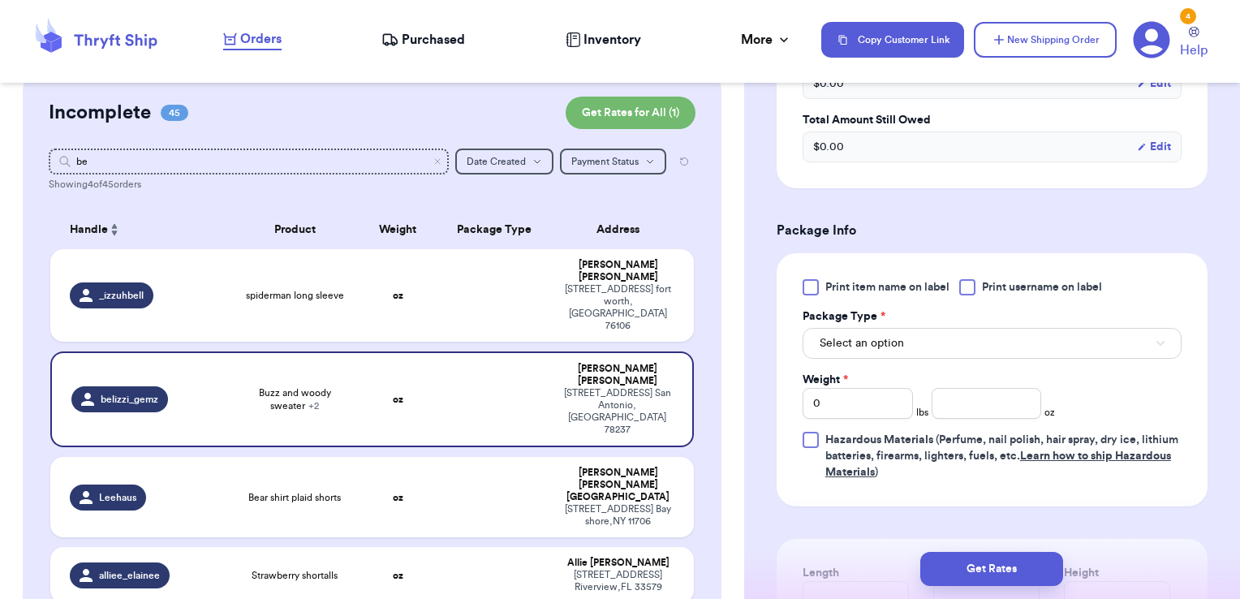
scroll to position [669, 0]
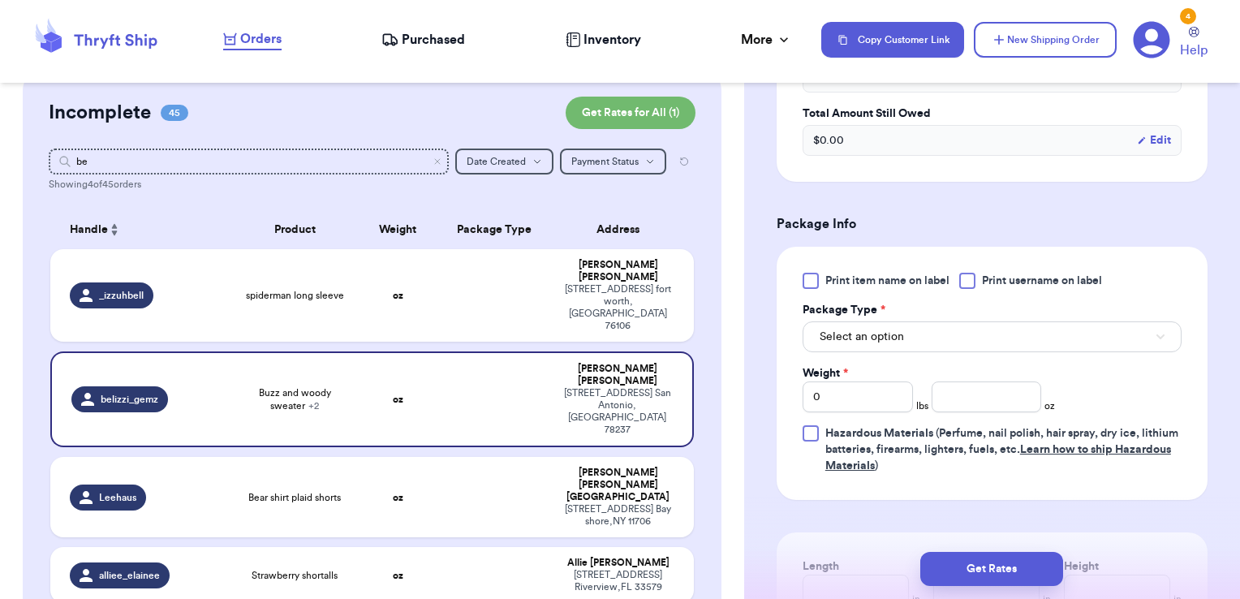
click at [969, 288] on div "Print item name on label Print username on label Package Type * Select an optio…" at bounding box center [991, 373] width 379 height 201
click at [974, 282] on div at bounding box center [967, 281] width 16 height 16
click at [0, 0] on input "Print username on label" at bounding box center [0, 0] width 0 height 0
click at [953, 338] on button "Select an option" at bounding box center [991, 336] width 379 height 31
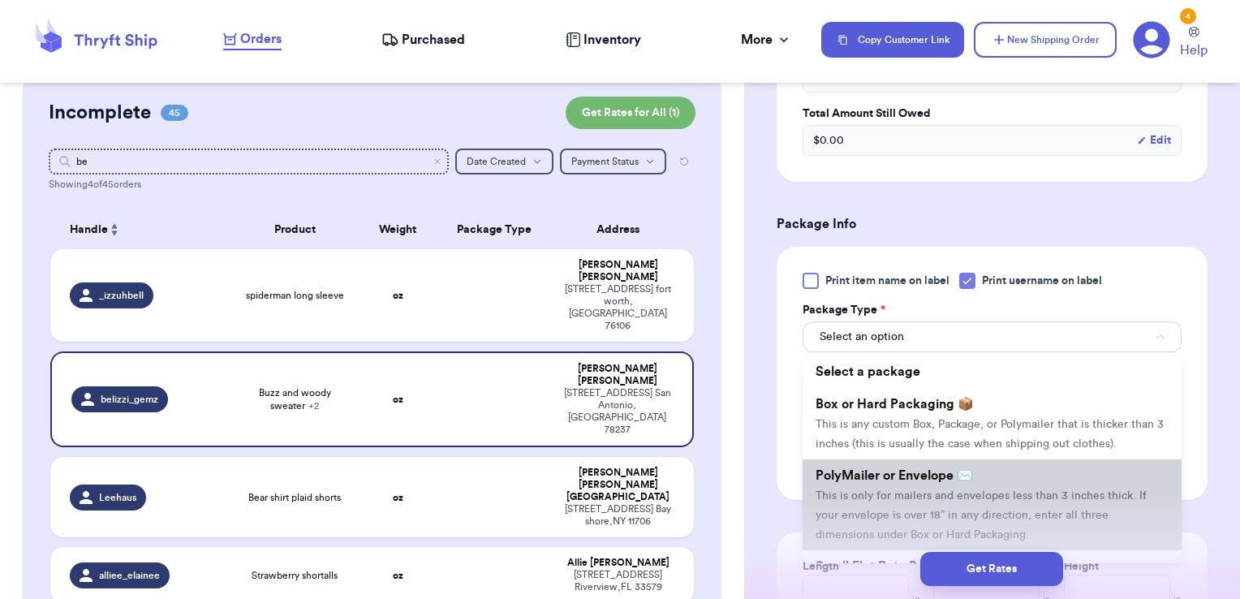
click at [912, 482] on span "PolyMailer or Envelope ✉️" at bounding box center [893, 475] width 157 height 13
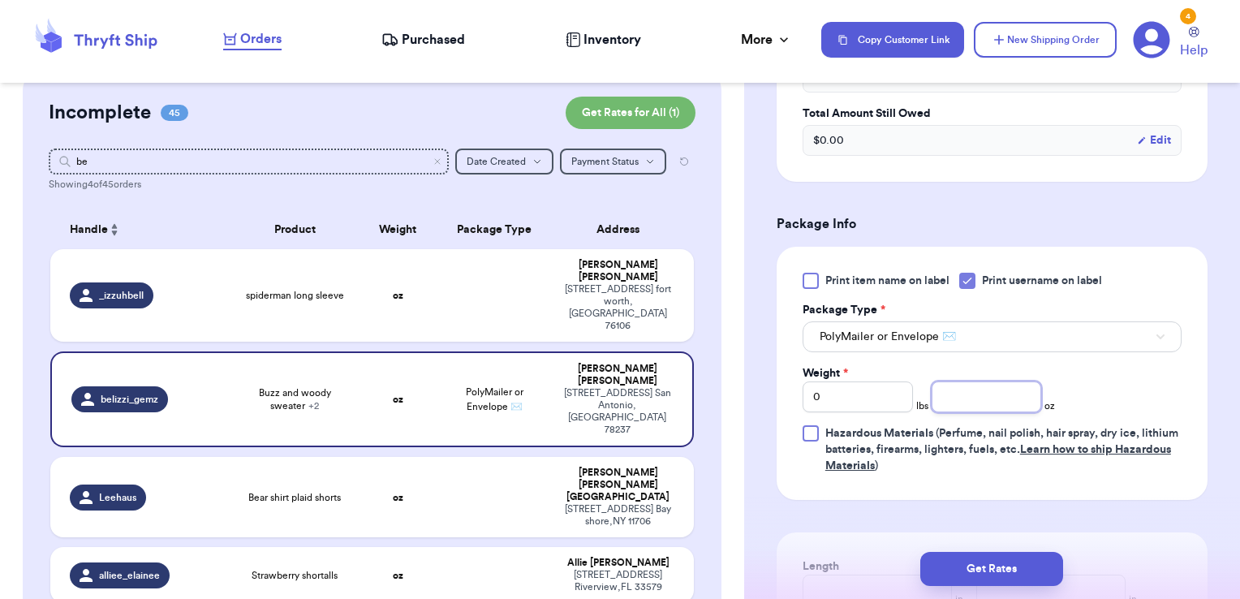
click at [948, 386] on input "number" at bounding box center [986, 396] width 110 height 31
click at [1025, 566] on button "Get Rates" at bounding box center [991, 569] width 143 height 34
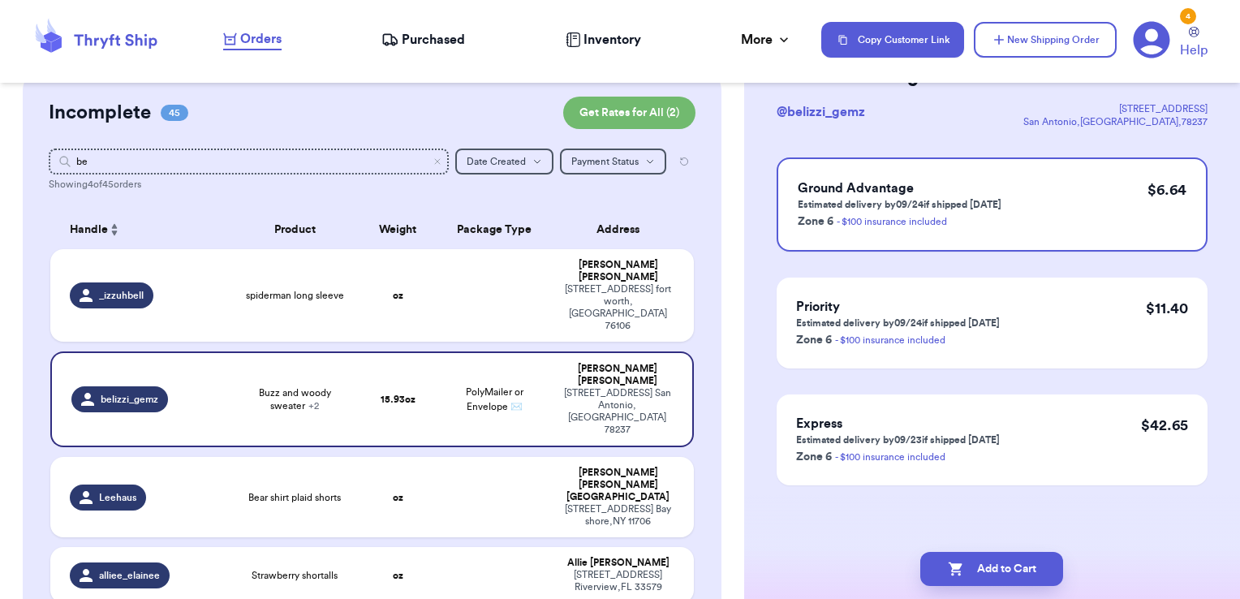
scroll to position [0, 0]
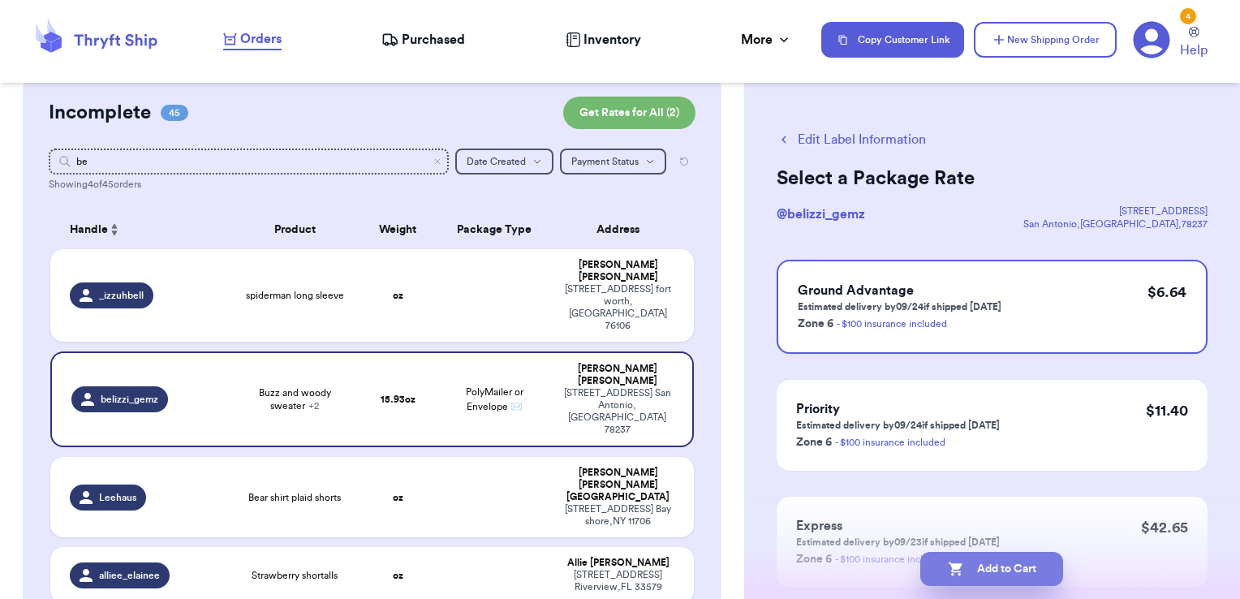
click at [1037, 567] on button "Add to Cart" at bounding box center [991, 569] width 143 height 34
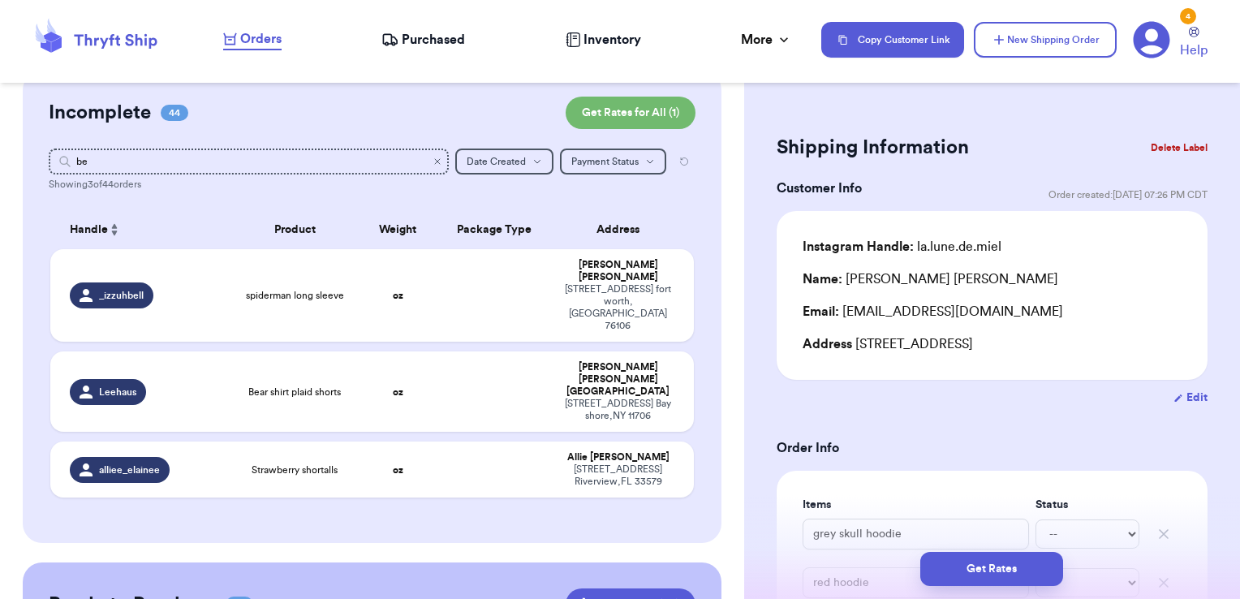
click at [435, 160] on icon "Clear search" at bounding box center [437, 161] width 5 height 5
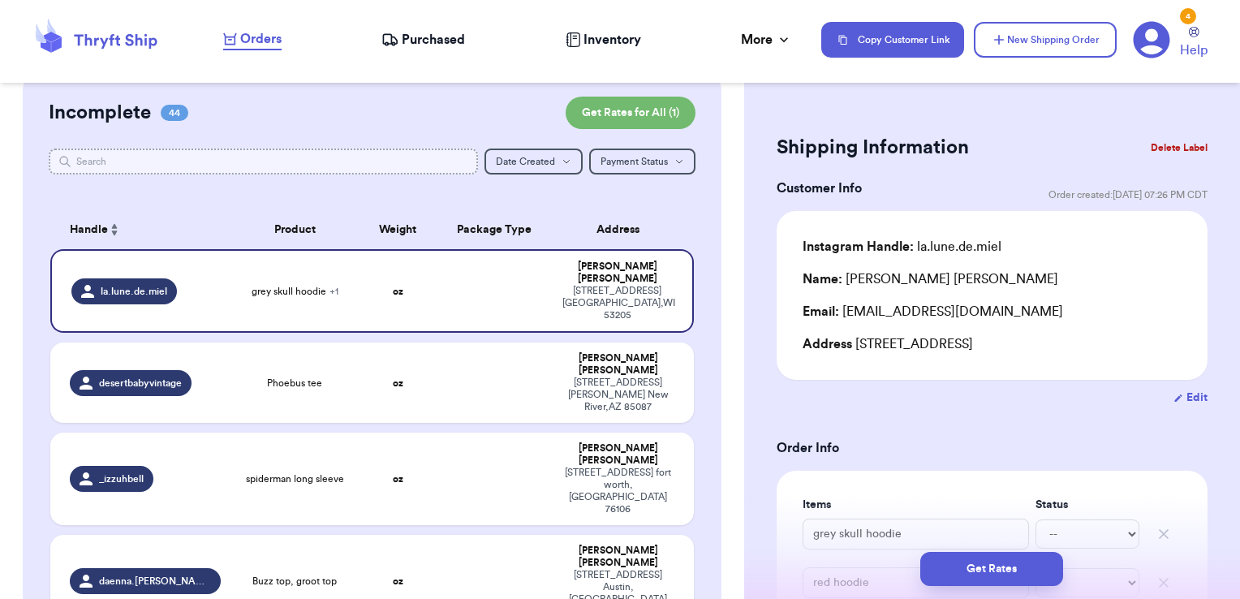
click at [425, 160] on input "text" at bounding box center [264, 161] width 430 height 26
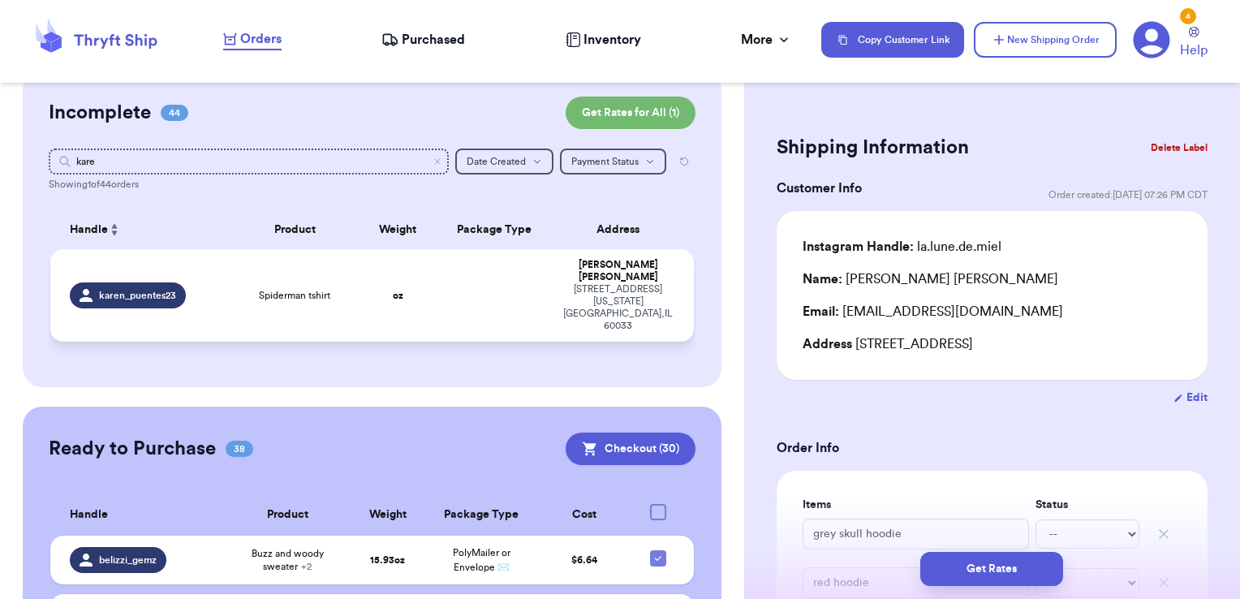
click at [471, 265] on td at bounding box center [495, 295] width 116 height 92
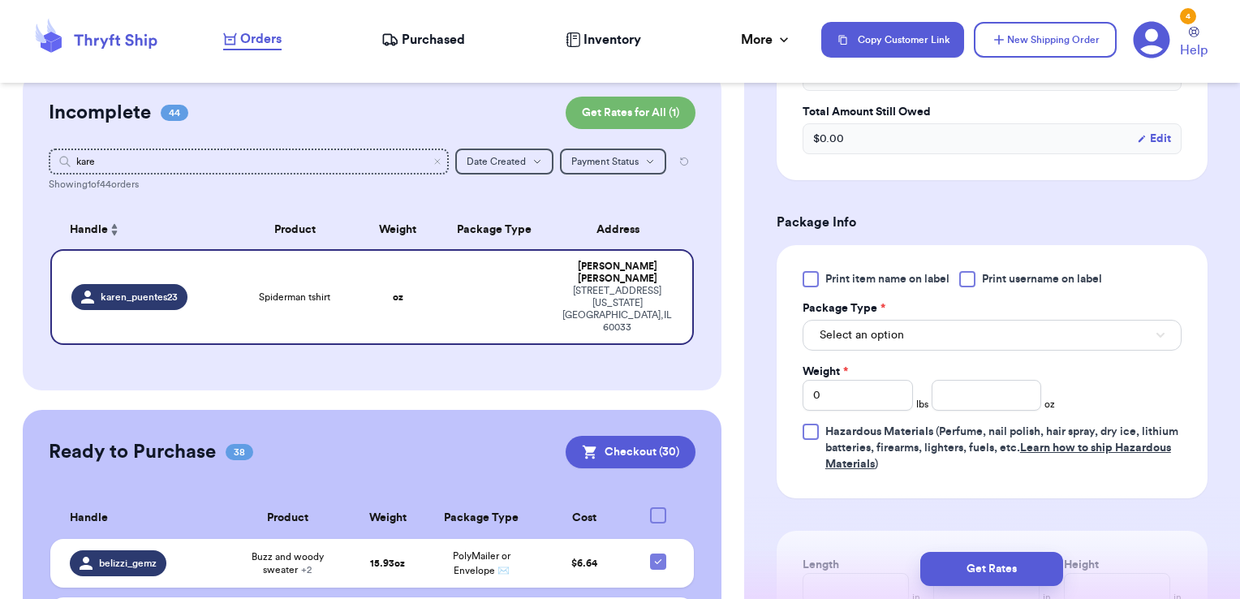
scroll to position [571, 0]
click at [987, 269] on span "Print username on label" at bounding box center [1042, 276] width 120 height 16
click at [0, 0] on input "Print username on label" at bounding box center [0, 0] width 0 height 0
click at [961, 329] on button "Select an option" at bounding box center [991, 331] width 379 height 31
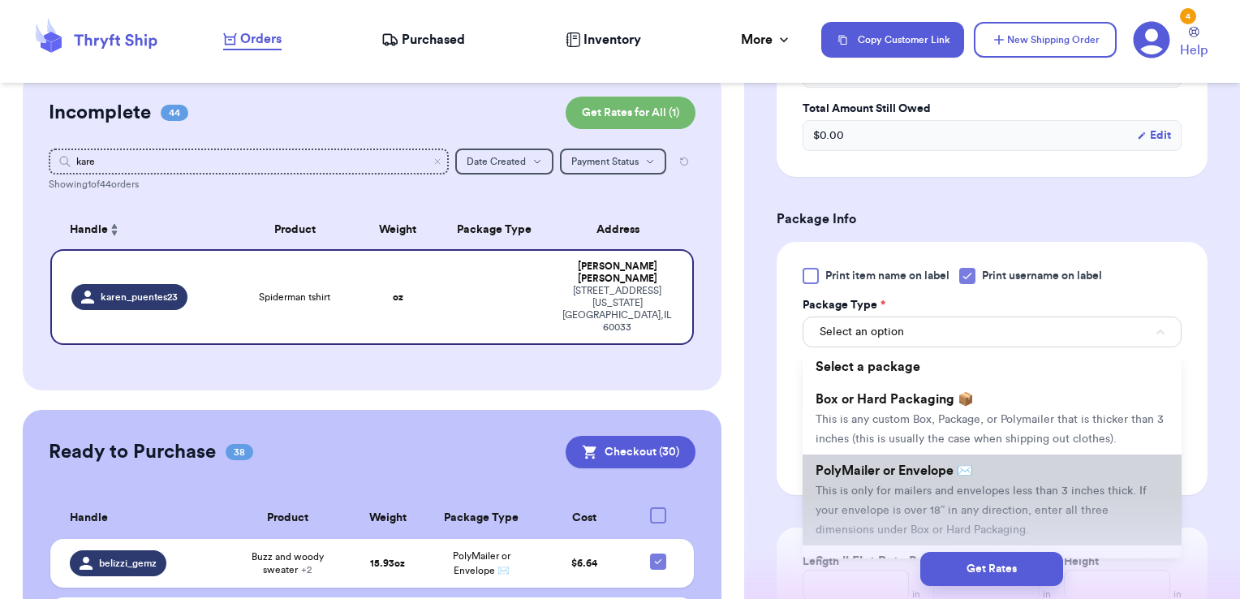
click at [922, 477] on span "PolyMailer or Envelope ✉️" at bounding box center [893, 470] width 157 height 13
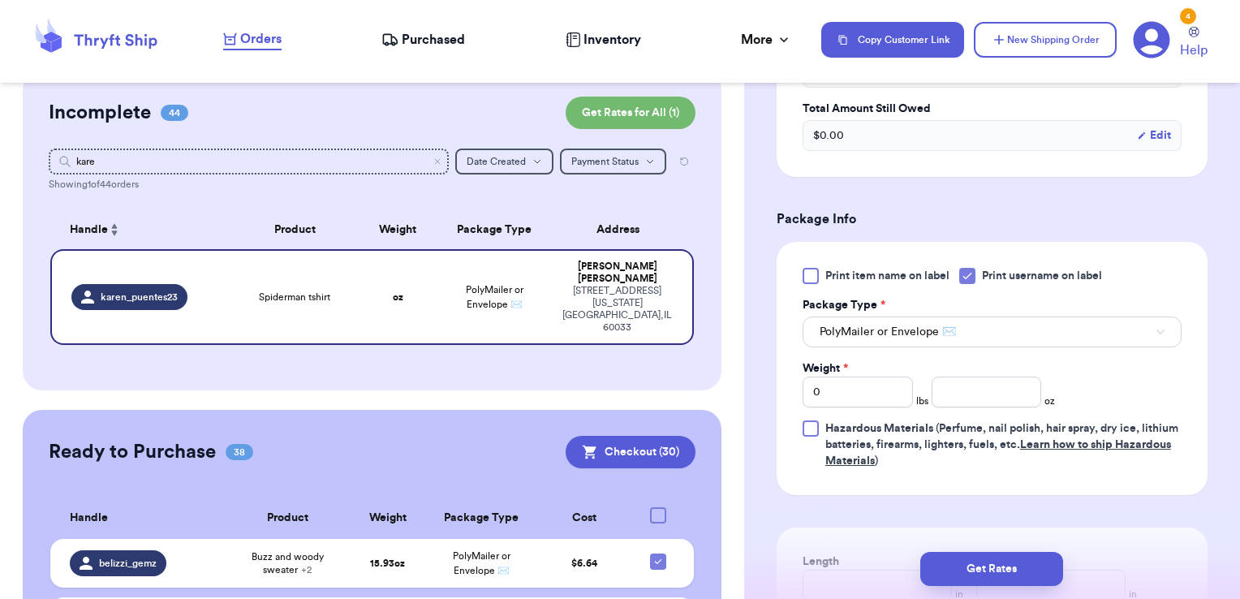
click at [976, 406] on div "Print item name on label Print username on label Package Type * PolyMailer or E…" at bounding box center [991, 368] width 379 height 201
click at [976, 404] on input "number" at bounding box center [986, 391] width 110 height 31
click at [1029, 568] on button "Get Rates" at bounding box center [991, 569] width 143 height 34
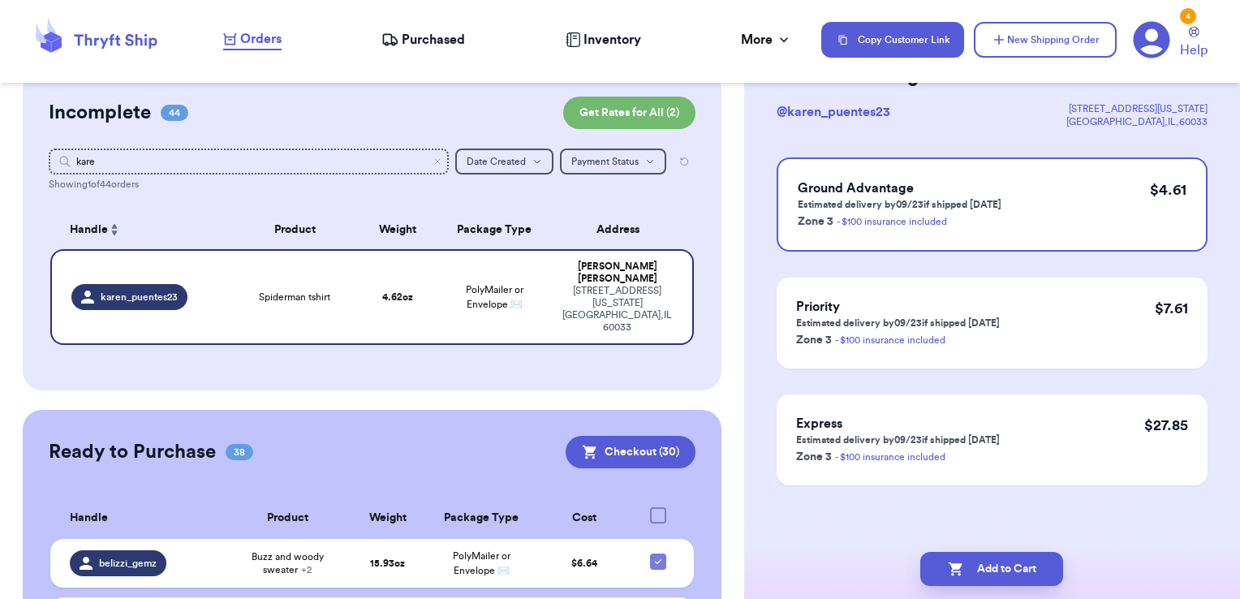
scroll to position [0, 0]
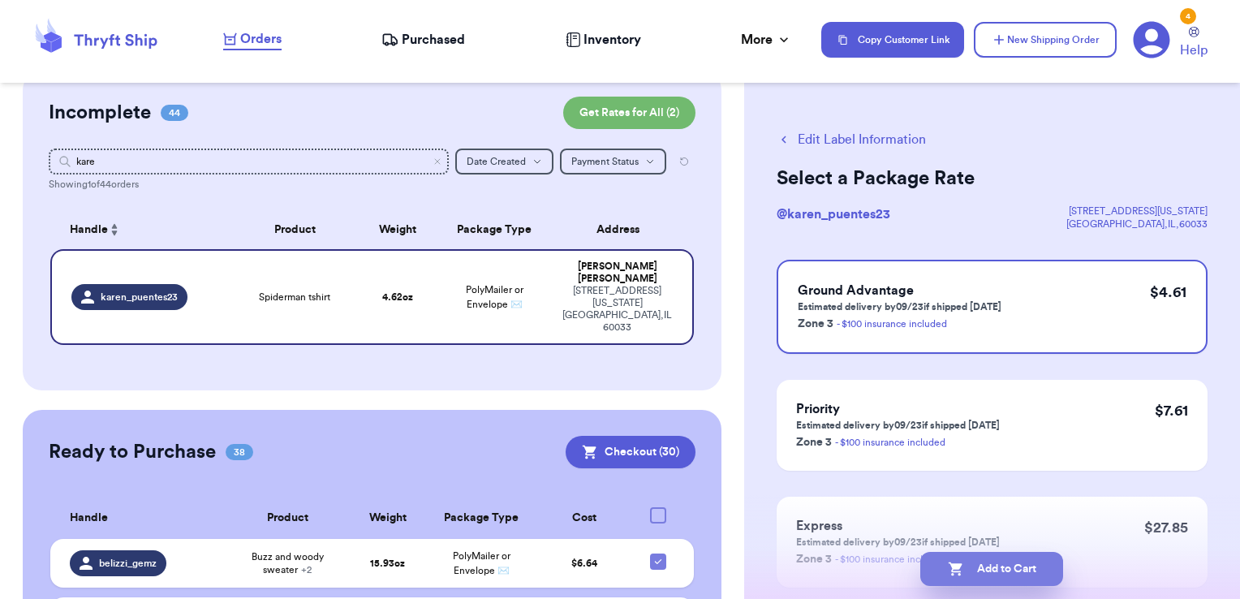
click at [1038, 561] on button "Add to Cart" at bounding box center [991, 569] width 143 height 34
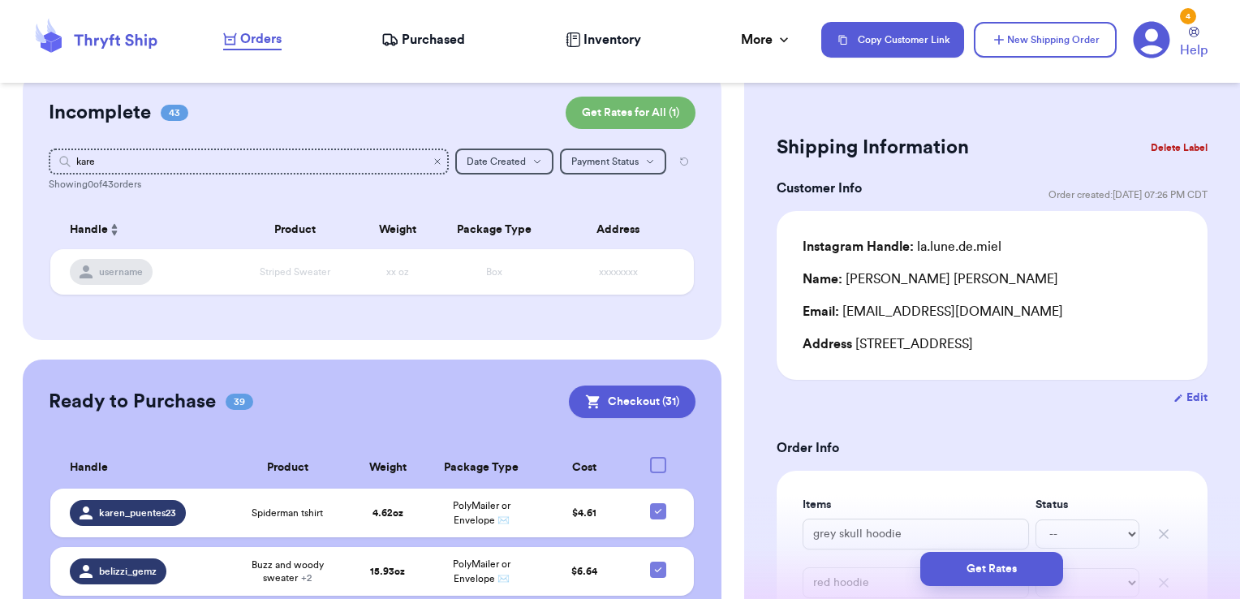
click at [432, 159] on icon "Clear search" at bounding box center [437, 162] width 10 height 10
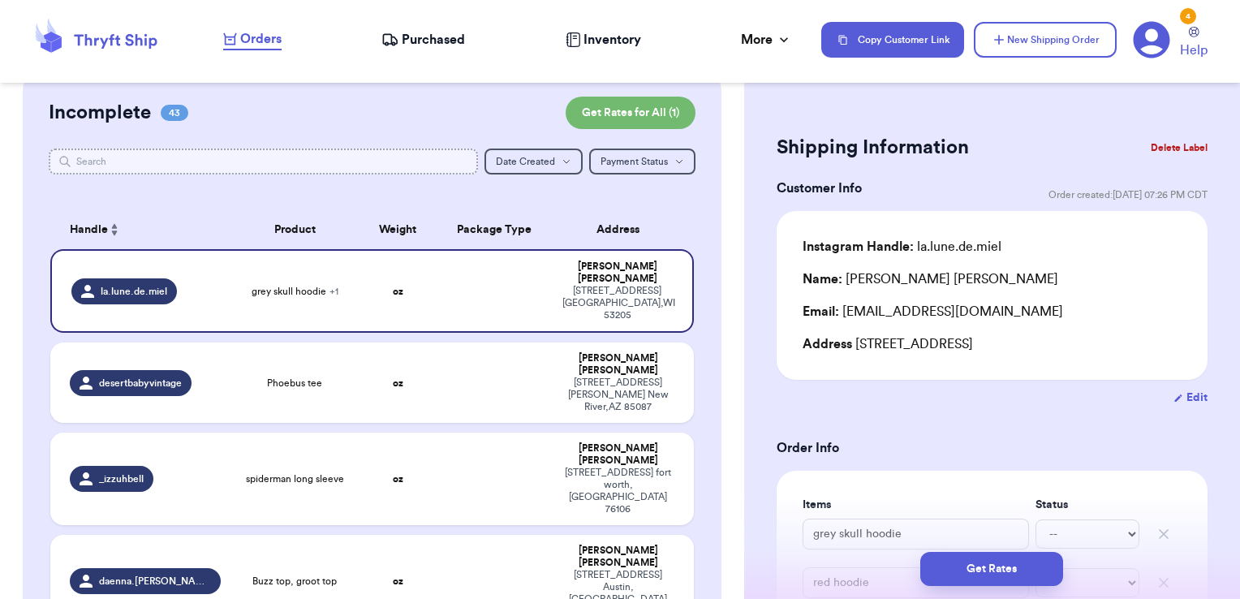
click at [344, 151] on input "text" at bounding box center [264, 161] width 430 height 26
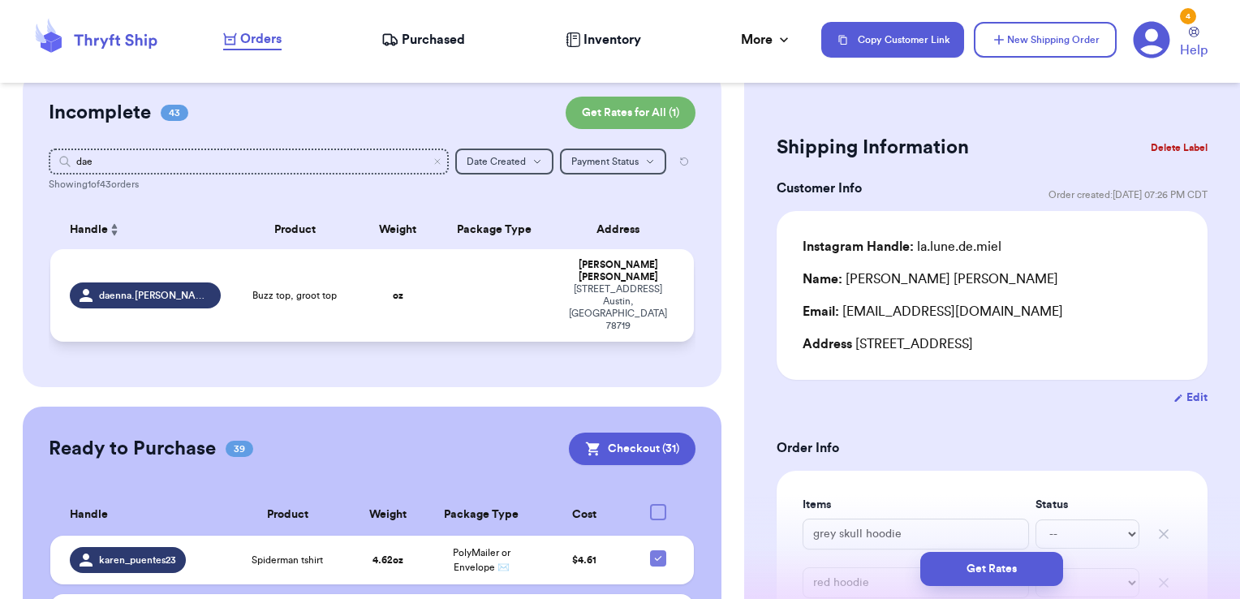
click at [453, 277] on td at bounding box center [495, 295] width 116 height 92
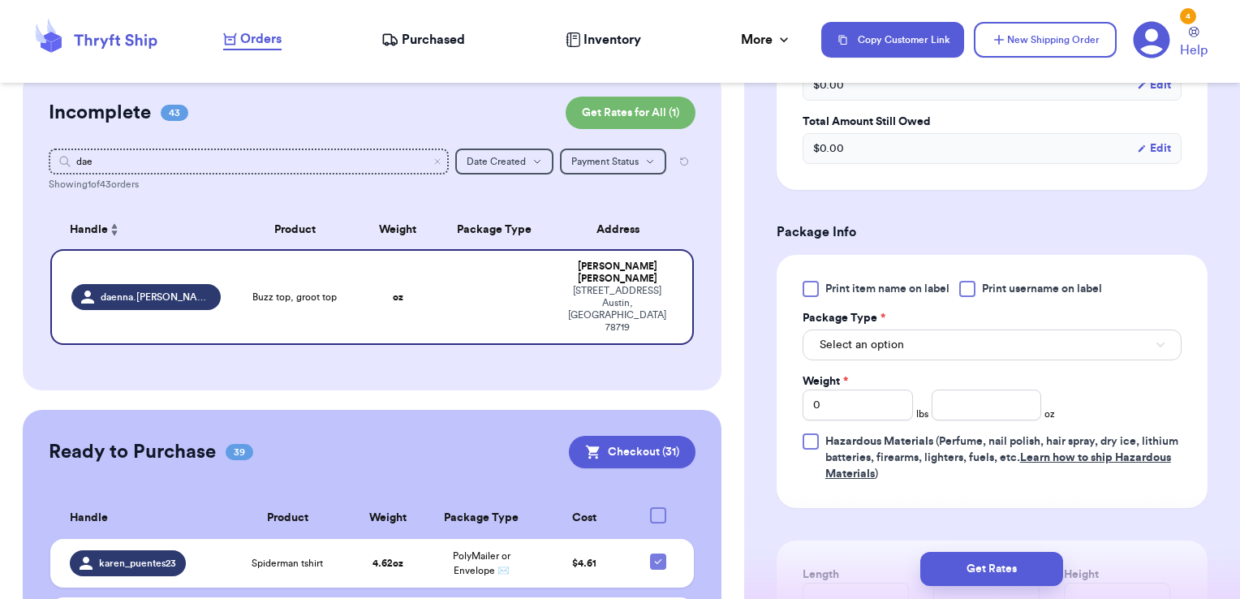
scroll to position [573, 0]
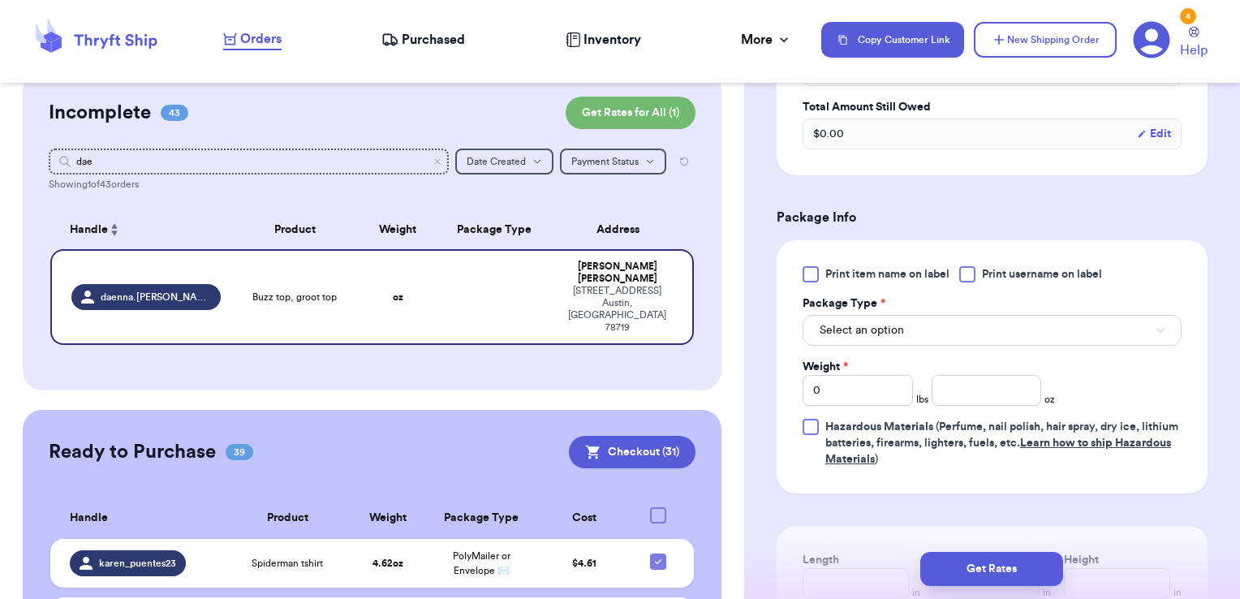
click at [995, 262] on div "Print item name on label Print username on label Package Type * Select an optio…" at bounding box center [991, 366] width 431 height 253
click at [985, 269] on span "Print username on label" at bounding box center [1042, 274] width 120 height 16
click at [0, 0] on input "Print username on label" at bounding box center [0, 0] width 0 height 0
click at [968, 315] on button "Select an option" at bounding box center [991, 330] width 379 height 31
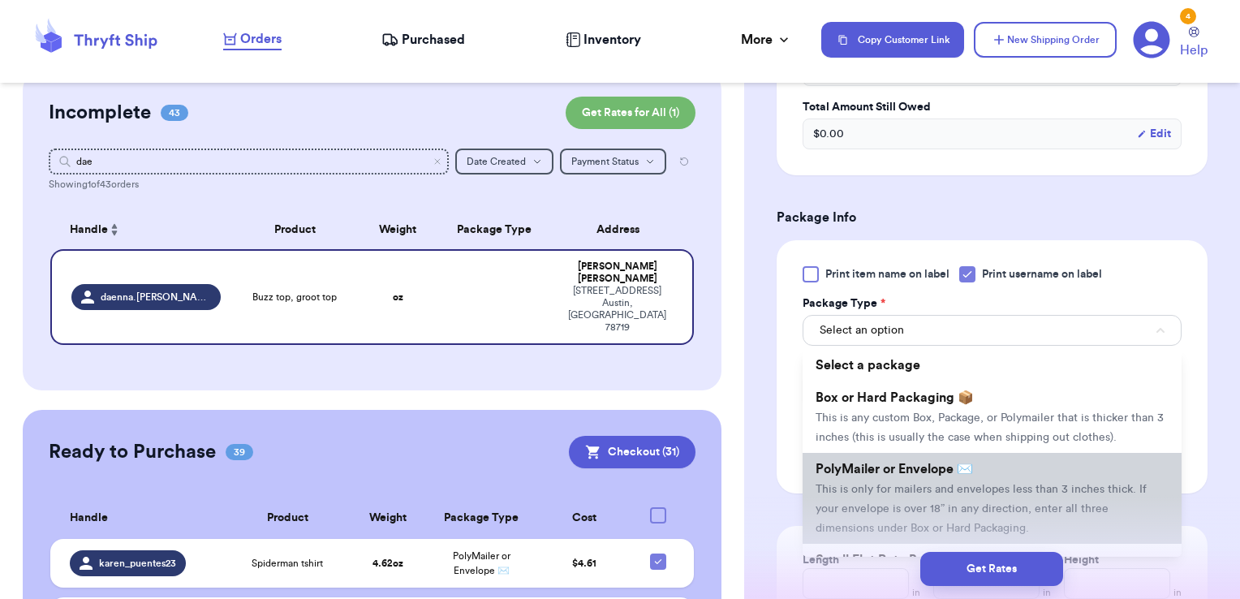
click at [902, 475] on span "PolyMailer or Envelope ✉️" at bounding box center [893, 468] width 157 height 13
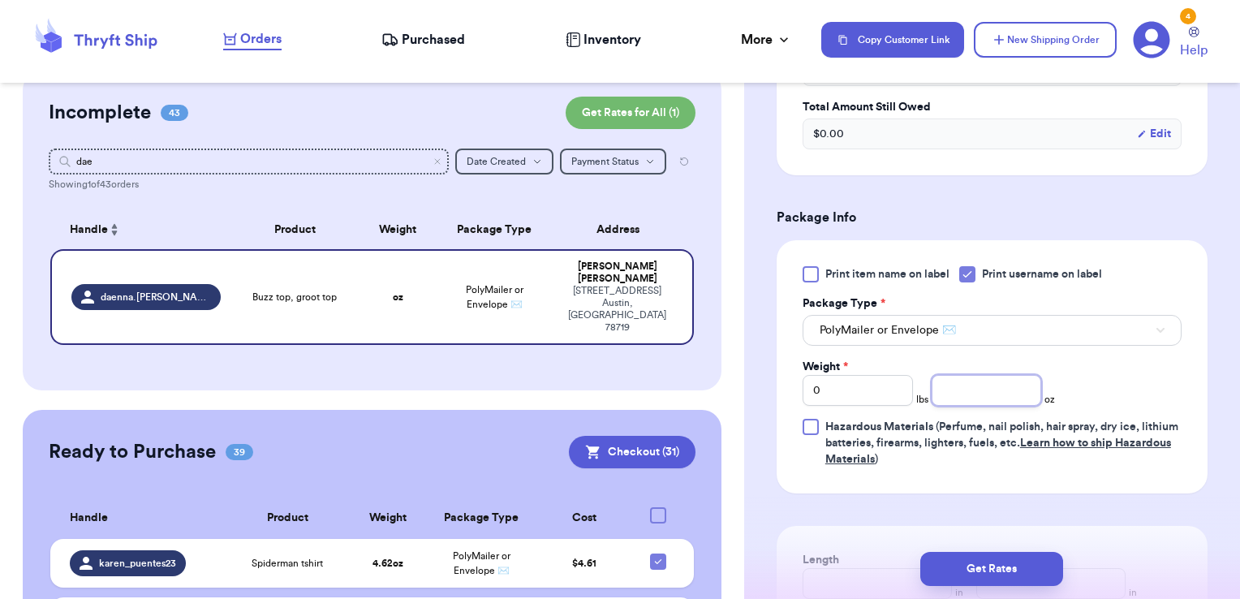
click at [991, 391] on input "number" at bounding box center [986, 390] width 110 height 31
click at [982, 571] on button "Get Rates" at bounding box center [991, 569] width 143 height 34
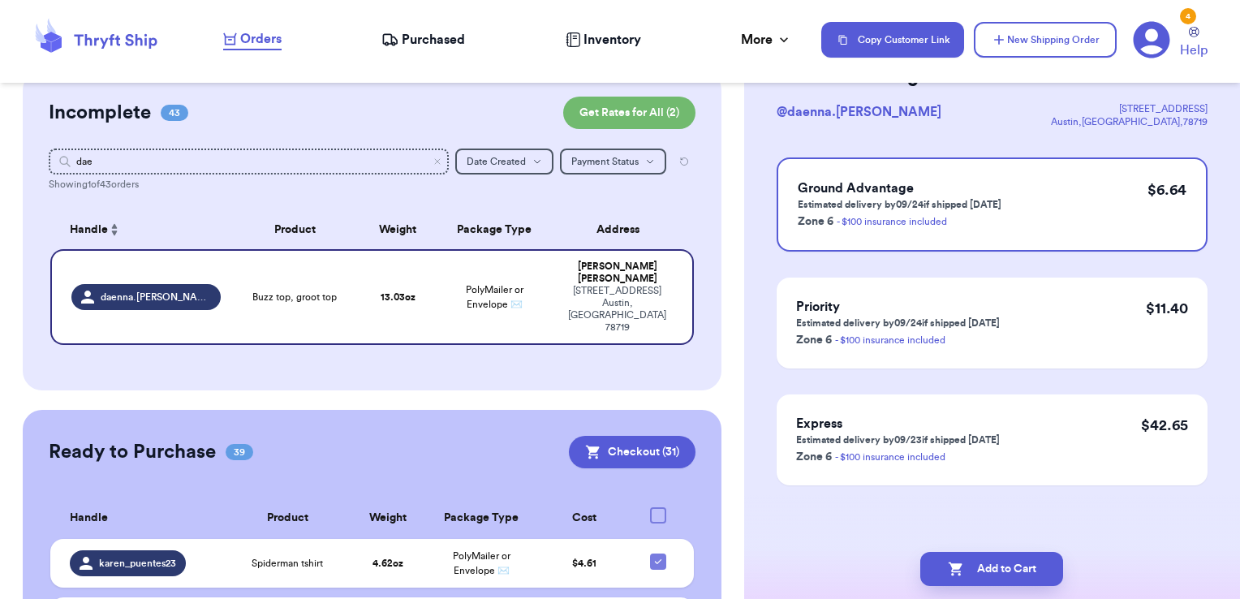
scroll to position [0, 0]
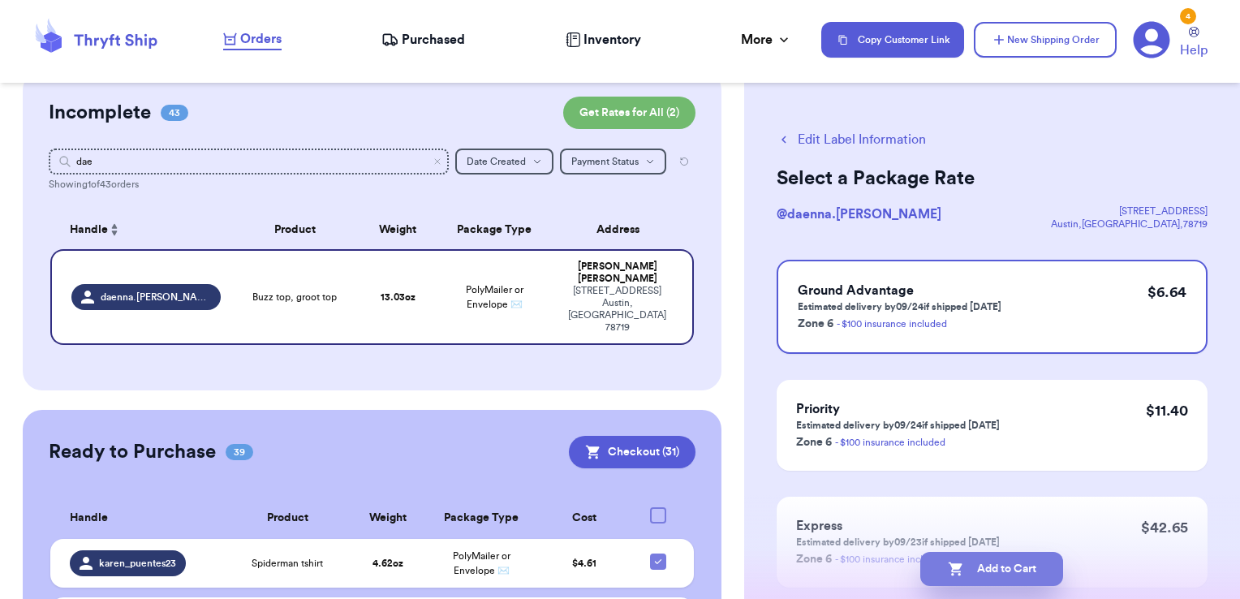
click at [1005, 563] on button "Add to Cart" at bounding box center [991, 569] width 143 height 34
